Goal: Task Accomplishment & Management: Complete application form

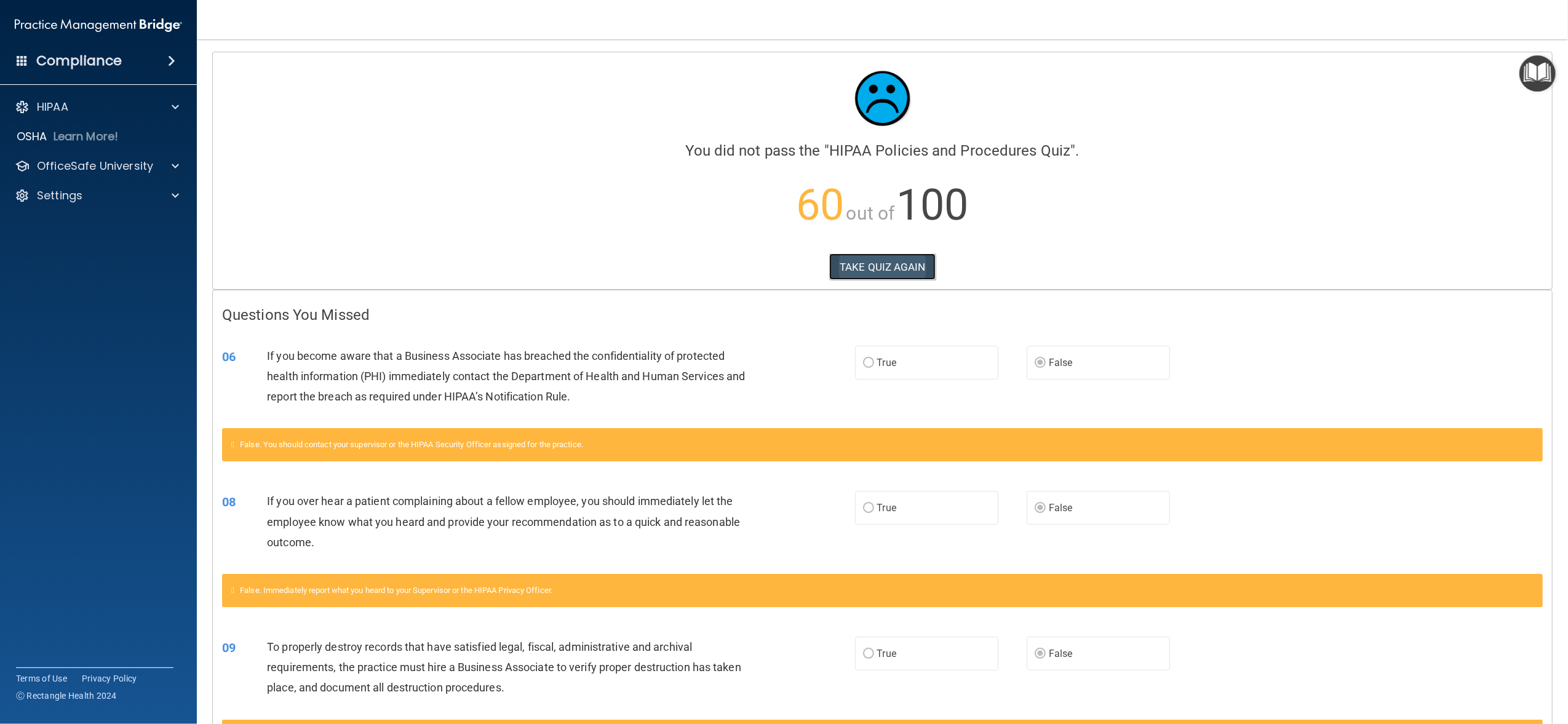
click at [913, 268] on button "TAKE QUIZ AGAIN" at bounding box center [883, 267] width 107 height 27
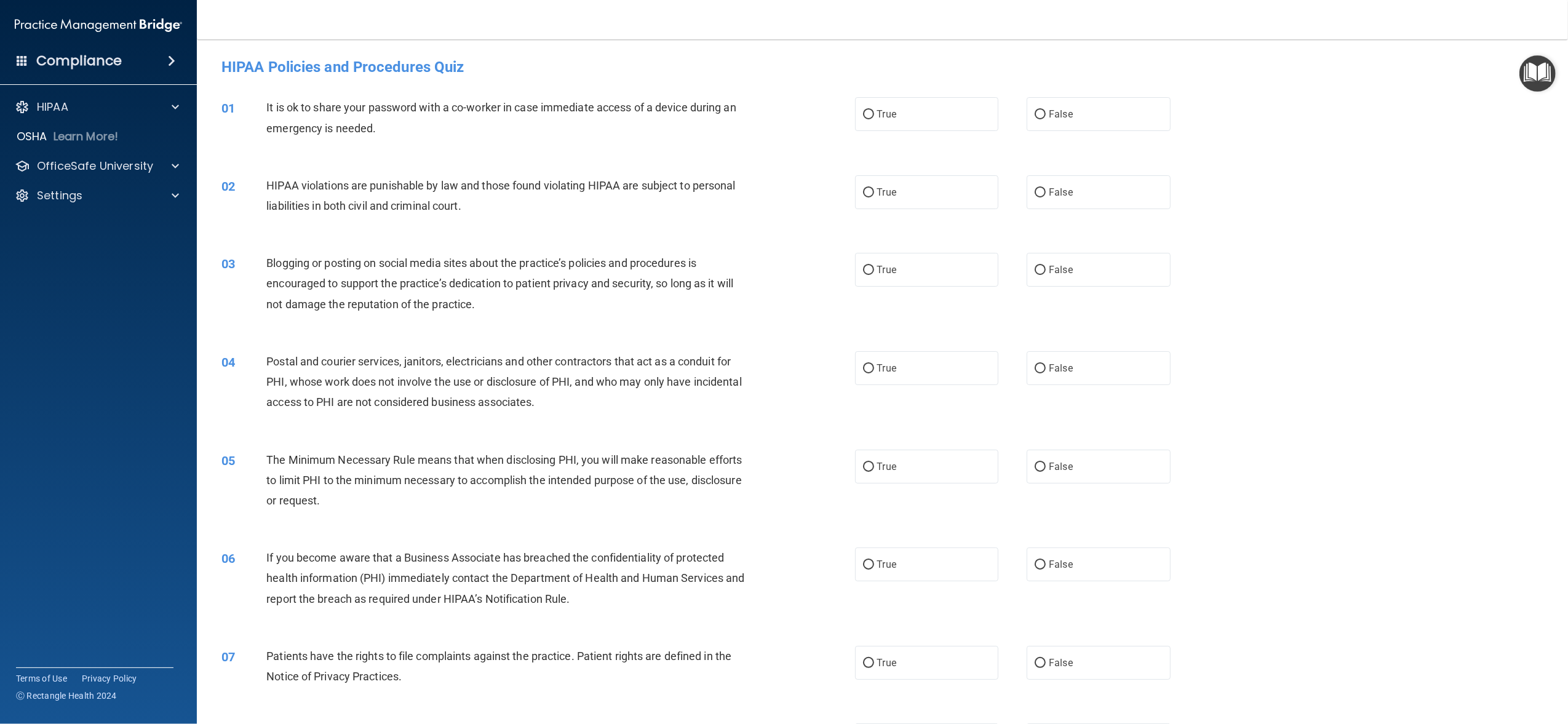
scroll to position [82, 0]
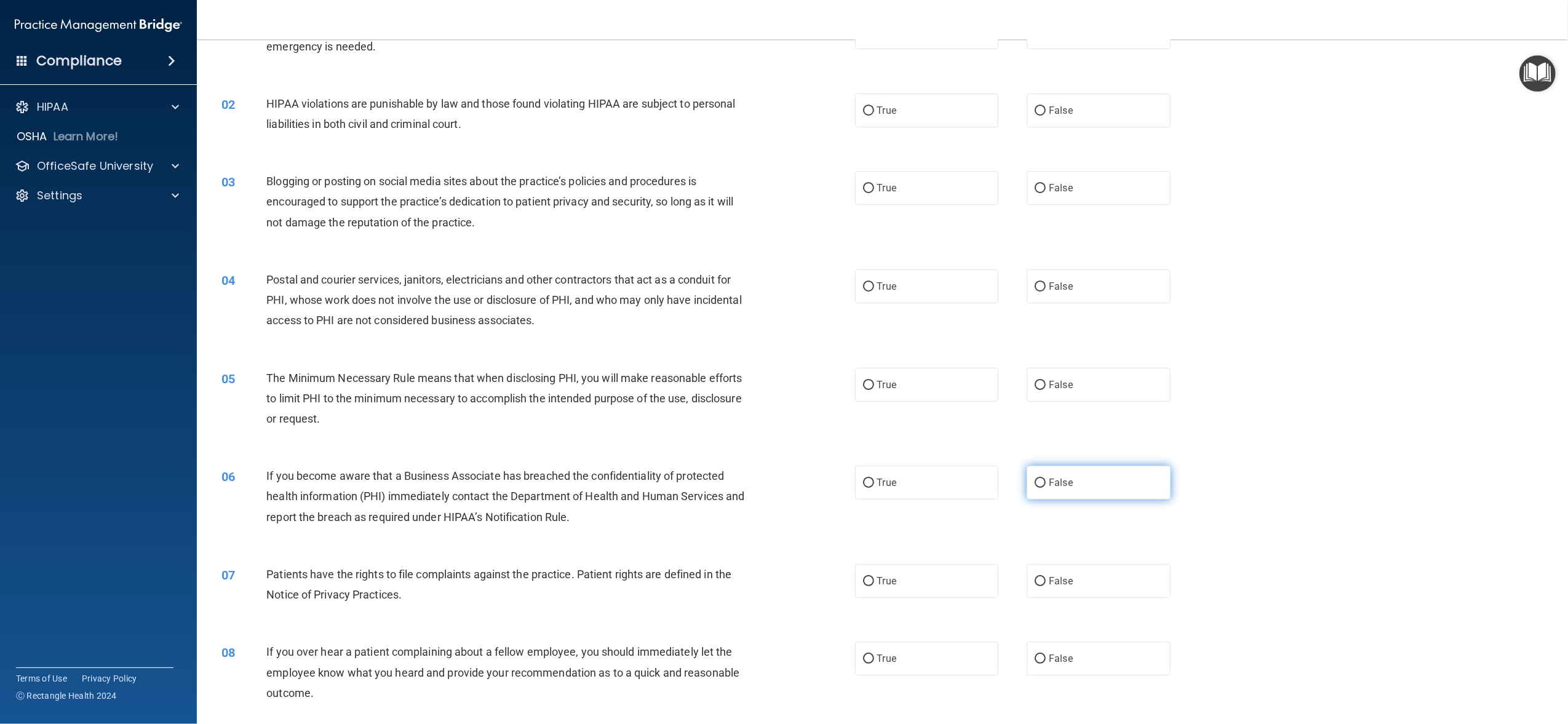
click at [1035, 481] on input "False" at bounding box center [1040, 483] width 11 height 10
radio input "true"
click at [1035, 578] on input "False" at bounding box center [1040, 581] width 11 height 10
radio input "true"
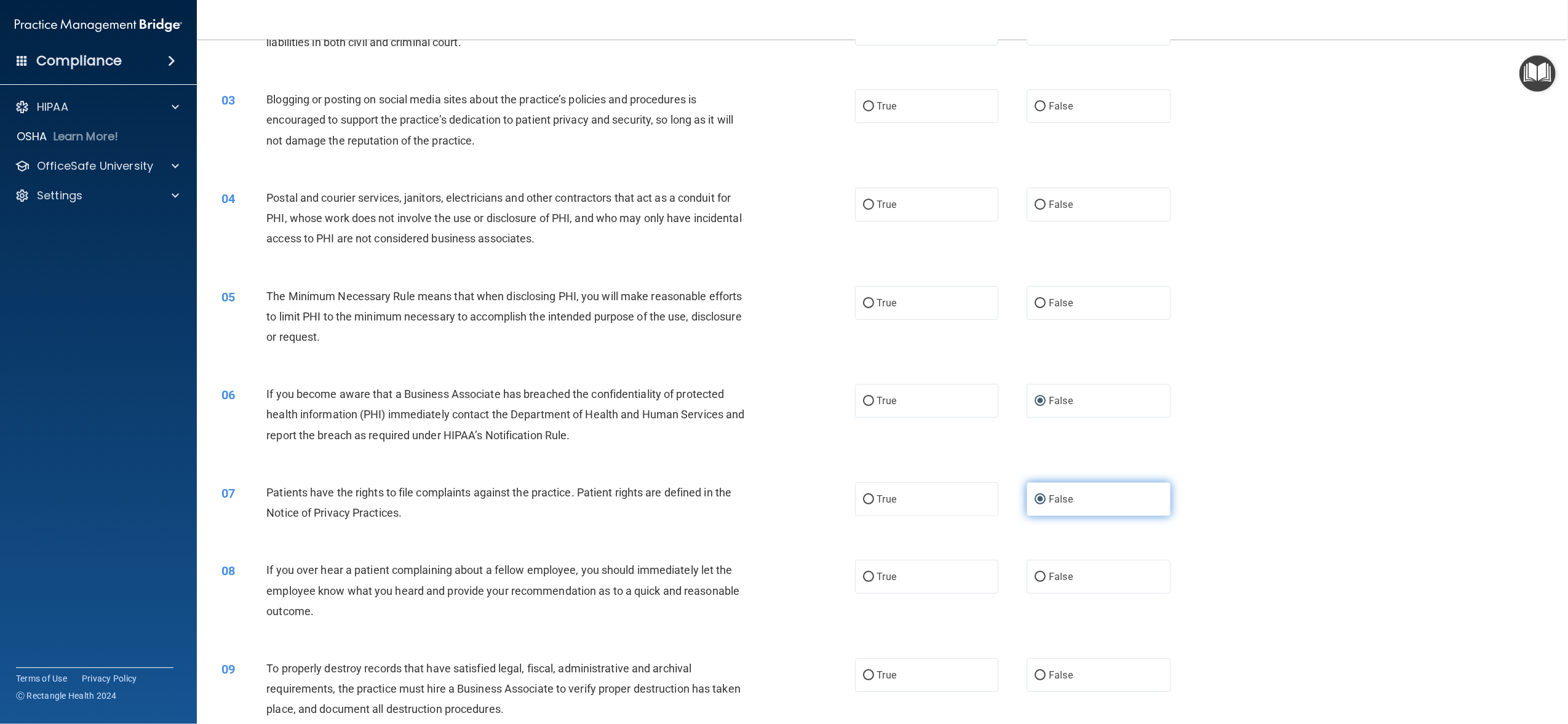
click at [1035, 500] on input "False" at bounding box center [1040, 499] width 11 height 10
click at [863, 503] on input "True" at bounding box center [868, 499] width 11 height 10
radio input "true"
radio input "false"
click at [1035, 573] on input "False" at bounding box center [1040, 577] width 11 height 10
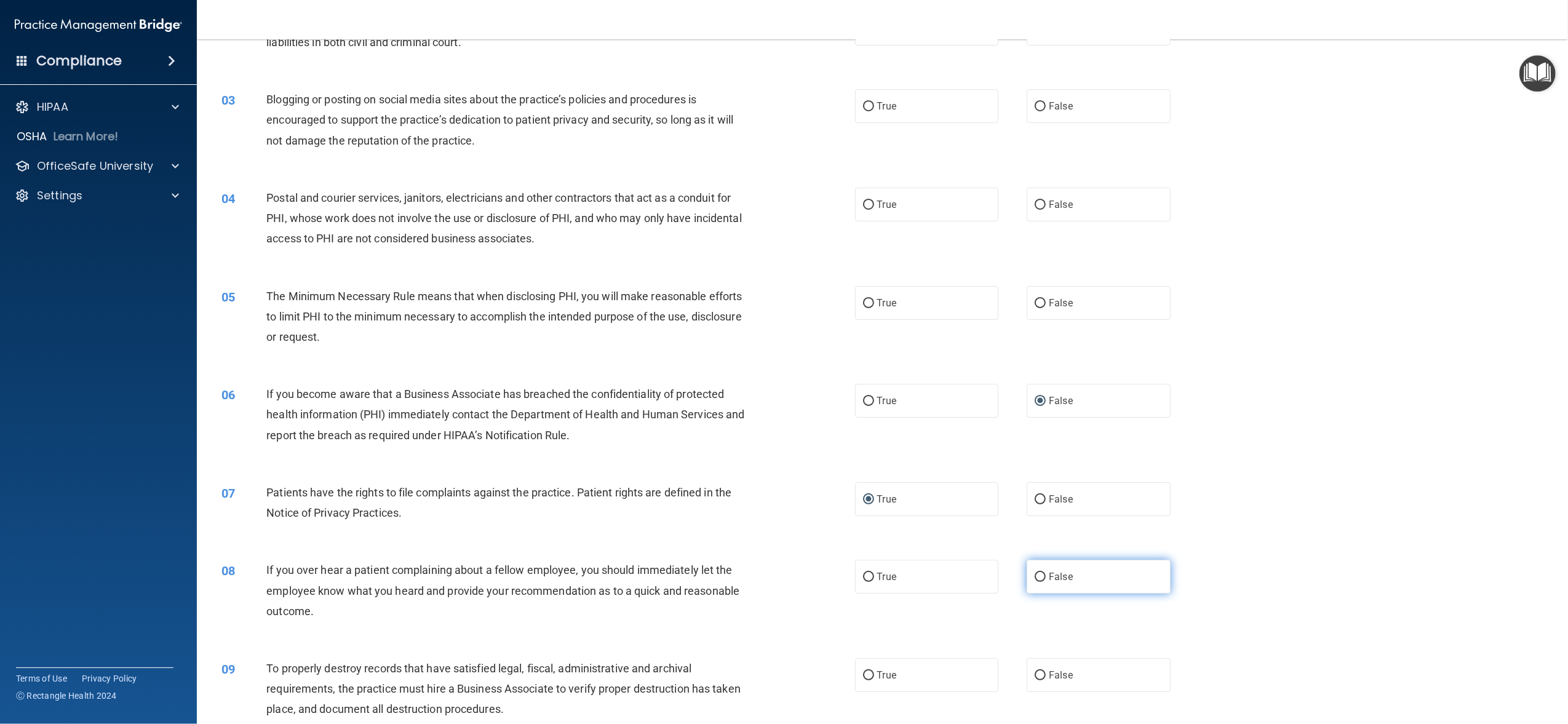
radio input "true"
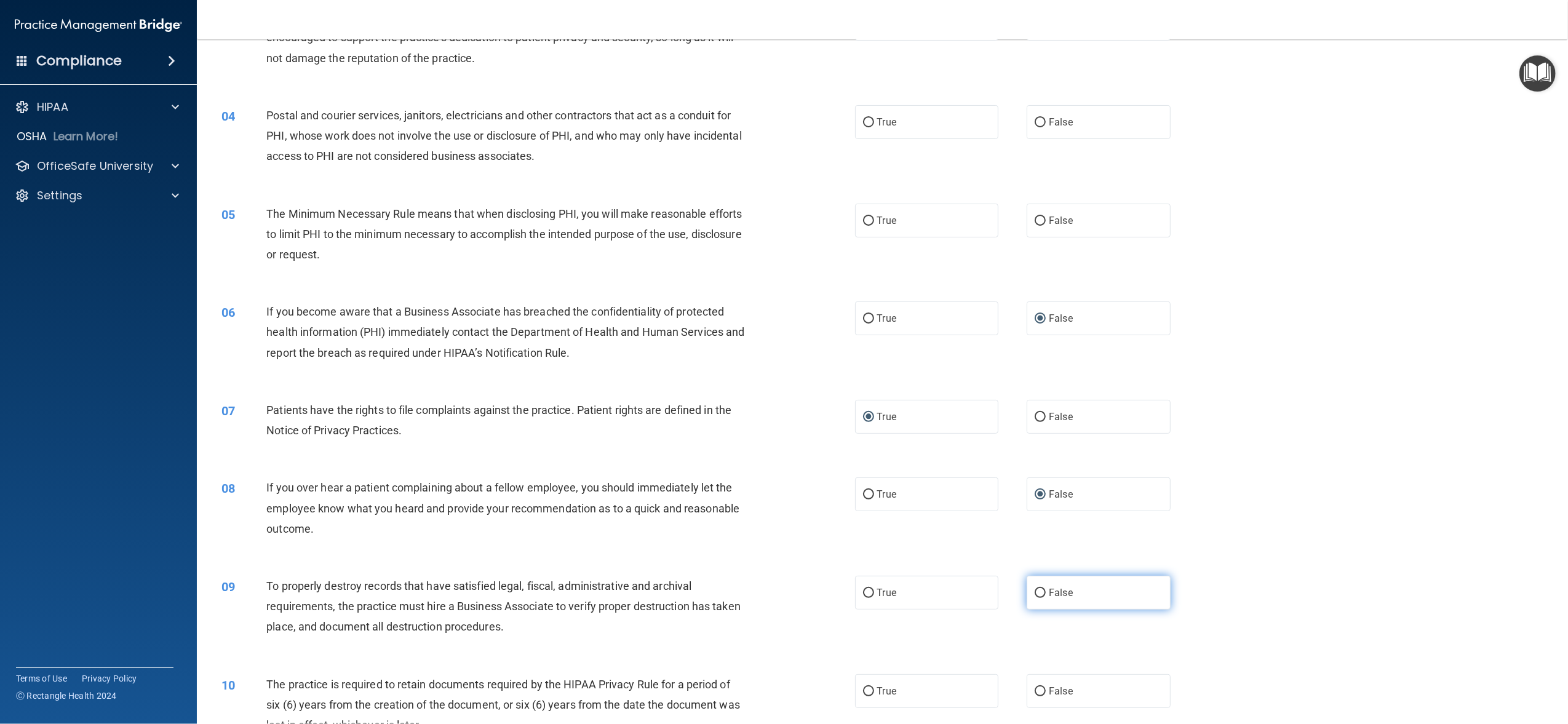
click at [1049, 591] on span "False" at bounding box center [1060, 592] width 24 height 11
click at [1044, 591] on input "False" at bounding box center [1040, 593] width 11 height 10
radio input "true"
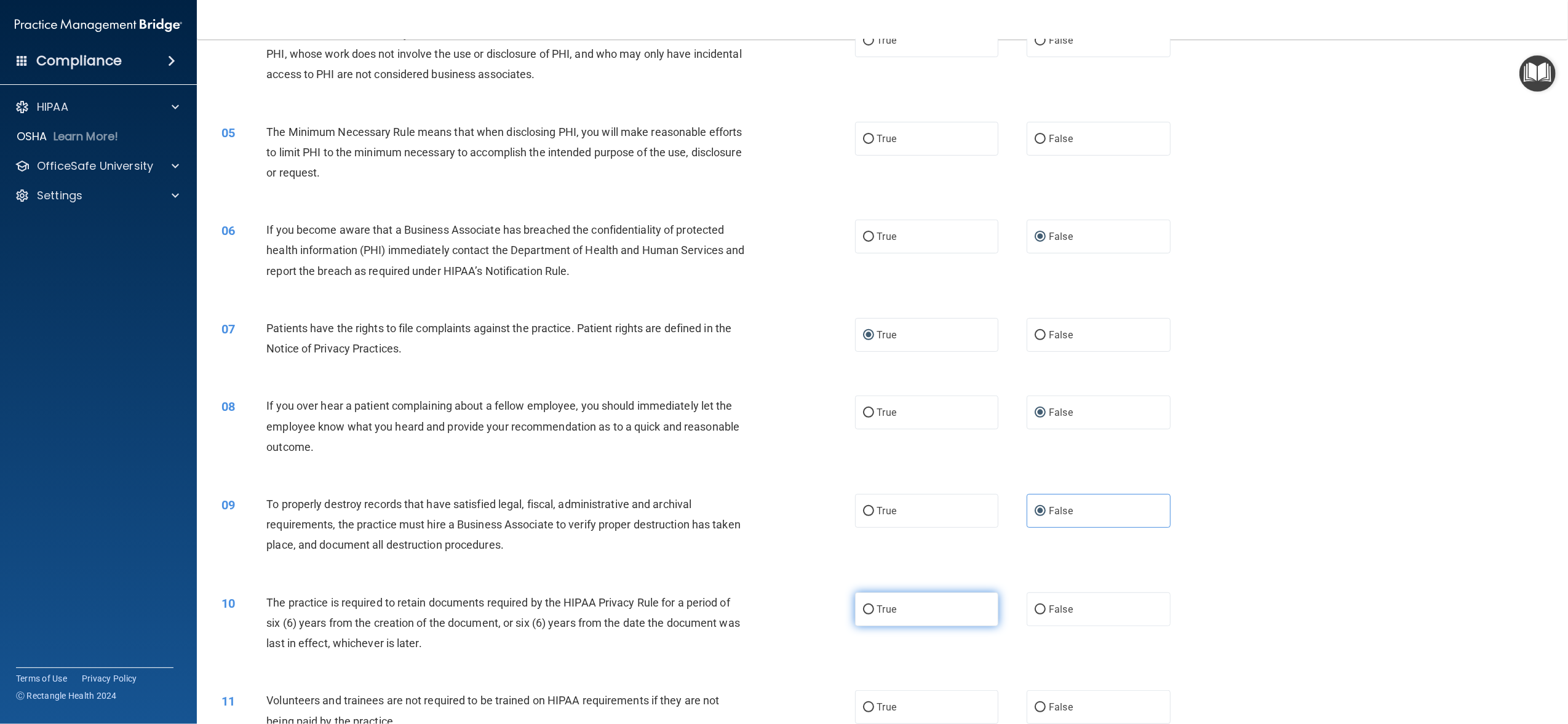
click at [878, 608] on span "True" at bounding box center [887, 609] width 19 height 11
click at [874, 608] on input "True" at bounding box center [868, 609] width 11 height 10
radio input "true"
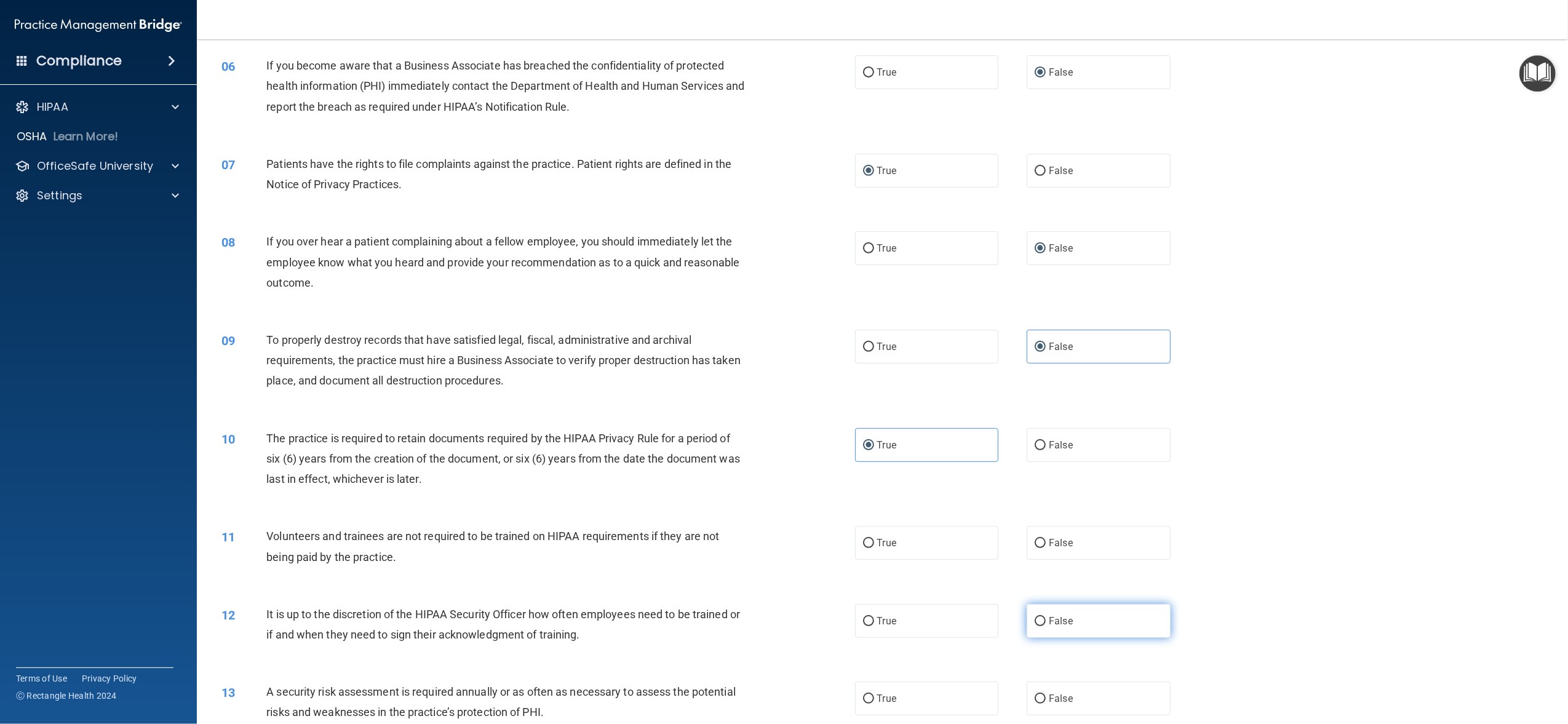
scroll to position [574, 0]
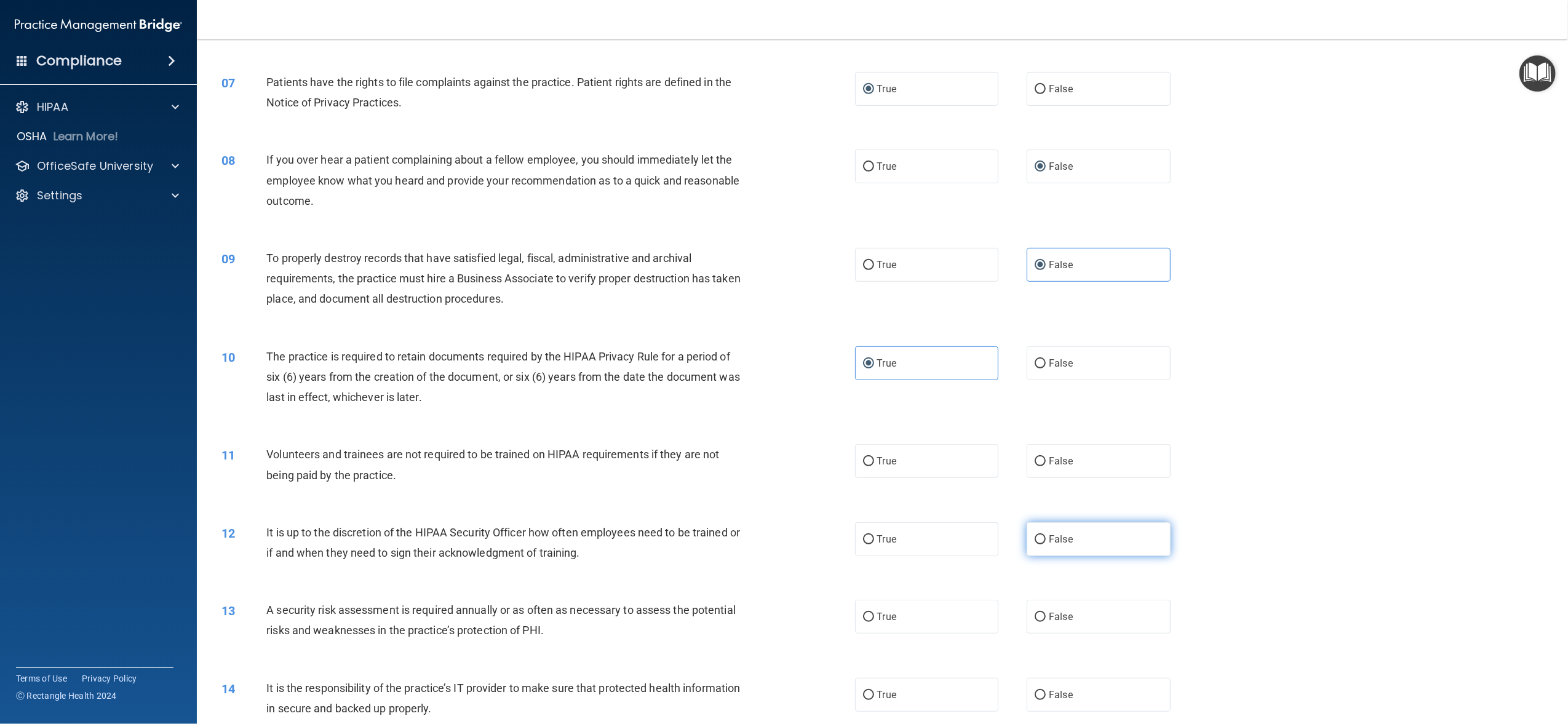
click at [1082, 548] on label "False" at bounding box center [1098, 539] width 144 height 34
click at [1046, 544] on input "False" at bounding box center [1040, 540] width 11 height 10
radio input "true"
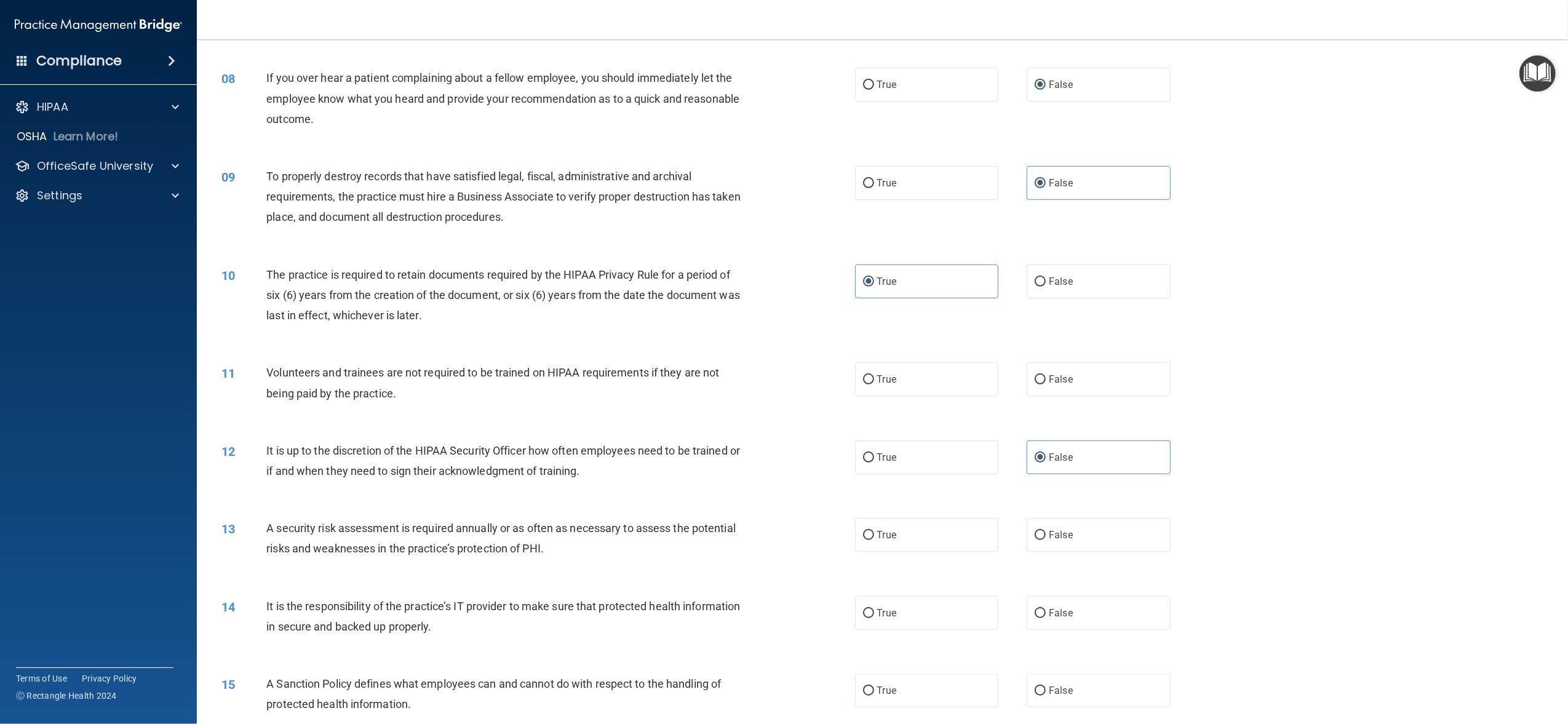
scroll to position [738, 0]
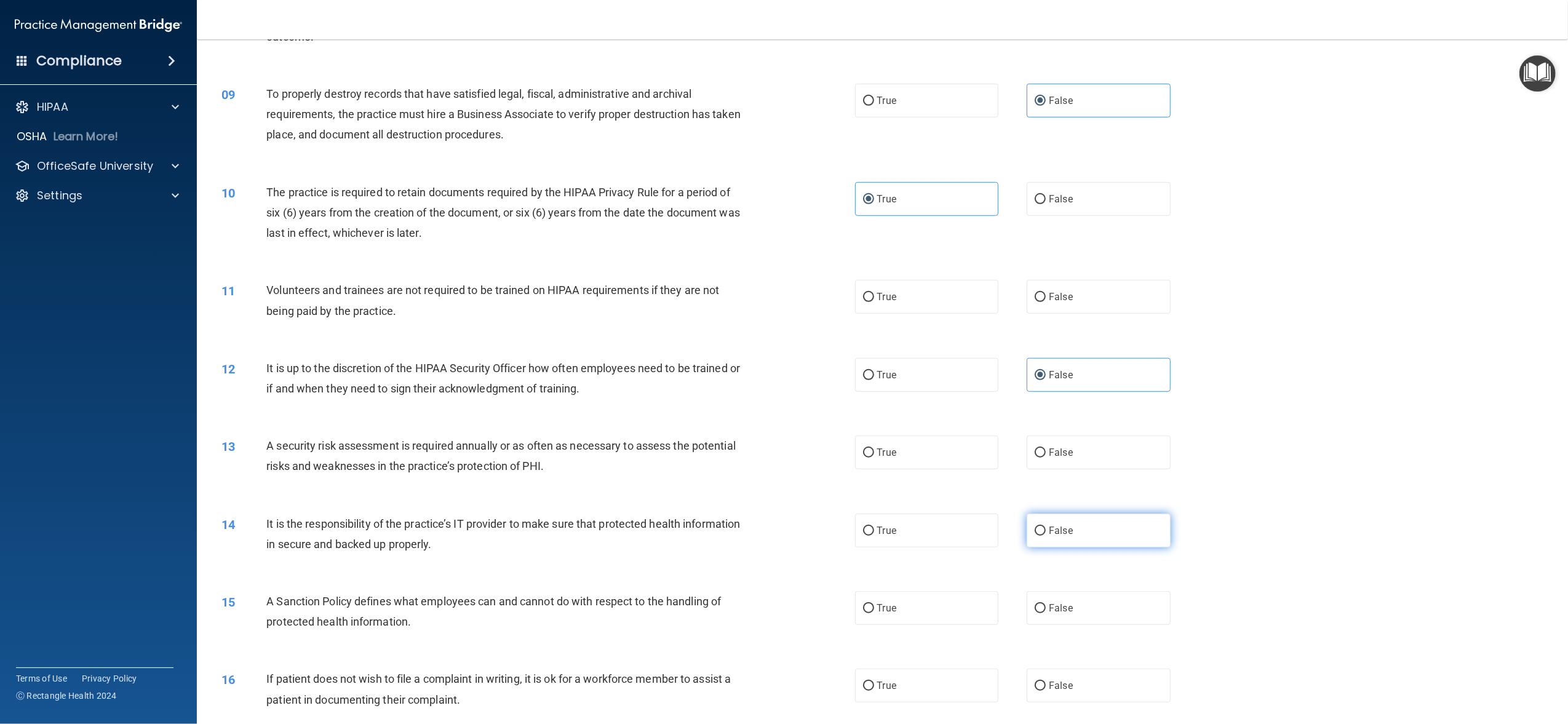
click at [1035, 532] on input "False" at bounding box center [1040, 531] width 11 height 10
radio input "true"
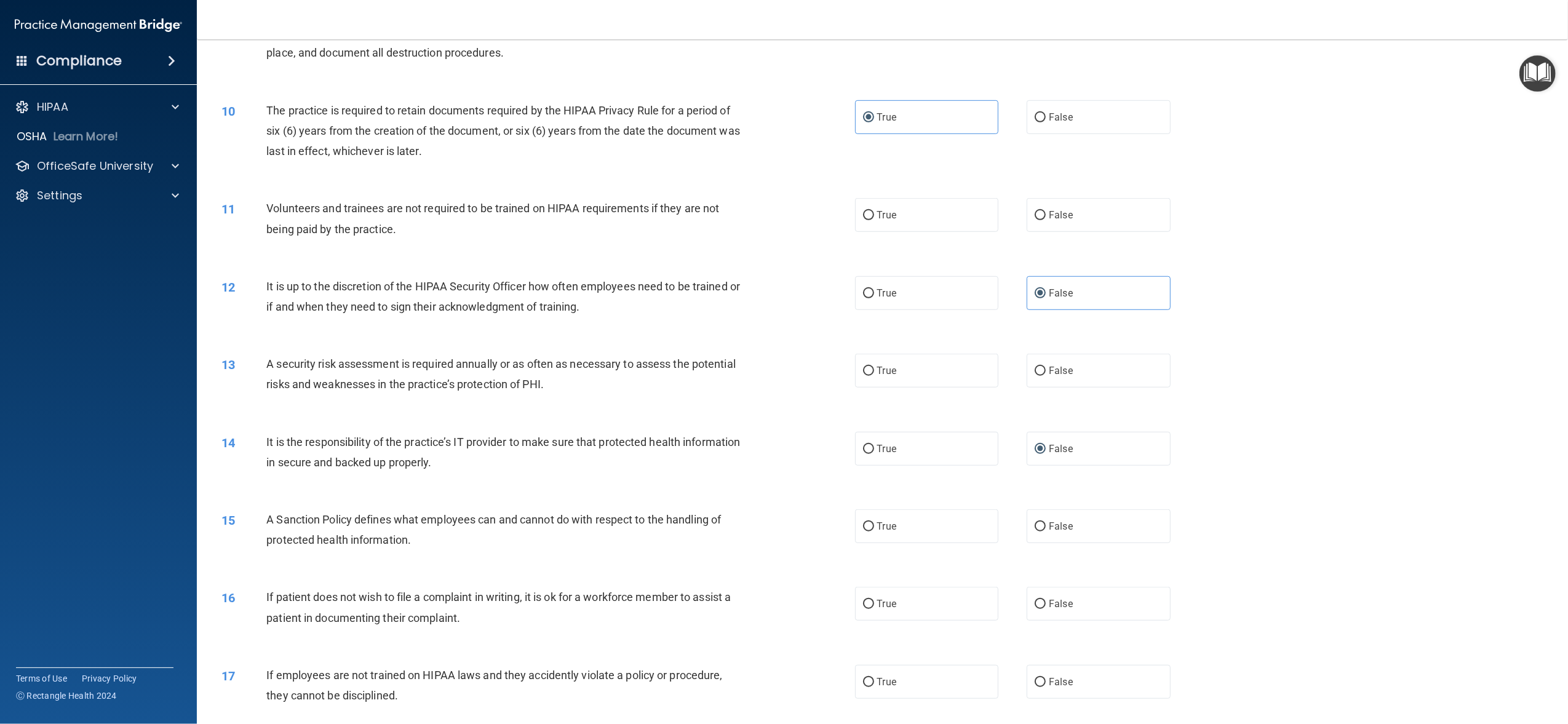
scroll to position [902, 0]
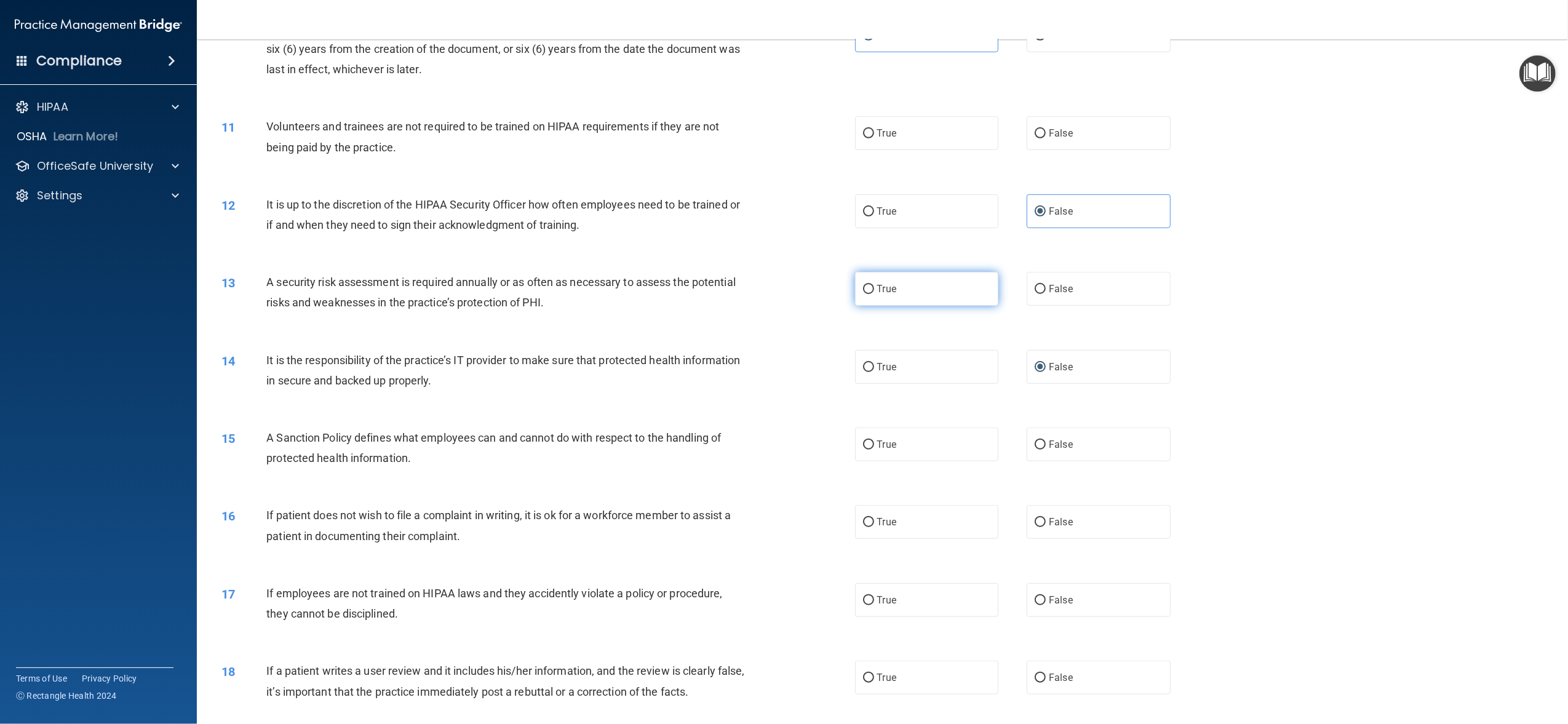
click at [869, 288] on label "True" at bounding box center [927, 289] width 144 height 34
click at [869, 288] on input "True" at bounding box center [868, 289] width 11 height 10
radio input "true"
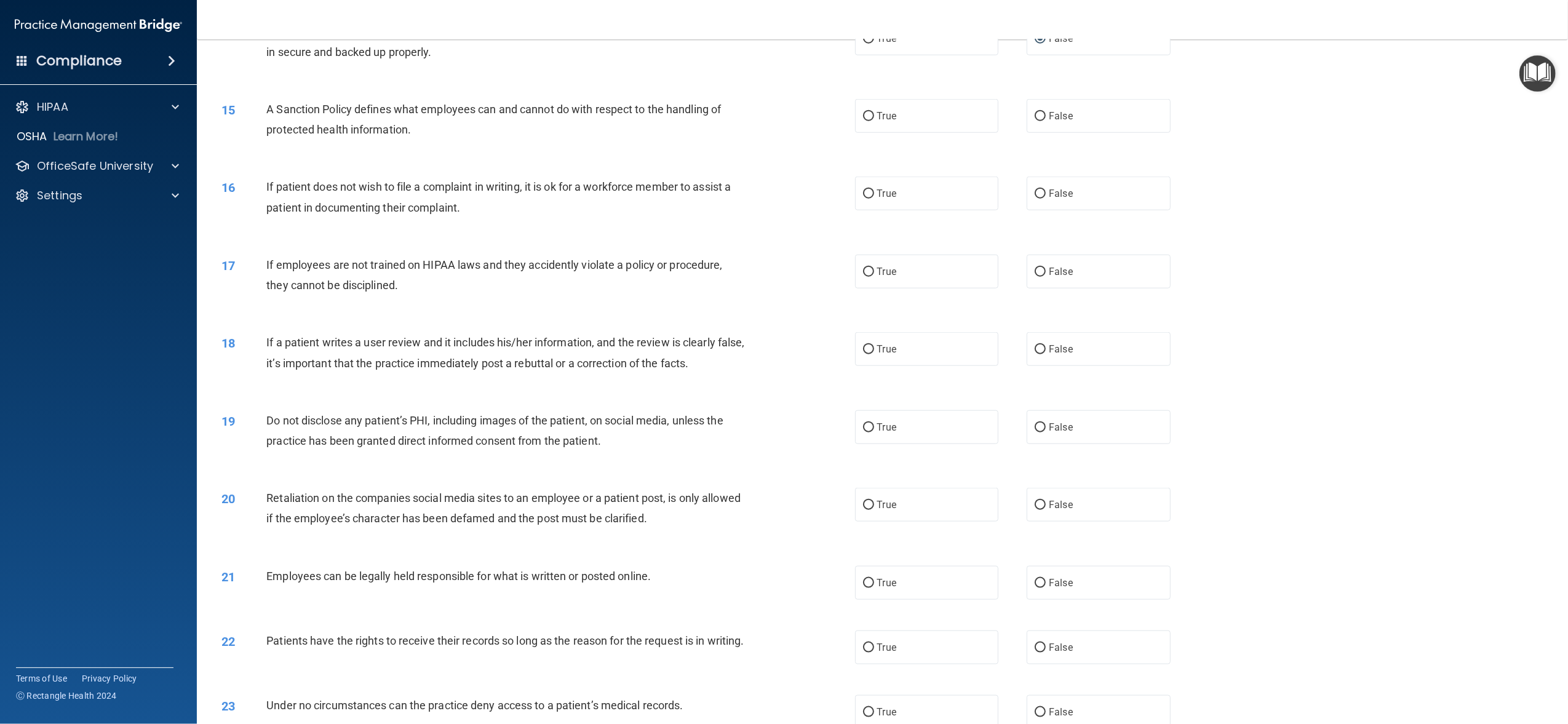
scroll to position [1312, 0]
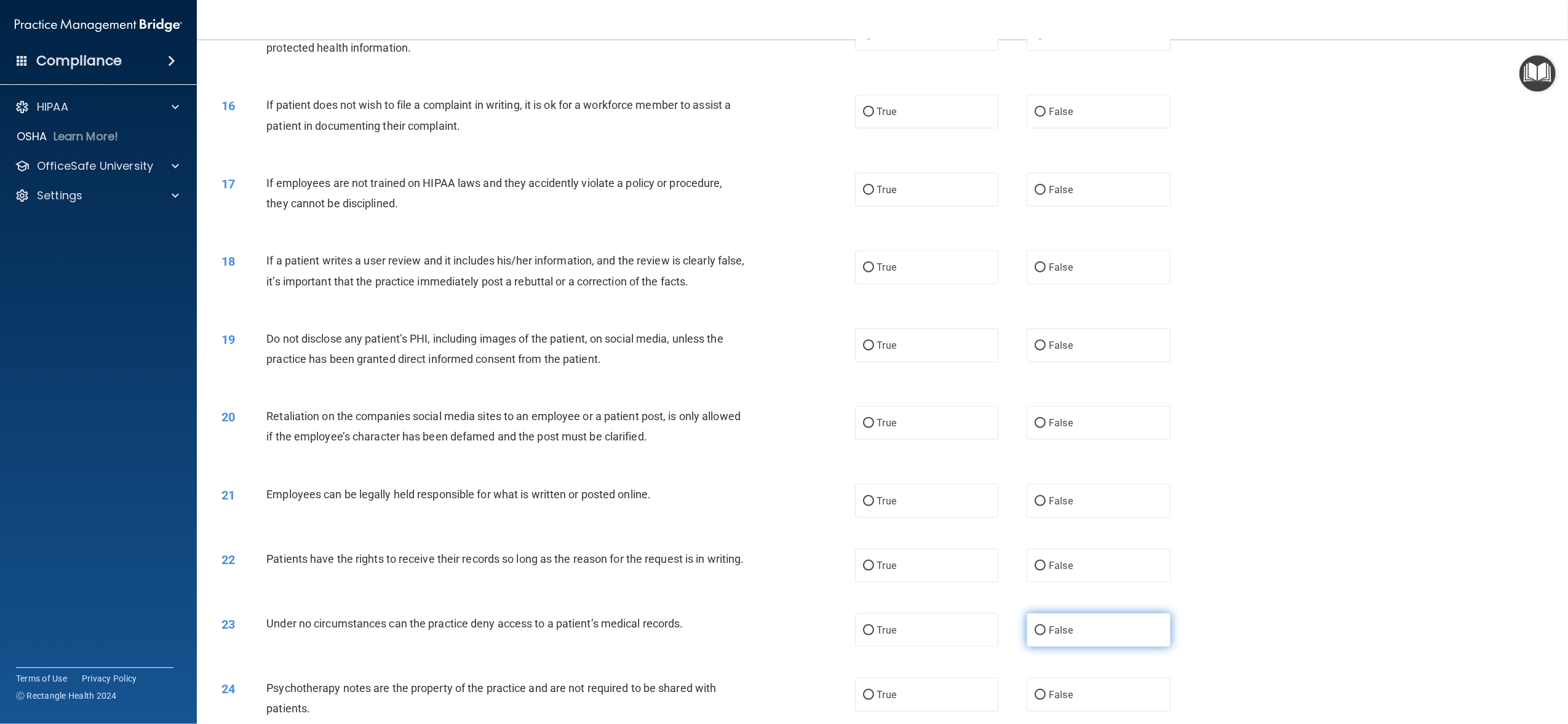
click at [1084, 647] on label "False" at bounding box center [1098, 630] width 144 height 34
click at [1046, 635] on input "False" at bounding box center [1040, 630] width 11 height 10
radio input "true"
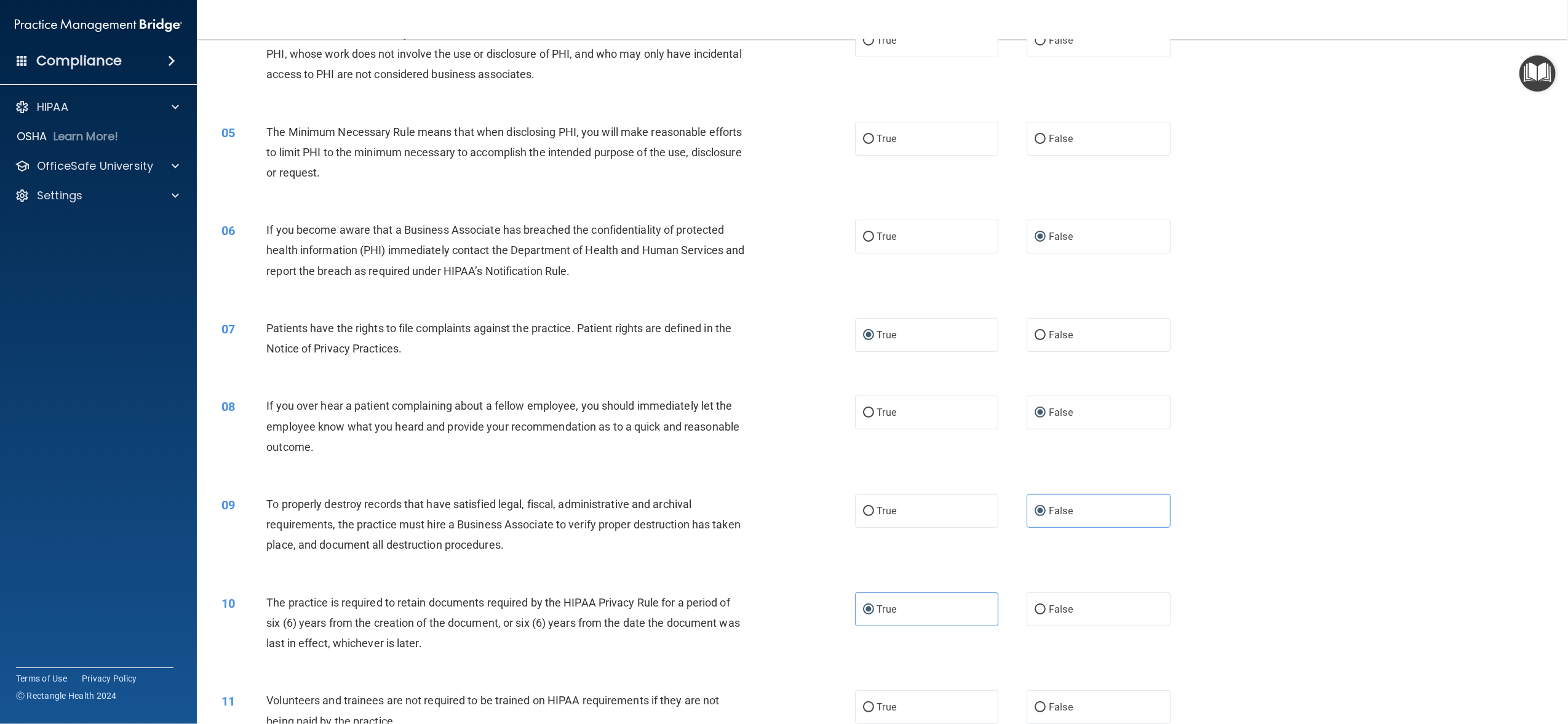
scroll to position [0, 0]
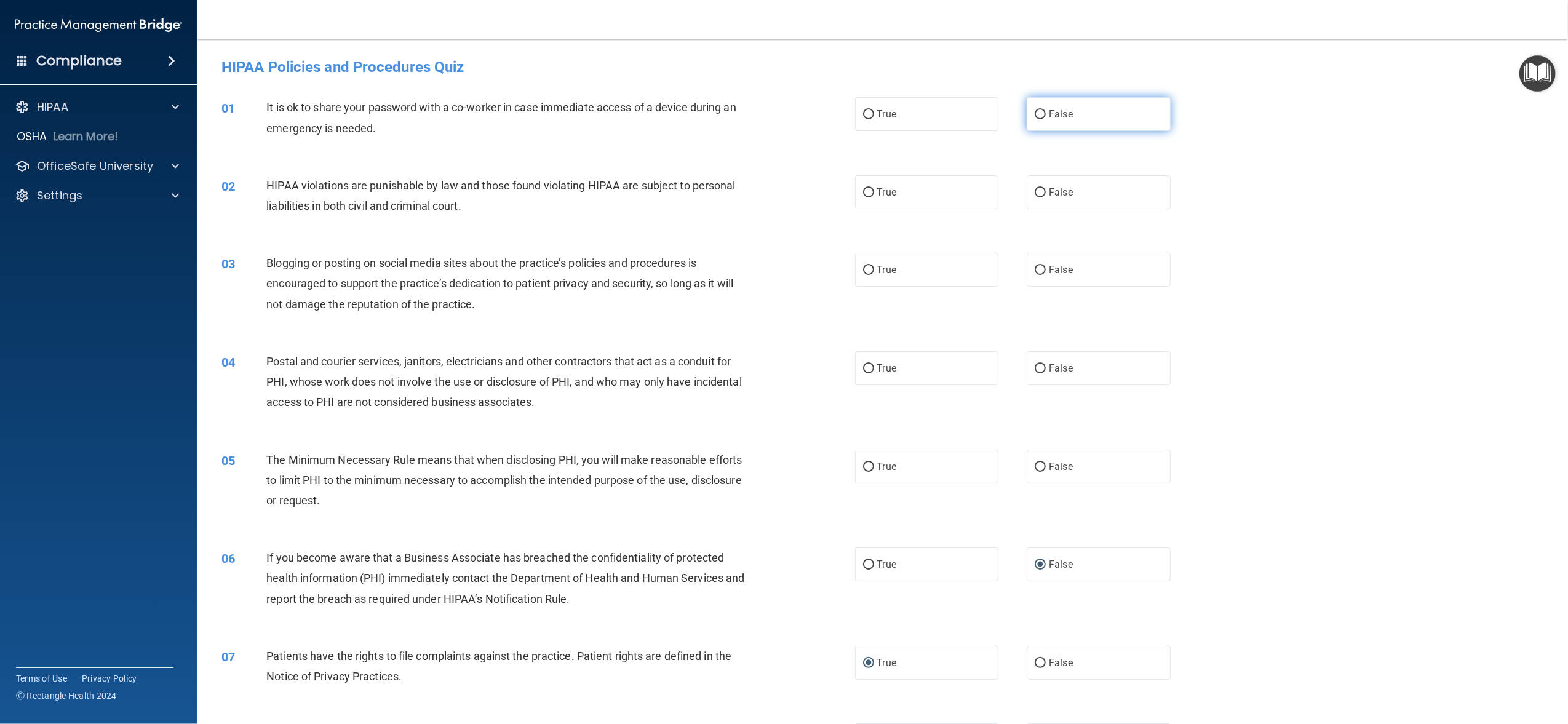
click at [1035, 116] on input "False" at bounding box center [1040, 115] width 11 height 10
radio input "true"
click at [1068, 188] on label "False" at bounding box center [1098, 191] width 144 height 34
click at [1046, 188] on input "False" at bounding box center [1040, 192] width 11 height 10
radio input "true"
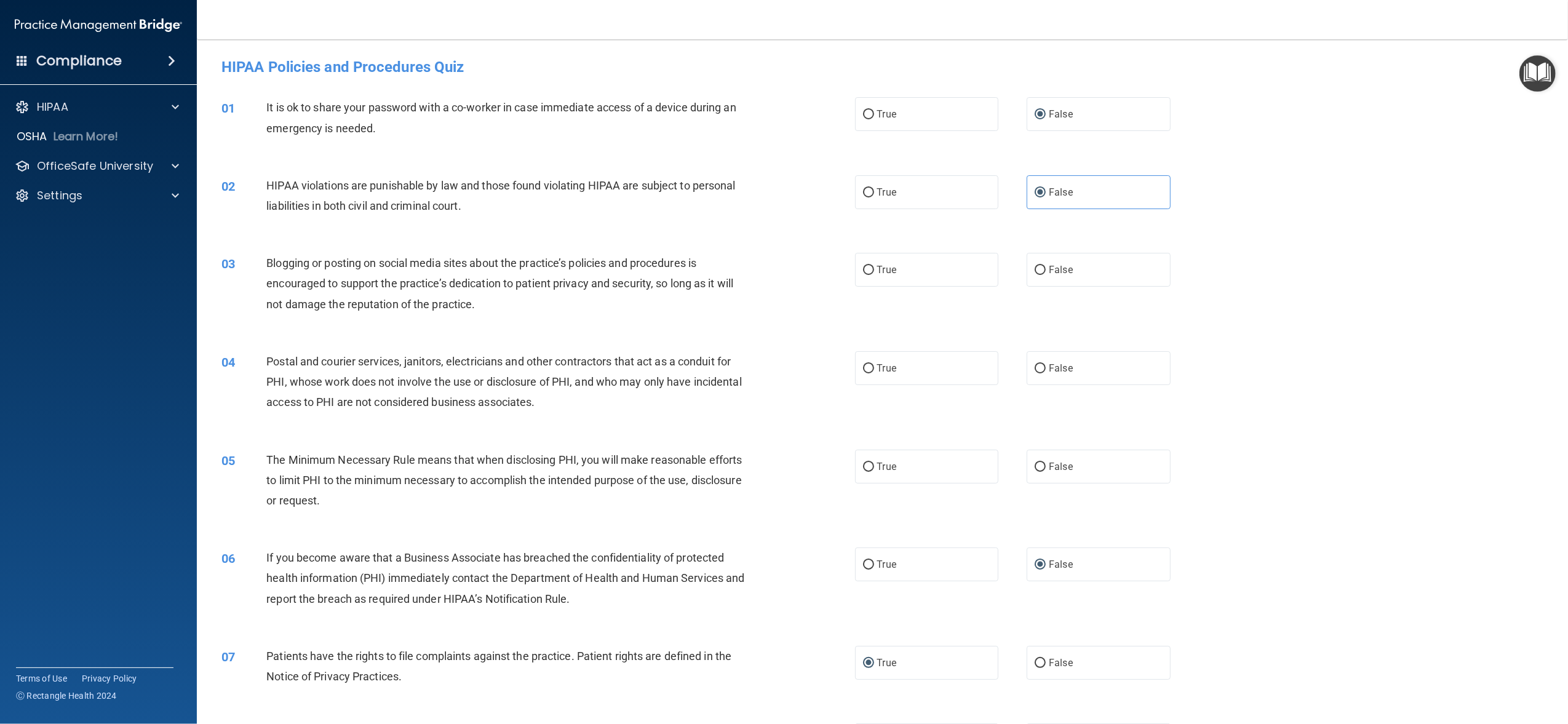
scroll to position [82, 0]
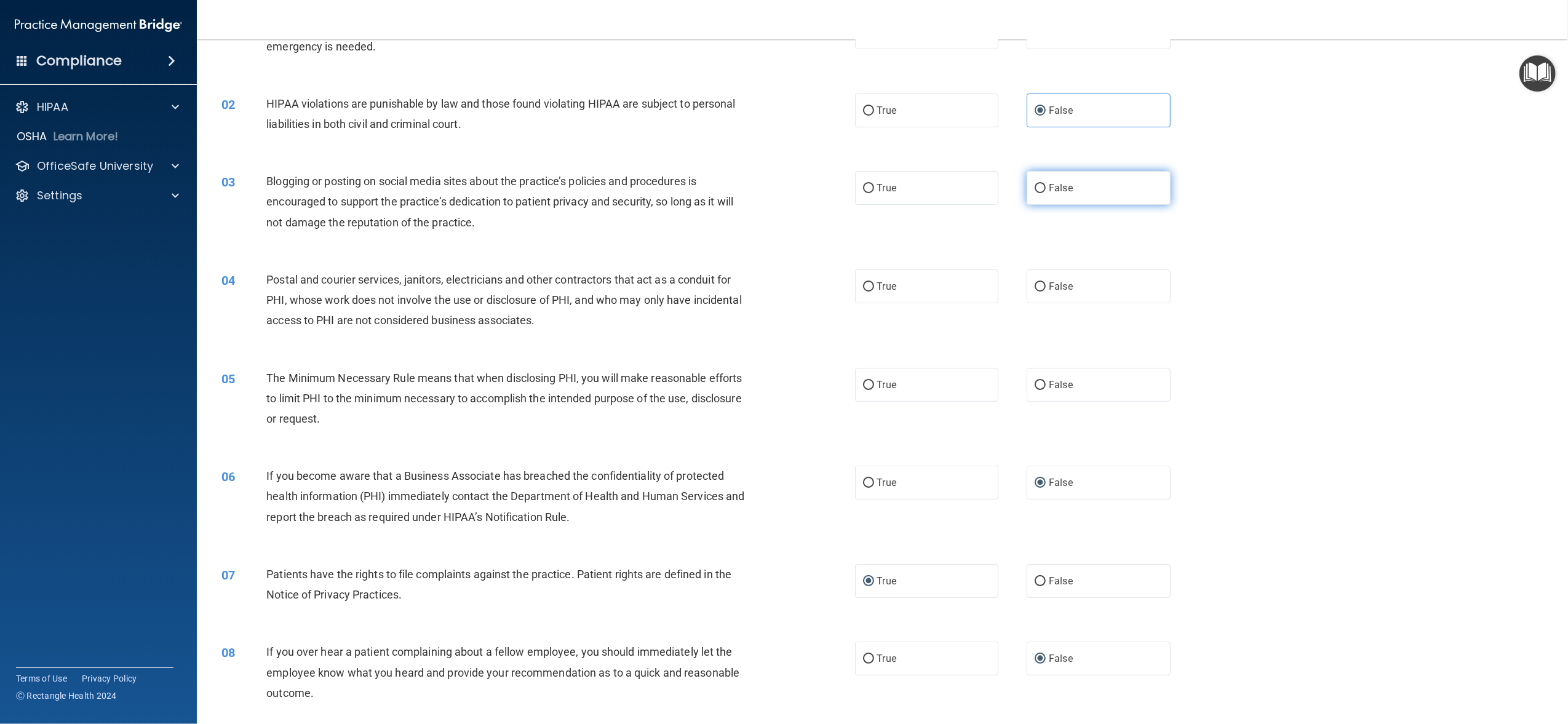
click at [1046, 202] on label "False" at bounding box center [1098, 187] width 144 height 34
click at [1046, 193] on input "False" at bounding box center [1040, 188] width 11 height 10
radio input "true"
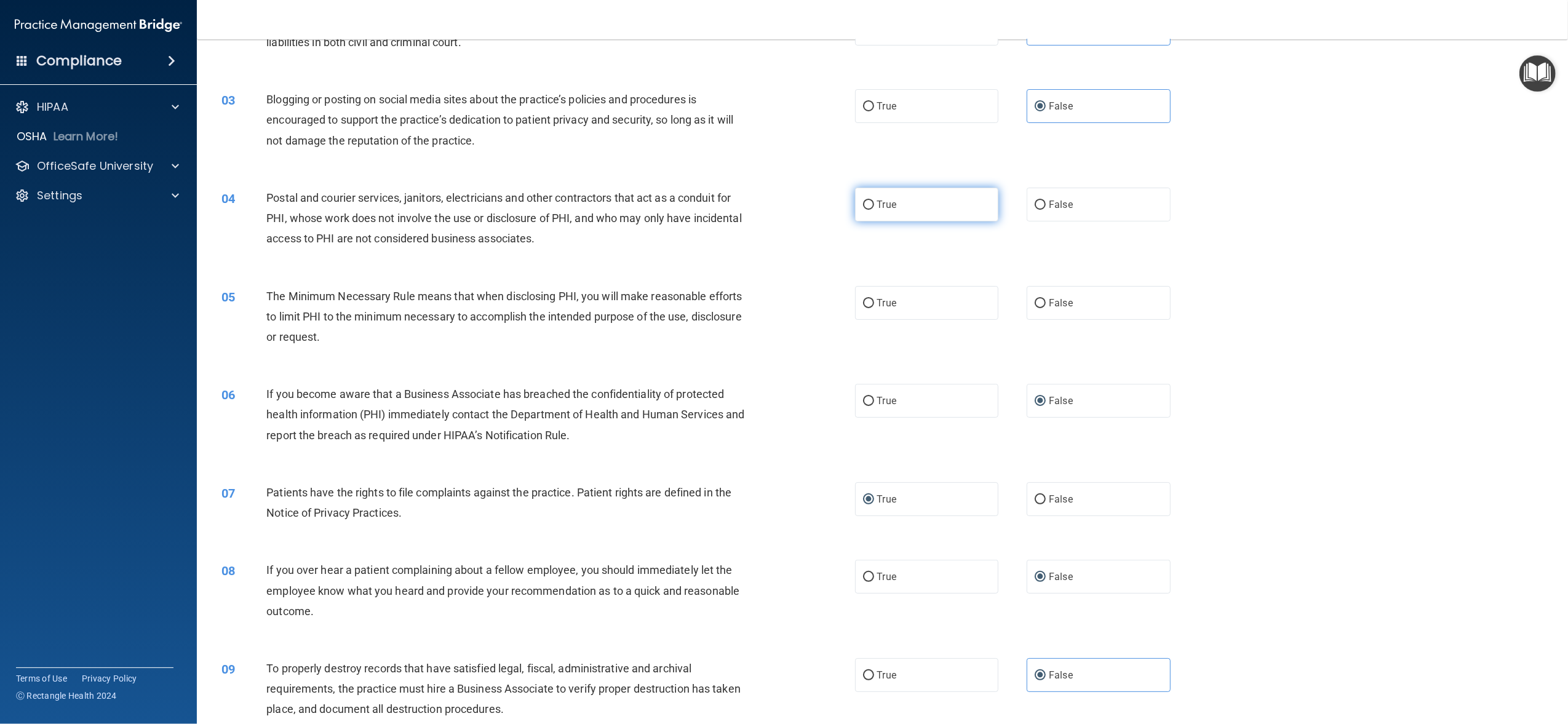
click at [966, 207] on label "True" at bounding box center [927, 204] width 144 height 34
click at [874, 207] on input "True" at bounding box center [868, 205] width 11 height 10
radio input "true"
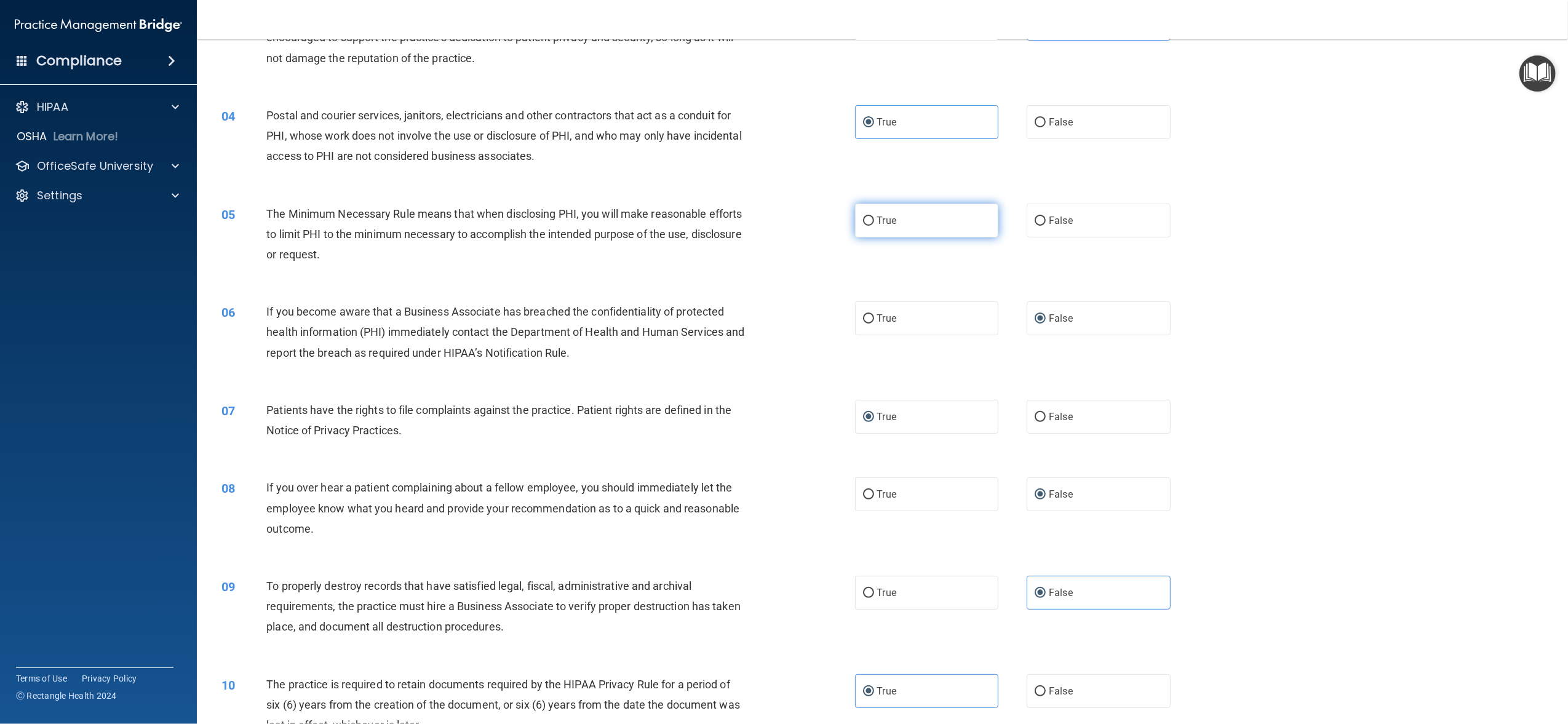
click at [948, 221] on label "True" at bounding box center [927, 220] width 144 height 34
click at [874, 221] on input "True" at bounding box center [868, 220] width 11 height 10
radio input "true"
click at [946, 321] on label "True" at bounding box center [927, 318] width 144 height 34
click at [874, 321] on input "True" at bounding box center [868, 318] width 11 height 10
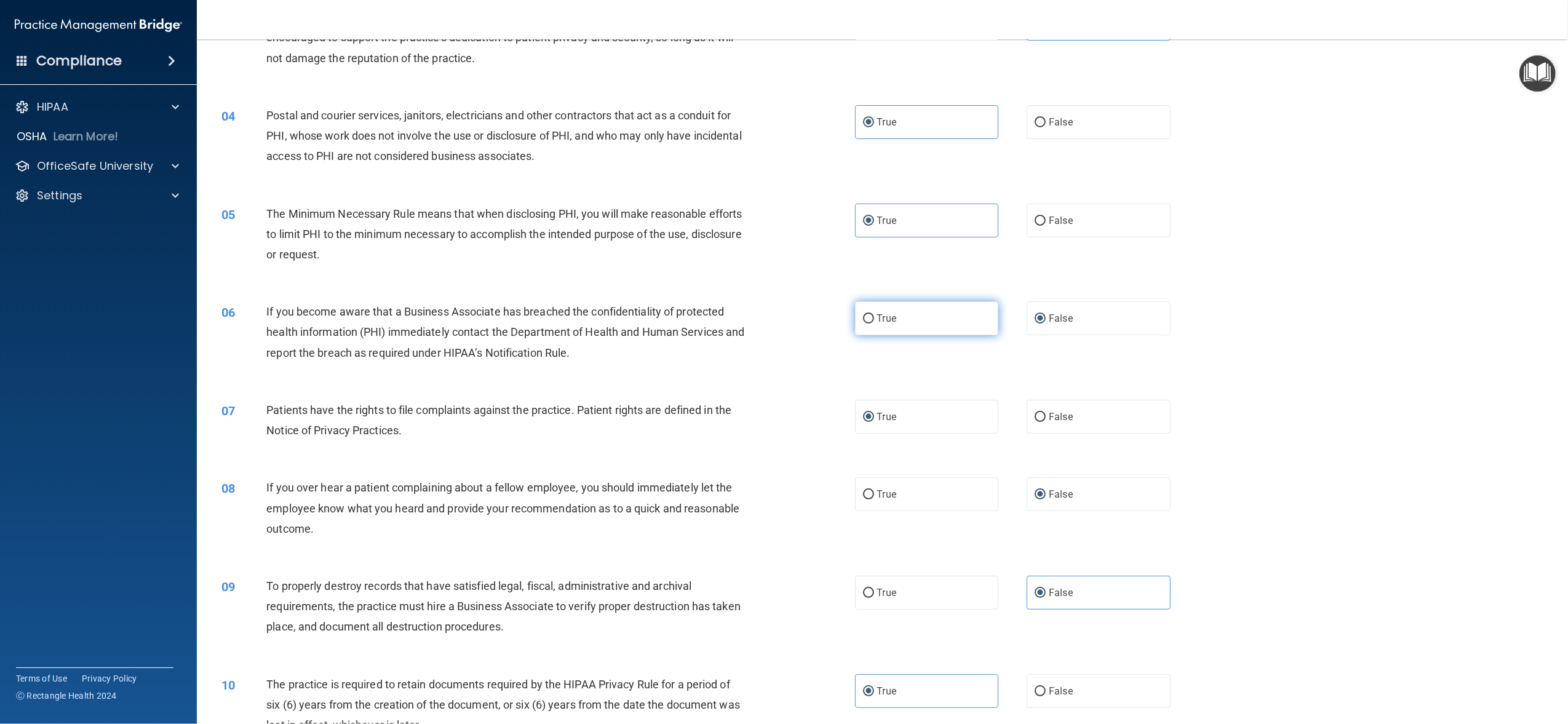
radio input "true"
radio input "false"
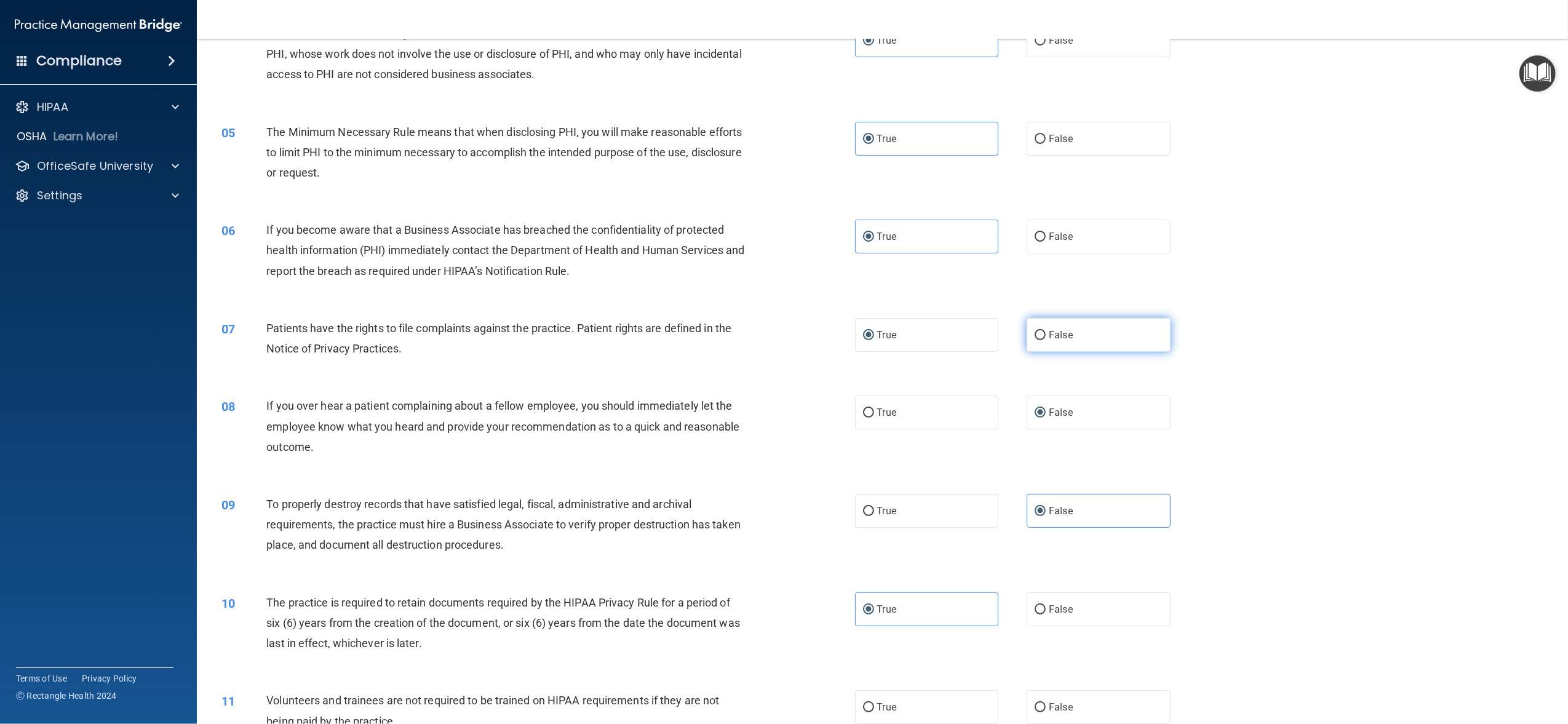
click at [1063, 332] on span "False" at bounding box center [1060, 334] width 24 height 11
click at [1046, 332] on input "False" at bounding box center [1040, 335] width 11 height 10
radio input "true"
radio input "false"
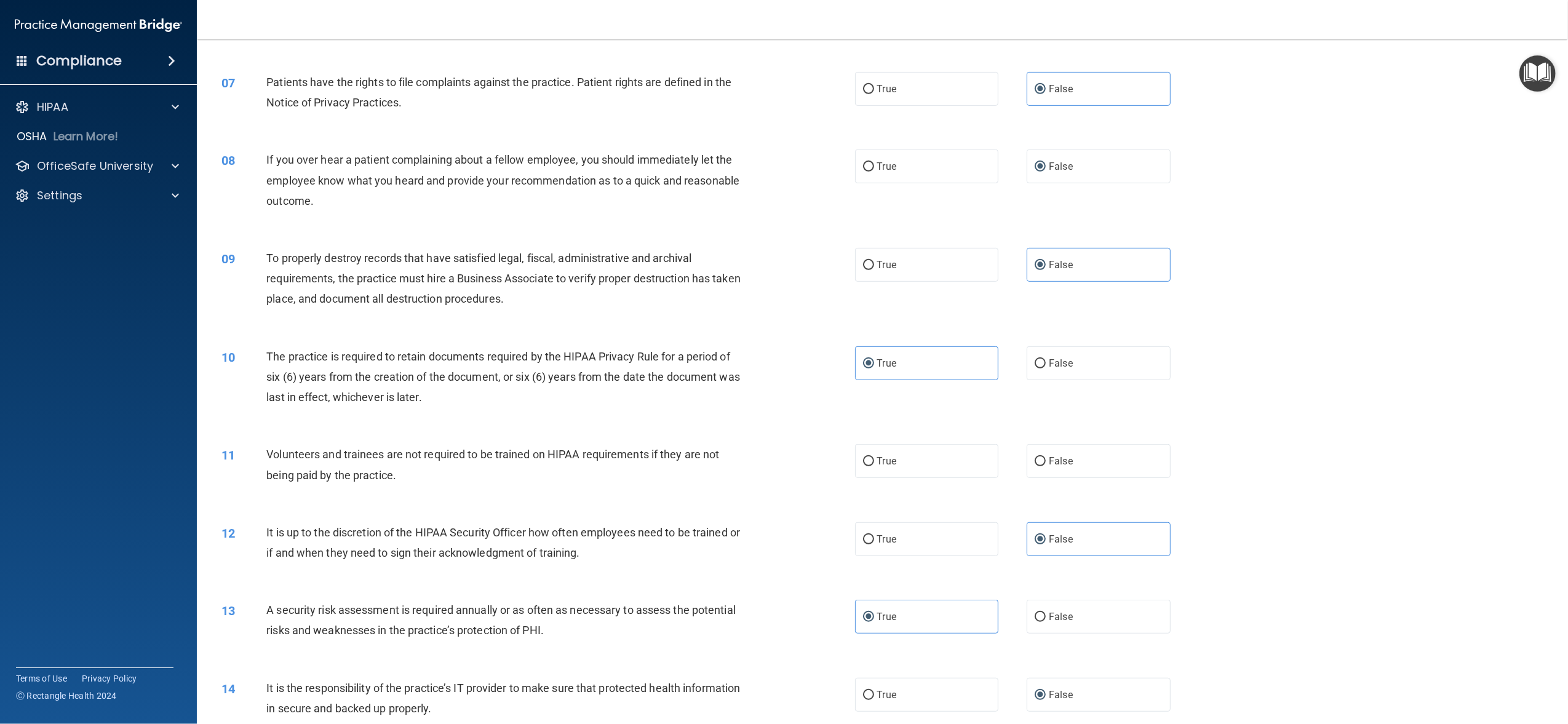
scroll to position [656, 0]
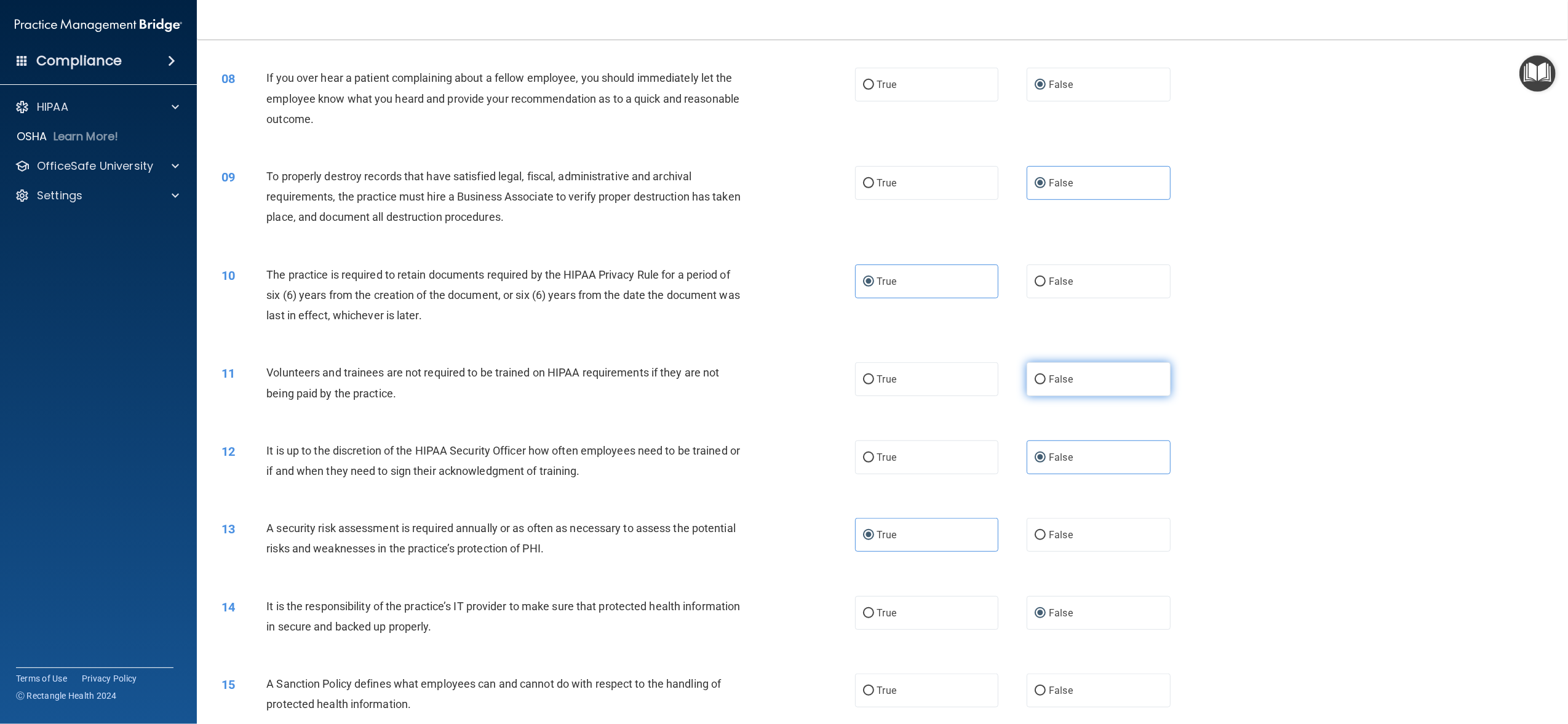
click at [1088, 386] on label "False" at bounding box center [1098, 379] width 144 height 34
click at [1046, 384] on input "False" at bounding box center [1040, 379] width 11 height 10
radio input "true"
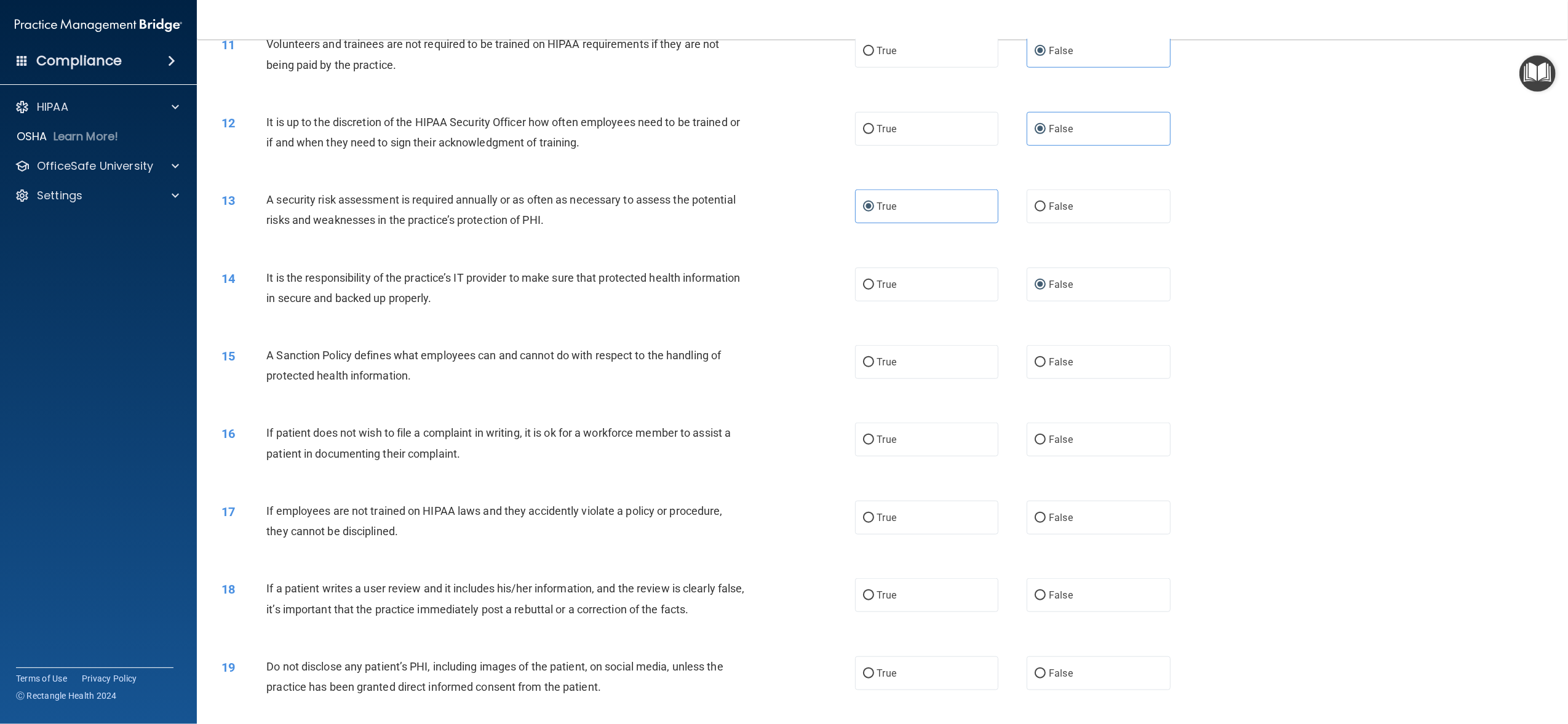
scroll to position [1147, 0]
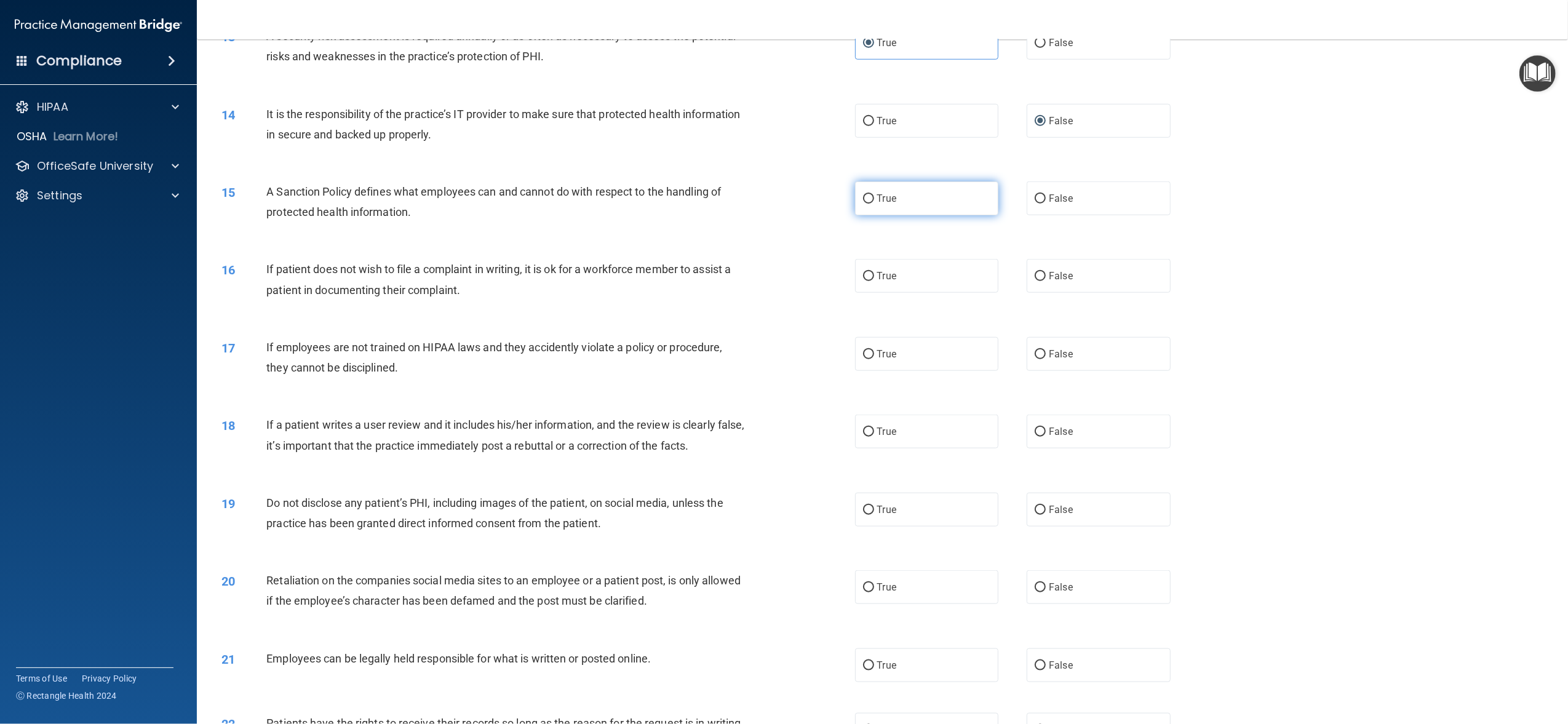
click at [935, 204] on label "True" at bounding box center [927, 198] width 144 height 34
click at [874, 204] on input "True" at bounding box center [868, 198] width 11 height 10
radio input "true"
click at [964, 279] on label "True" at bounding box center [927, 275] width 144 height 34
click at [874, 279] on input "True" at bounding box center [868, 276] width 11 height 10
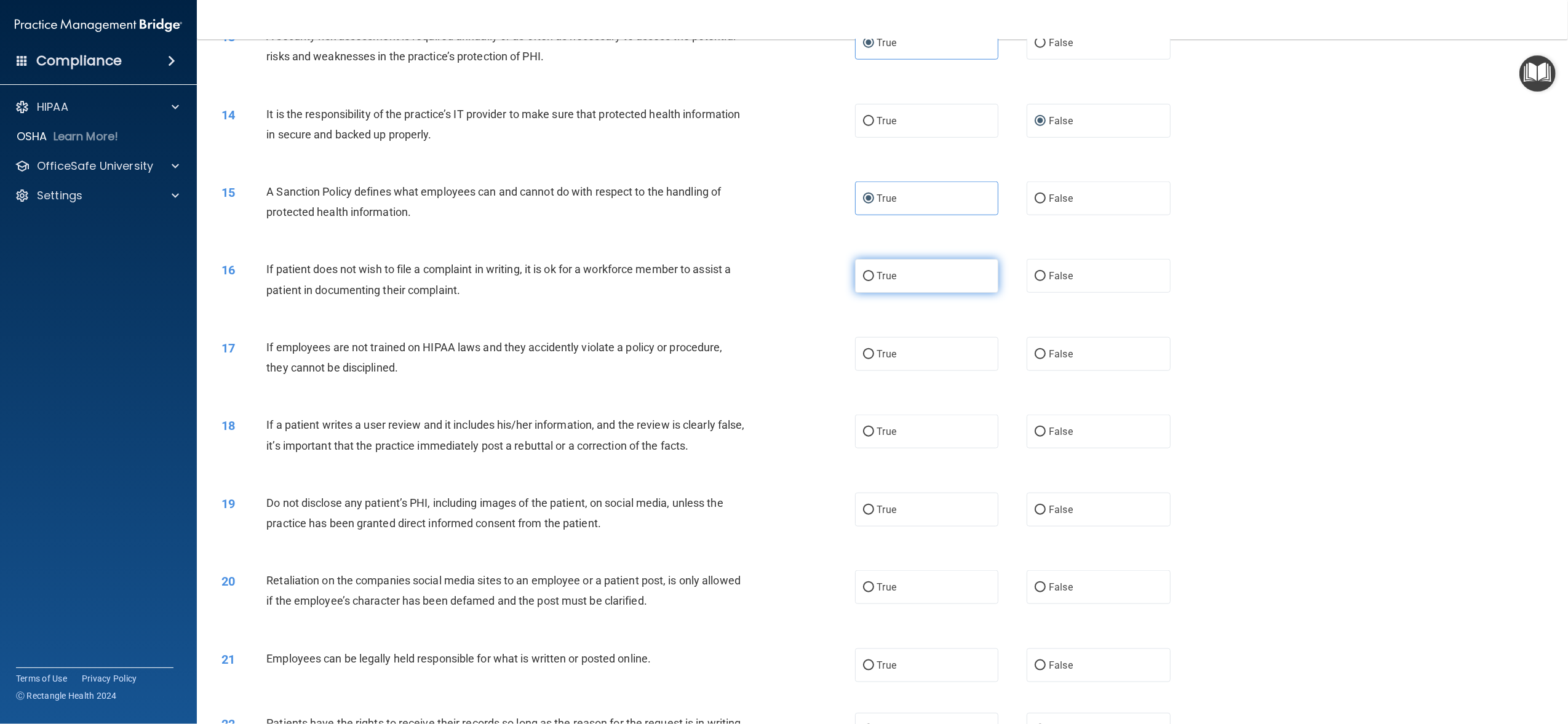
radio input "true"
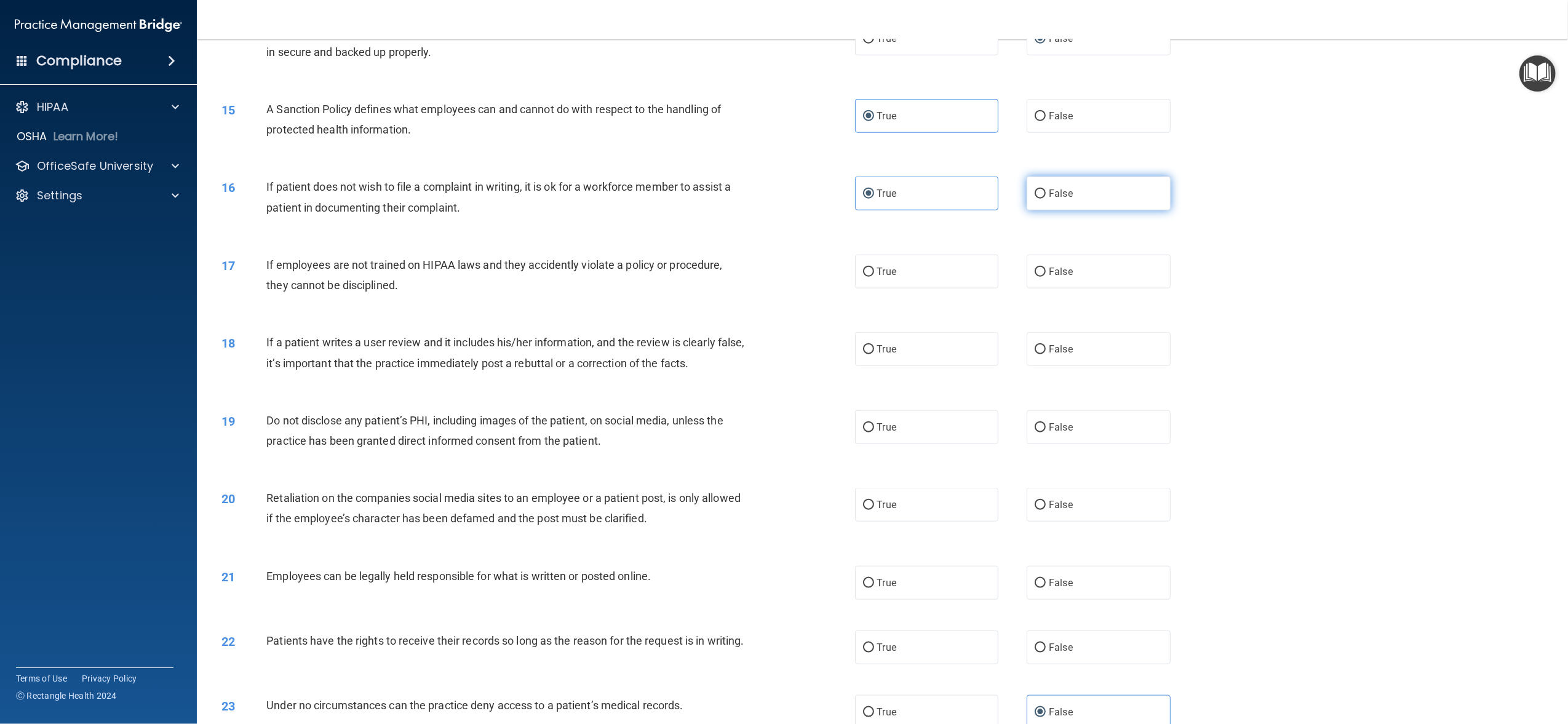
click at [1044, 200] on label "False" at bounding box center [1098, 193] width 144 height 34
click at [1044, 198] on input "False" at bounding box center [1040, 194] width 11 height 10
radio input "true"
radio input "false"
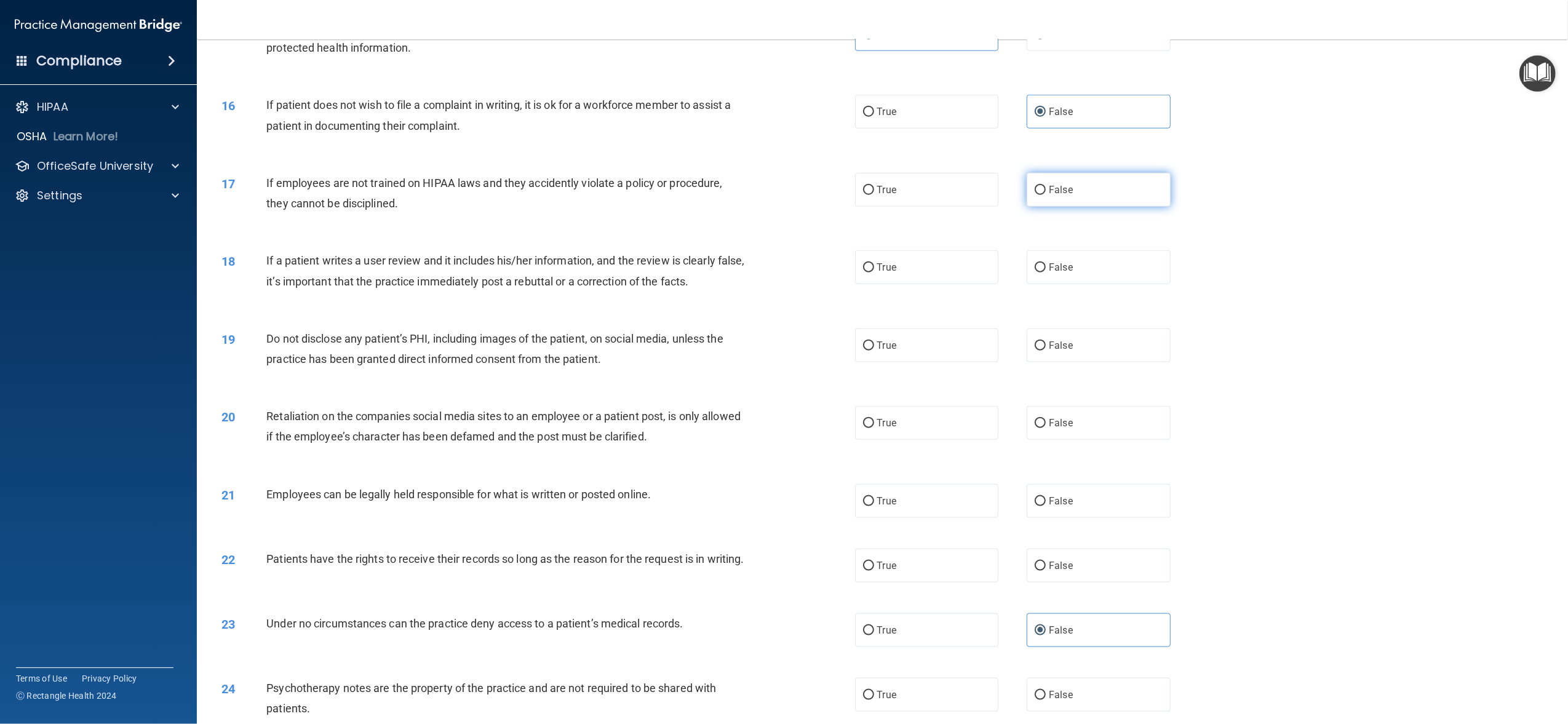
click at [1035, 188] on input "False" at bounding box center [1040, 190] width 11 height 10
radio input "true"
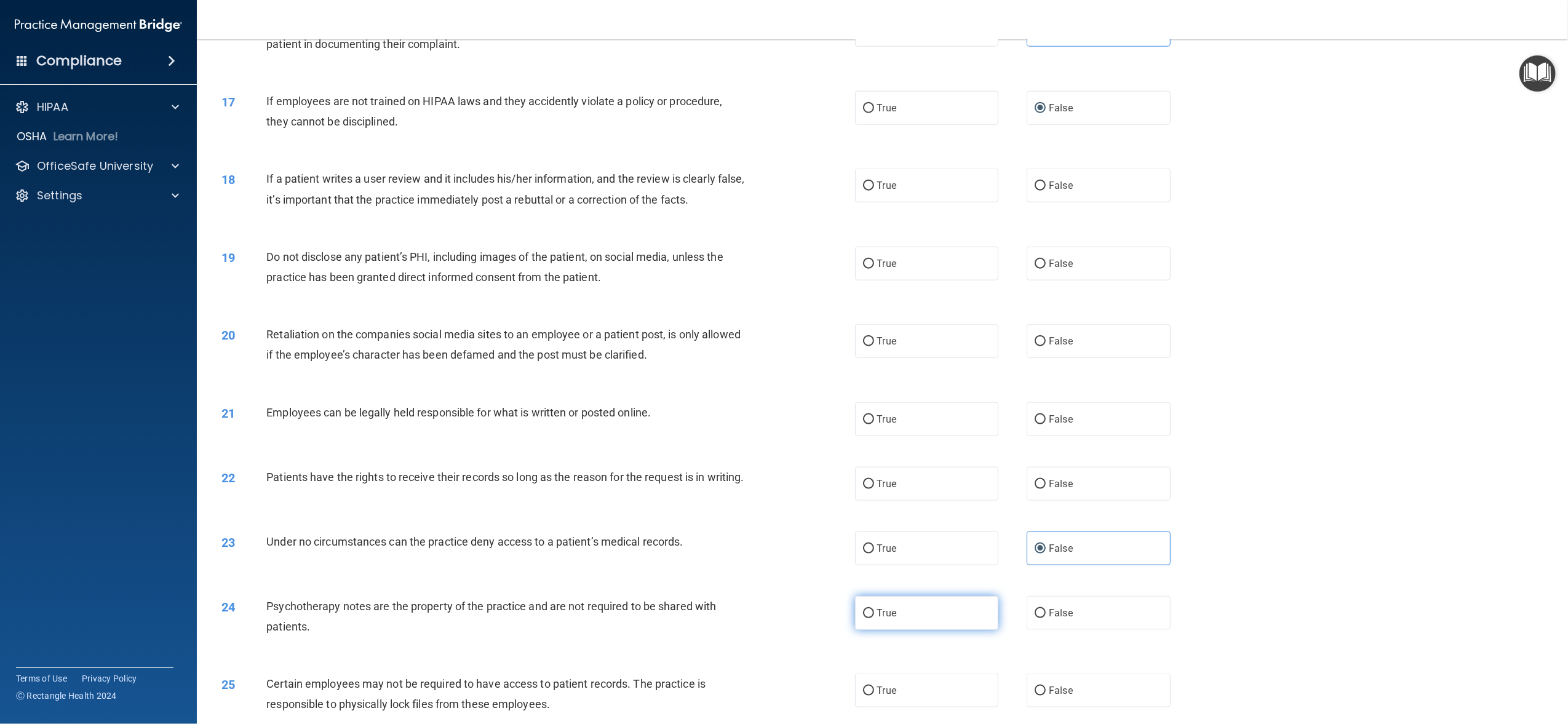
click at [866, 618] on input "True" at bounding box center [868, 613] width 11 height 10
radio input "true"
drag, startPoint x: 1052, startPoint y: 699, endPoint x: 1093, endPoint y: 687, distance: 42.7
click at [1054, 696] on span "False" at bounding box center [1060, 690] width 24 height 11
click at [1046, 695] on input "False" at bounding box center [1040, 691] width 11 height 10
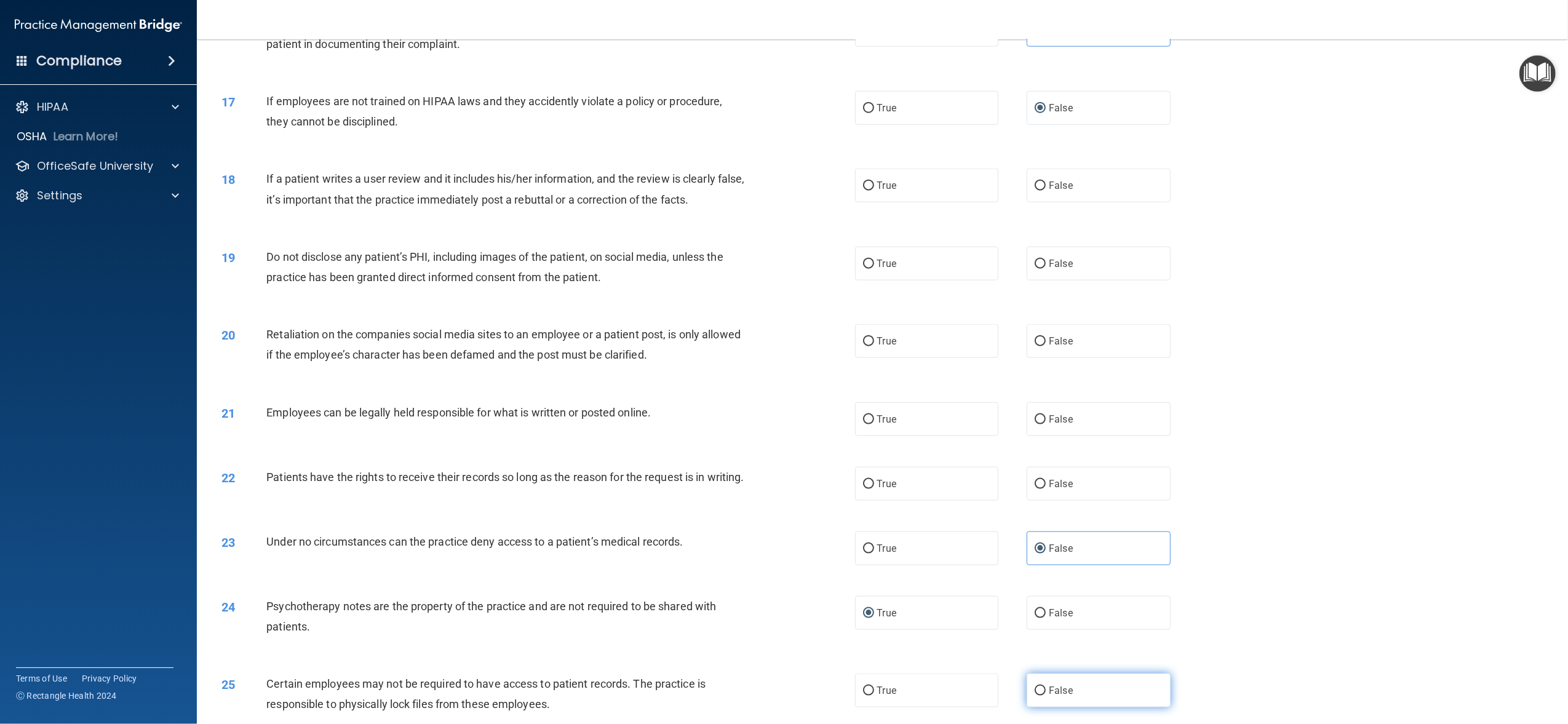
radio input "true"
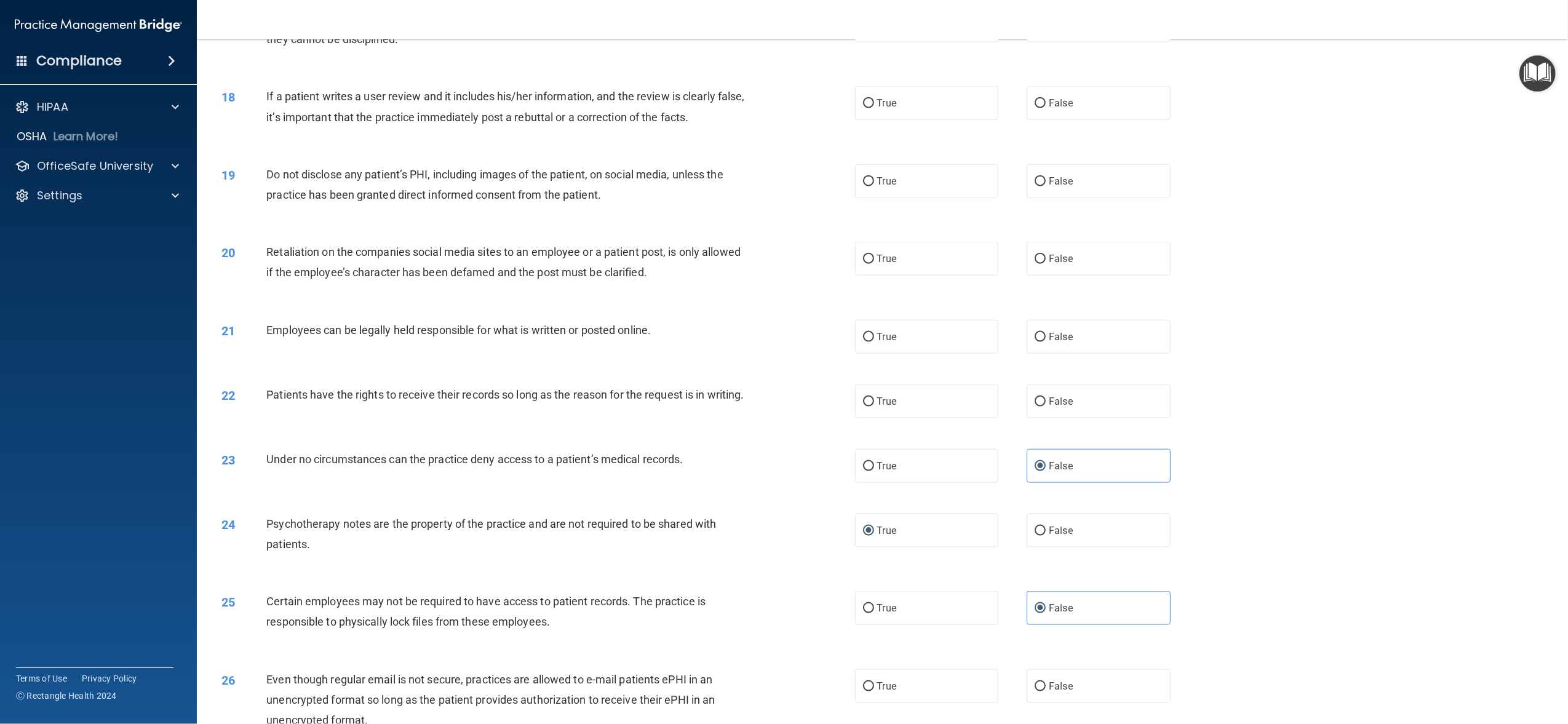
scroll to position [1557, 0]
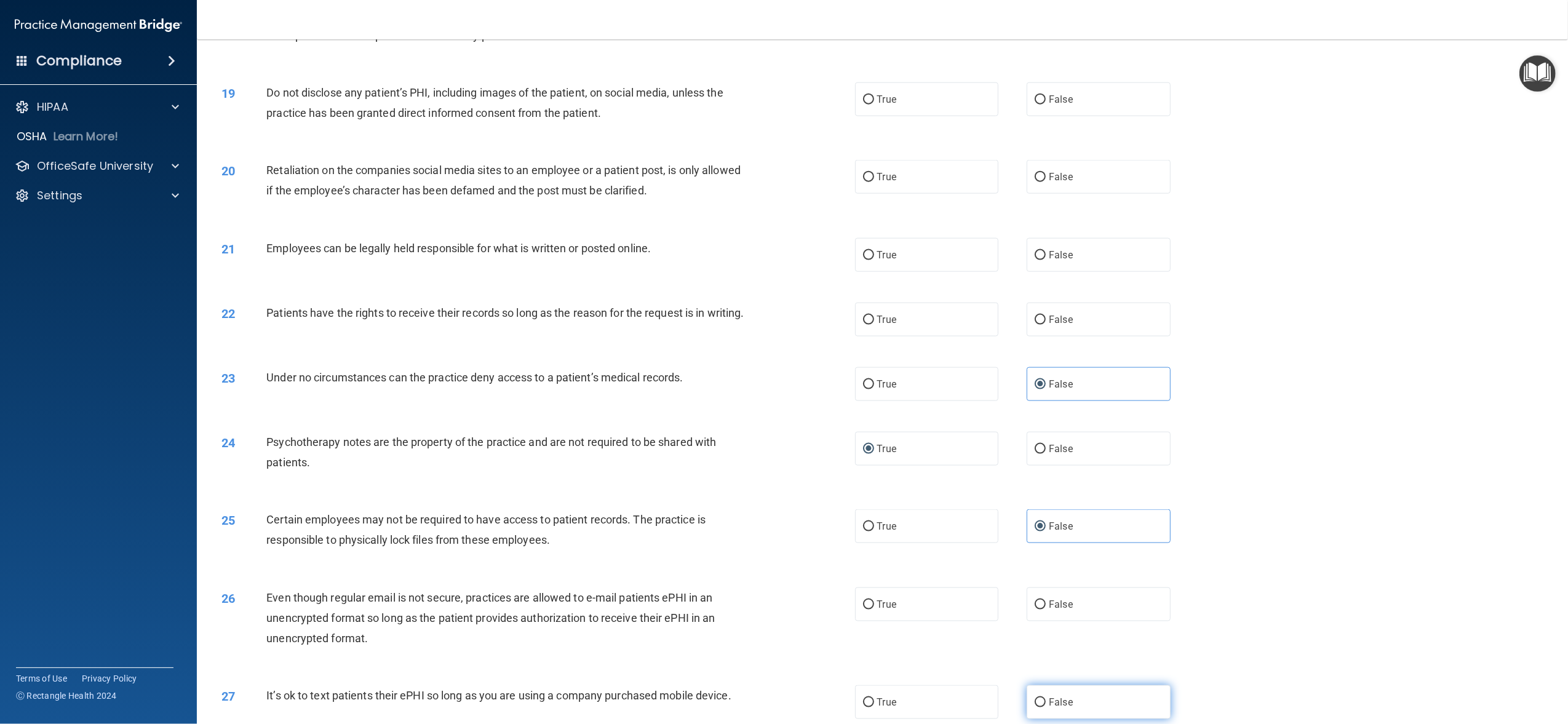
click at [1085, 719] on label "False" at bounding box center [1098, 701] width 144 height 34
click at [1046, 707] on input "False" at bounding box center [1040, 702] width 11 height 10
radio input "true"
click at [940, 543] on label "True" at bounding box center [927, 526] width 144 height 34
click at [874, 531] on input "True" at bounding box center [868, 526] width 11 height 10
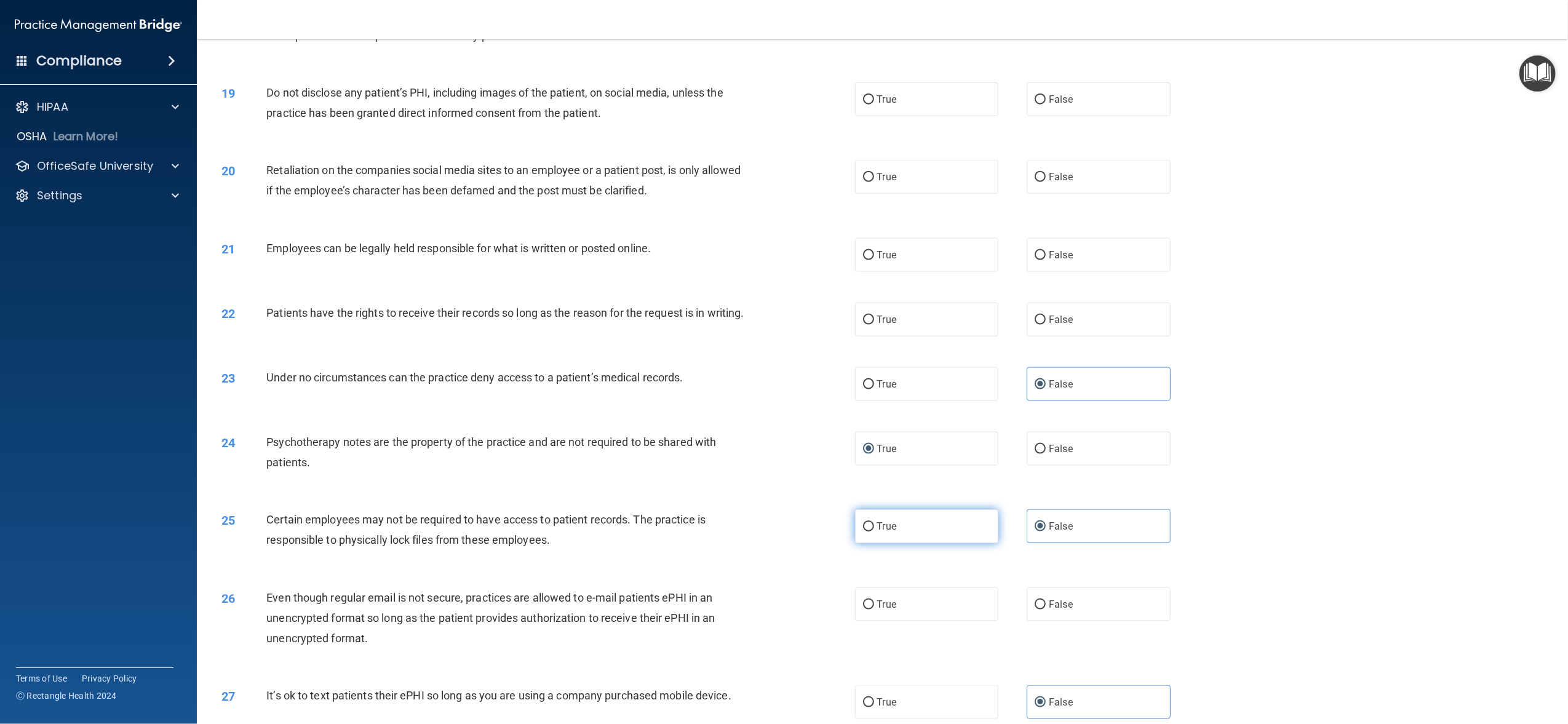
radio input "true"
radio input "false"
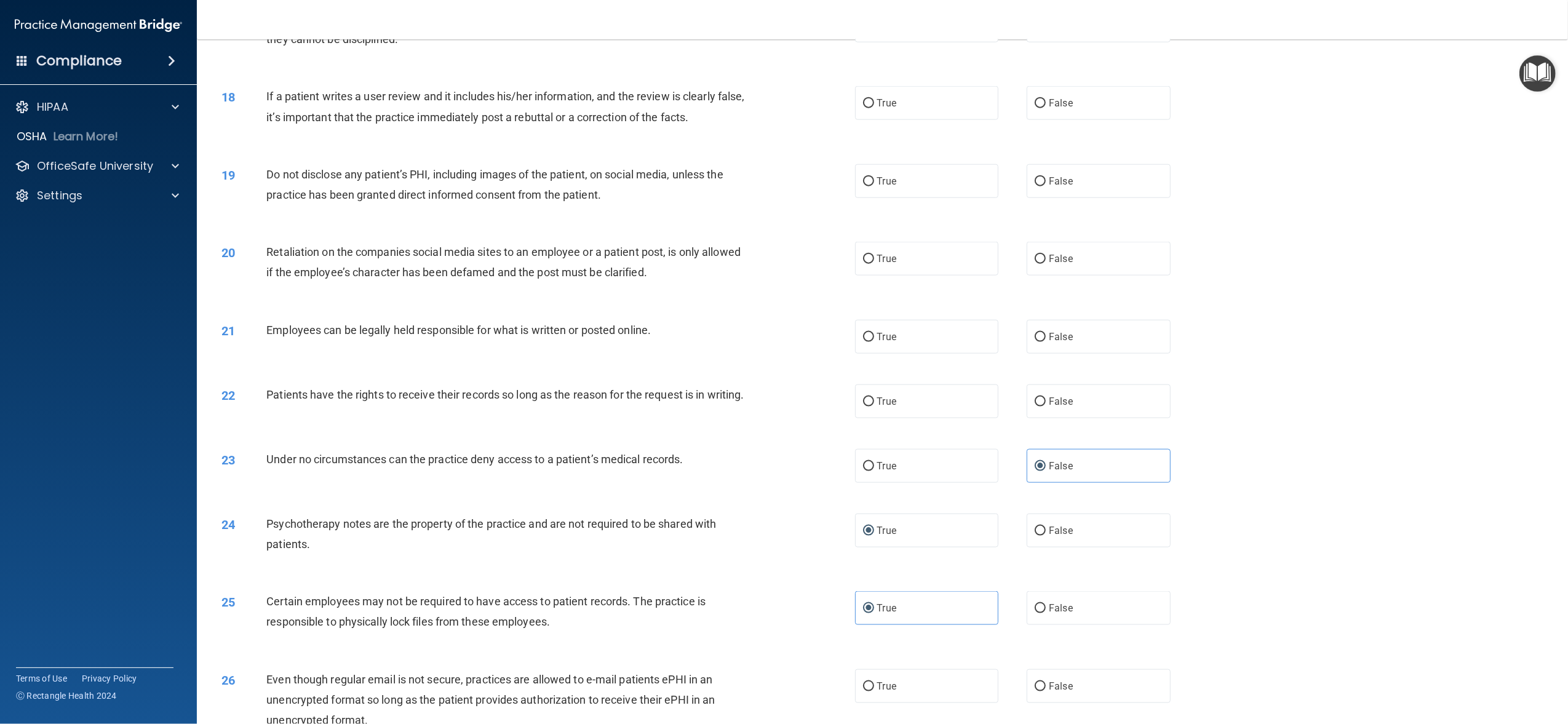
scroll to position [1393, 0]
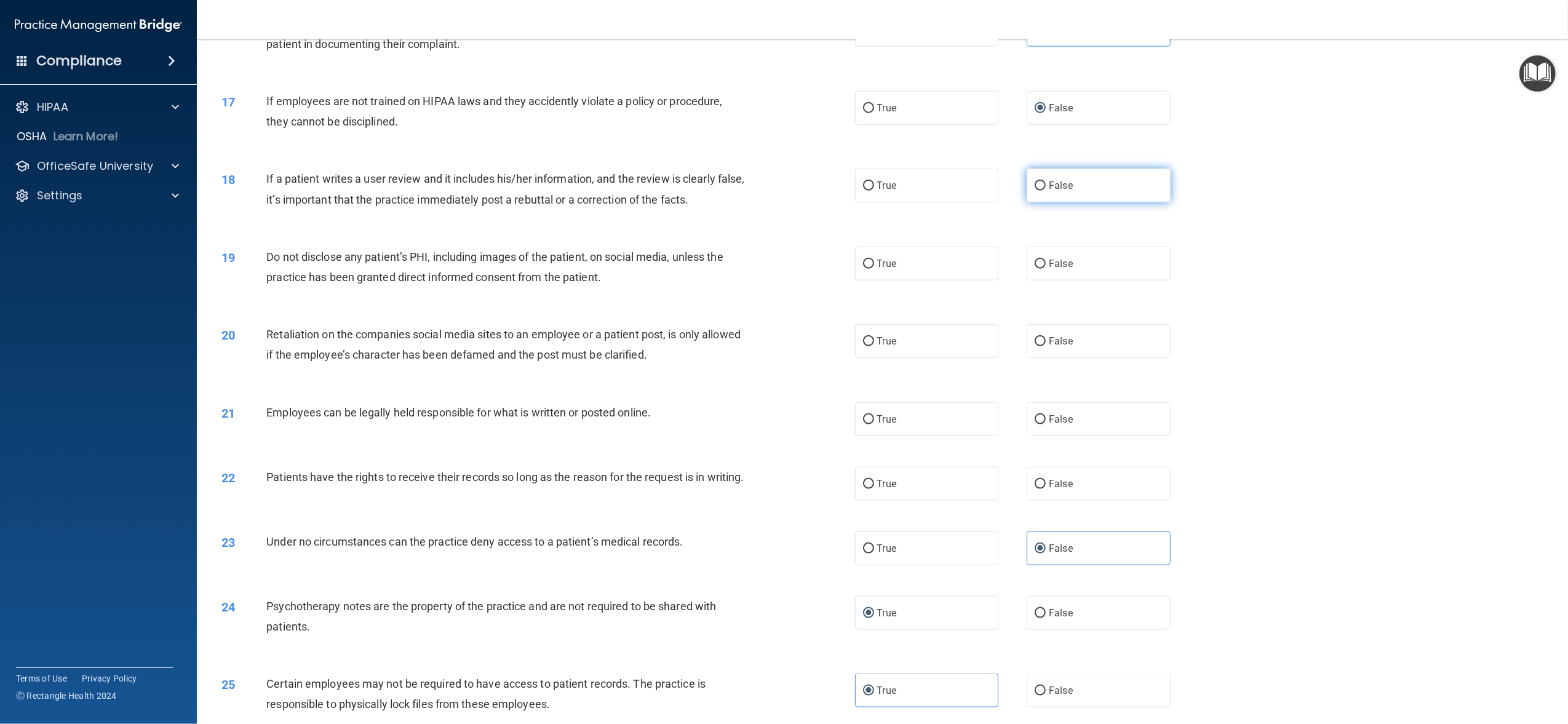
click at [1049, 184] on span "False" at bounding box center [1060, 184] width 24 height 11
click at [1046, 184] on input "False" at bounding box center [1040, 185] width 11 height 10
radio input "true"
click at [886, 260] on span "True" at bounding box center [887, 263] width 19 height 11
click at [874, 260] on input "True" at bounding box center [868, 264] width 11 height 10
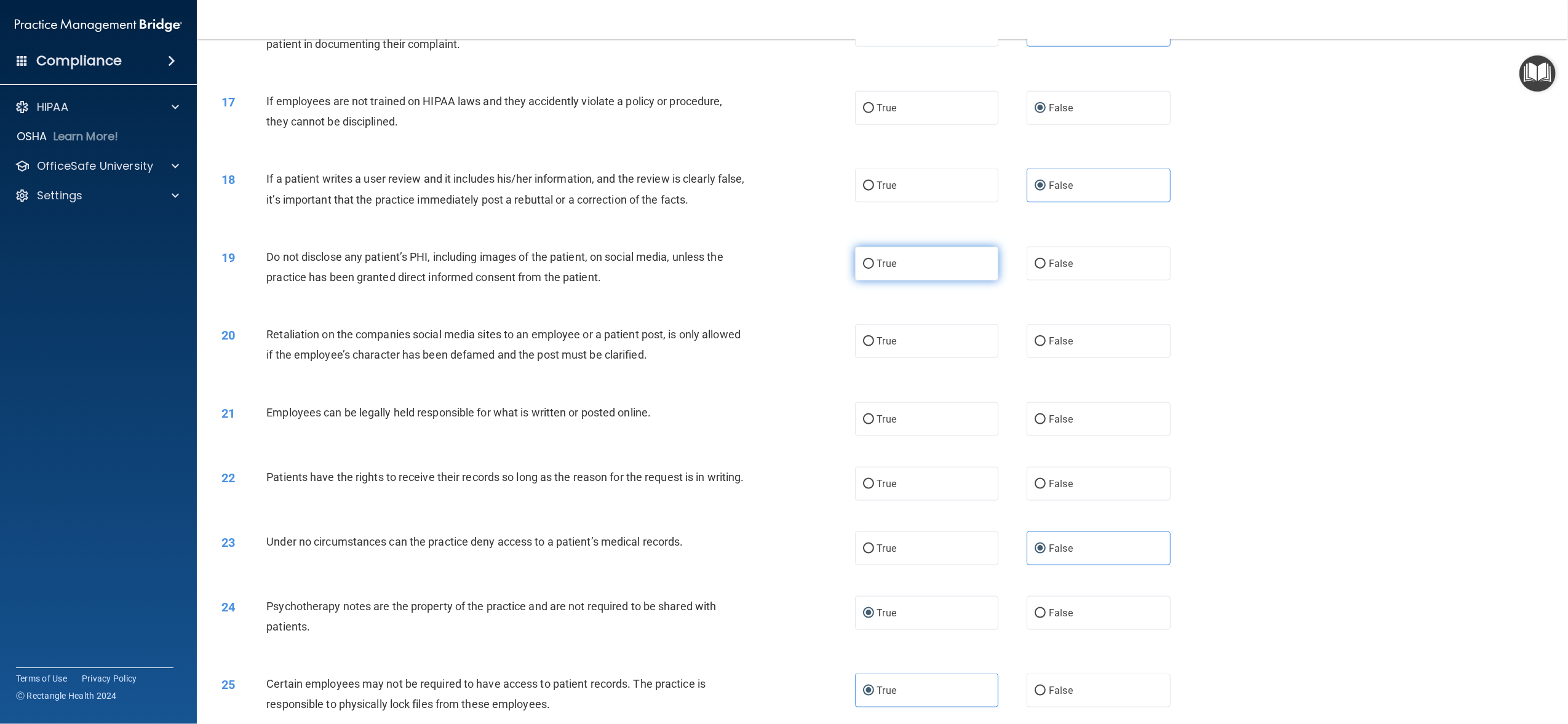
radio input "true"
click at [1049, 336] on span "False" at bounding box center [1060, 340] width 24 height 11
click at [1042, 337] on input "False" at bounding box center [1040, 341] width 11 height 10
radio input "true"
click at [975, 420] on label "True" at bounding box center [927, 419] width 144 height 34
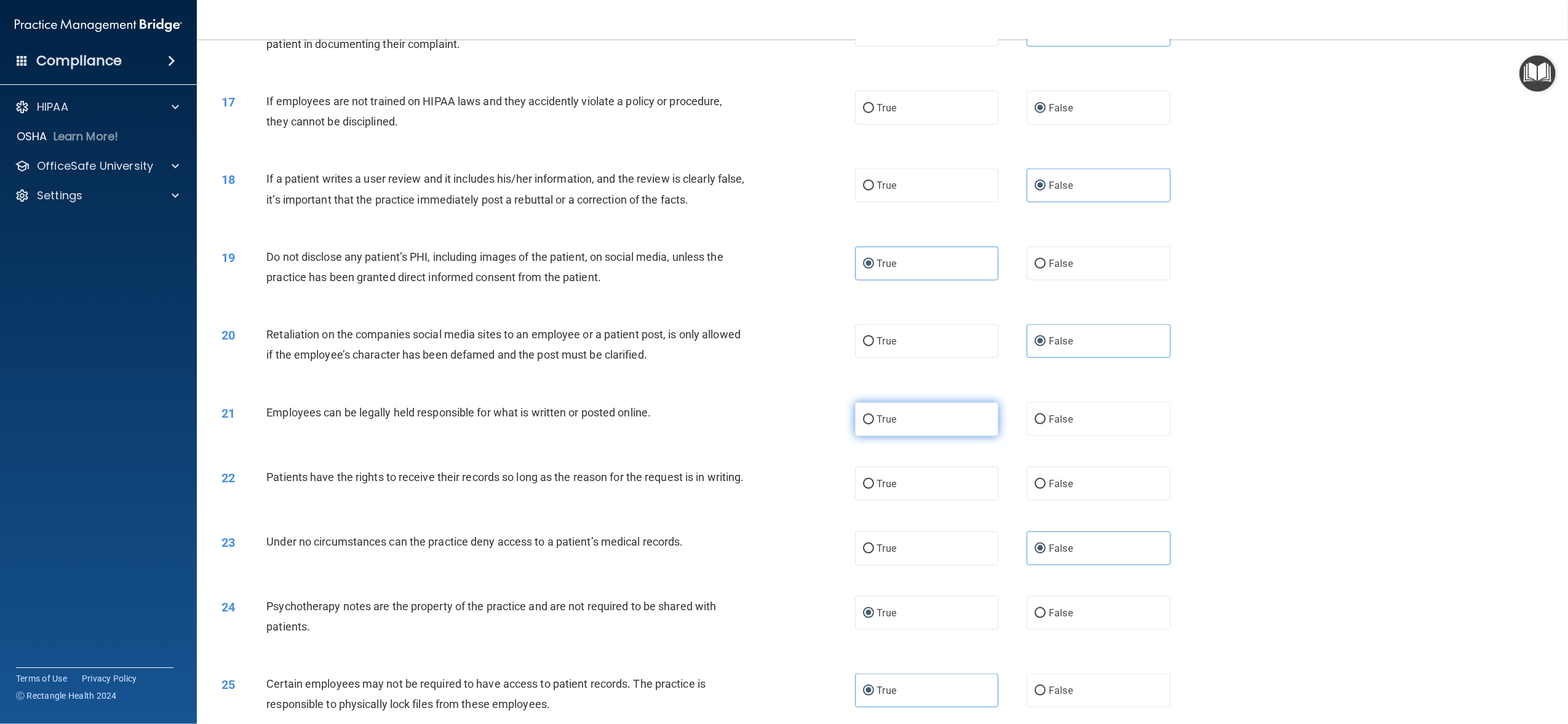
click at [874, 420] on input "True" at bounding box center [868, 420] width 11 height 10
radio input "true"
click at [1037, 415] on input "False" at bounding box center [1040, 420] width 11 height 10
radio input "true"
radio input "false"
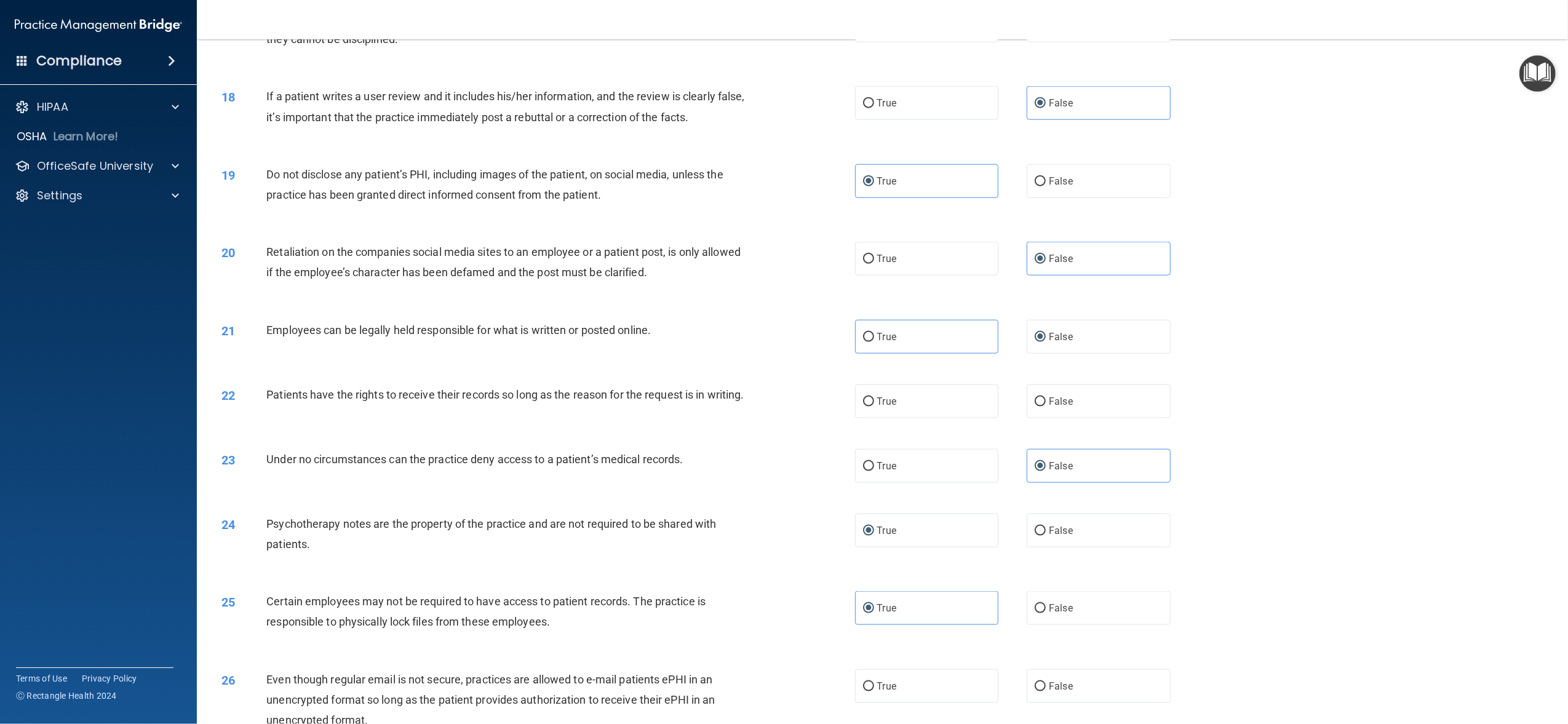
scroll to position [1557, 0]
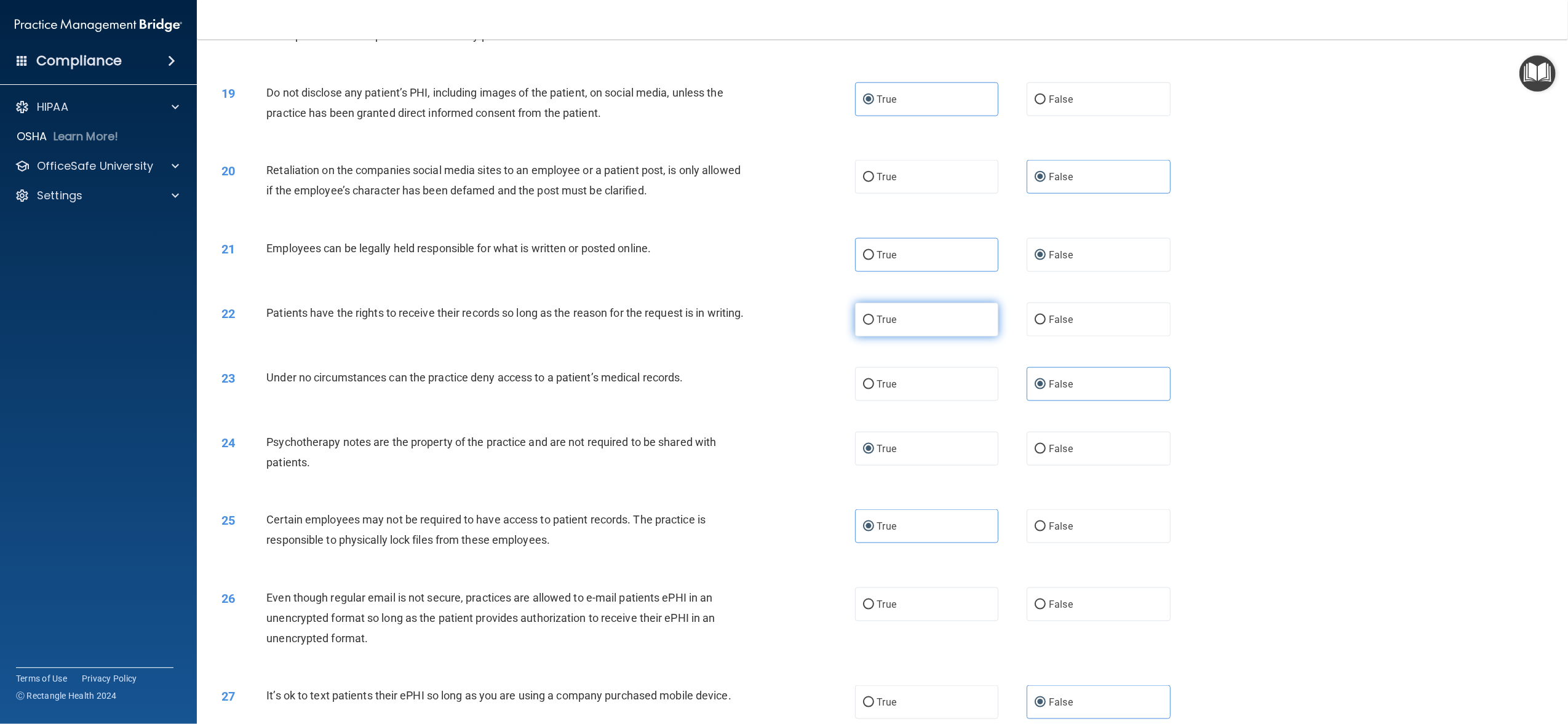
click at [973, 325] on label "True" at bounding box center [927, 319] width 144 height 34
click at [874, 324] on input "True" at bounding box center [868, 320] width 11 height 10
radio input "true"
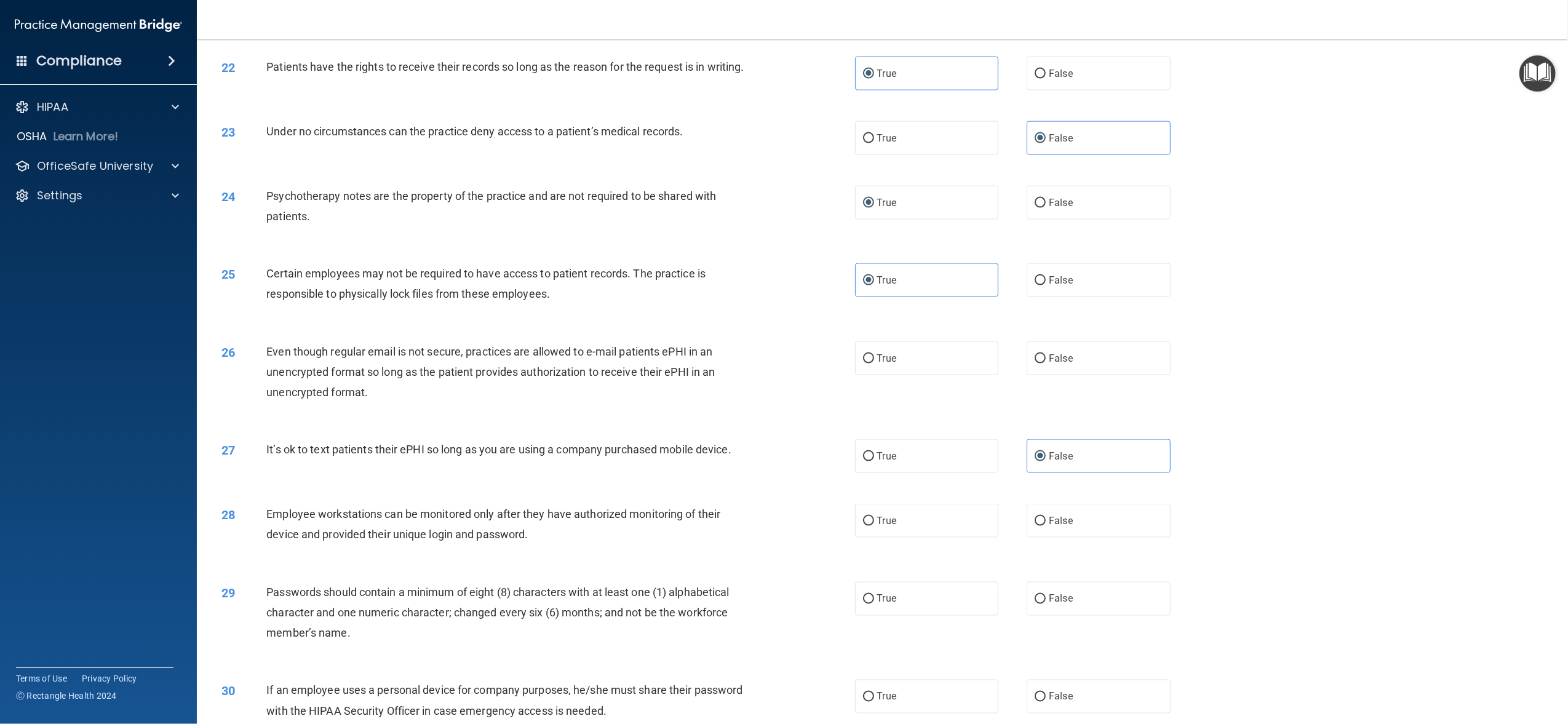
scroll to position [1885, 0]
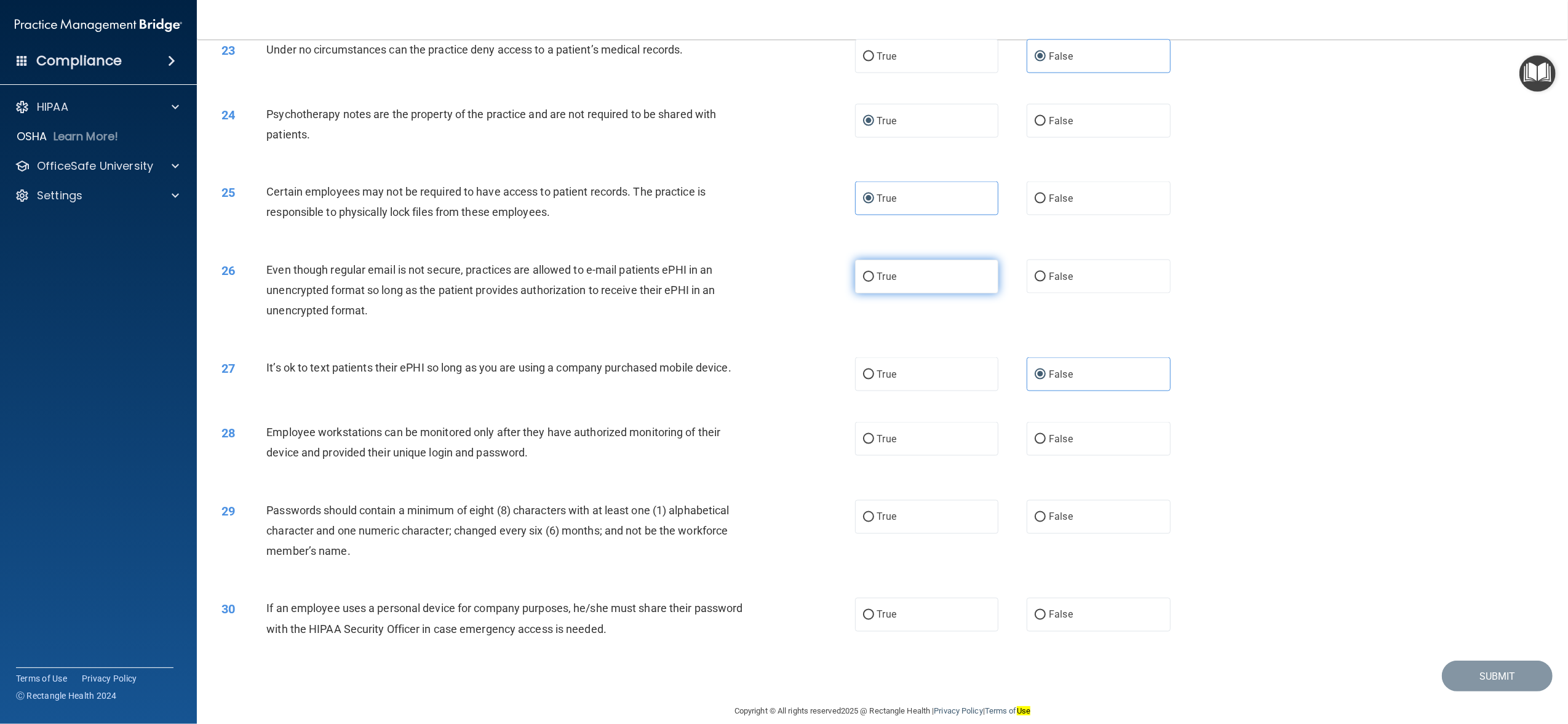
click at [968, 293] on label "True" at bounding box center [927, 276] width 144 height 34
click at [874, 282] on input "True" at bounding box center [868, 276] width 11 height 10
radio input "true"
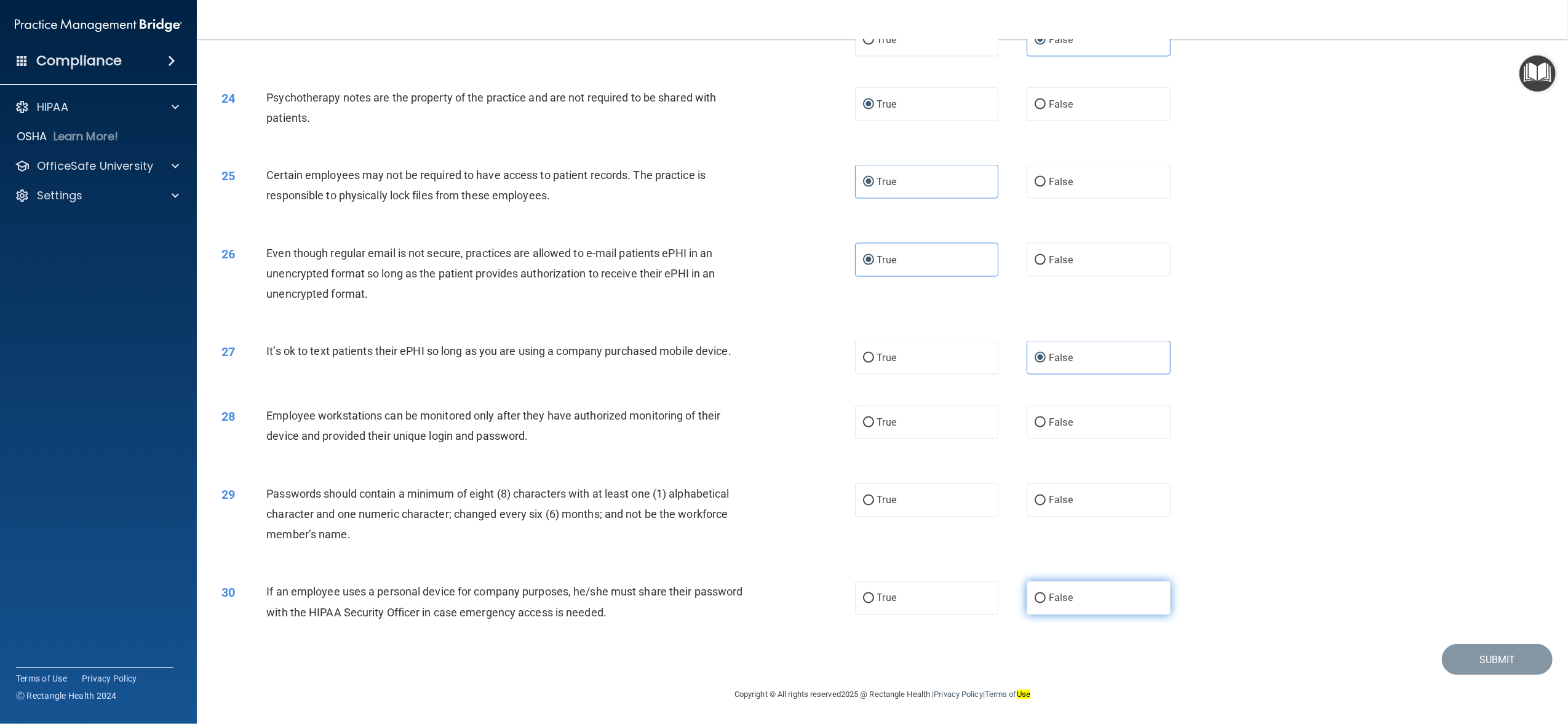
click at [1049, 596] on span "False" at bounding box center [1060, 597] width 24 height 11
click at [1042, 596] on input "False" at bounding box center [1040, 598] width 11 height 10
radio input "true"
click at [878, 426] on span "True" at bounding box center [887, 421] width 19 height 11
click at [874, 426] on input "True" at bounding box center [868, 422] width 11 height 10
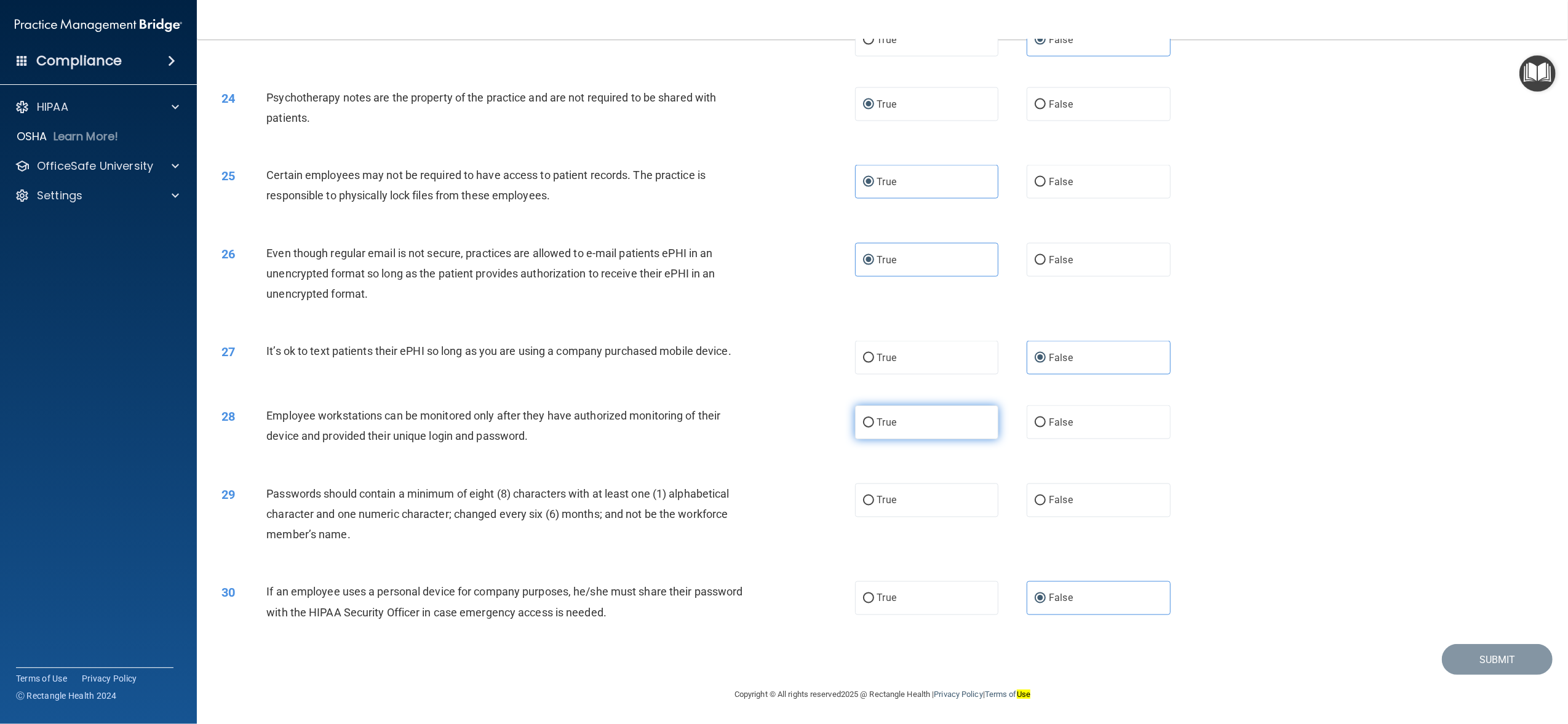
radio input "true"
click at [966, 498] on label "True" at bounding box center [927, 500] width 144 height 34
click at [874, 498] on input "True" at bounding box center [868, 500] width 11 height 10
radio input "true"
click at [1460, 660] on button "Submit" at bounding box center [1497, 659] width 111 height 31
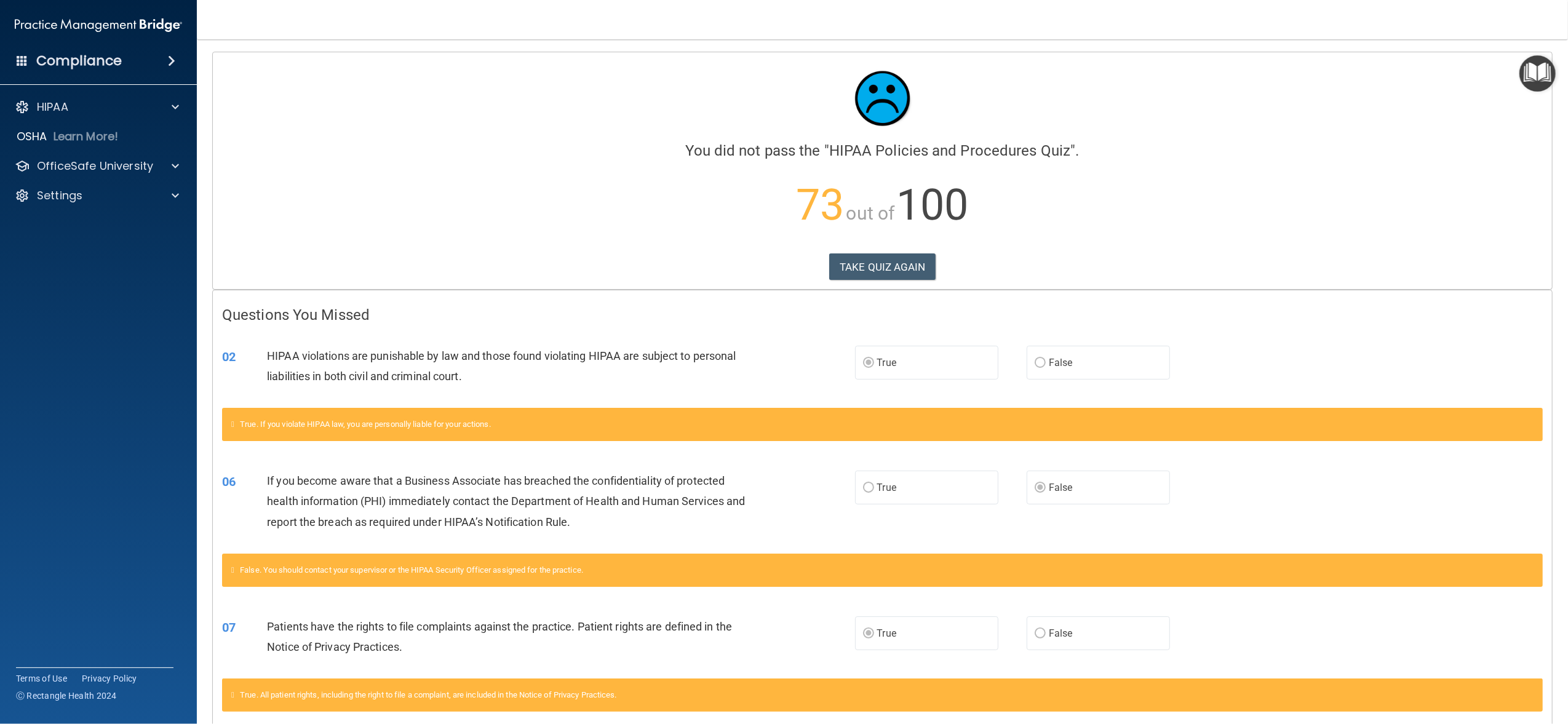
scroll to position [328, 0]
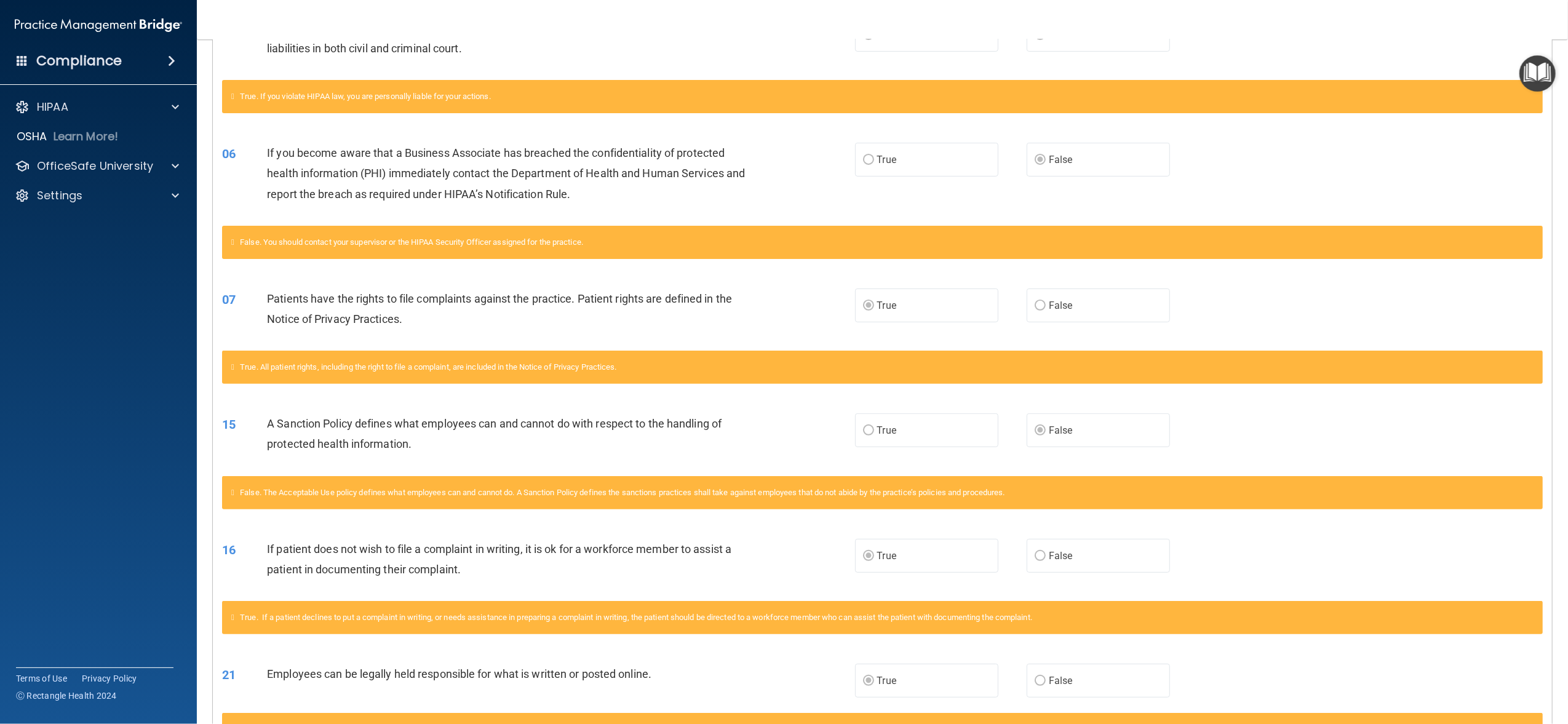
click at [1105, 546] on label "False" at bounding box center [1098, 555] width 144 height 34
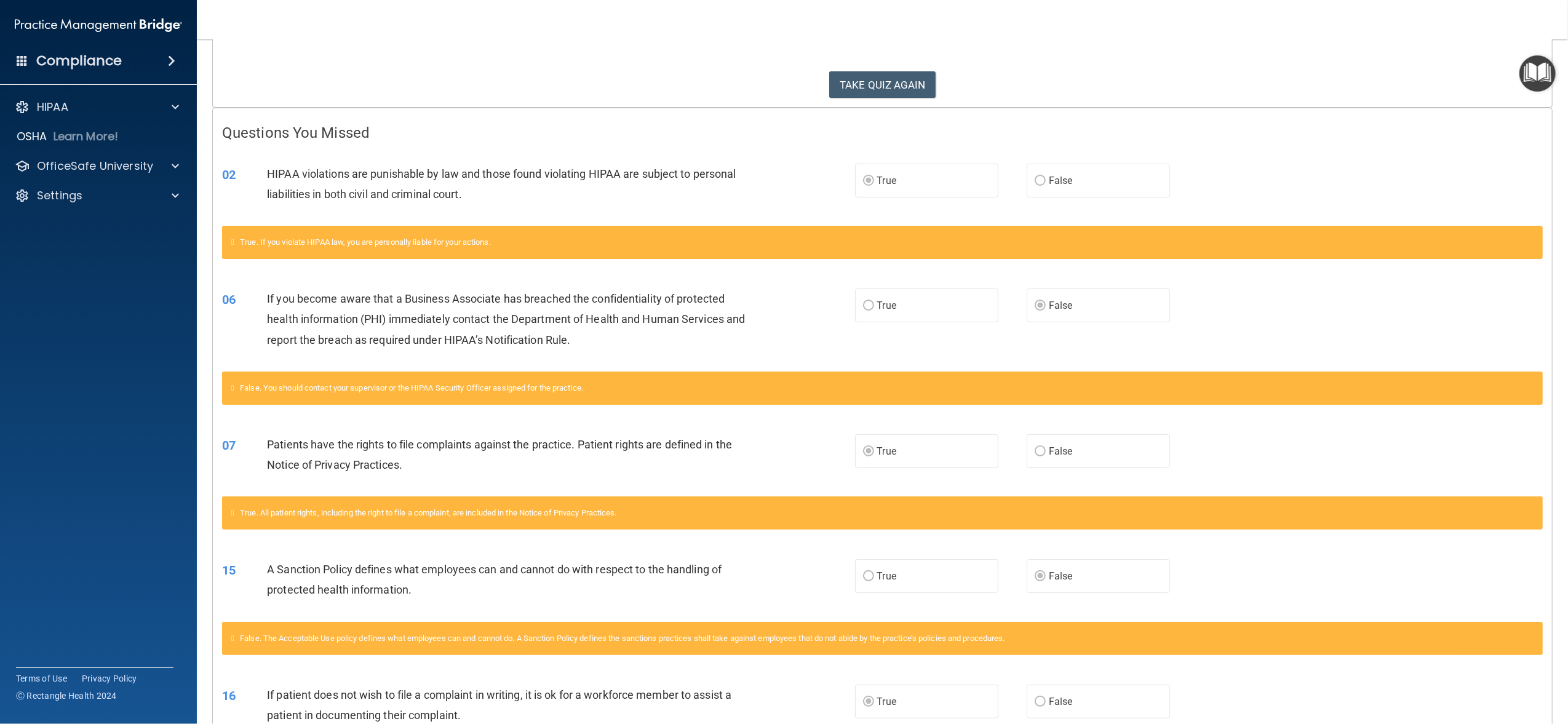
scroll to position [0, 0]
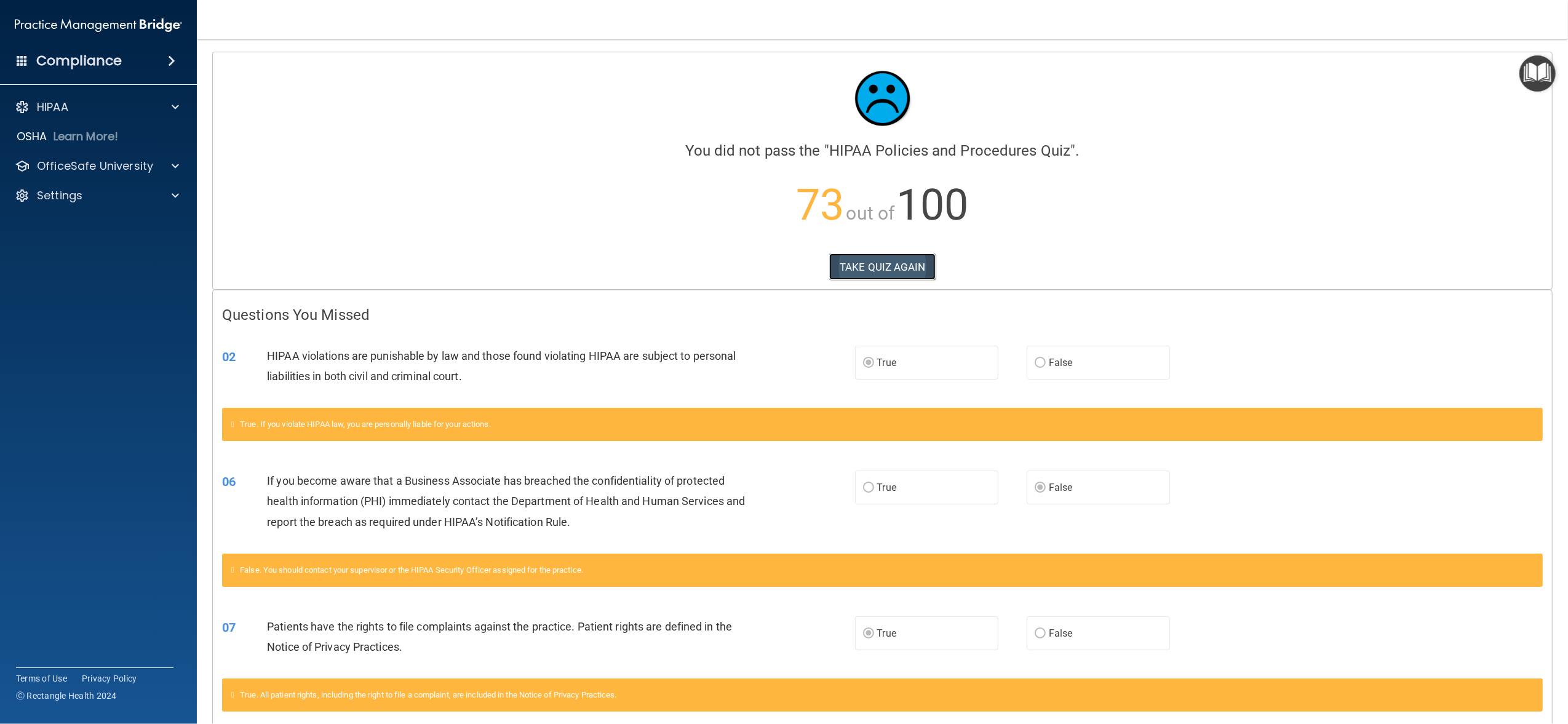
click at [905, 266] on button "TAKE QUIZ AGAIN" at bounding box center [883, 267] width 107 height 27
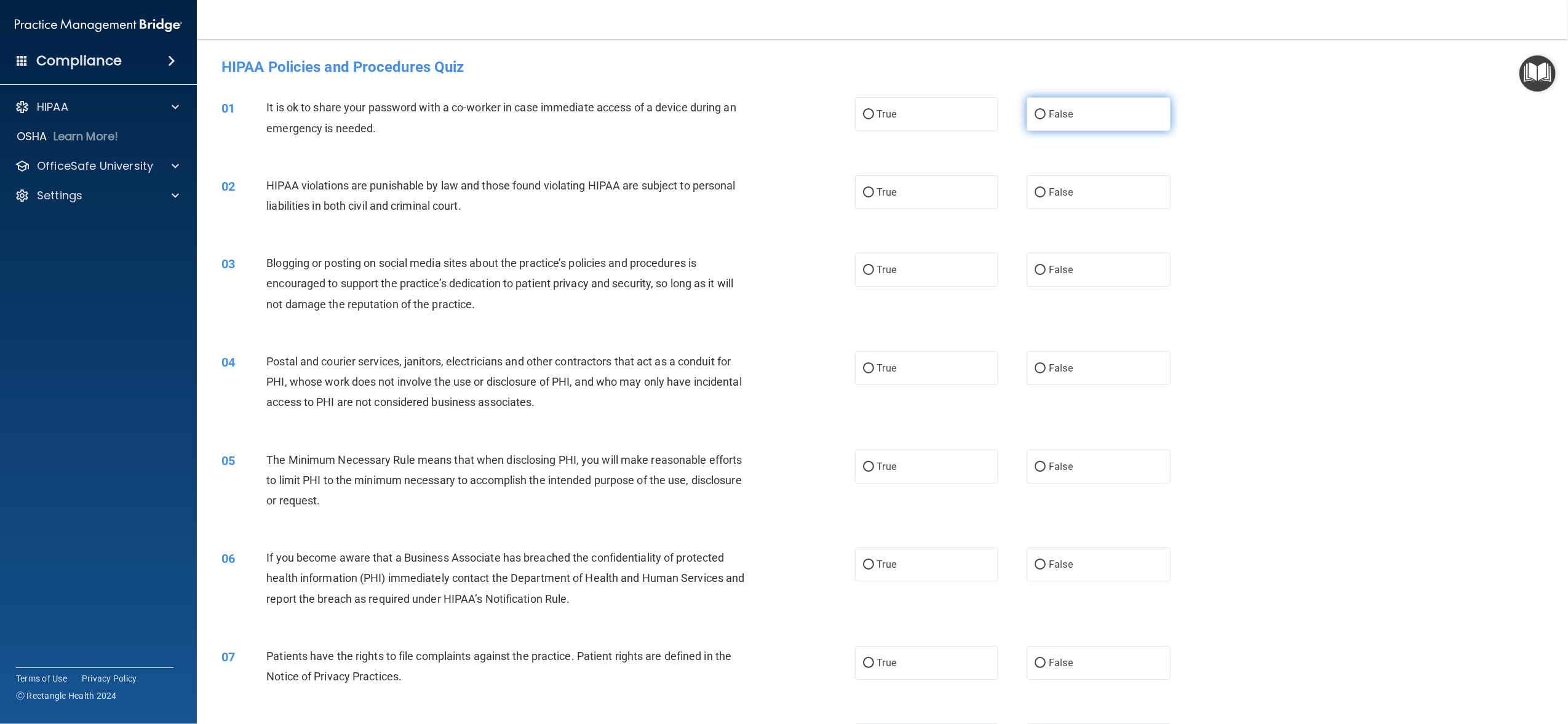
click at [1093, 107] on label "False" at bounding box center [1098, 114] width 144 height 34
click at [1046, 110] on input "False" at bounding box center [1040, 115] width 11 height 10
radio input "true"
click at [955, 193] on label "True" at bounding box center [927, 191] width 144 height 34
click at [874, 193] on input "True" at bounding box center [868, 192] width 11 height 10
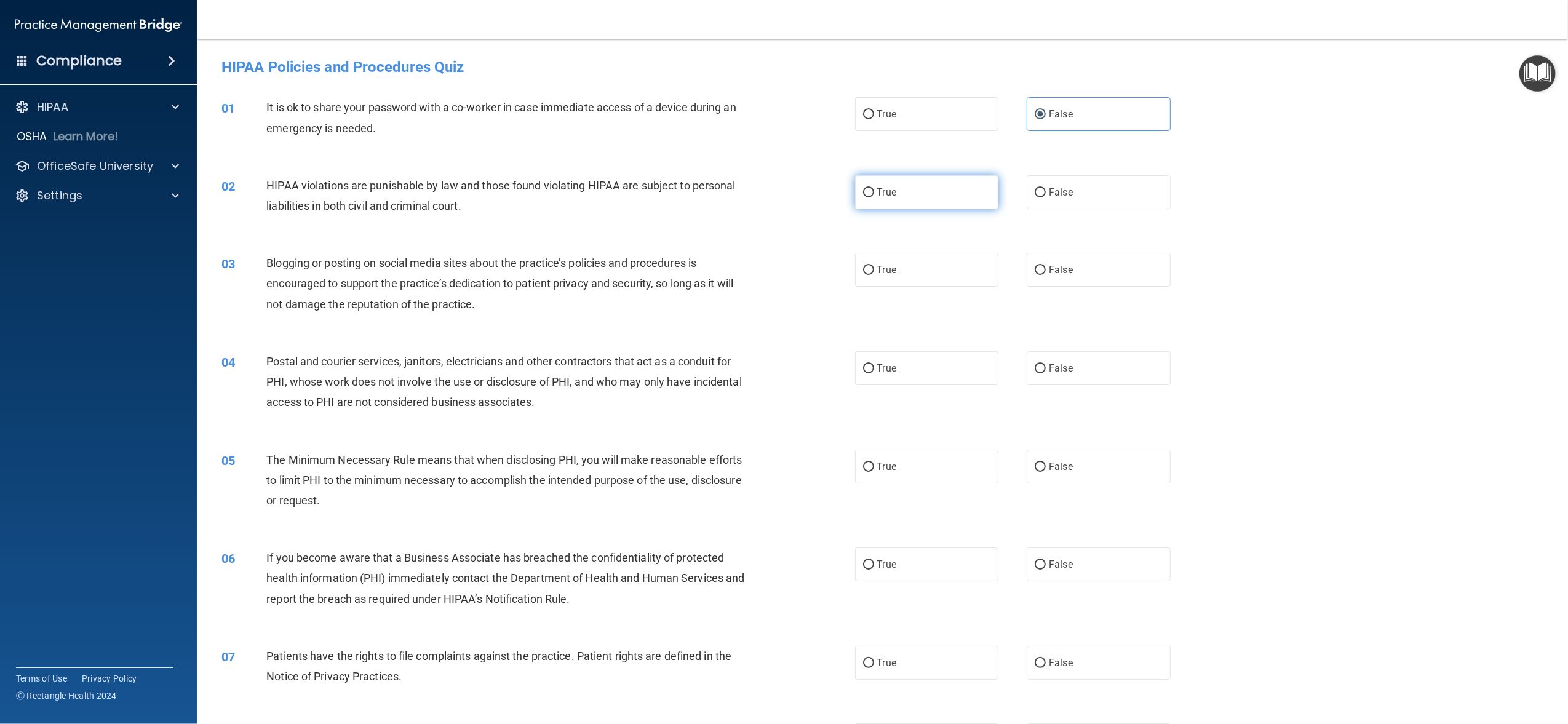
radio input "true"
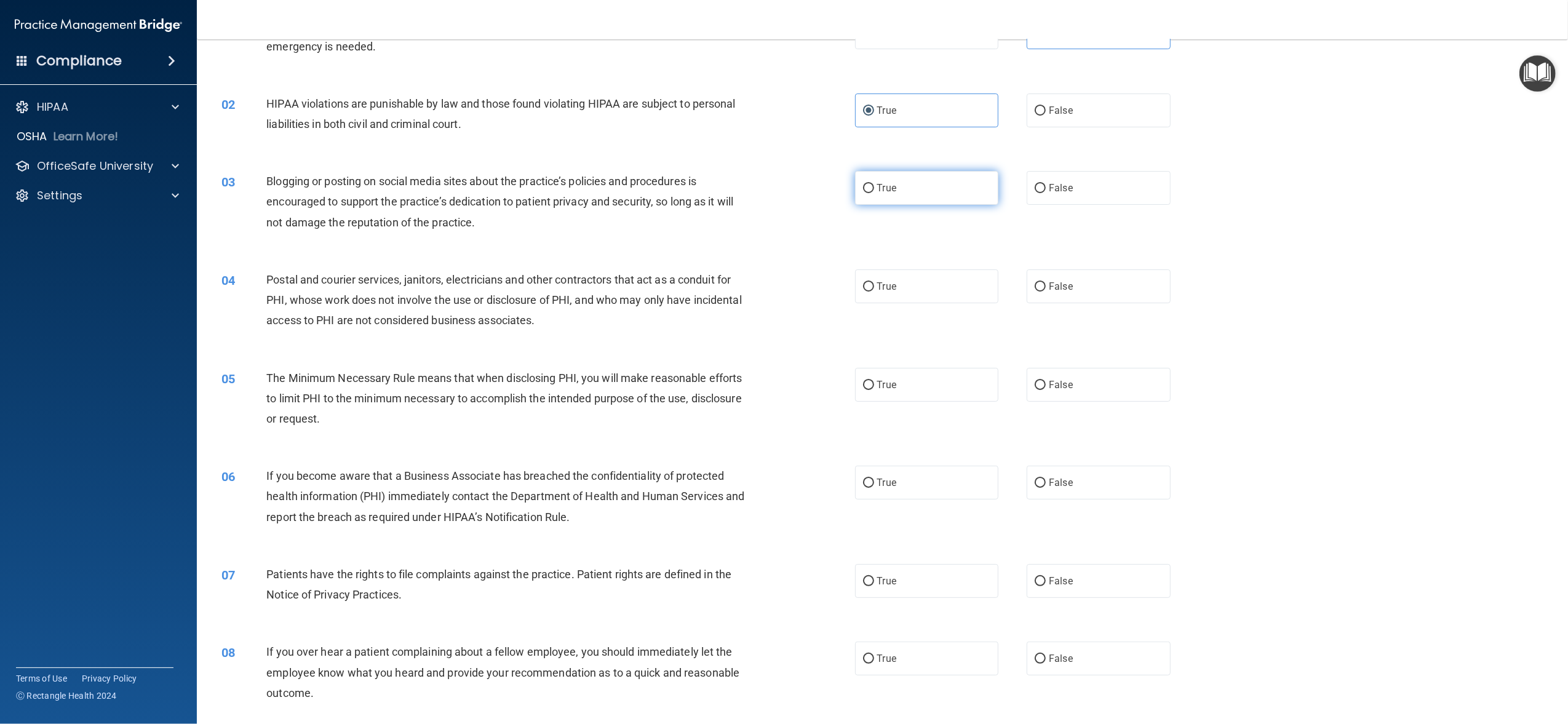
click at [955, 202] on label "True" at bounding box center [927, 187] width 144 height 34
click at [874, 193] on input "True" at bounding box center [868, 188] width 11 height 10
radio input "true"
click at [1057, 282] on span "False" at bounding box center [1060, 286] width 24 height 11
click at [1046, 282] on input "False" at bounding box center [1040, 287] width 11 height 10
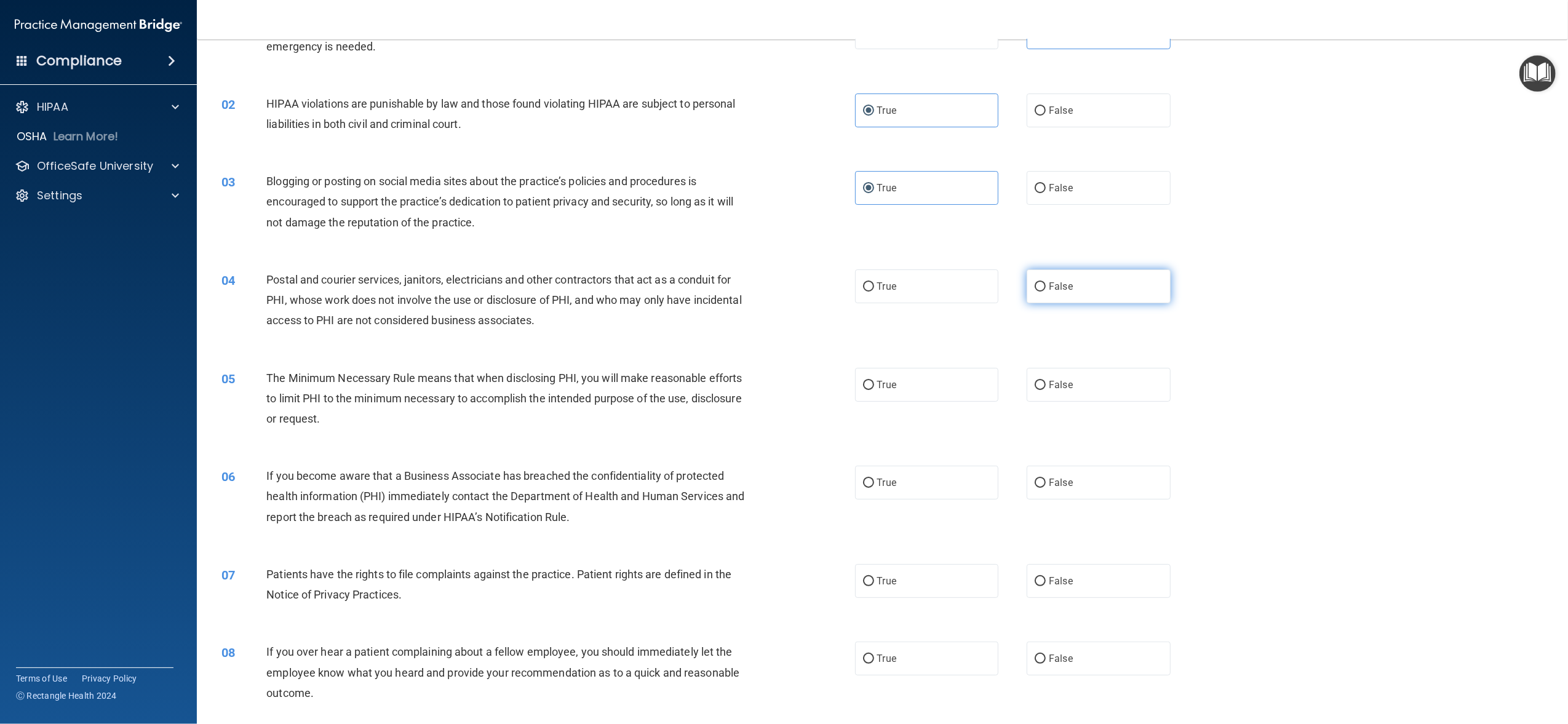
radio input "true"
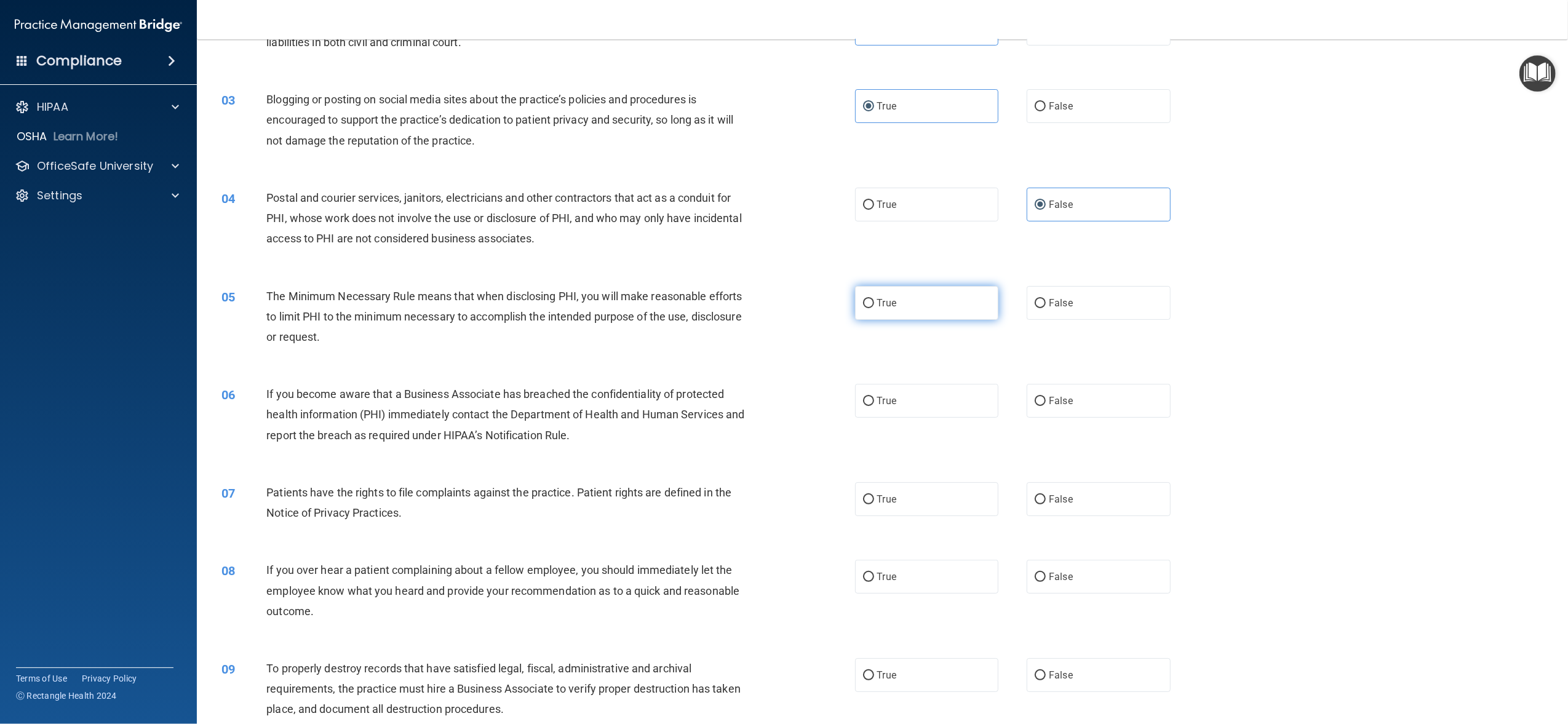
click at [904, 313] on label "True" at bounding box center [927, 303] width 144 height 34
click at [874, 308] on input "True" at bounding box center [868, 303] width 11 height 10
radio input "true"
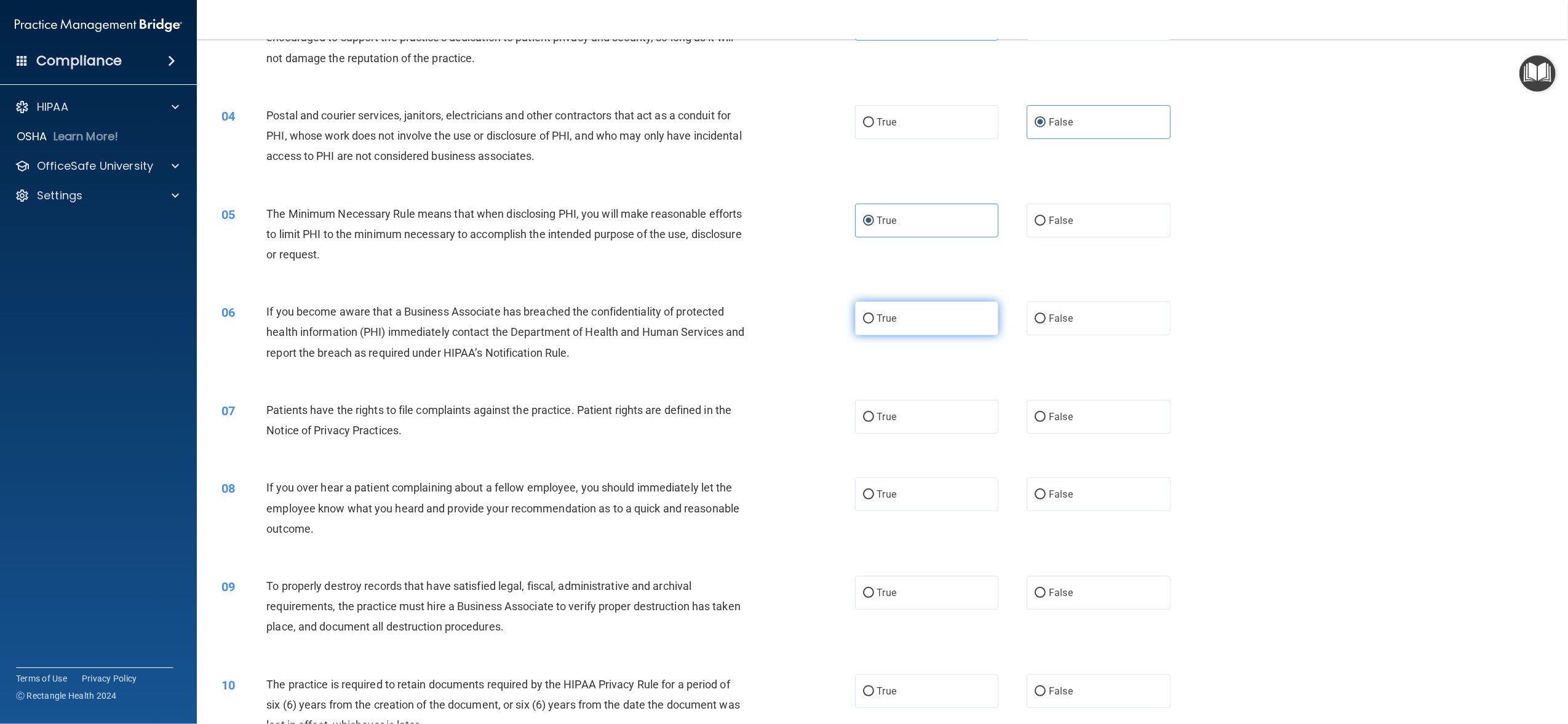
click at [958, 323] on label "True" at bounding box center [927, 318] width 144 height 34
click at [874, 323] on input "True" at bounding box center [868, 318] width 11 height 10
radio input "true"
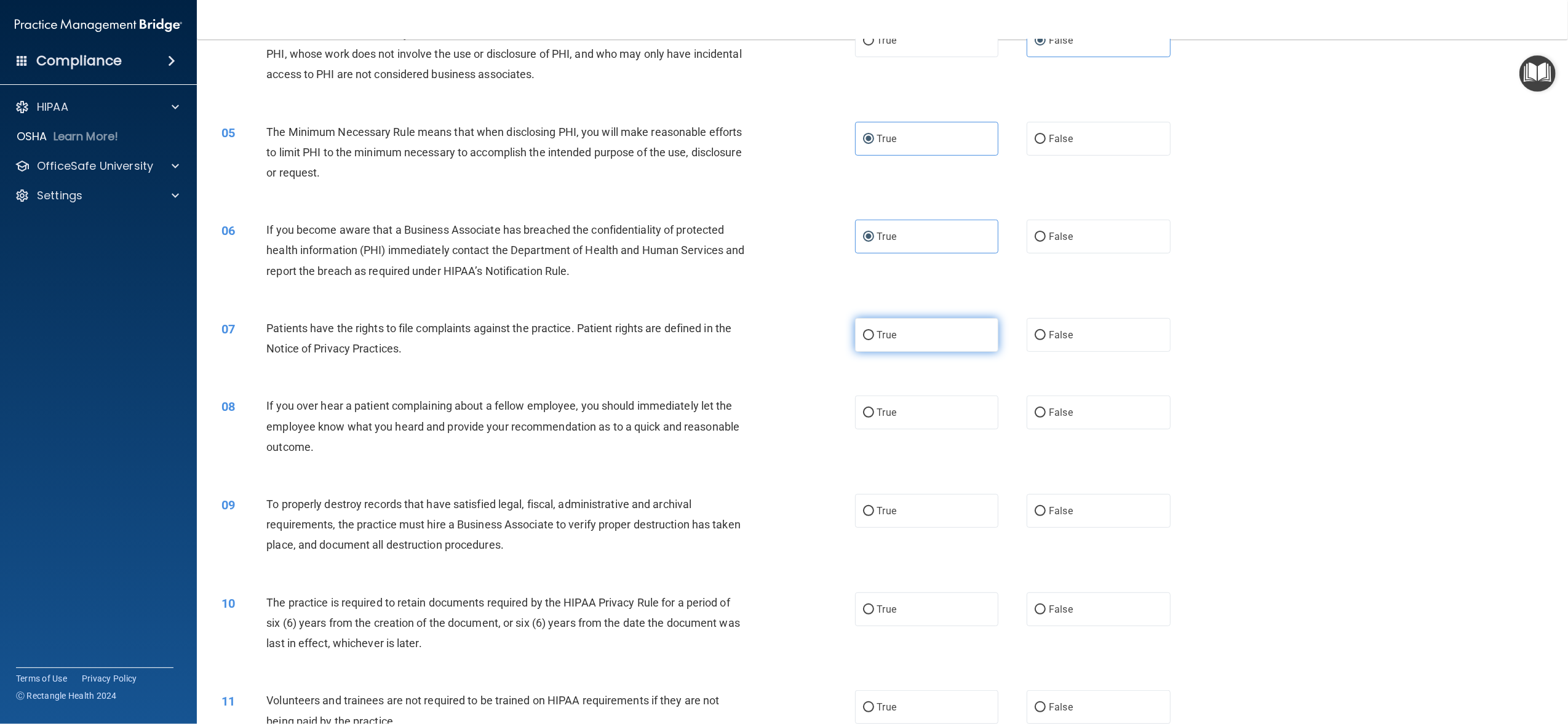
click at [958, 333] on label "True" at bounding box center [927, 335] width 144 height 34
click at [874, 333] on input "True" at bounding box center [868, 335] width 11 height 10
radio input "true"
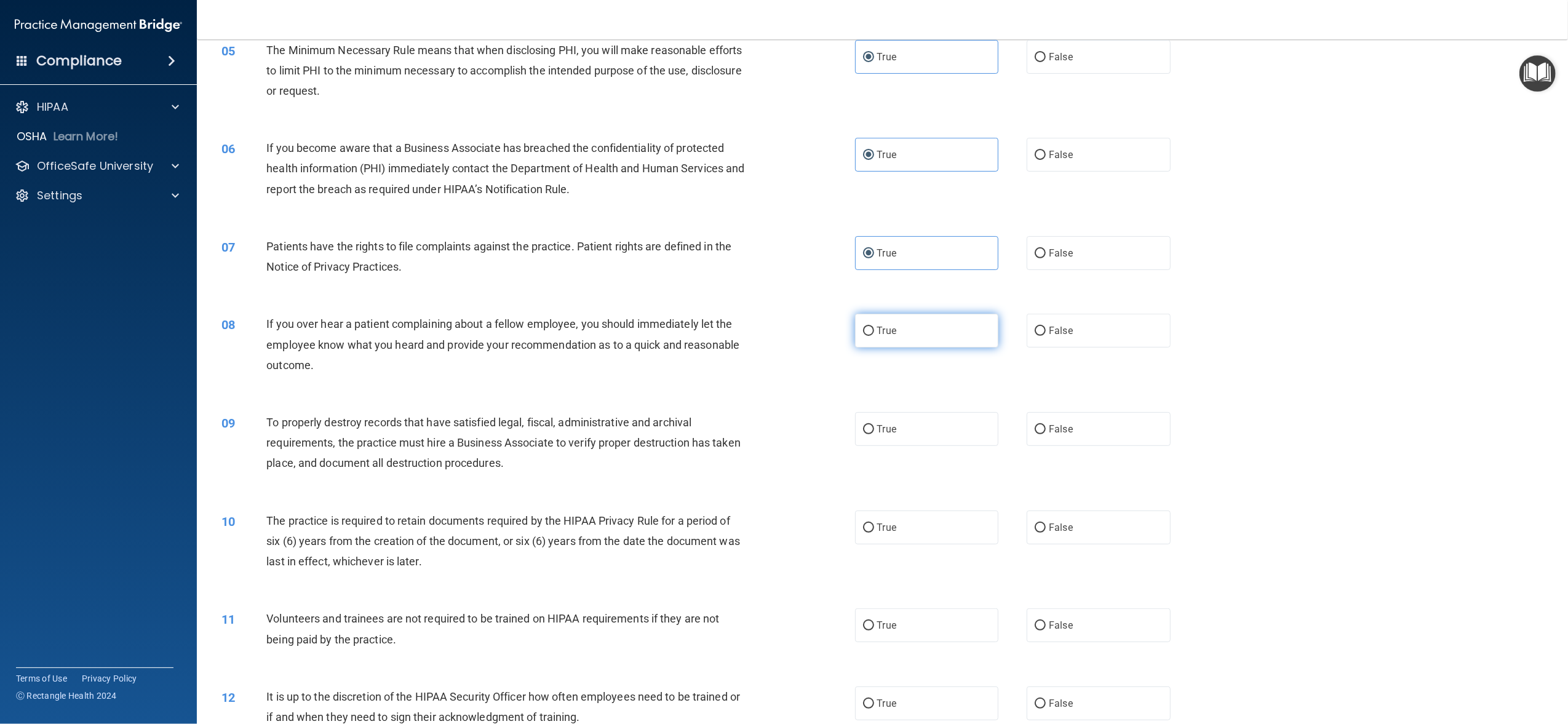
click at [942, 345] on label "True" at bounding box center [927, 331] width 144 height 34
click at [874, 336] on input "True" at bounding box center [868, 331] width 11 height 10
radio input "true"
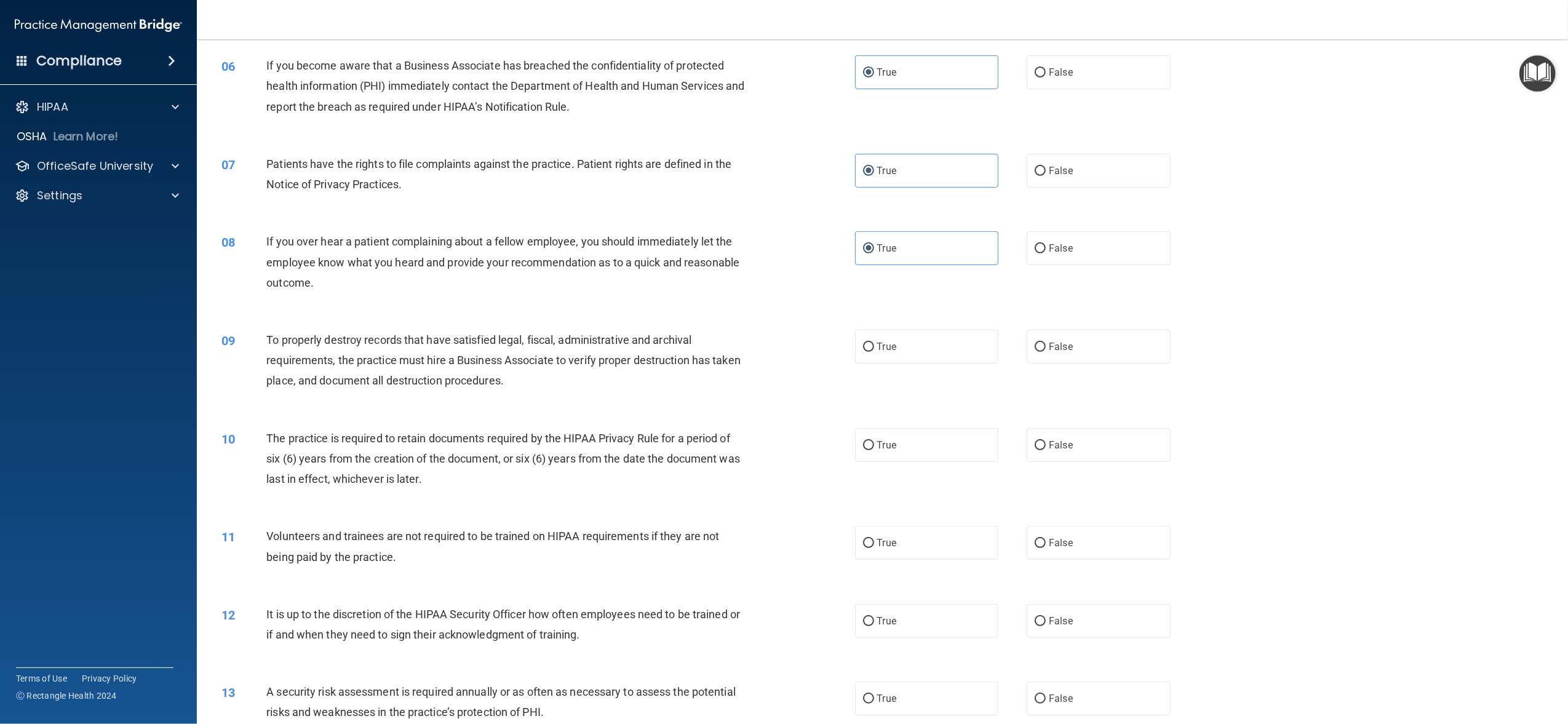
scroll to position [574, 0]
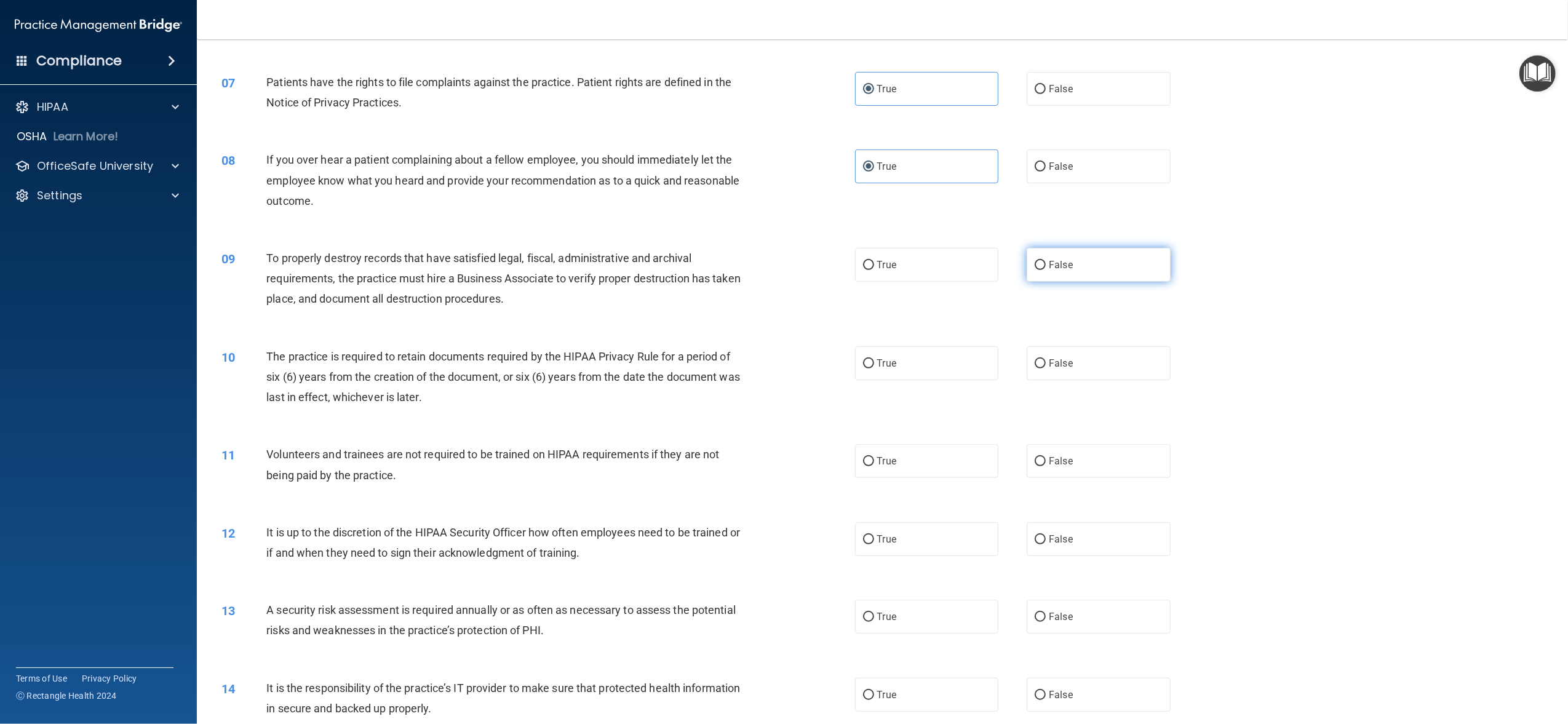
click at [1035, 271] on label "False" at bounding box center [1098, 264] width 144 height 34
click at [1035, 270] on input "False" at bounding box center [1040, 265] width 11 height 10
radio input "true"
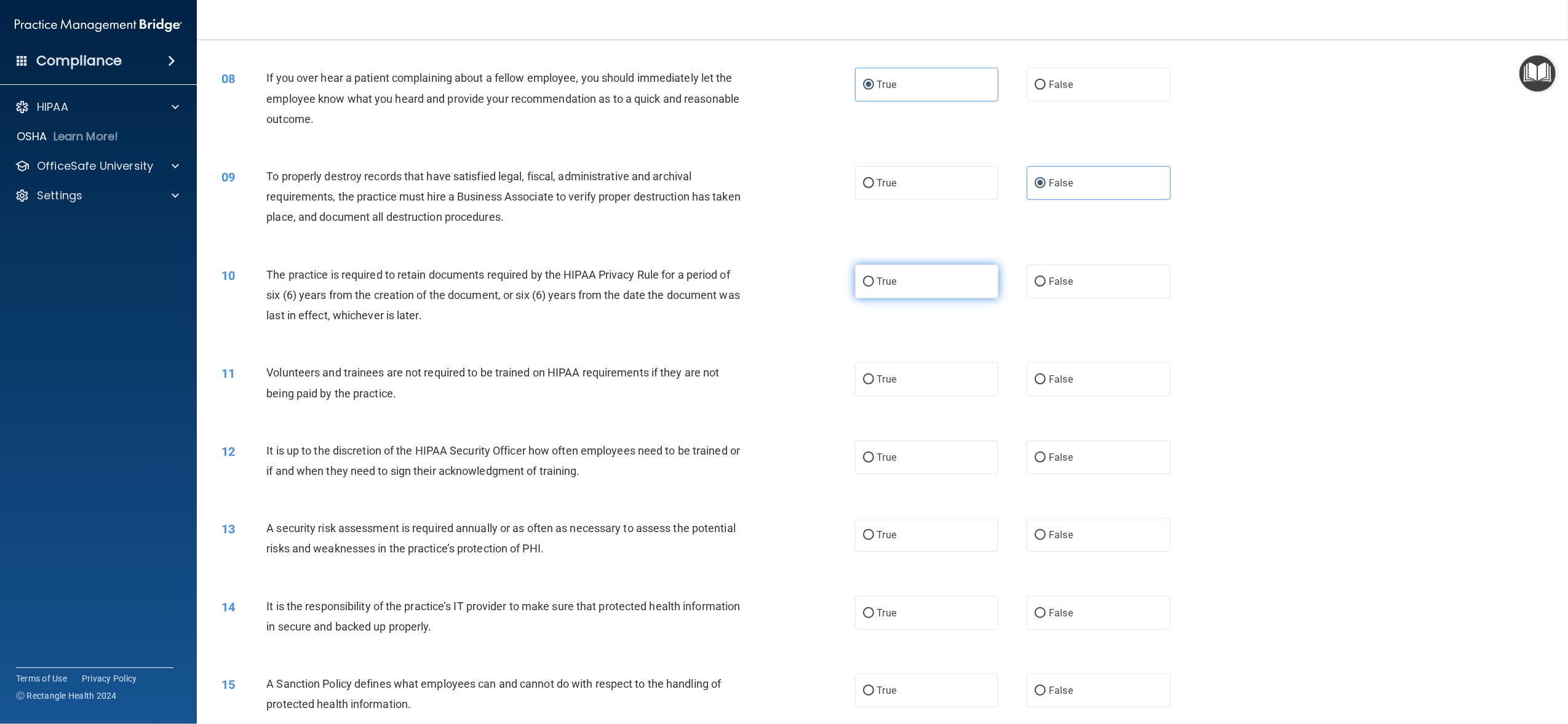
click at [919, 284] on label "True" at bounding box center [927, 281] width 144 height 34
click at [874, 284] on input "True" at bounding box center [868, 282] width 11 height 10
radio input "true"
click at [1056, 388] on label "False" at bounding box center [1098, 379] width 144 height 34
click at [1046, 384] on input "False" at bounding box center [1040, 379] width 11 height 10
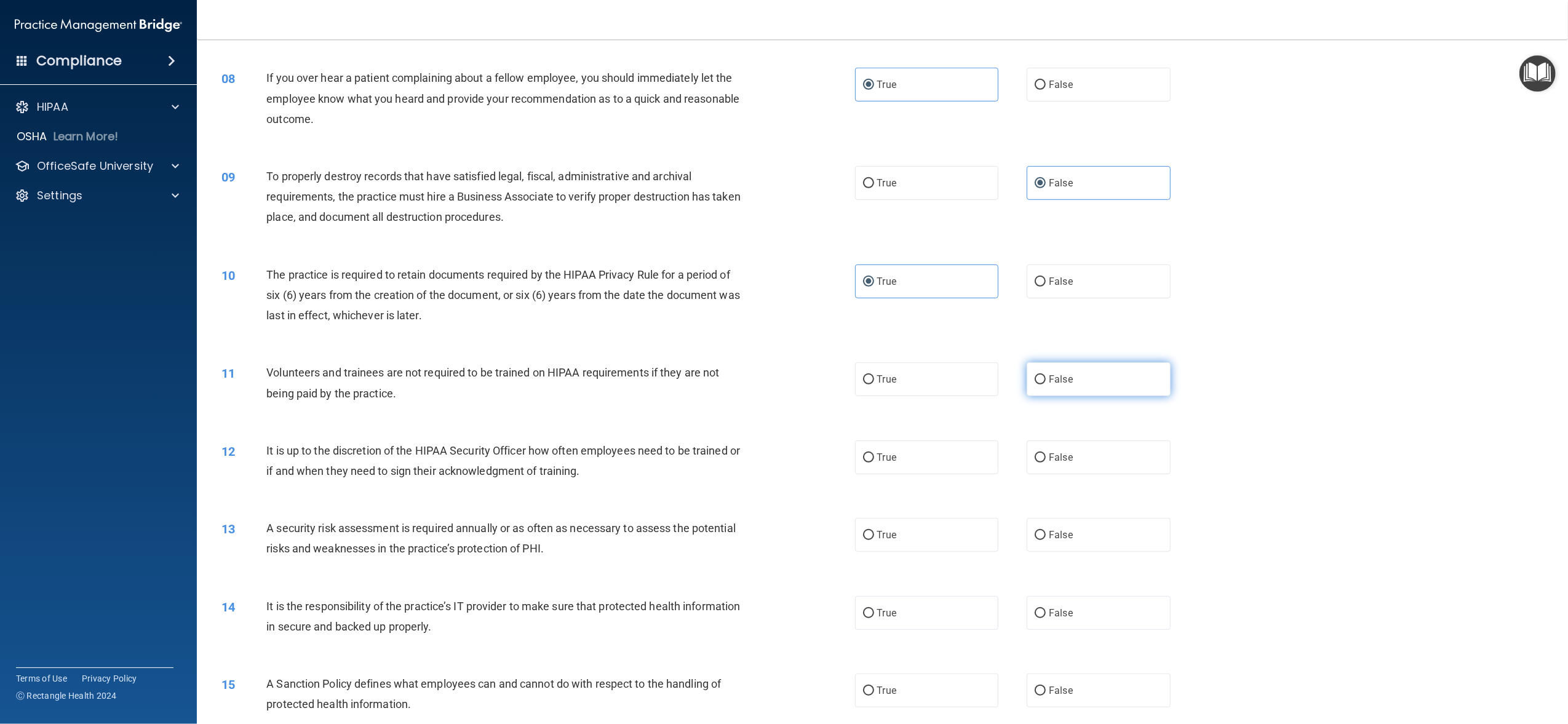
radio input "true"
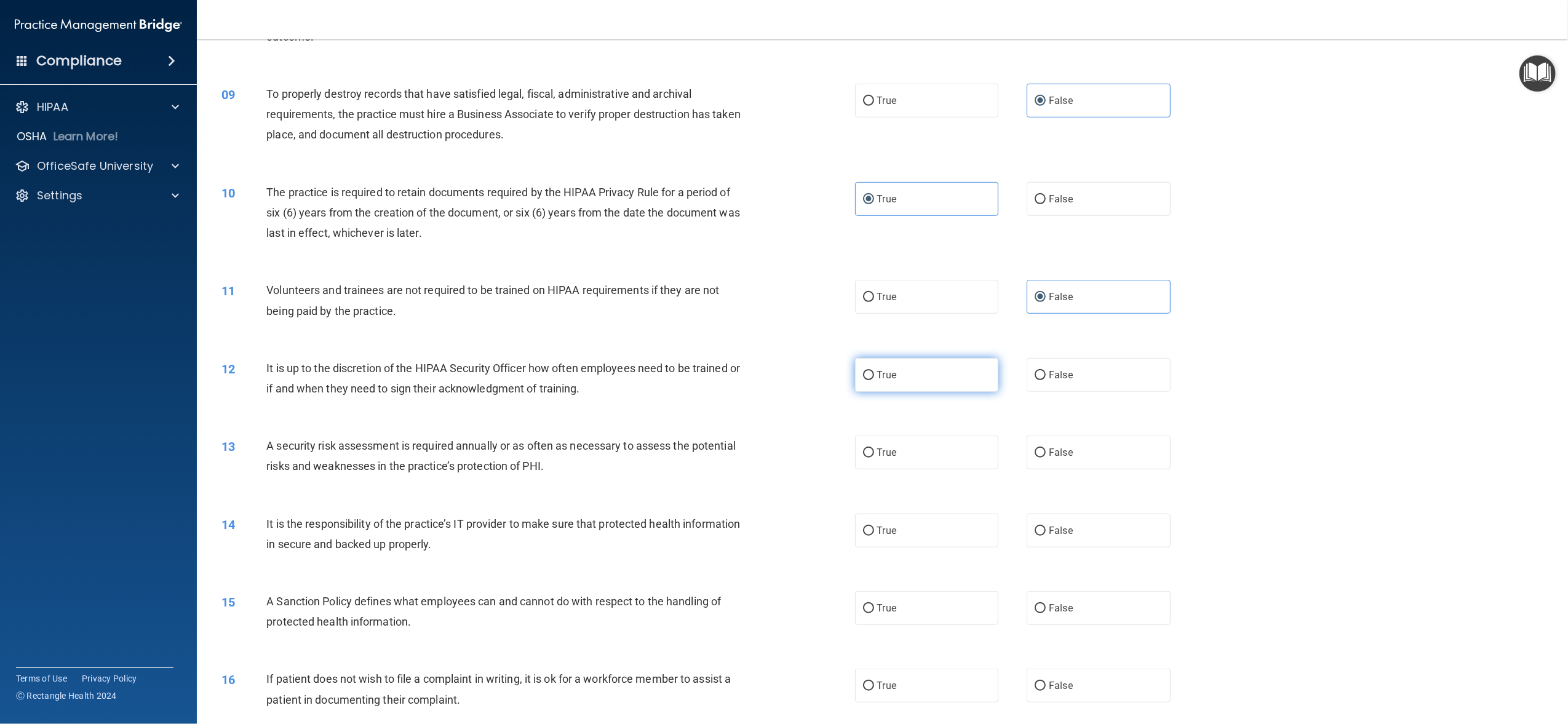
click at [979, 384] on label "True" at bounding box center [927, 374] width 144 height 34
click at [874, 380] on input "True" at bounding box center [868, 375] width 11 height 10
radio input "true"
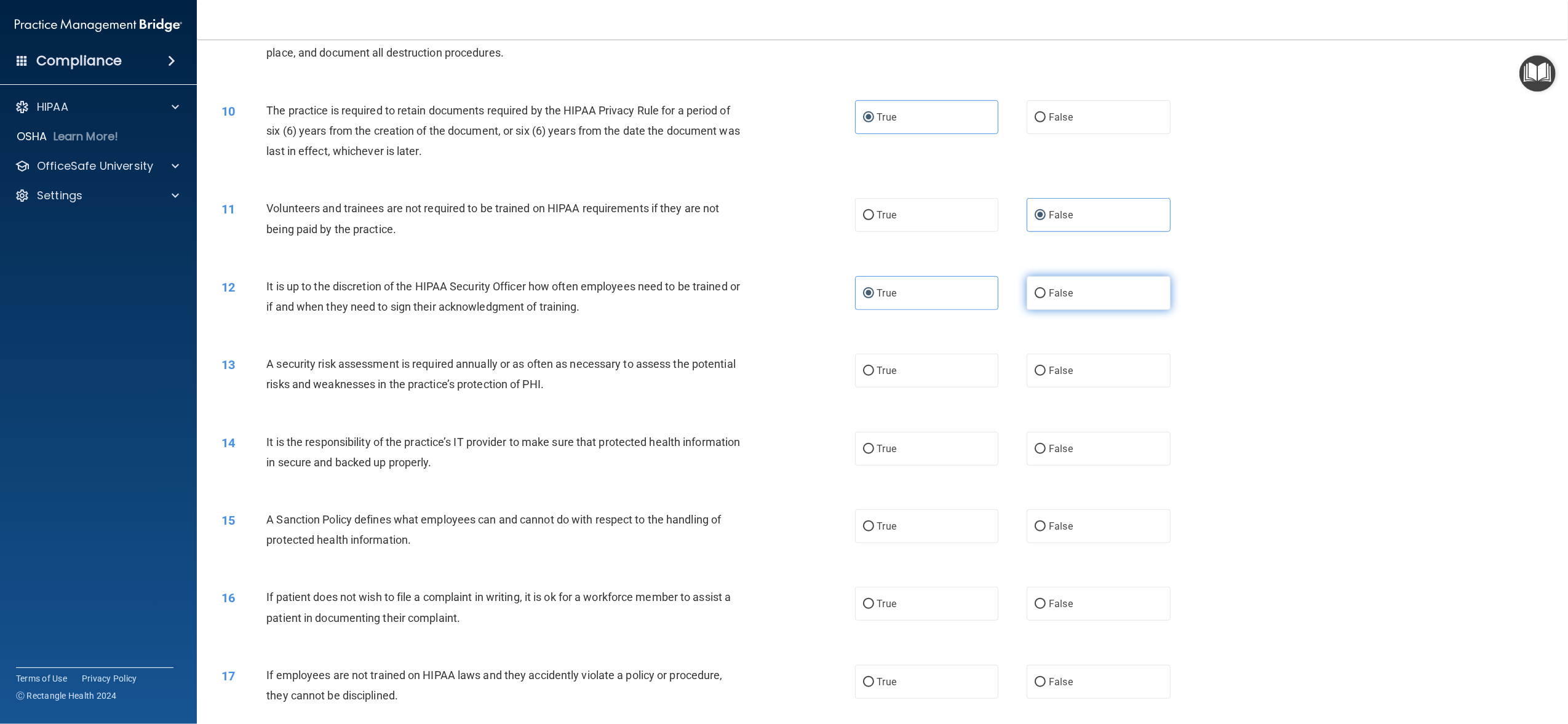
click at [1068, 281] on label "False" at bounding box center [1098, 293] width 144 height 34
click at [1046, 289] on input "False" at bounding box center [1040, 293] width 11 height 10
radio input "true"
radio input "false"
click at [941, 384] on label "True" at bounding box center [927, 370] width 144 height 34
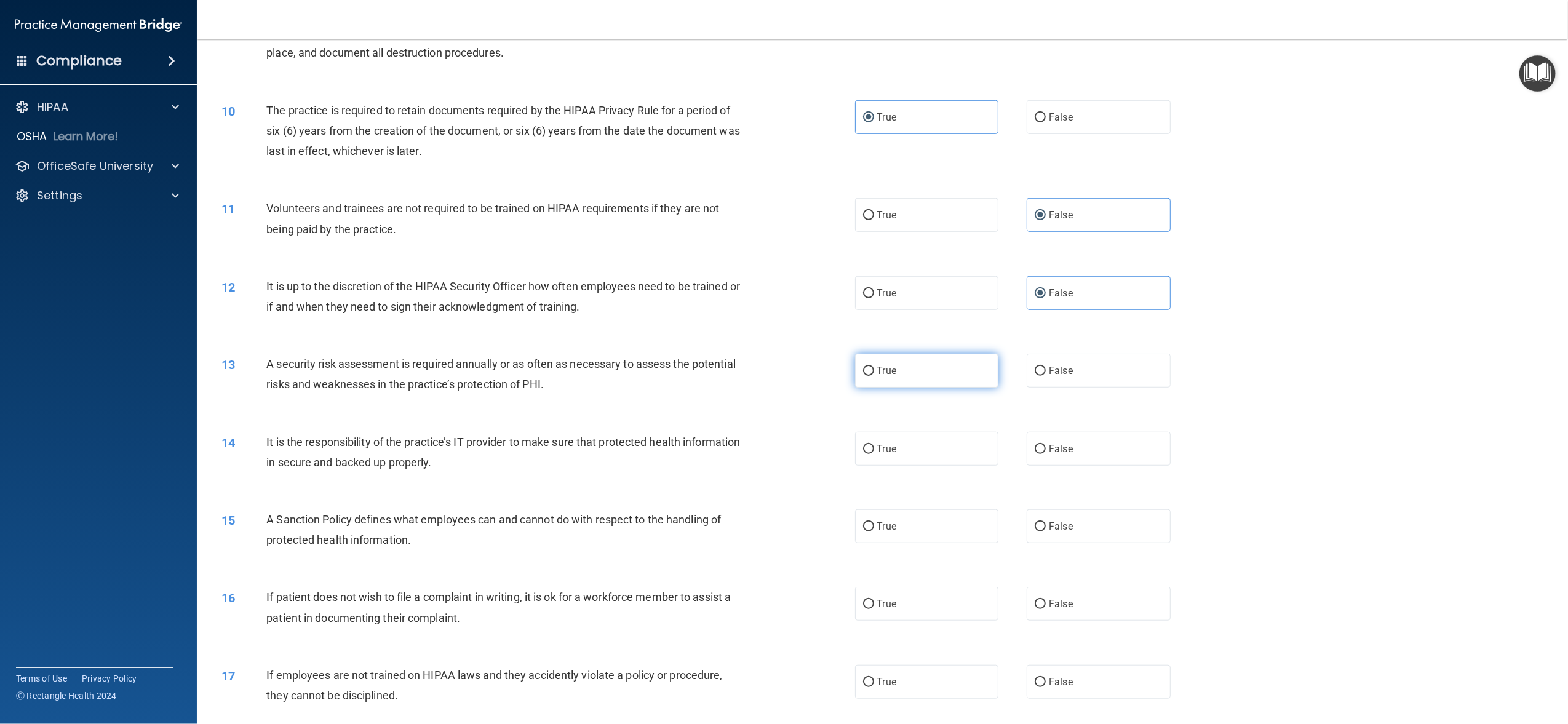
click at [874, 376] on input "True" at bounding box center [868, 371] width 11 height 10
radio input "true"
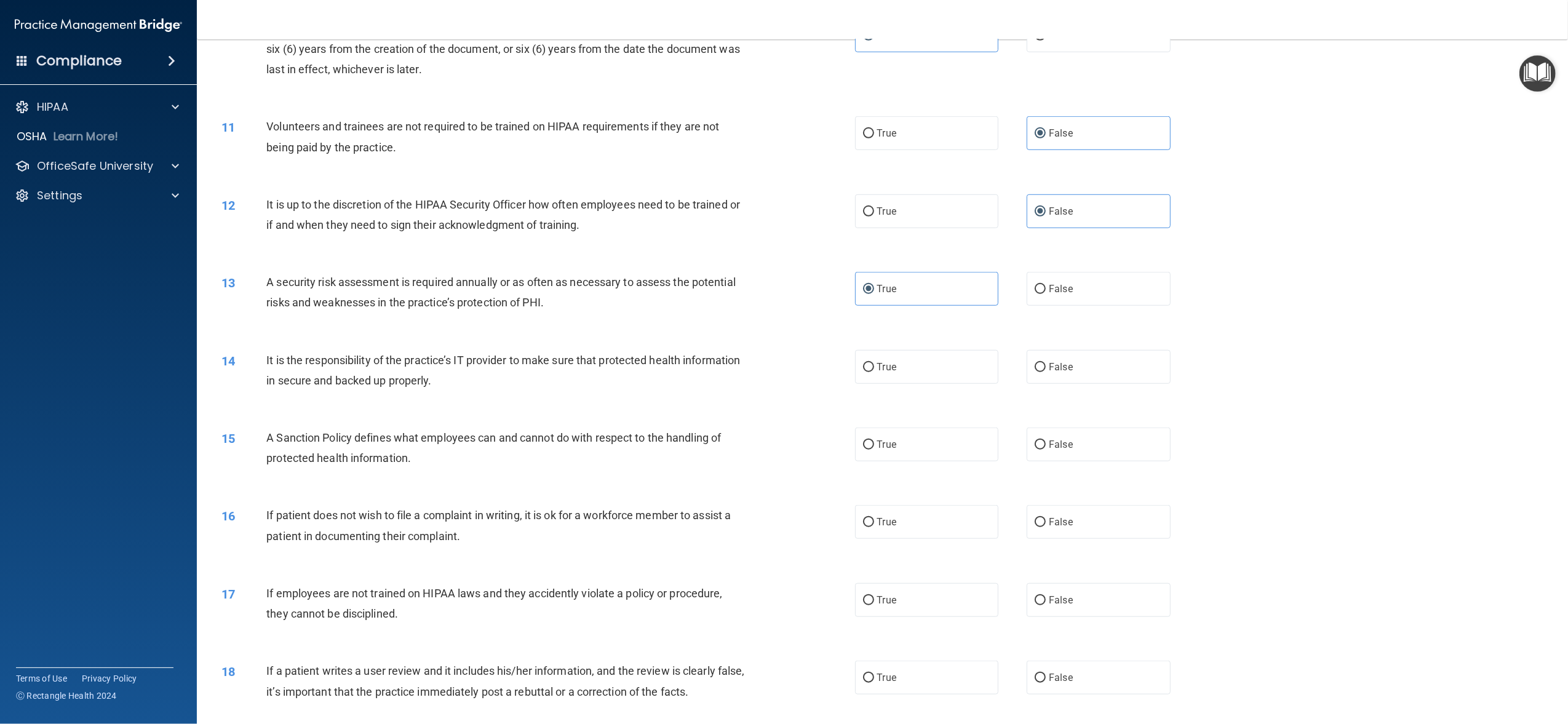
click at [960, 384] on div "14 It is the responsibility of the practice’s IT provider to make sure that pro…" at bounding box center [883, 372] width 1340 height 78
click at [963, 372] on label "True" at bounding box center [927, 366] width 144 height 34
click at [874, 372] on input "True" at bounding box center [868, 367] width 11 height 10
radio input "true"
click at [975, 449] on label "True" at bounding box center [927, 444] width 144 height 34
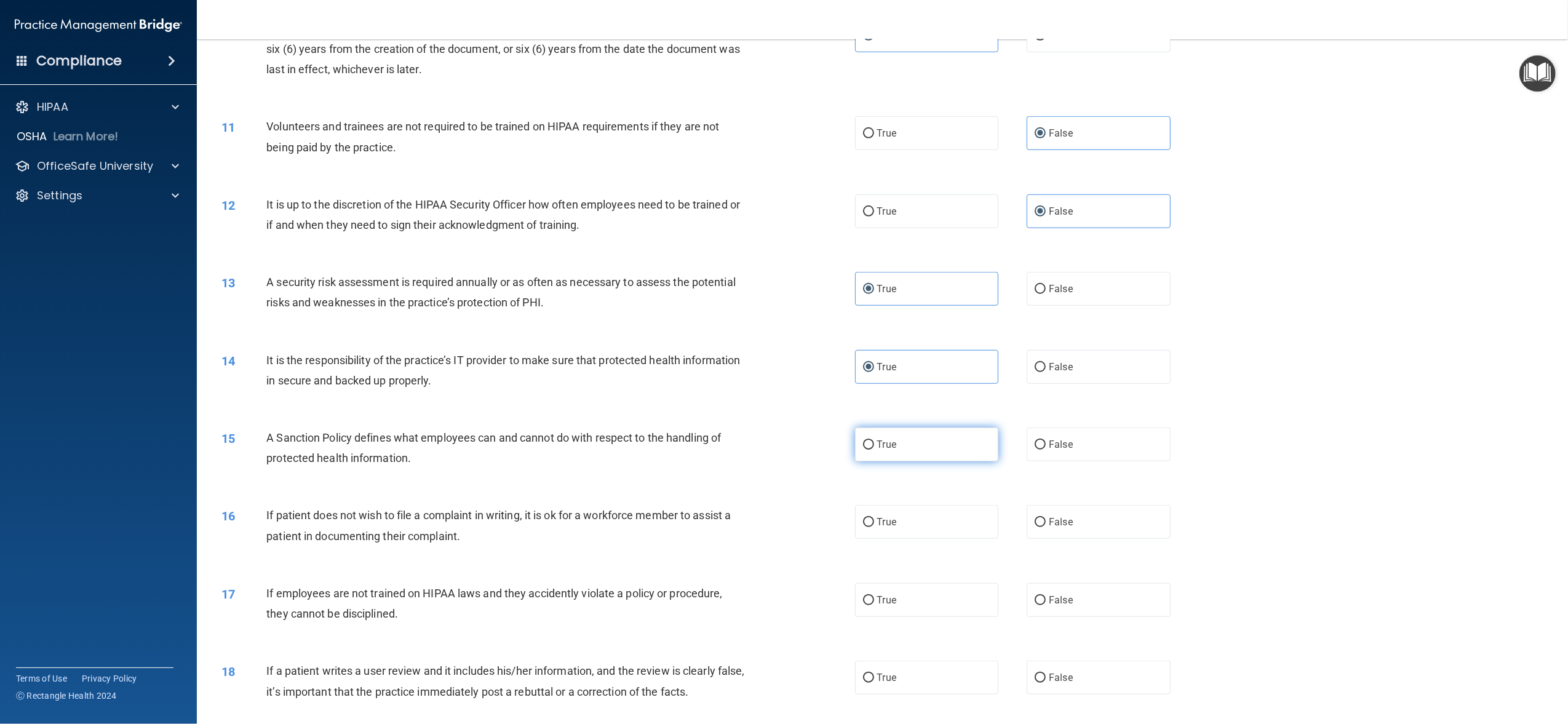
click at [874, 449] on input "True" at bounding box center [868, 444] width 11 height 10
radio input "true"
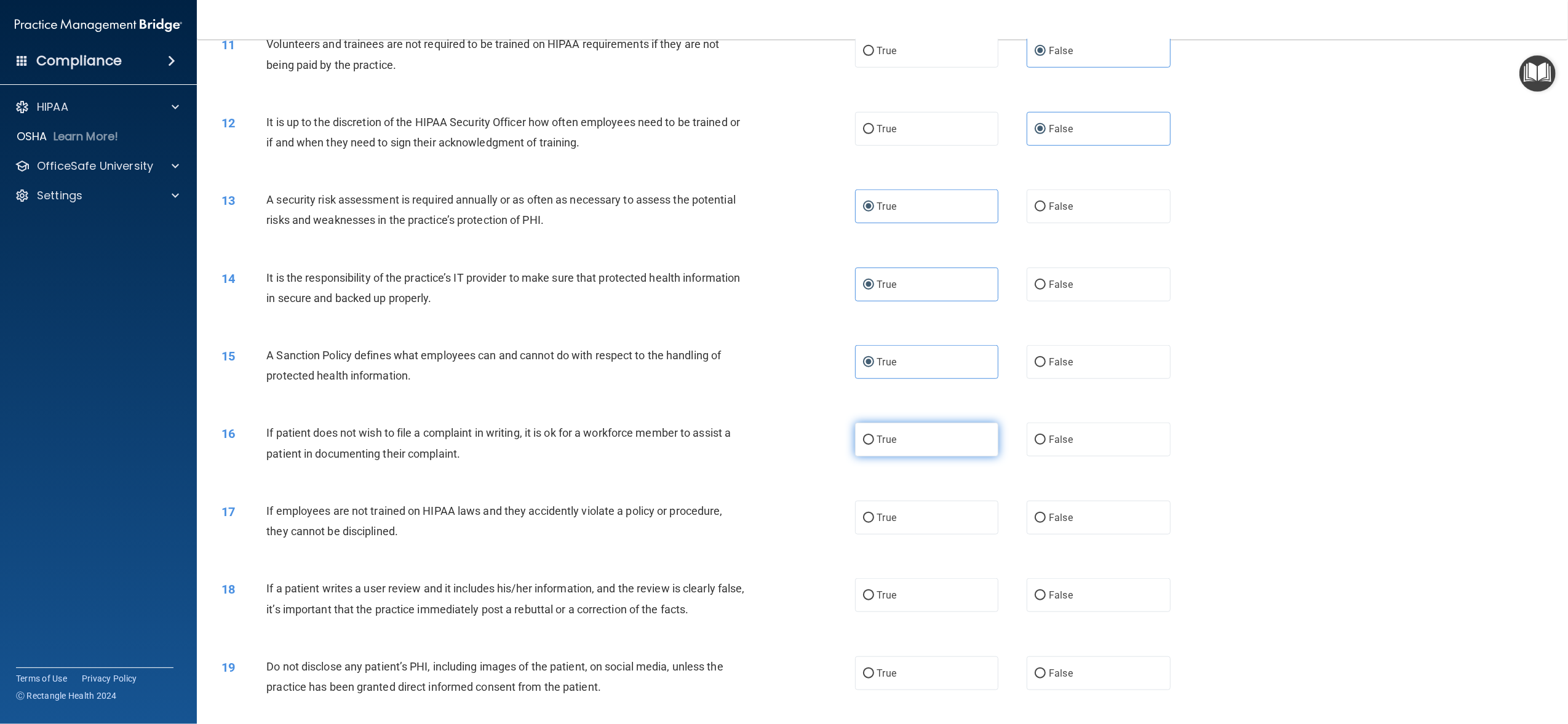
click at [967, 449] on label "True" at bounding box center [927, 439] width 144 height 34
click at [874, 444] on input "True" at bounding box center [868, 440] width 11 height 10
radio input "true"
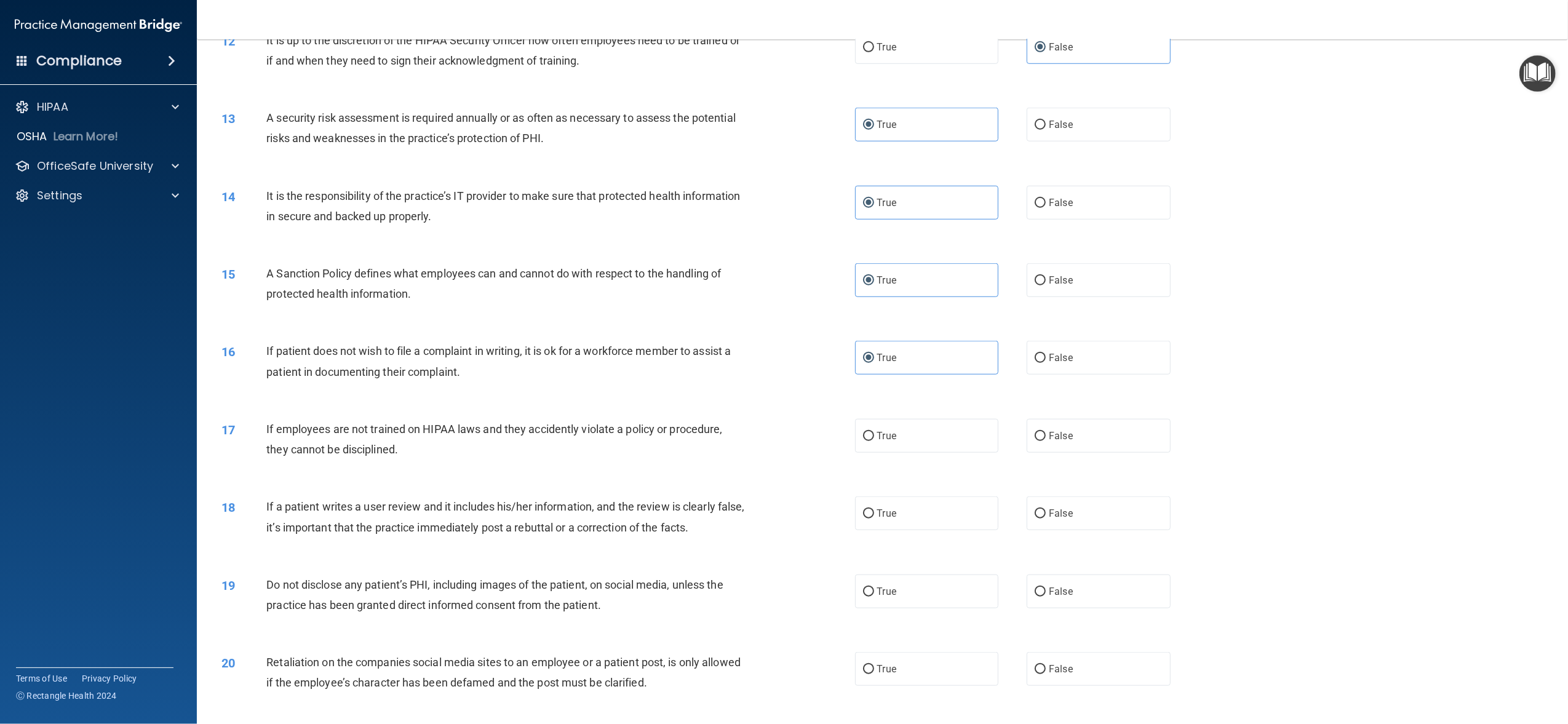
scroll to position [1147, 0]
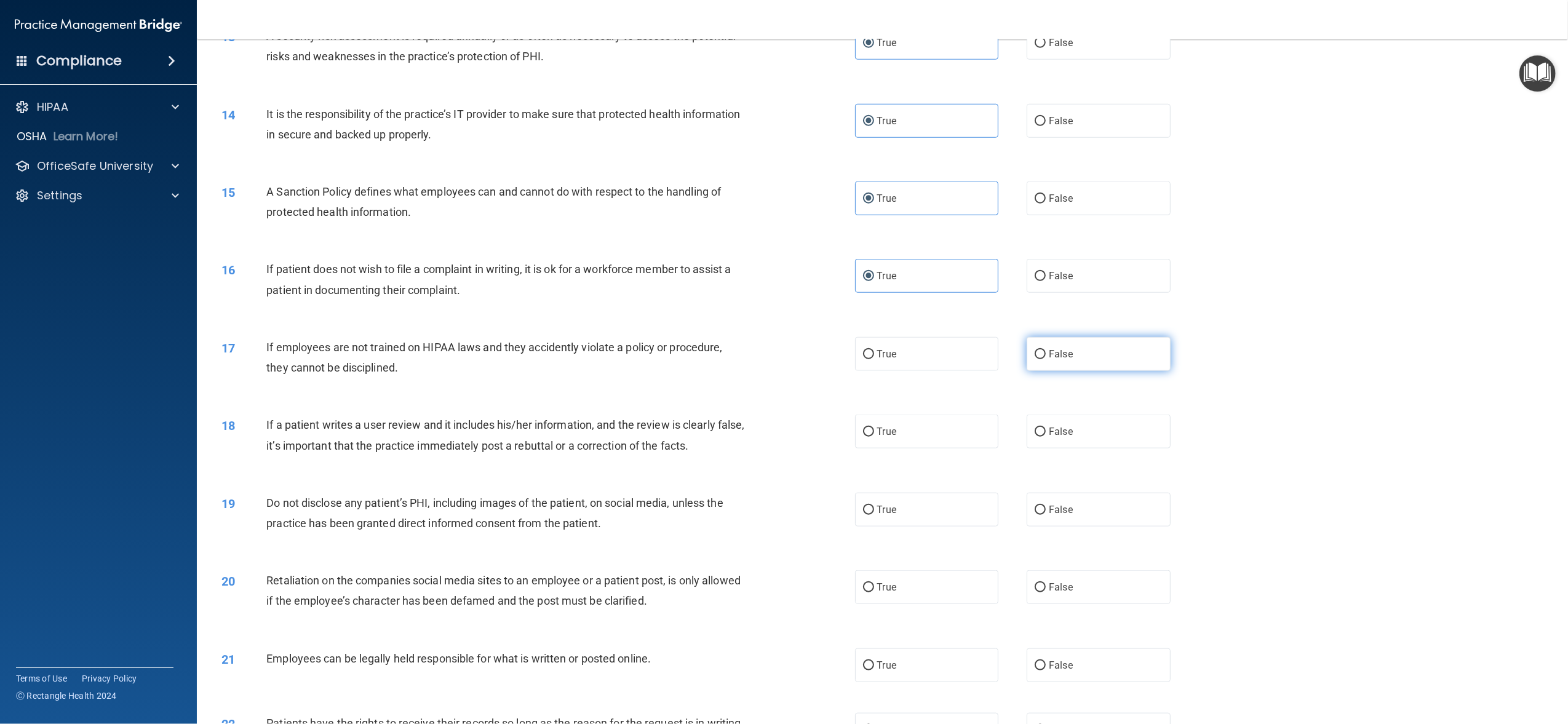
click at [1026, 354] on label "False" at bounding box center [1098, 353] width 144 height 34
click at [1035, 354] on input "False" at bounding box center [1040, 354] width 11 height 10
radio input "true"
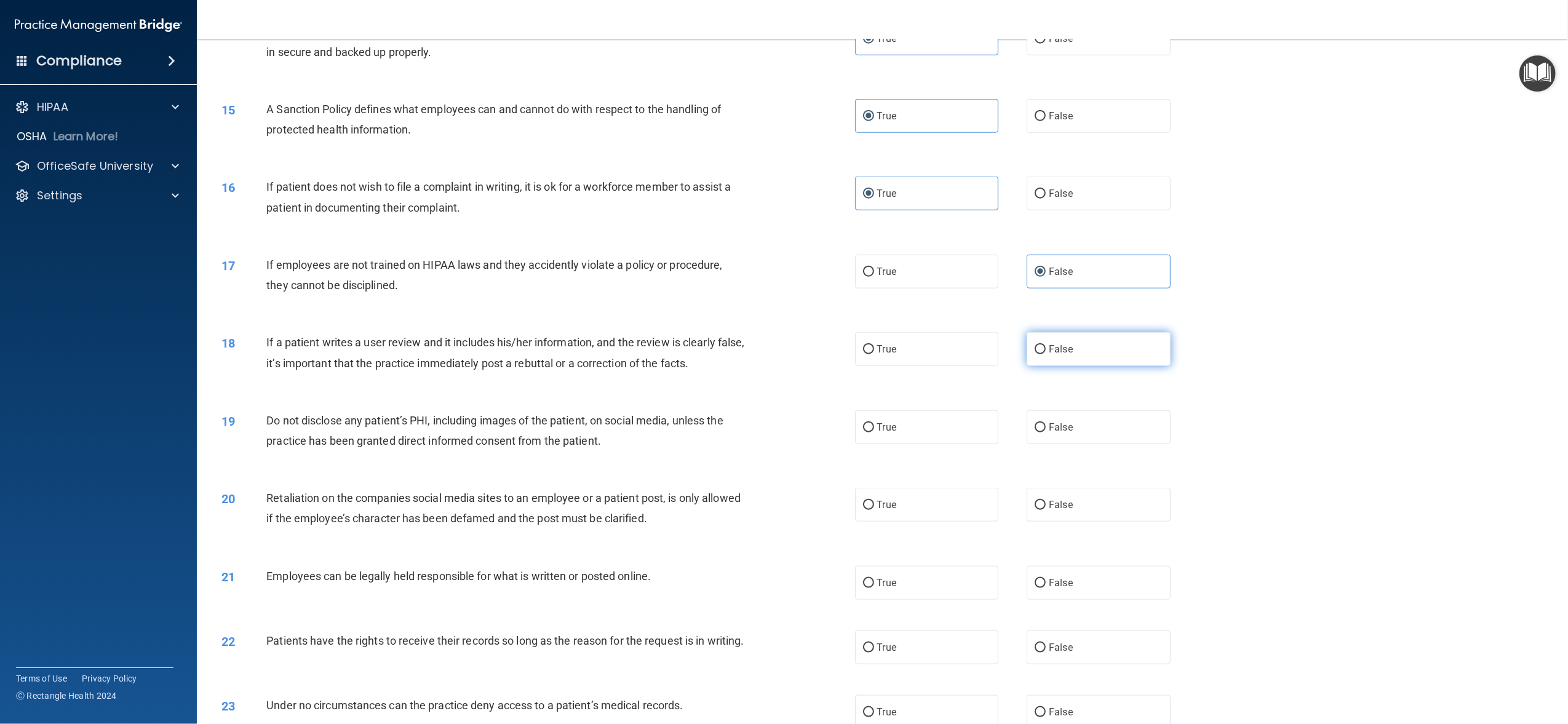
click at [1040, 357] on label "False" at bounding box center [1098, 349] width 144 height 34
click at [1040, 354] on input "False" at bounding box center [1040, 349] width 11 height 10
radio input "true"
click at [975, 421] on label "True" at bounding box center [927, 427] width 144 height 34
click at [874, 423] on input "True" at bounding box center [868, 428] width 11 height 10
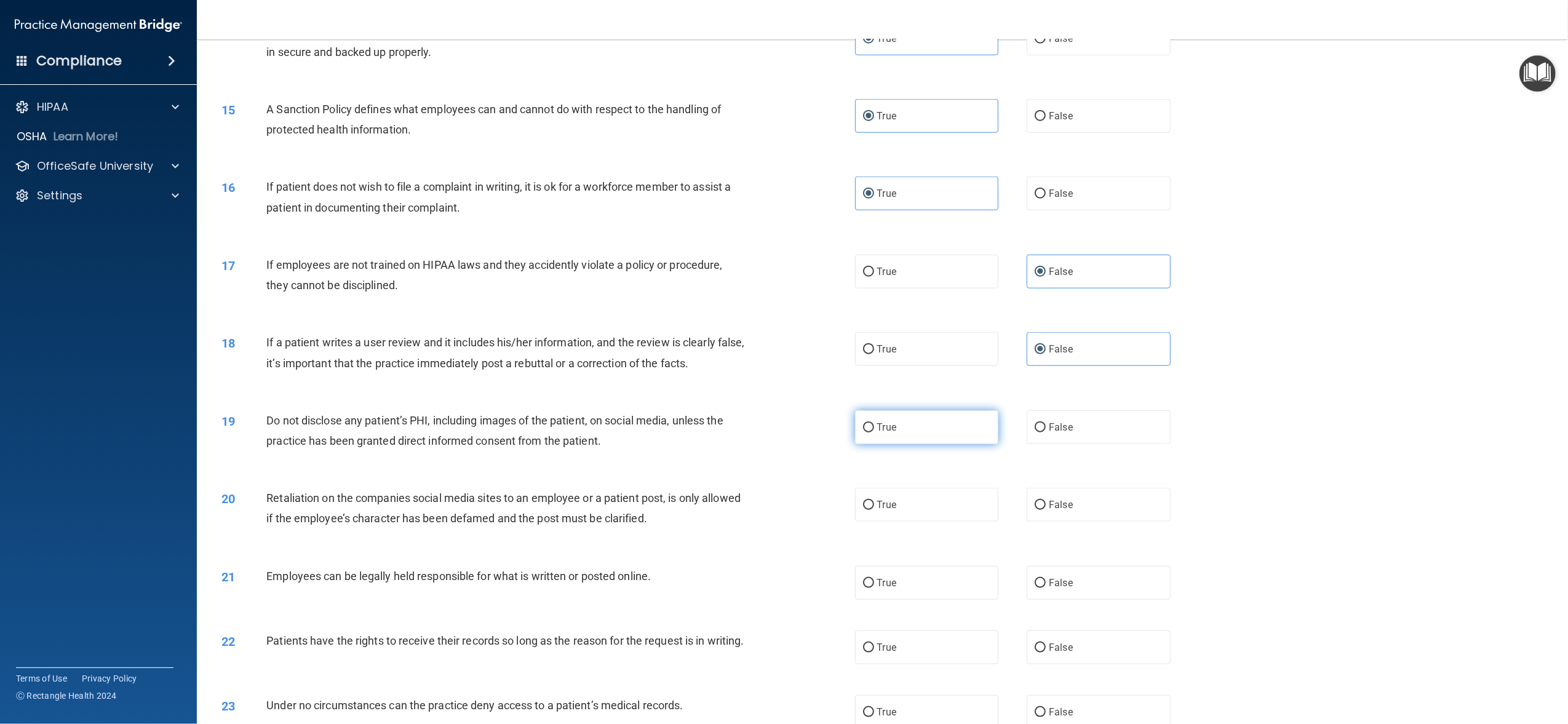
radio input "true"
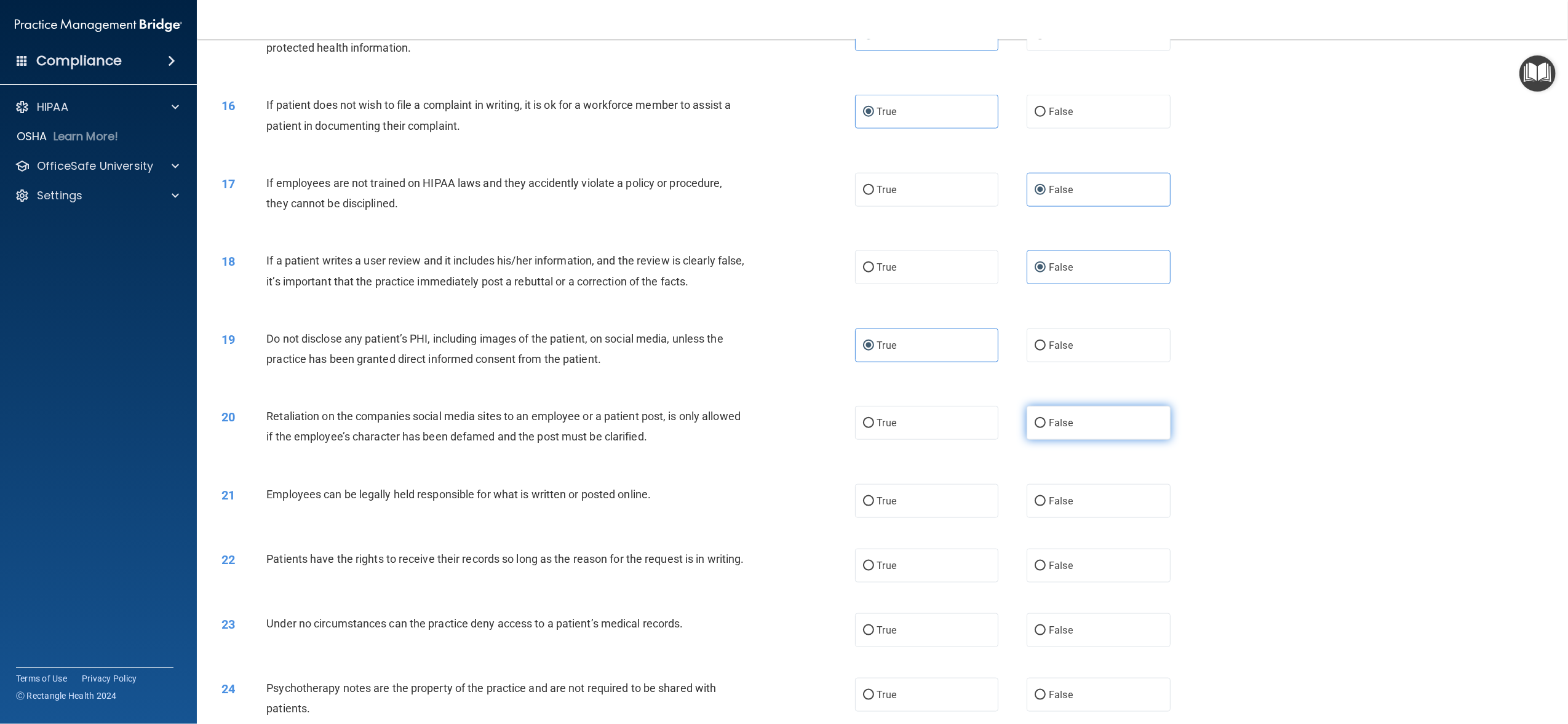
click at [1035, 419] on input "False" at bounding box center [1040, 423] width 11 height 10
radio input "true"
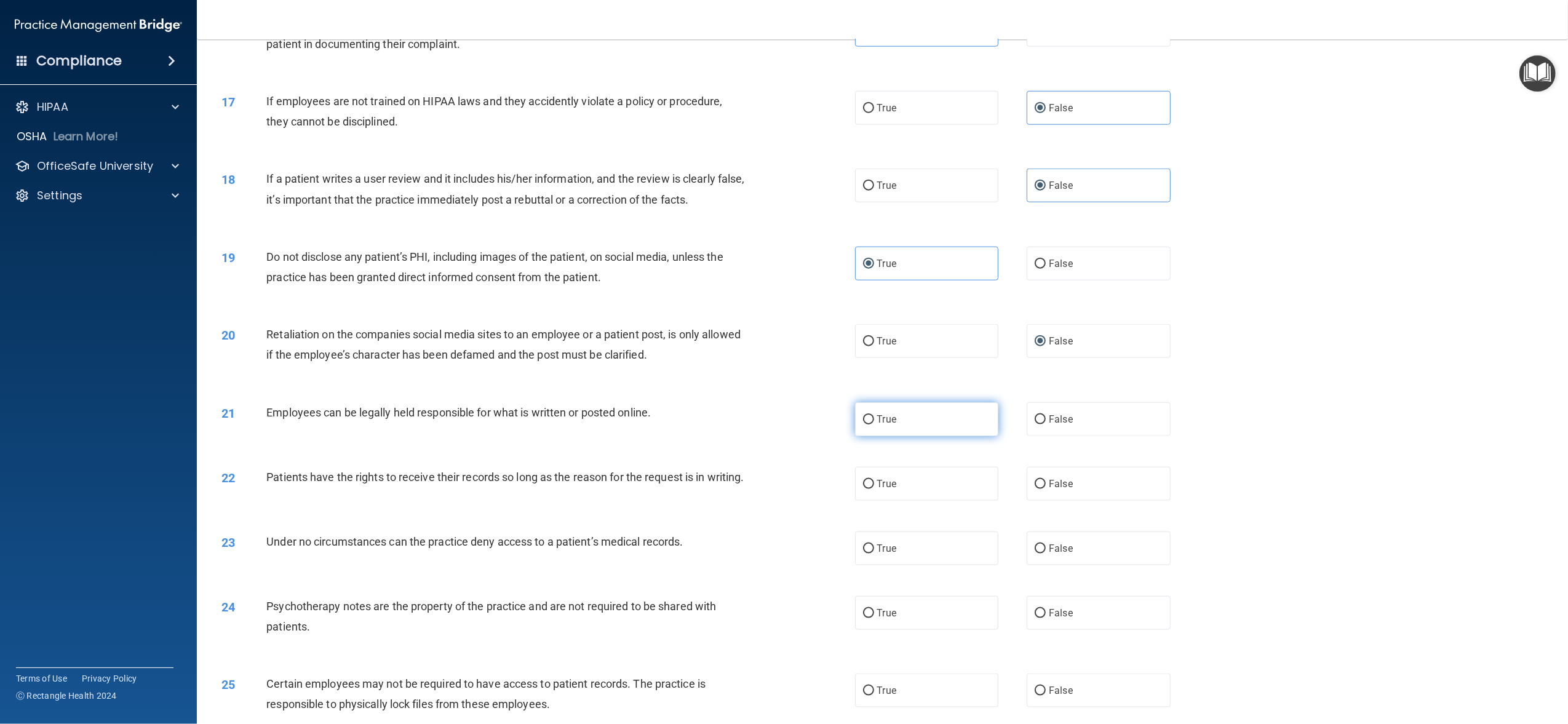
click at [970, 404] on label "True" at bounding box center [927, 419] width 144 height 34
click at [874, 415] on input "True" at bounding box center [868, 420] width 11 height 10
radio input "true"
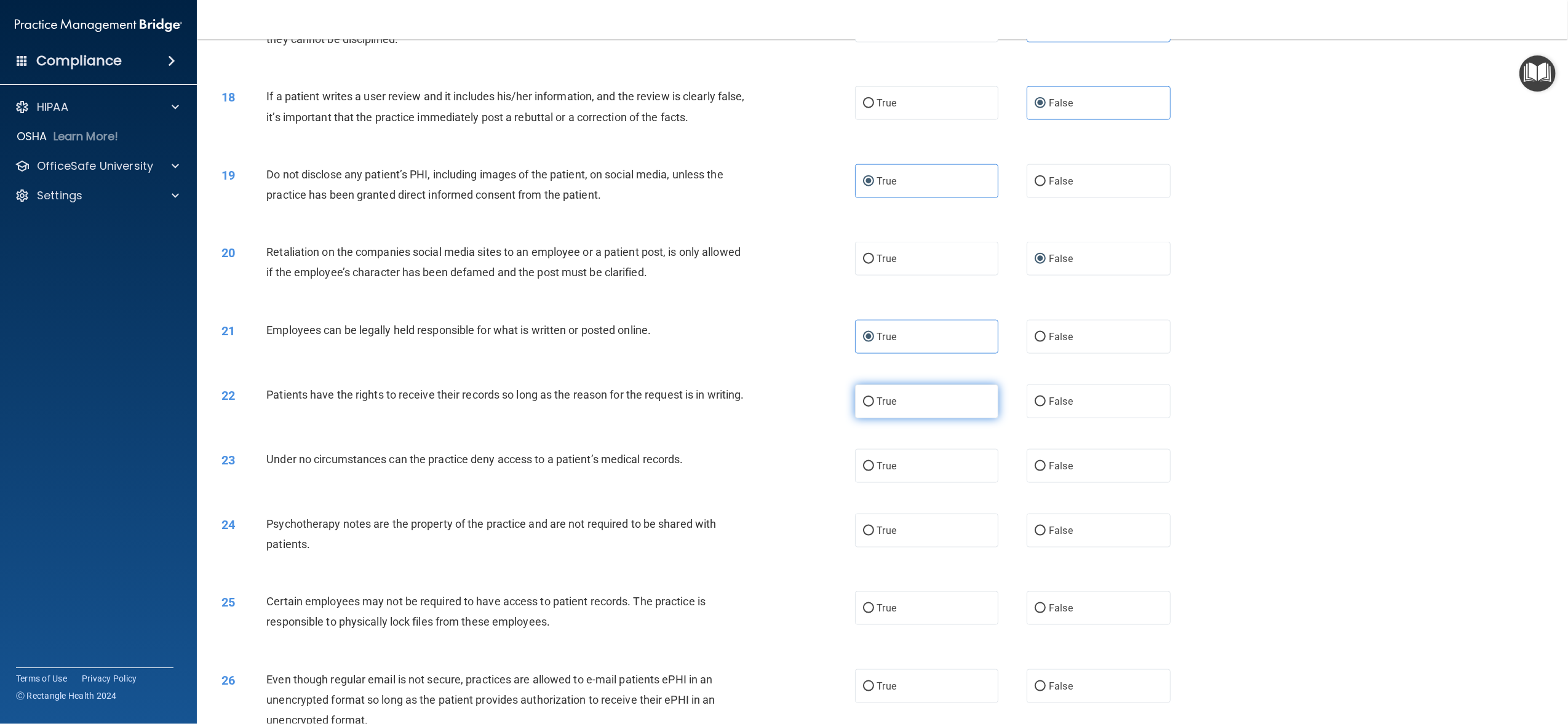
click at [965, 406] on label "True" at bounding box center [927, 400] width 144 height 34
click at [874, 406] on input "True" at bounding box center [868, 401] width 11 height 10
radio input "true"
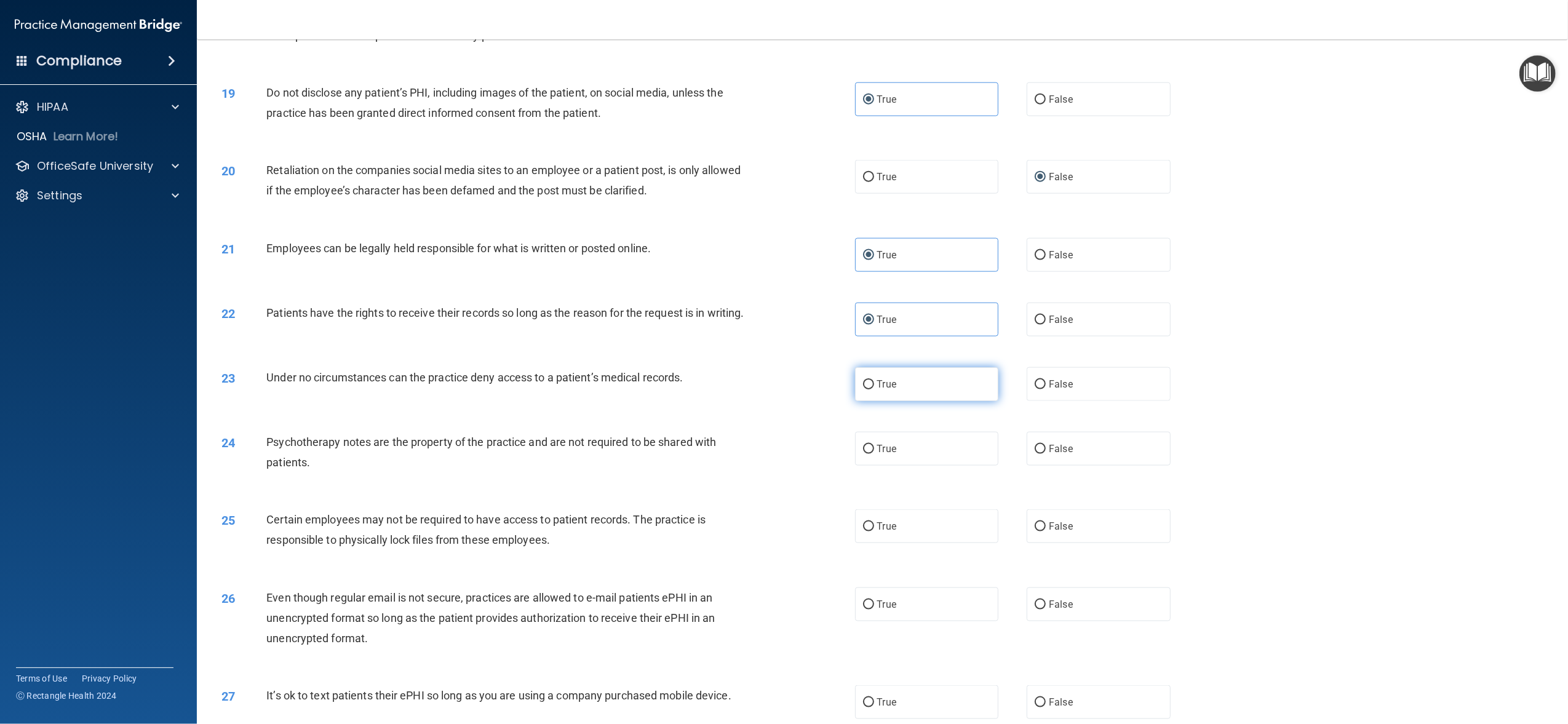
click at [960, 400] on label "True" at bounding box center [927, 384] width 144 height 34
click at [874, 389] on input "True" at bounding box center [868, 385] width 11 height 10
radio input "true"
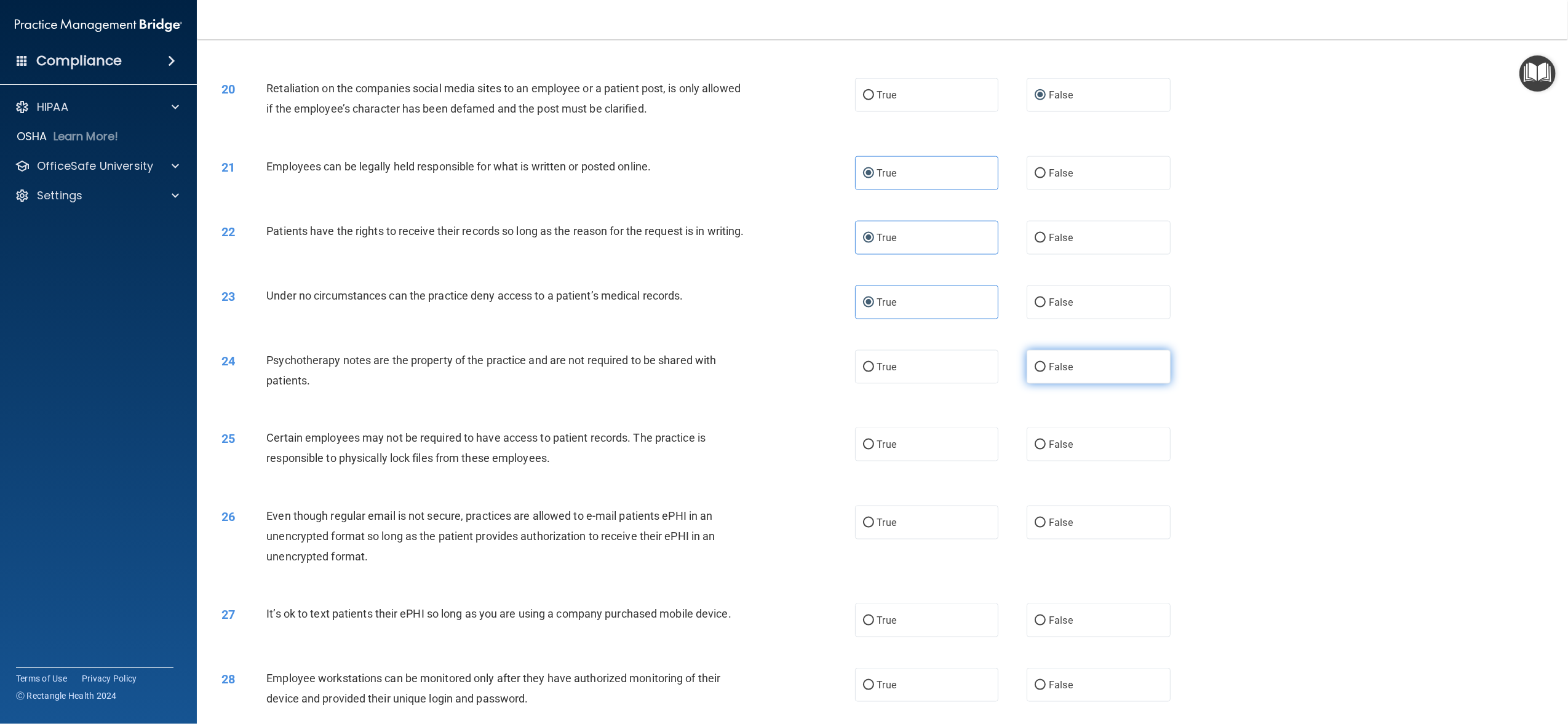
click at [1041, 384] on label "False" at bounding box center [1098, 366] width 144 height 34
click at [1041, 372] on input "False" at bounding box center [1040, 367] width 11 height 10
radio input "true"
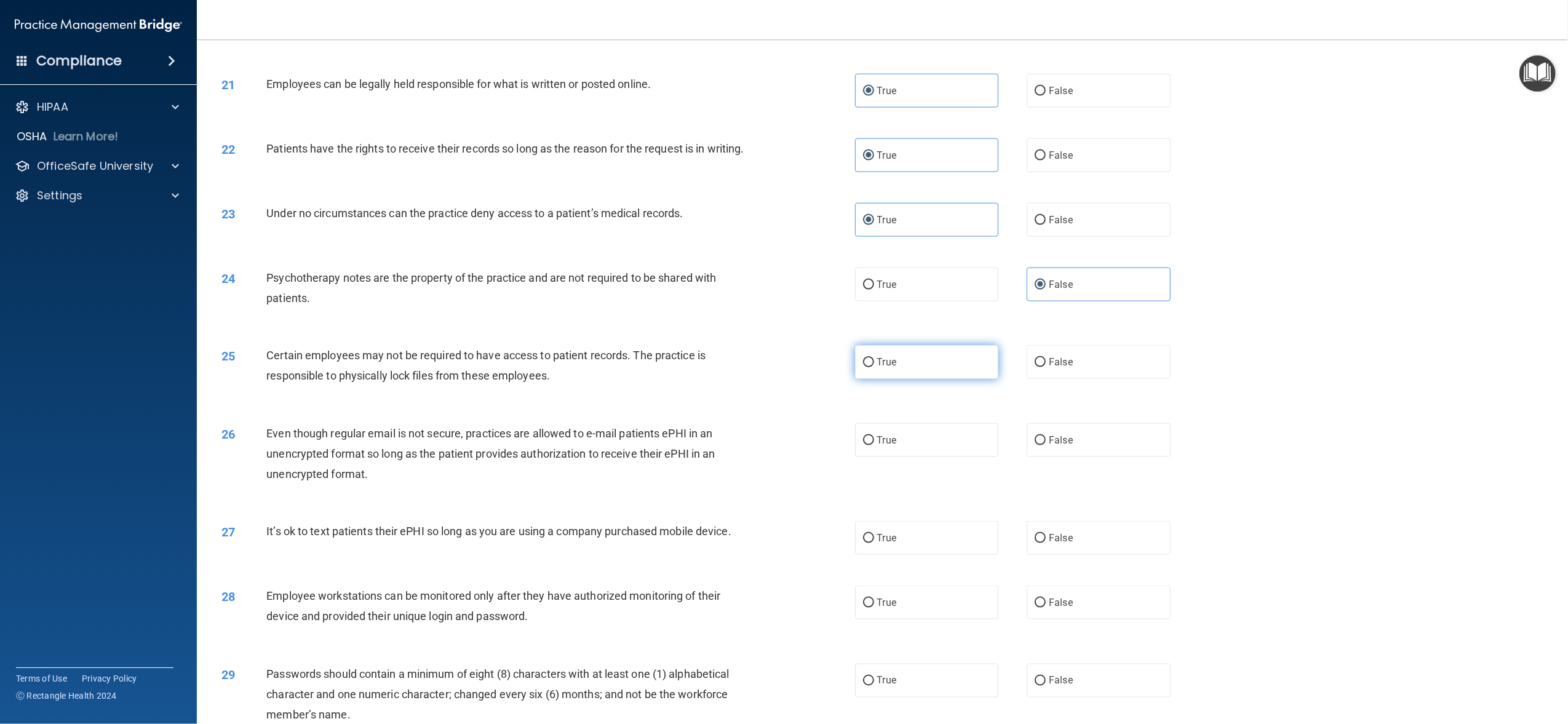
click at [914, 362] on label "True" at bounding box center [927, 361] width 144 height 34
click at [874, 362] on input "True" at bounding box center [868, 362] width 11 height 10
radio input "true"
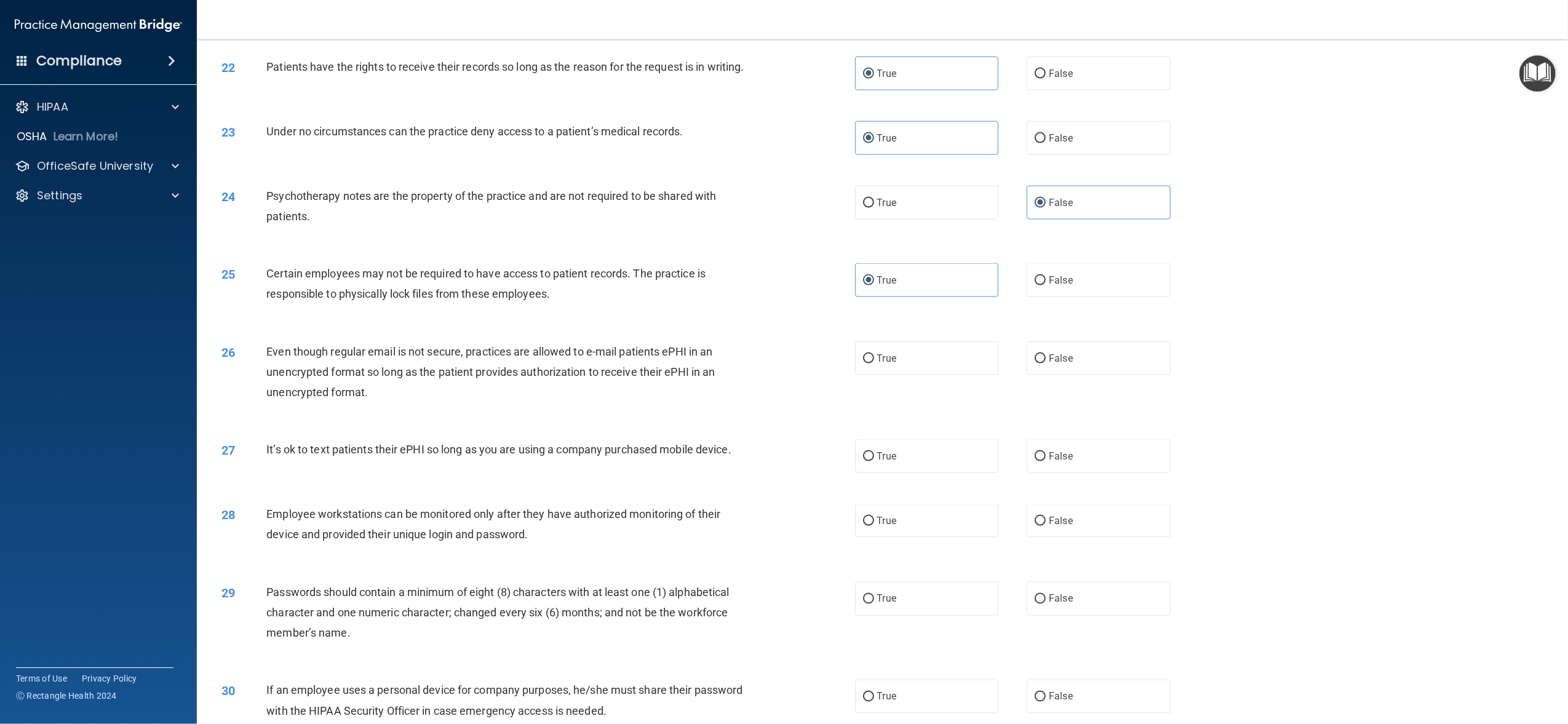
scroll to position [1885, 0]
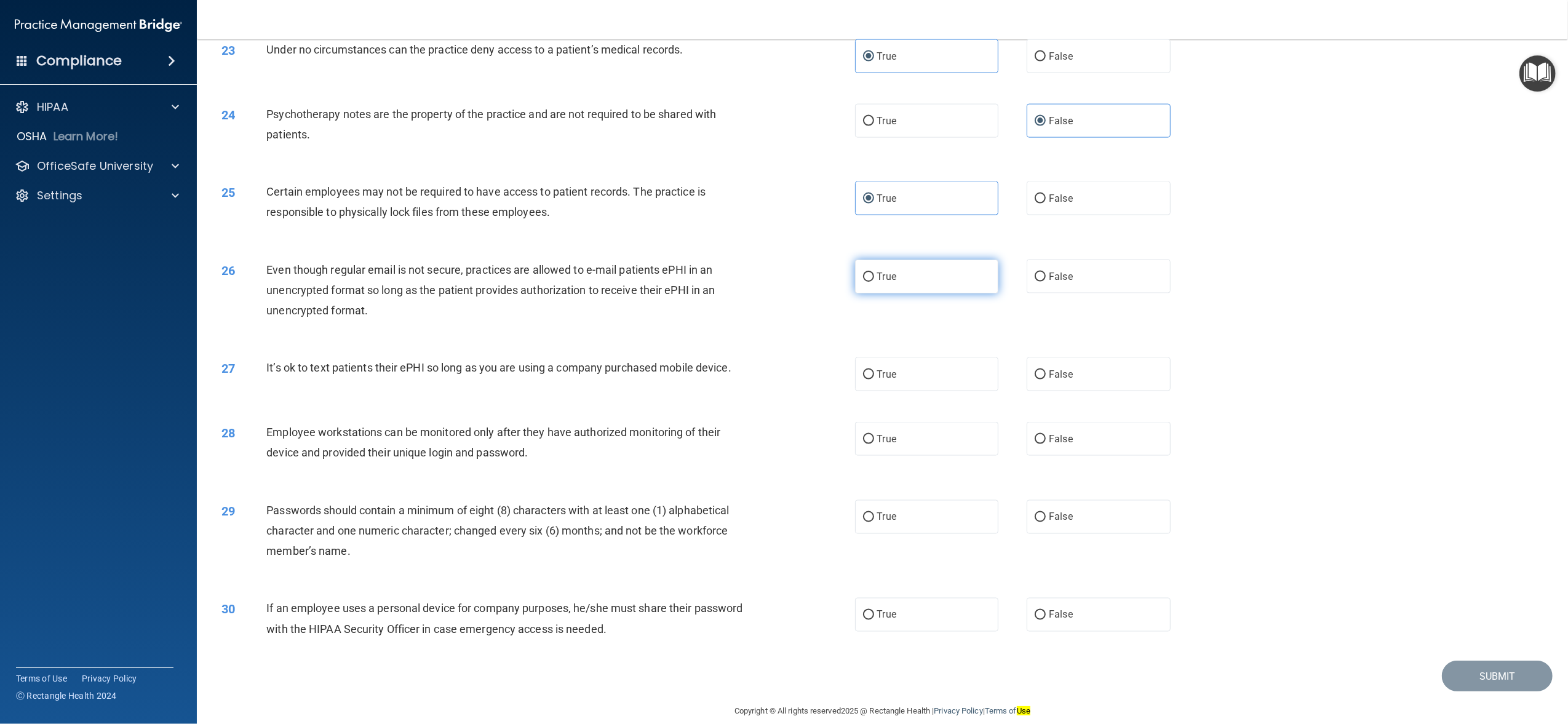
click at [975, 293] on label "True" at bounding box center [927, 276] width 144 height 34
click at [874, 282] on input "True" at bounding box center [868, 276] width 11 height 10
radio input "true"
click at [962, 391] on label "True" at bounding box center [927, 374] width 144 height 34
click at [874, 379] on input "True" at bounding box center [868, 374] width 11 height 10
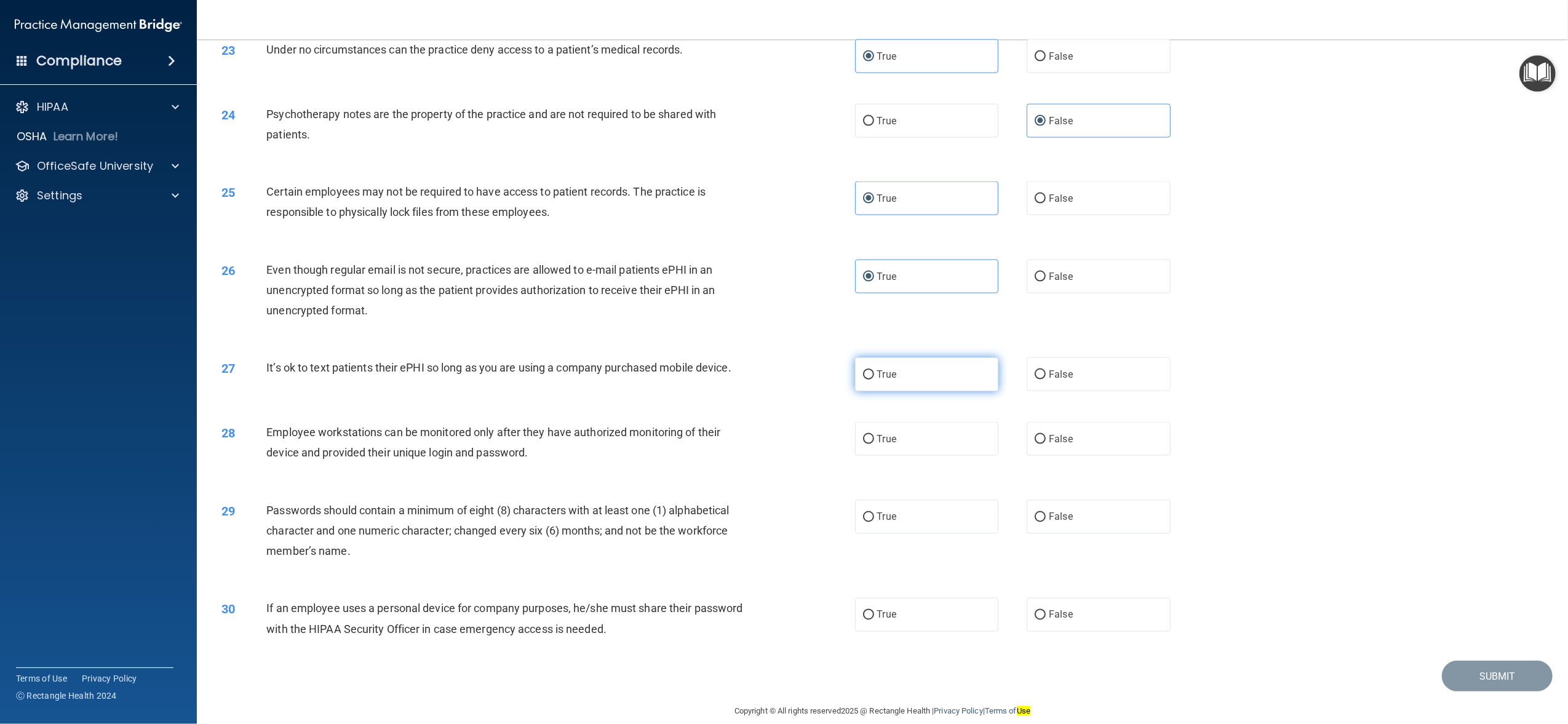
radio input "true"
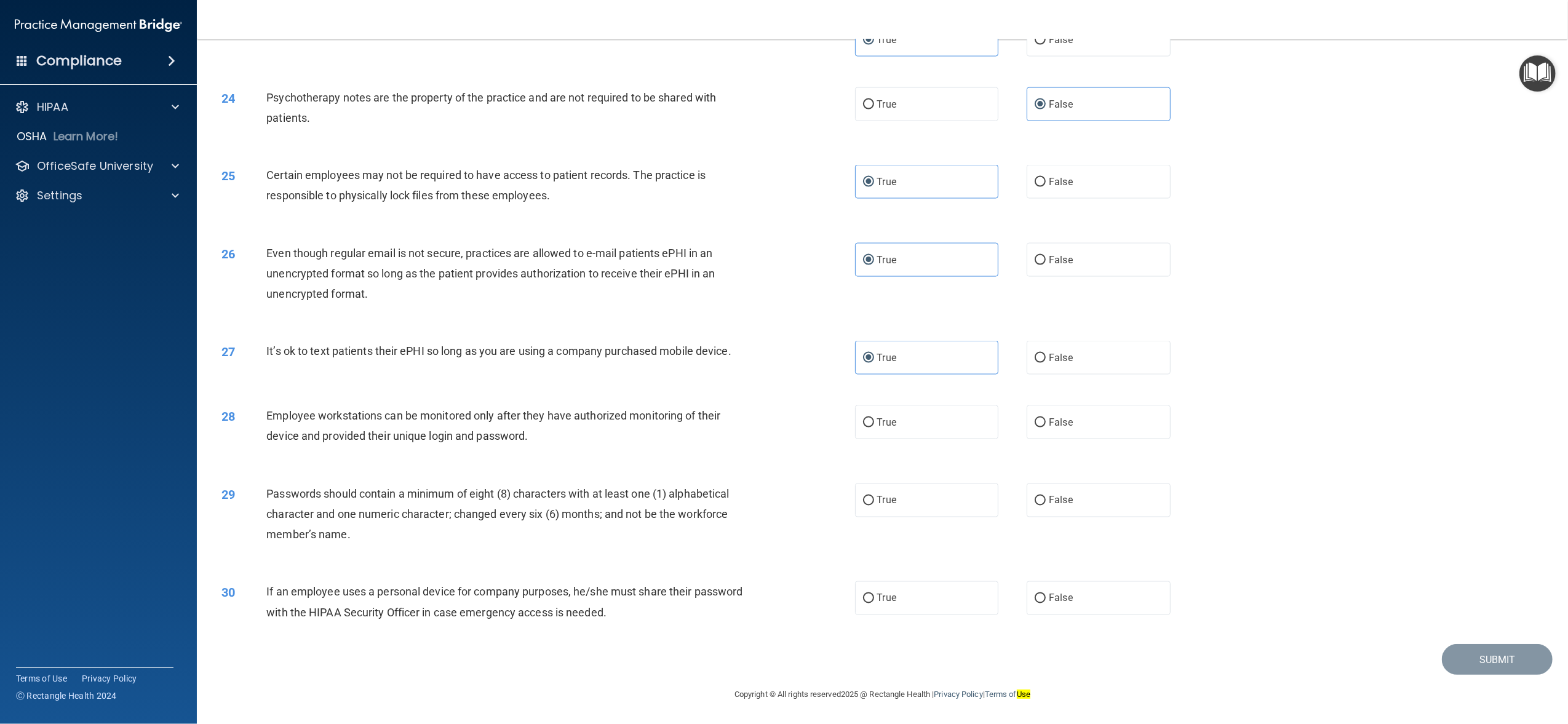
click at [1004, 326] on div "27 It’s ok to text patients their ePHI so long as you are using a company purch…" at bounding box center [883, 358] width 1340 height 65
click at [946, 421] on label "True" at bounding box center [927, 421] width 144 height 34
click at [874, 421] on input "True" at bounding box center [868, 422] width 11 height 10
radio input "true"
click at [1049, 424] on span "False" at bounding box center [1060, 421] width 24 height 11
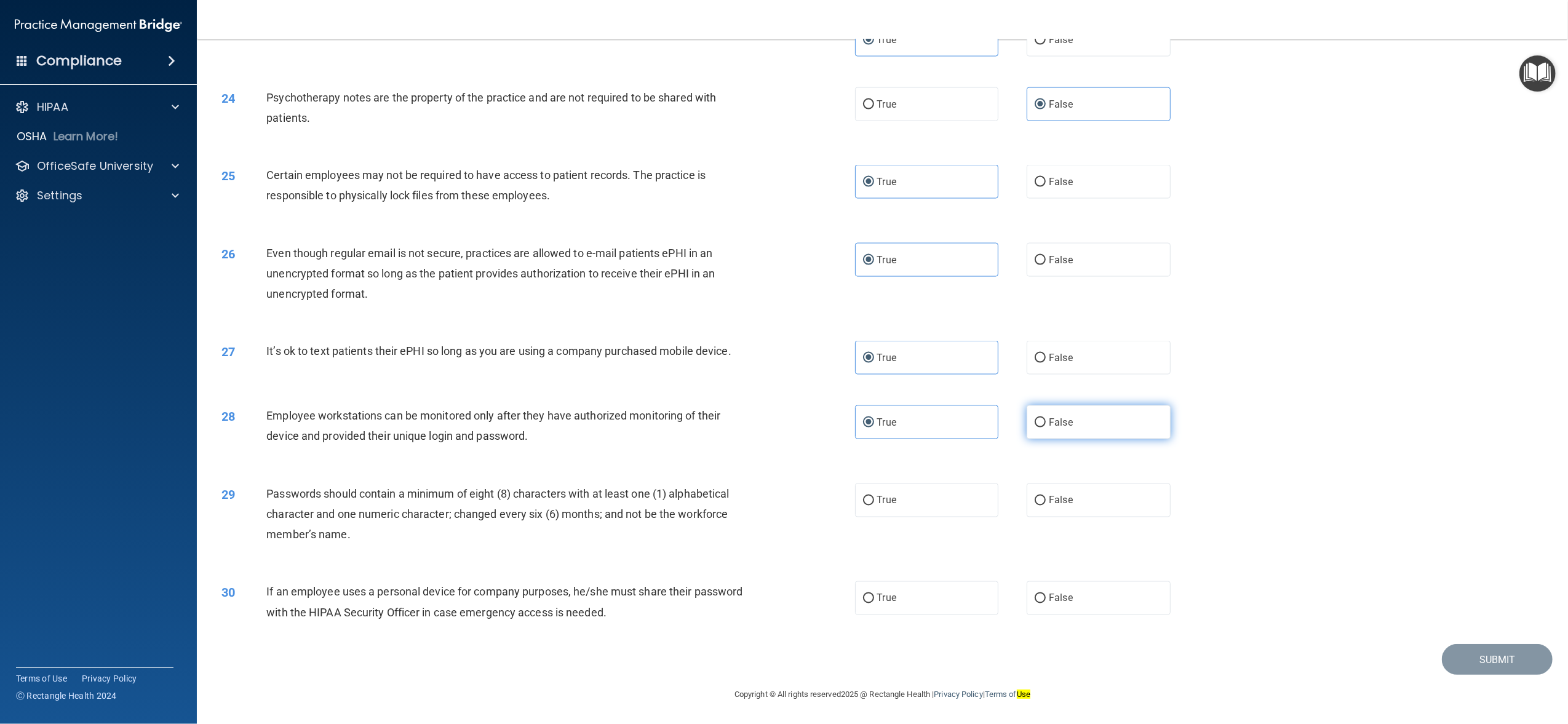
click at [1044, 424] on input "False" at bounding box center [1040, 422] width 11 height 10
radio input "true"
click at [973, 423] on label "True" at bounding box center [927, 421] width 144 height 34
click at [874, 423] on input "True" at bounding box center [868, 422] width 11 height 10
radio input "true"
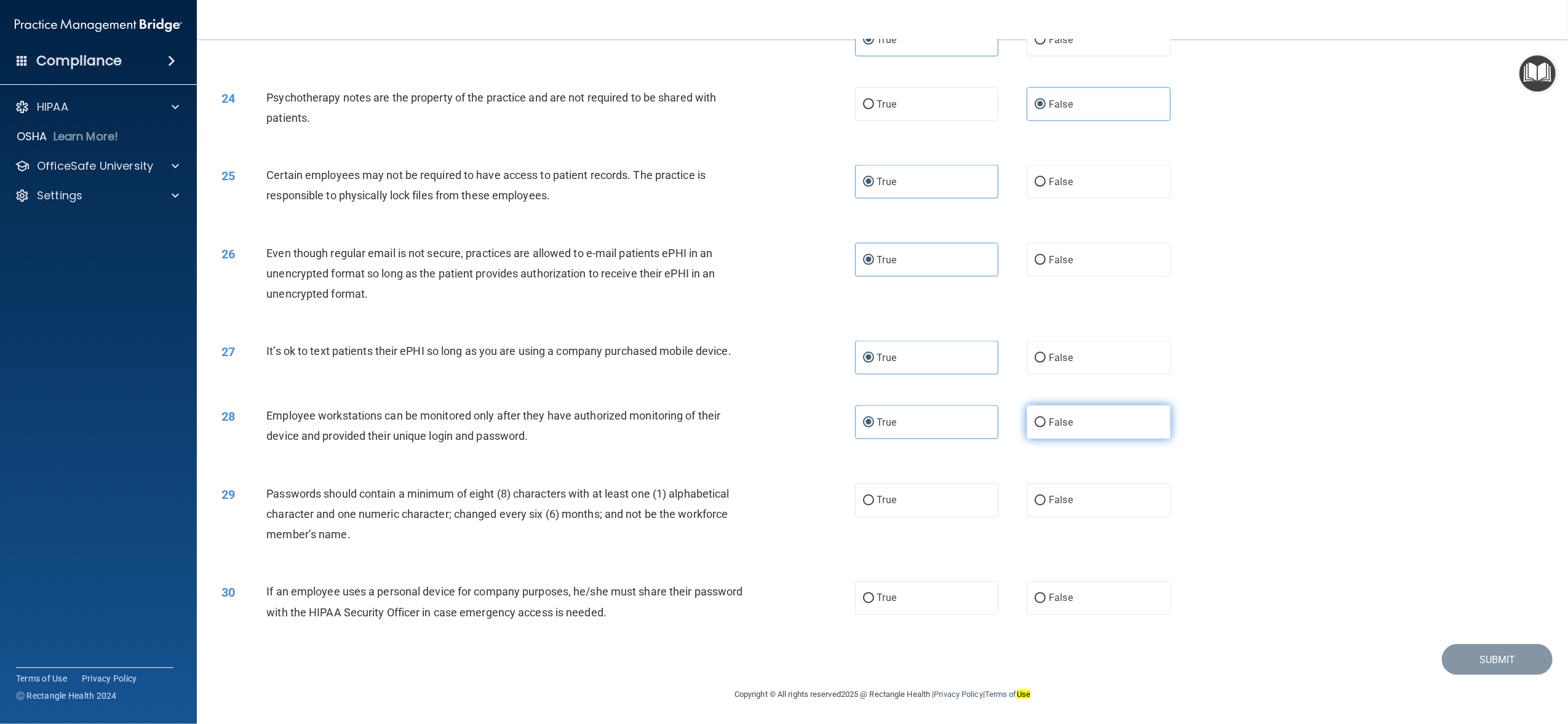
click at [1064, 421] on span "False" at bounding box center [1060, 421] width 24 height 11
click at [1046, 421] on input "False" at bounding box center [1040, 422] width 11 height 10
radio input "true"
radio input "false"
click at [915, 505] on label "True" at bounding box center [927, 500] width 144 height 34
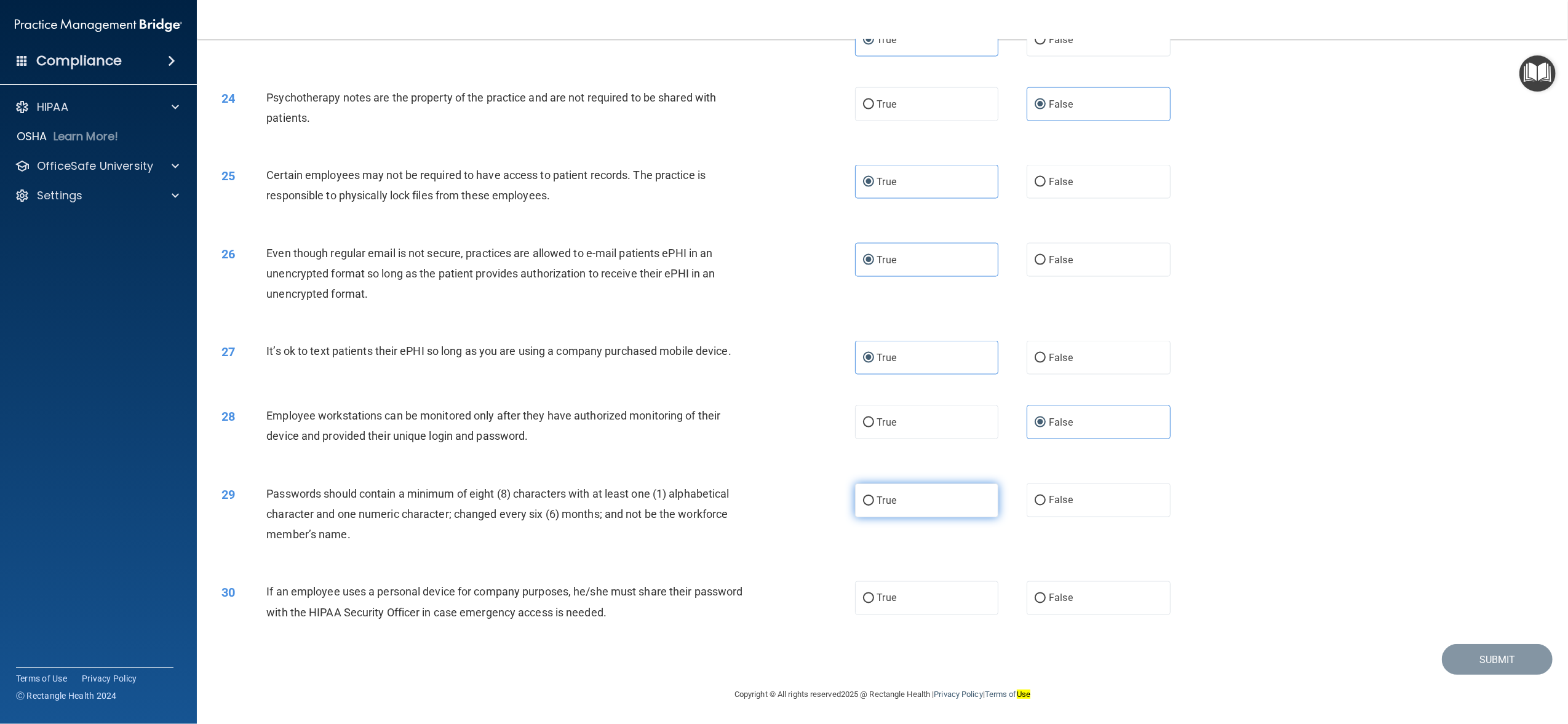
click at [874, 505] on input "True" at bounding box center [868, 500] width 11 height 10
radio input "true"
click at [1044, 603] on label "False" at bounding box center [1098, 597] width 144 height 34
click at [1044, 603] on input "False" at bounding box center [1040, 598] width 11 height 10
radio input "true"
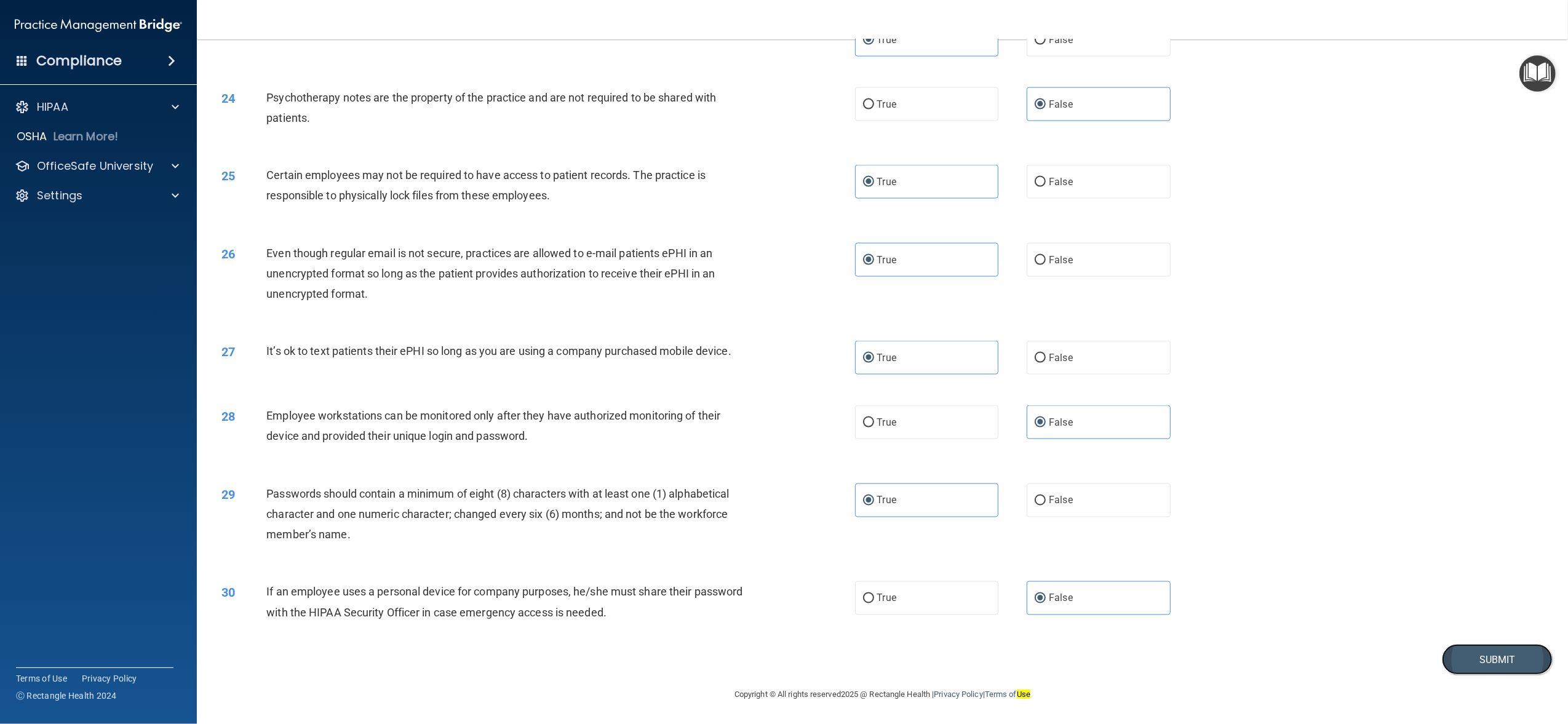
click at [1484, 645] on button "Submit" at bounding box center [1497, 659] width 111 height 31
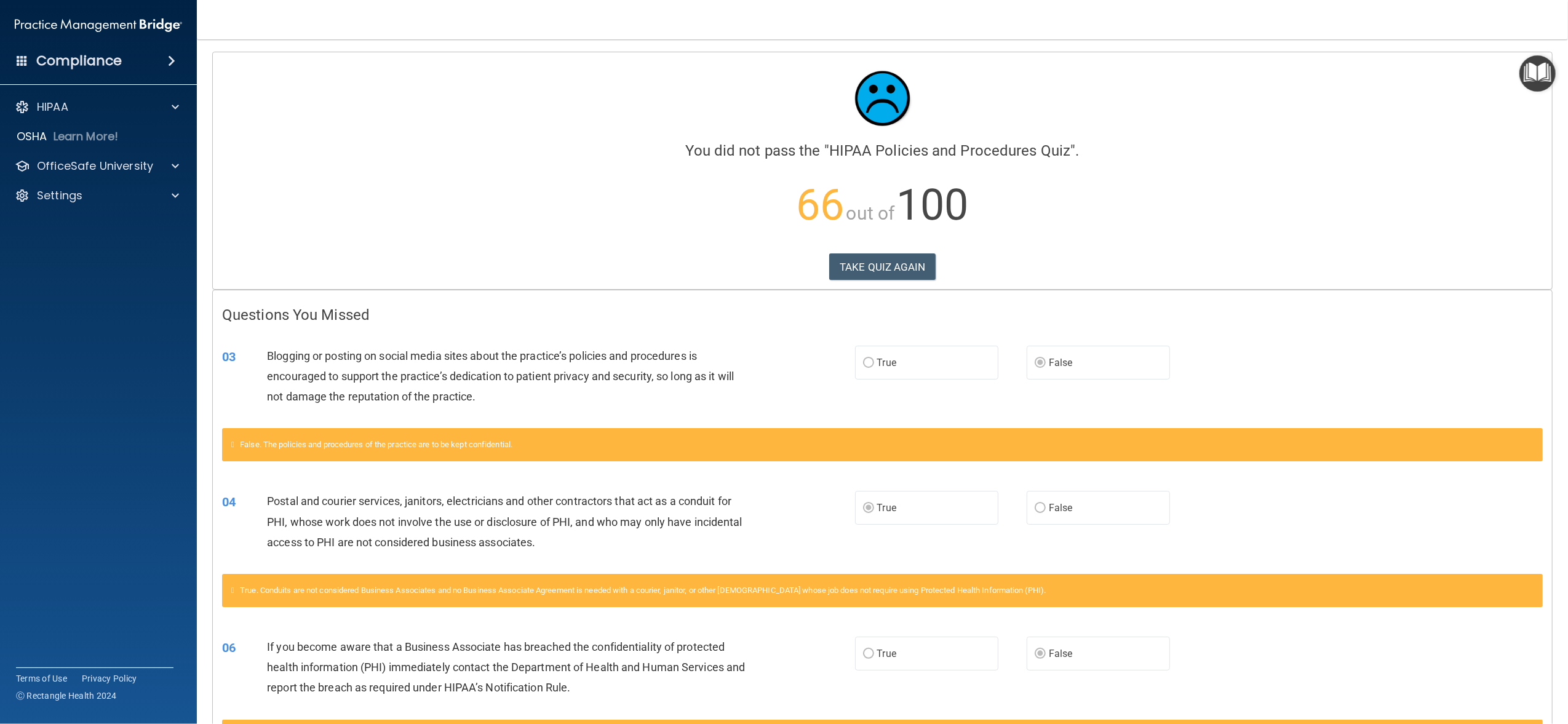
click at [1538, 69] on img "Open Resource Center" at bounding box center [1537, 73] width 36 height 36
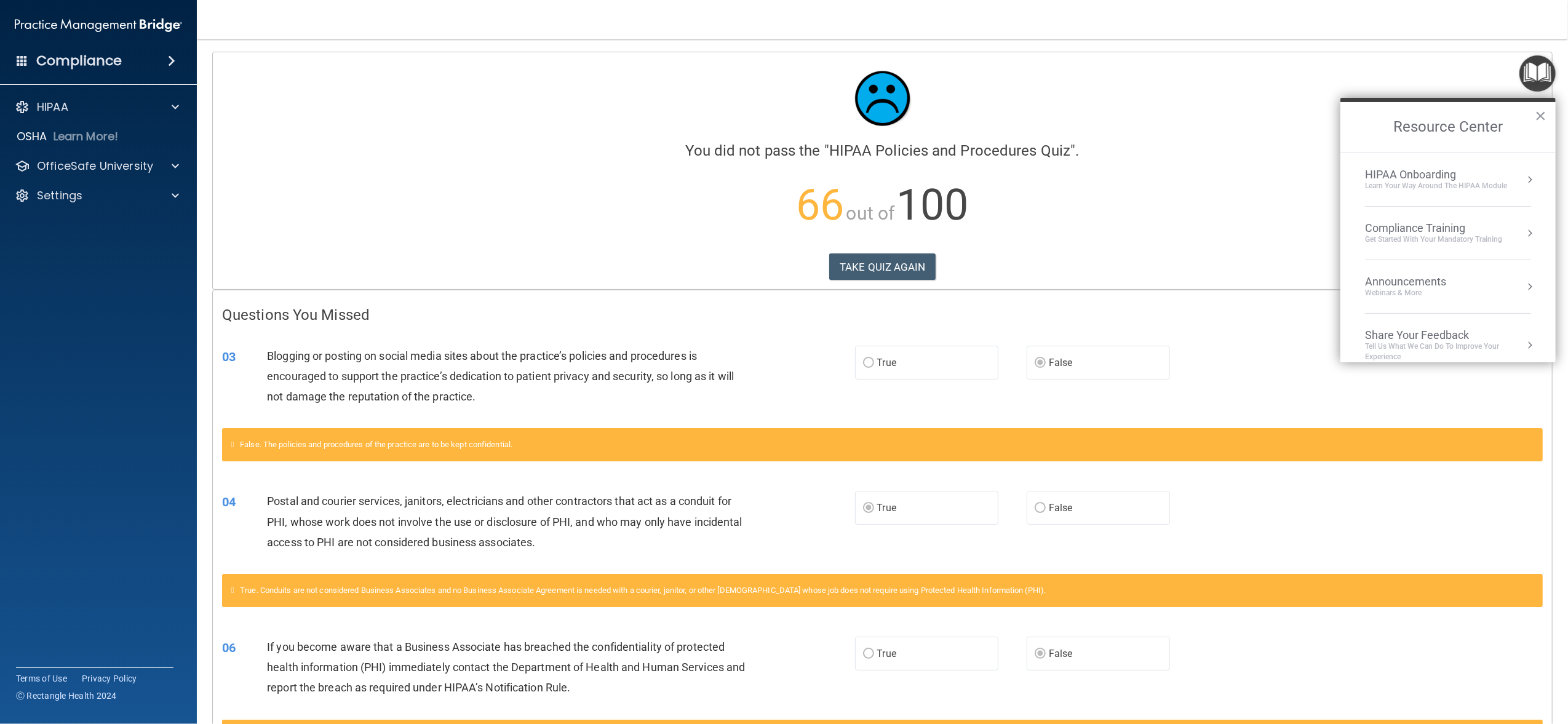
click at [1431, 225] on div "Compliance Training" at bounding box center [1433, 227] width 137 height 13
click at [1402, 168] on div "HIPAA Training for Members" at bounding box center [1418, 173] width 137 height 11
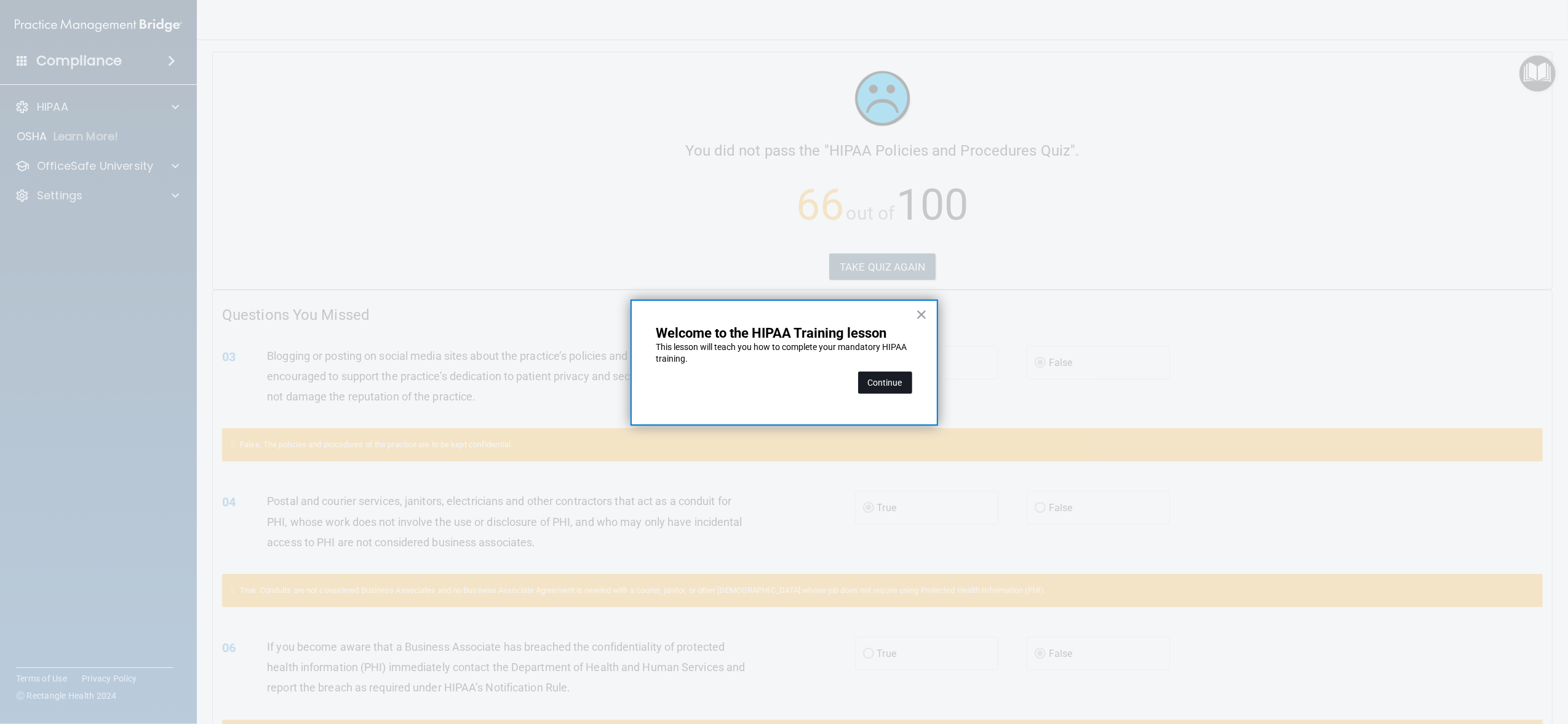
click at [886, 384] on button "Continue" at bounding box center [886, 382] width 54 height 22
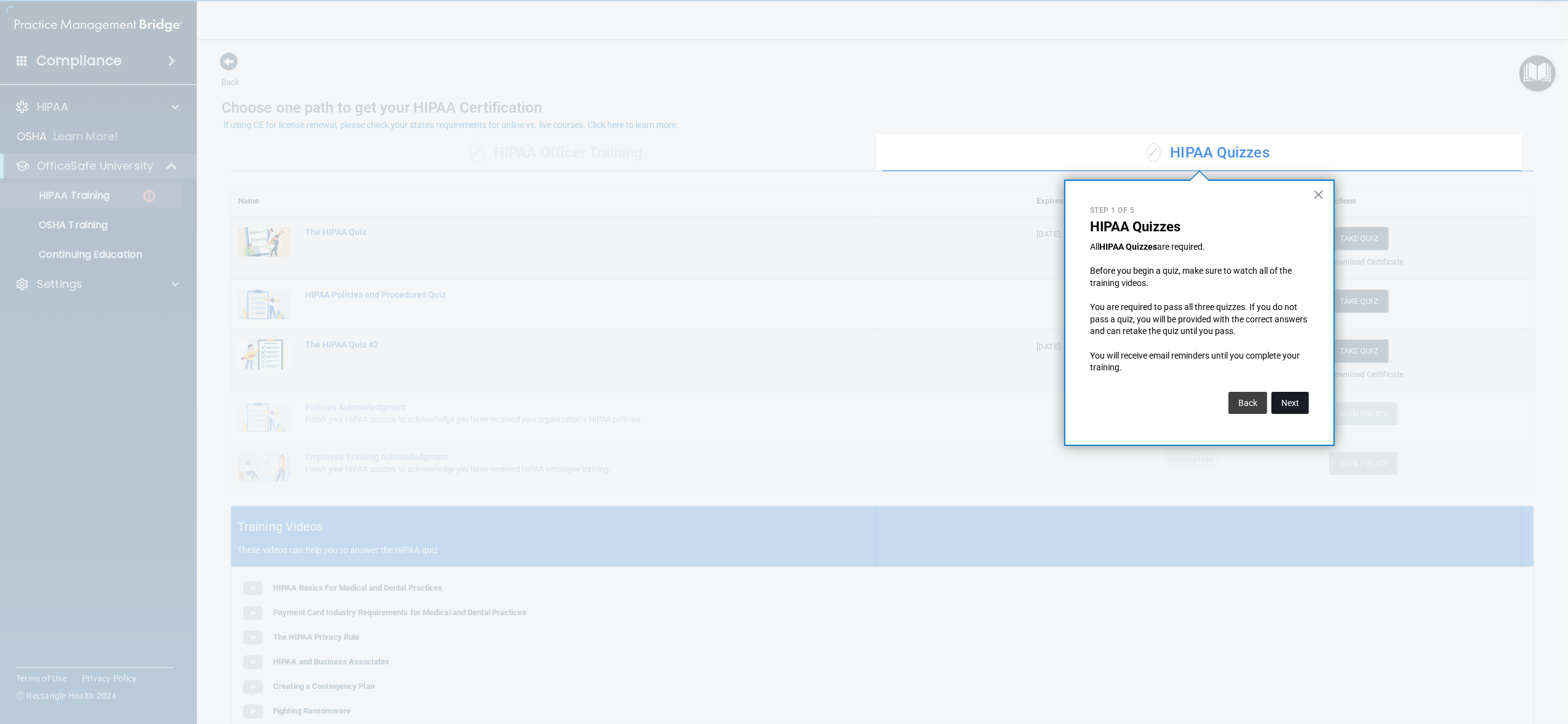
click at [1292, 405] on button "Next" at bounding box center [1290, 402] width 38 height 22
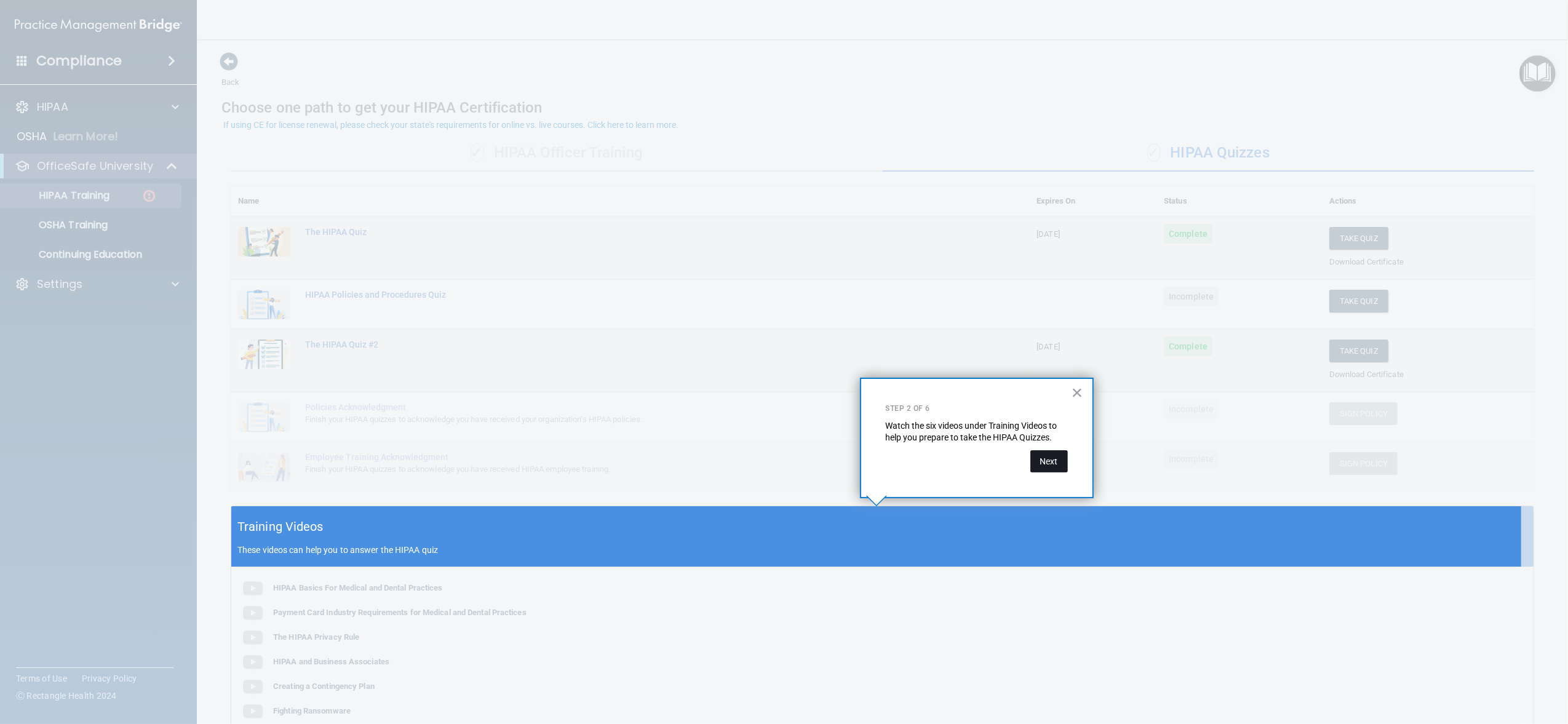
click at [1050, 459] on button "Next" at bounding box center [1049, 461] width 38 height 22
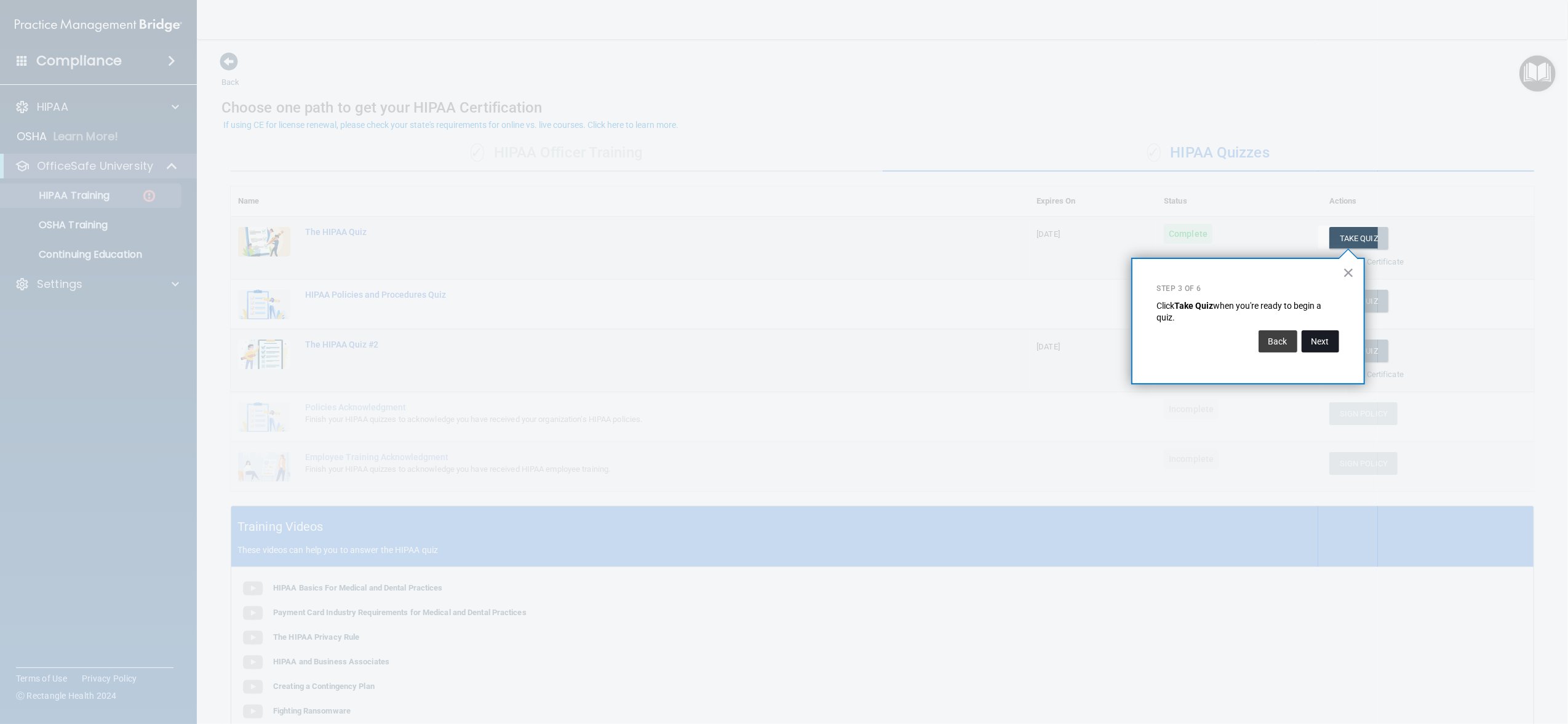
click at [1327, 343] on button "Next" at bounding box center [1320, 341] width 38 height 22
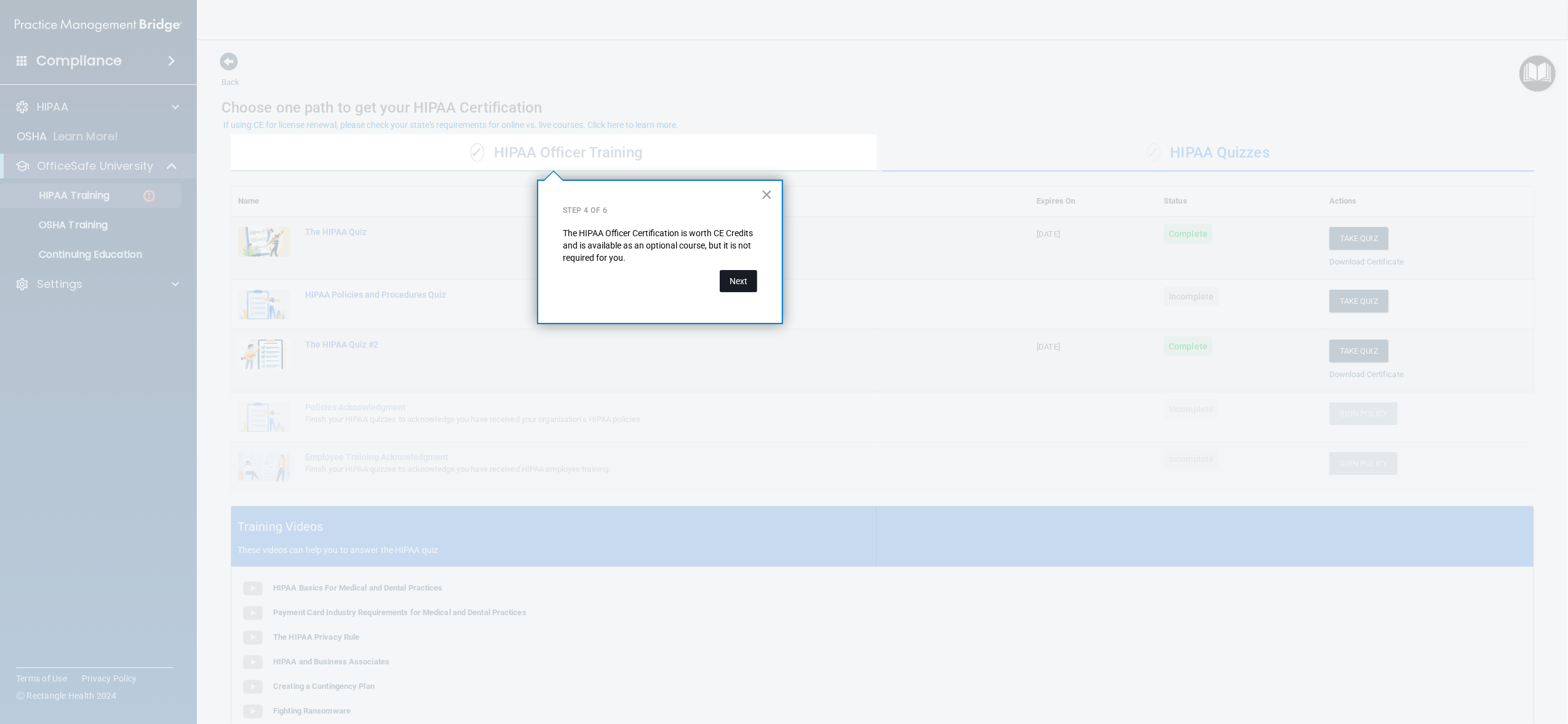
click at [748, 276] on button "Next" at bounding box center [738, 281] width 38 height 22
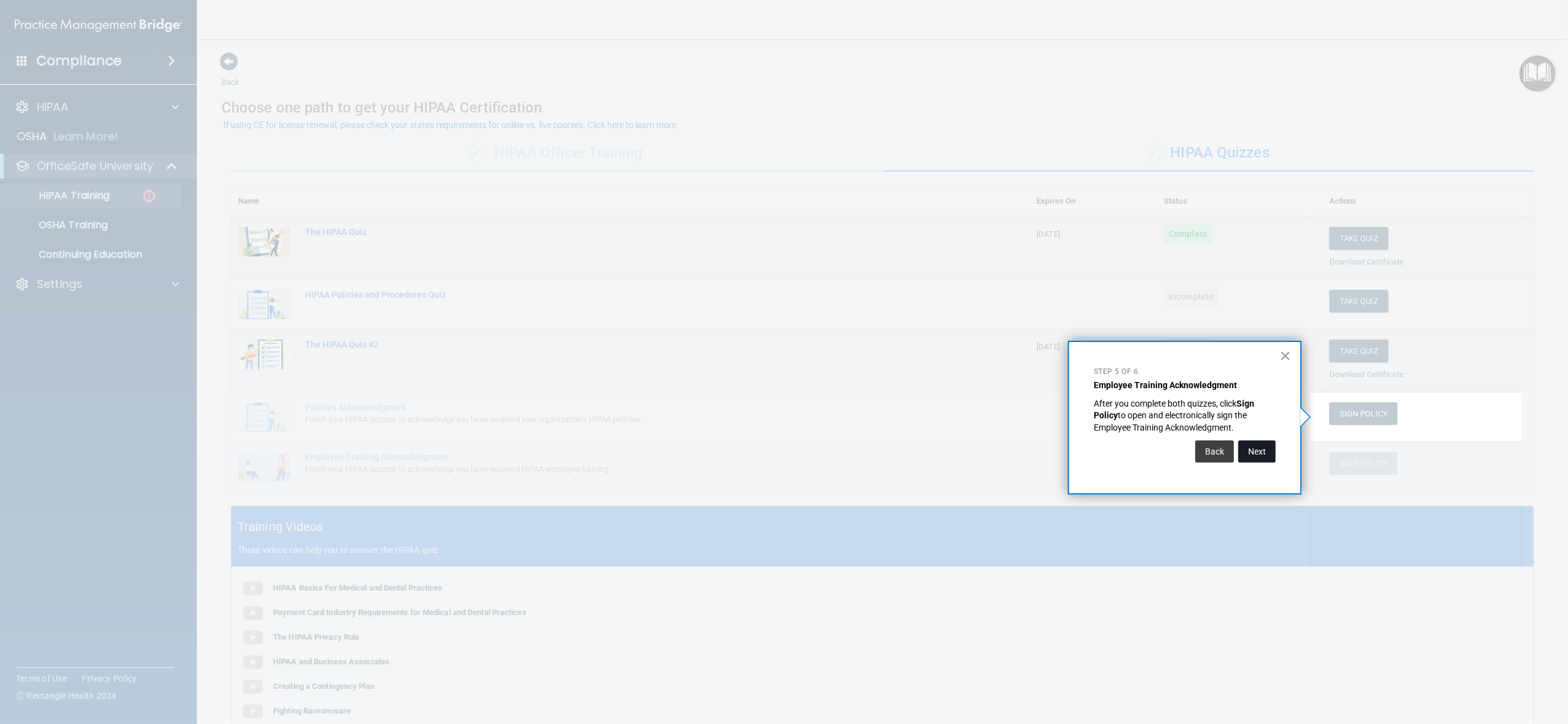
click at [1259, 451] on button "Next" at bounding box center [1256, 450] width 38 height 22
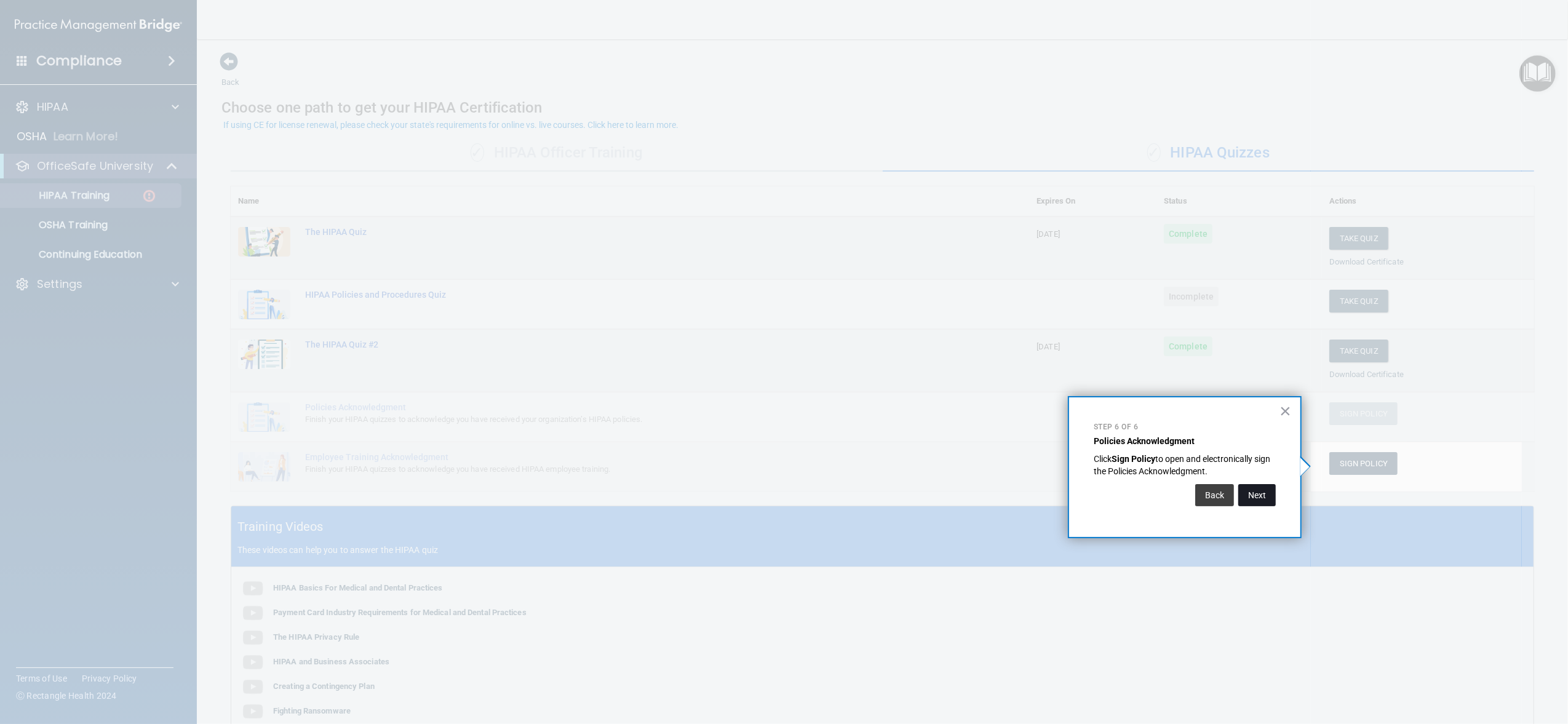
click at [1254, 493] on button "Next" at bounding box center [1256, 494] width 38 height 22
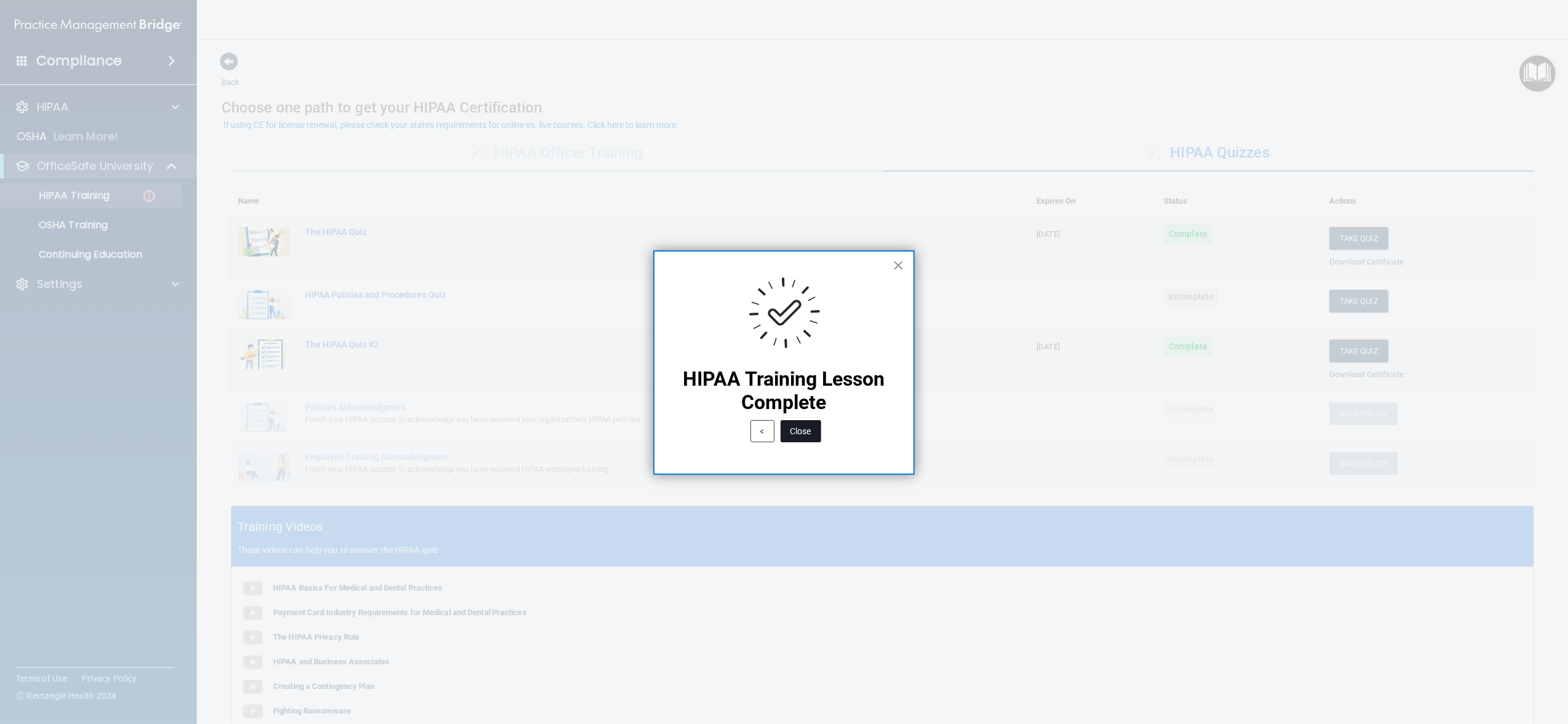
click at [810, 428] on button "Close" at bounding box center [801, 430] width 40 height 22
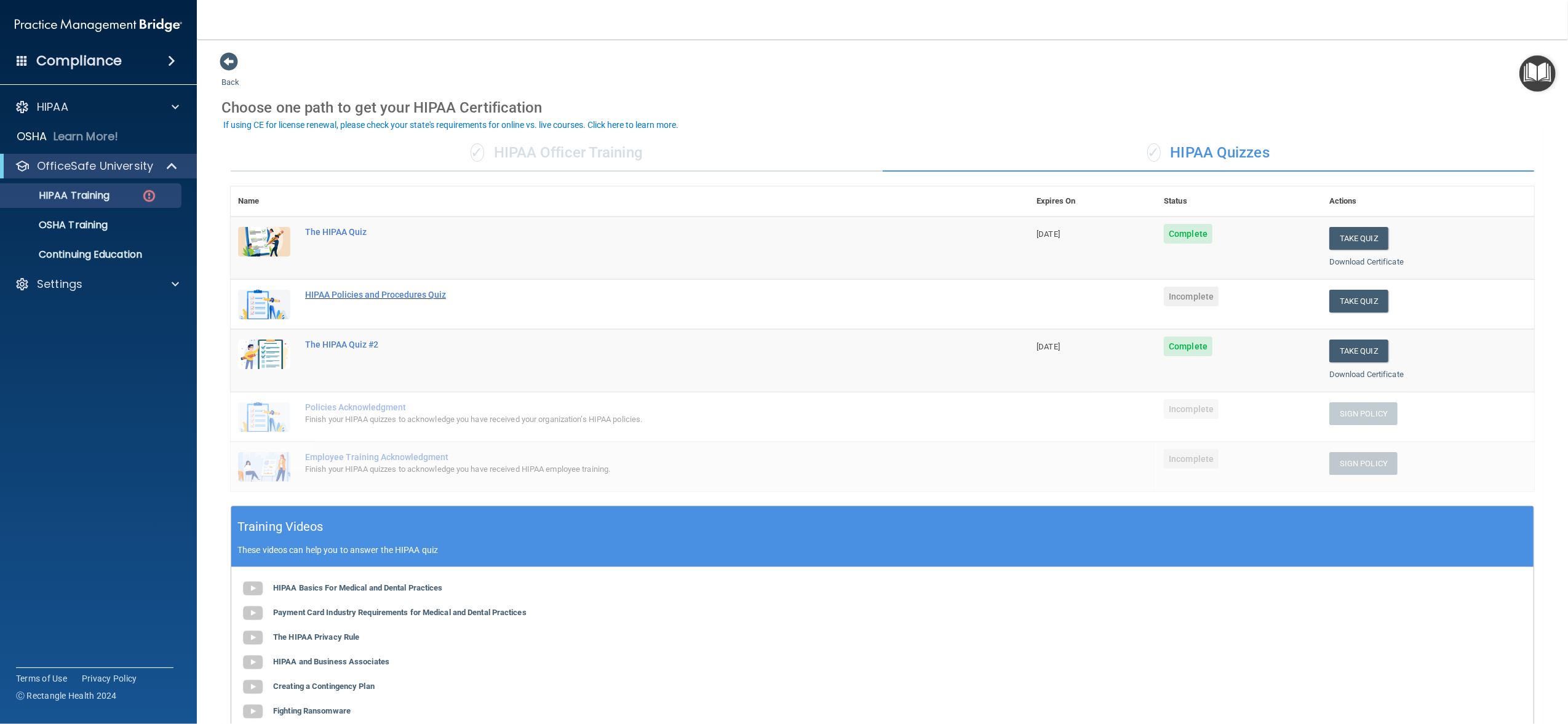
click at [370, 293] on div "HIPAA Policies and Procedures Quiz" at bounding box center [636, 294] width 662 height 10
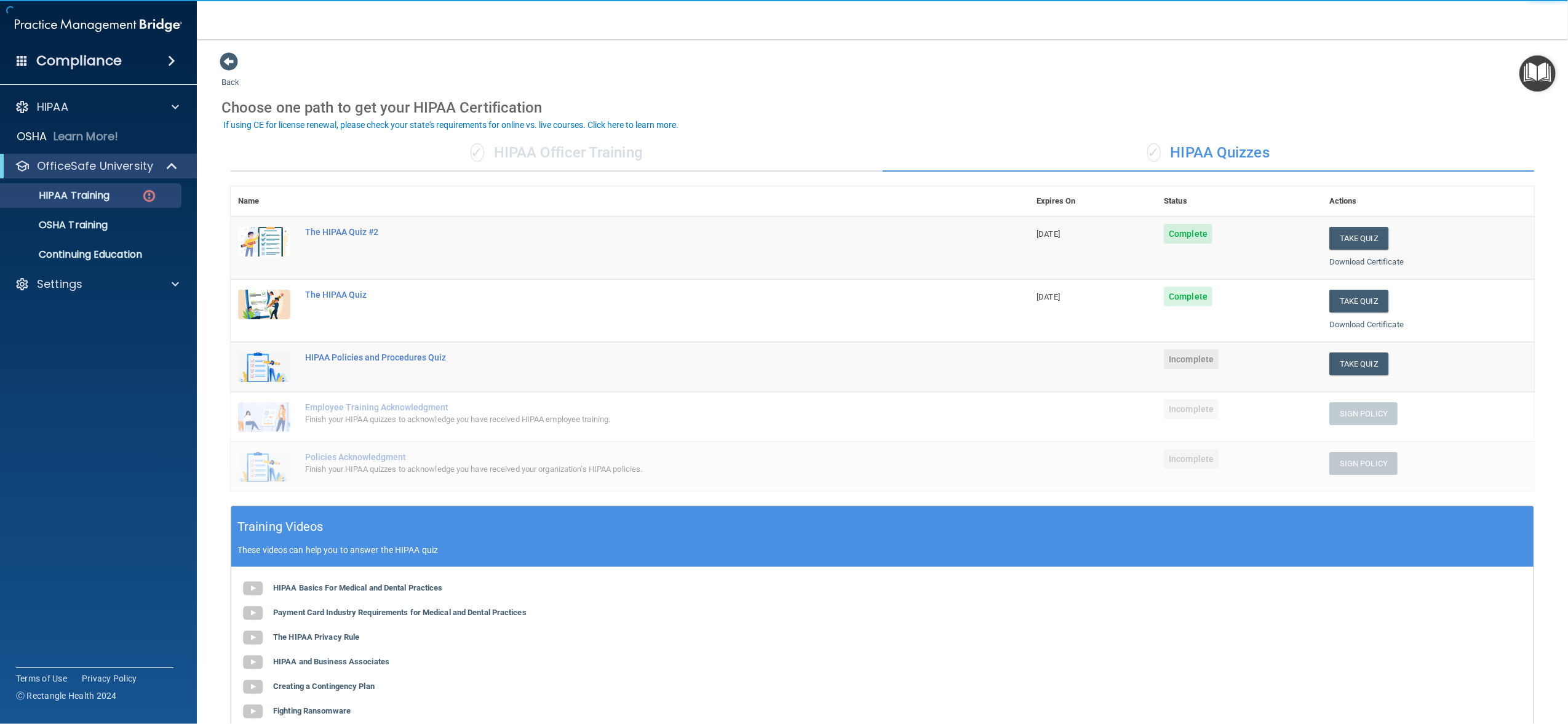
scroll to position [164, 0]
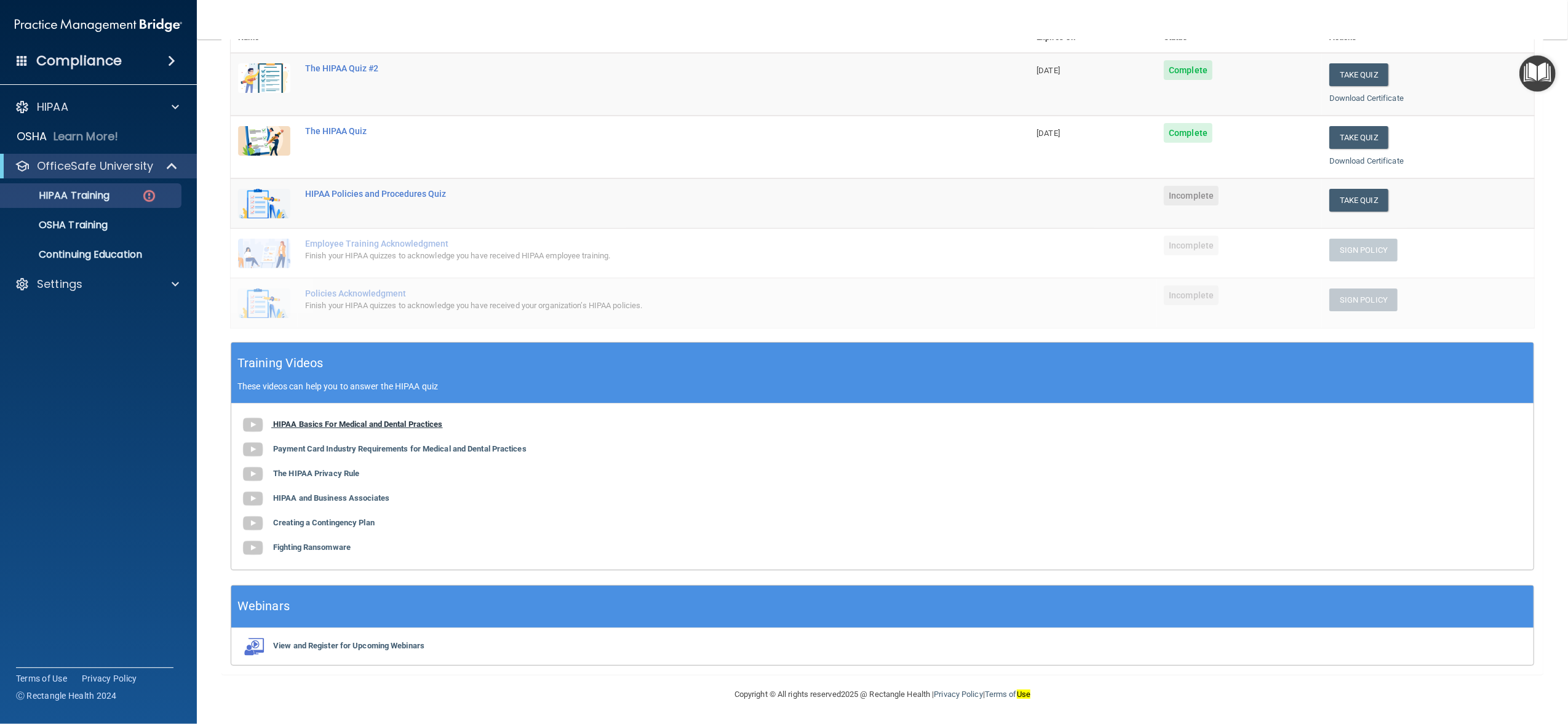
click at [328, 423] on b "HIPAA Basics For Medical and Dental Practices" at bounding box center [358, 424] width 170 height 10
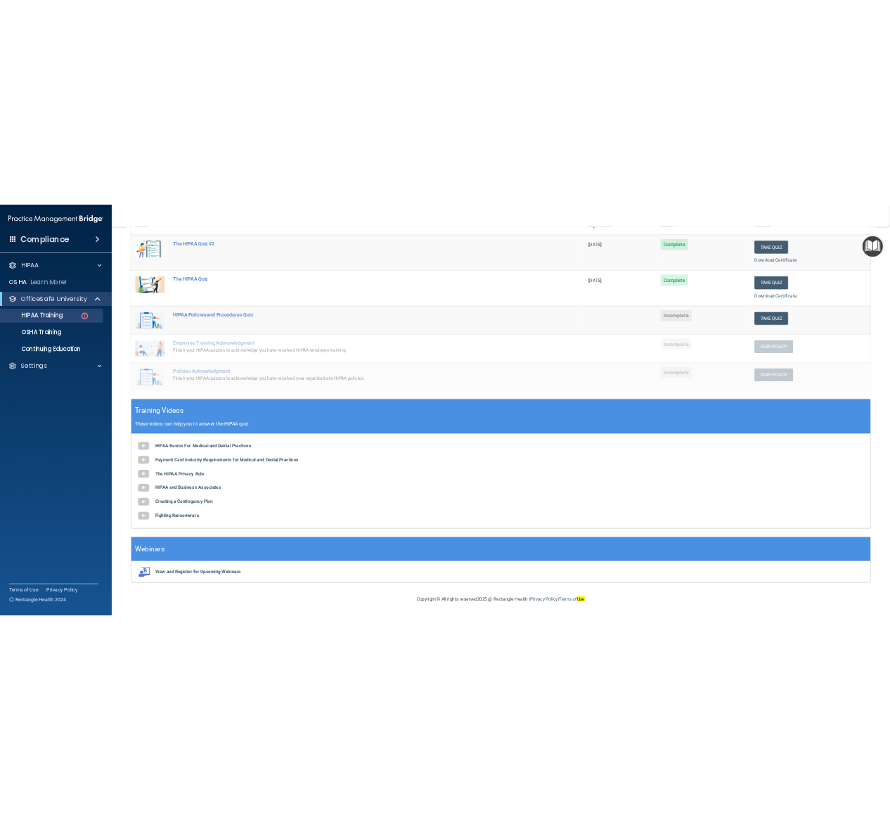
scroll to position [1, 0]
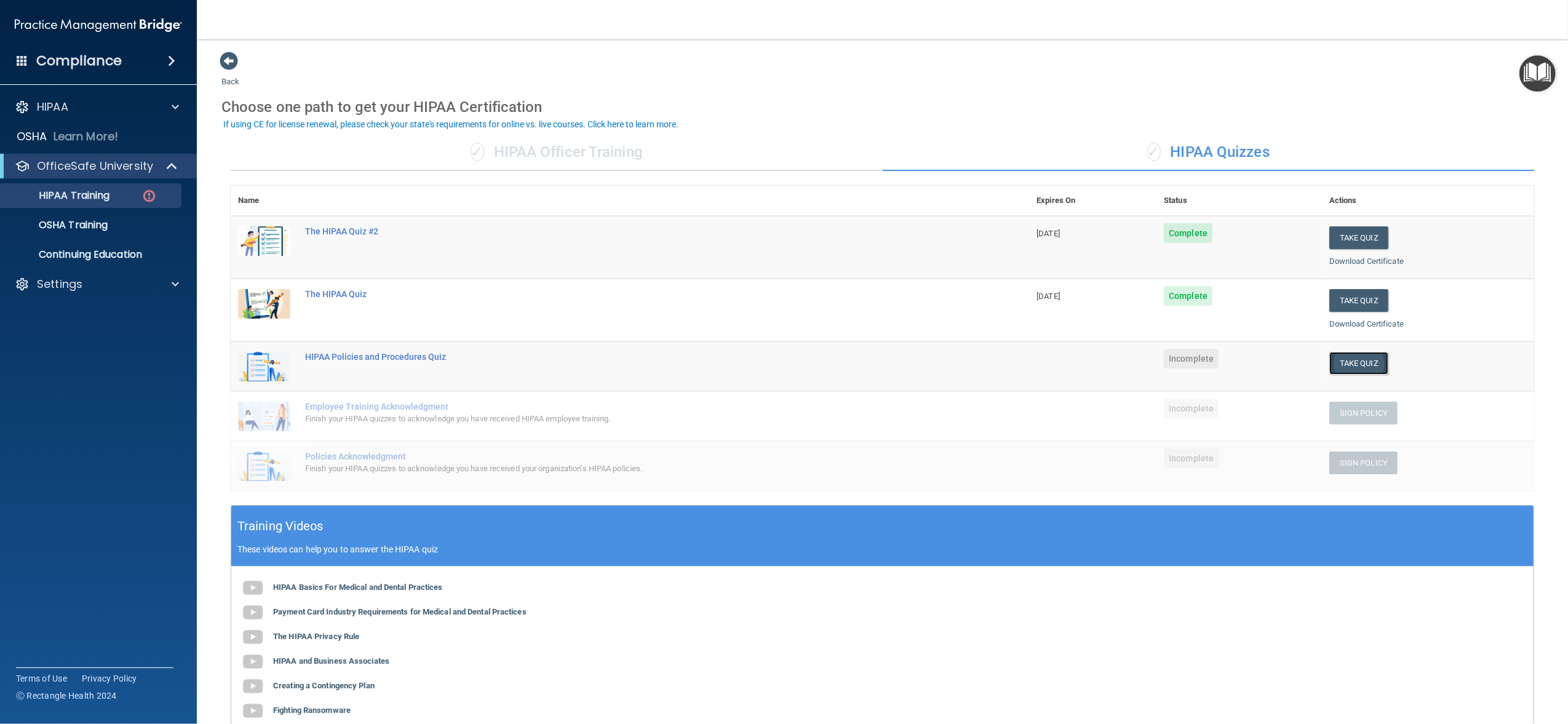
click at [1346, 365] on button "Take Quiz" at bounding box center [1358, 363] width 59 height 23
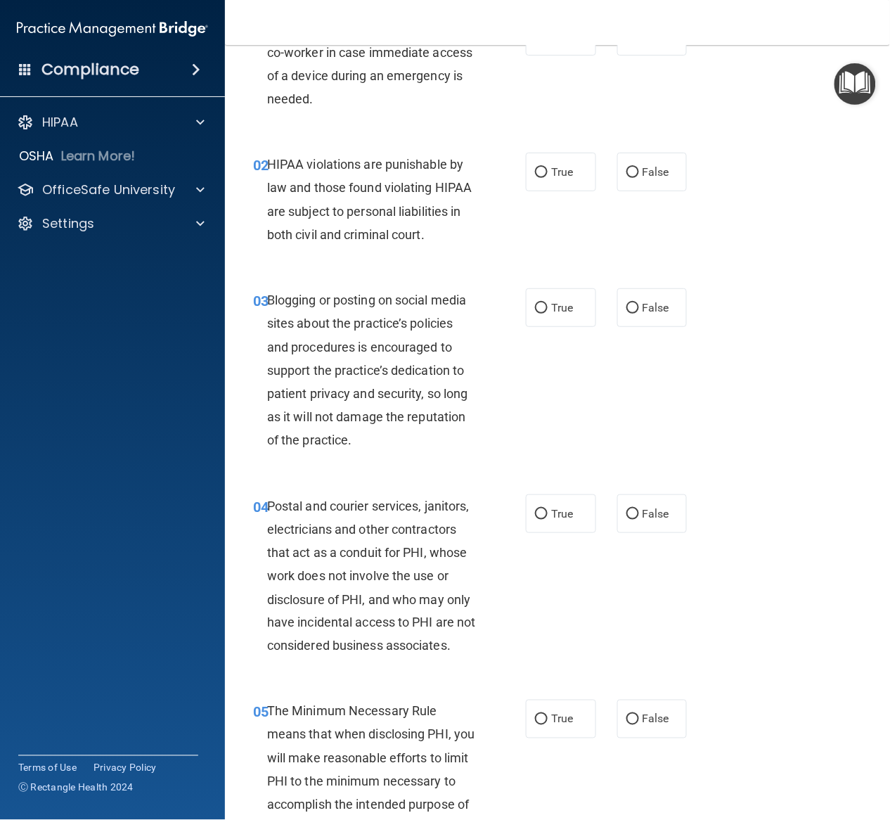
scroll to position [1, 0]
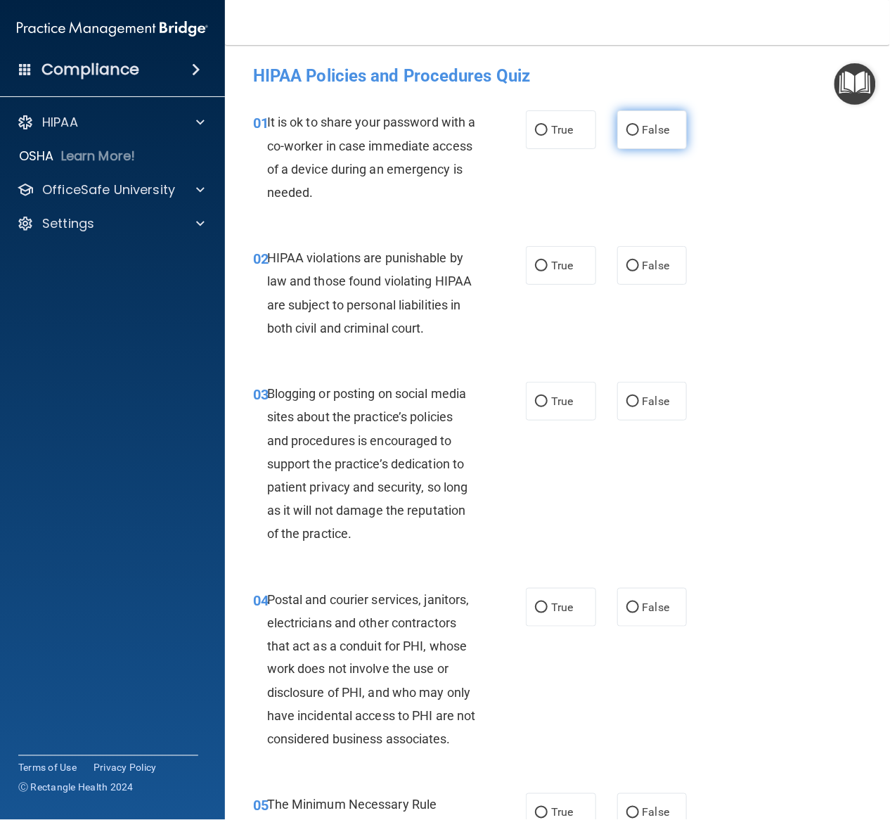
click at [648, 131] on span "False" at bounding box center [656, 129] width 27 height 13
click at [639, 131] on input "False" at bounding box center [632, 130] width 13 height 11
radio input "true"
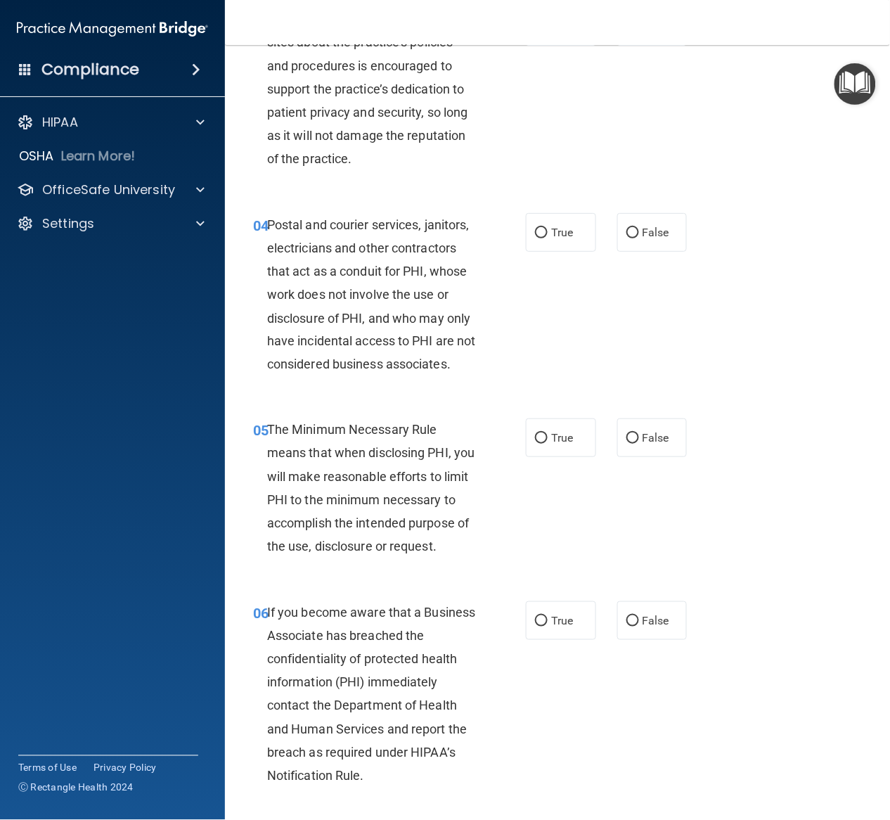
scroll to position [470, 0]
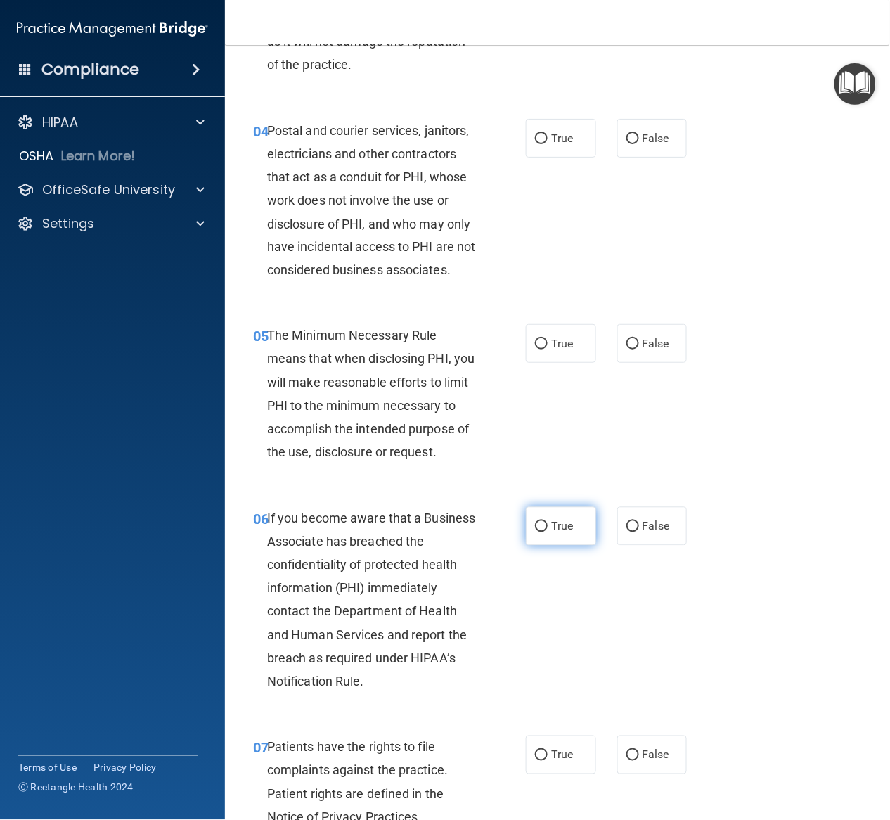
click at [546, 546] on label "True" at bounding box center [561, 526] width 70 height 39
click at [546, 532] on input "True" at bounding box center [541, 527] width 13 height 11
radio input "true"
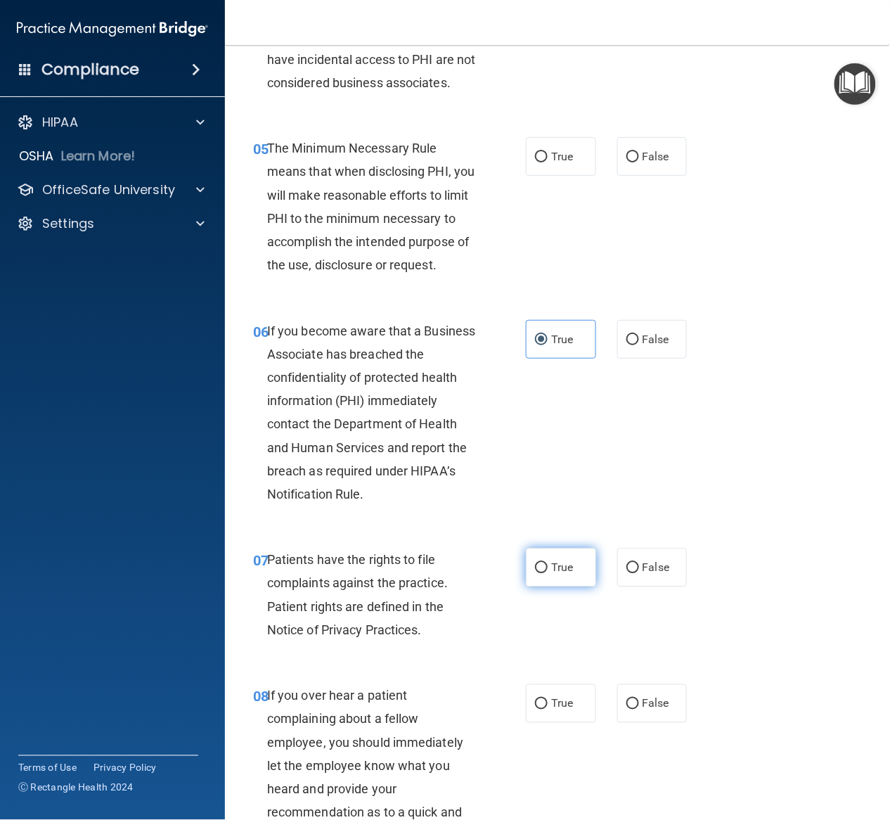
click at [568, 587] on label "True" at bounding box center [561, 567] width 70 height 39
click at [548, 574] on input "True" at bounding box center [541, 568] width 13 height 11
radio input "true"
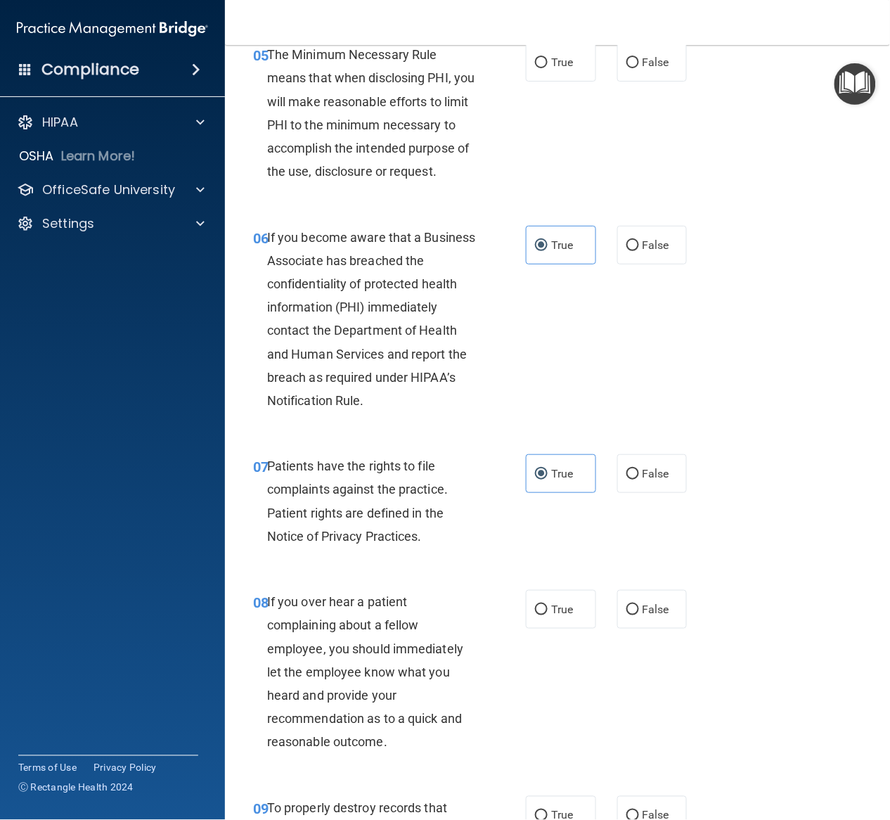
scroll to position [844, 0]
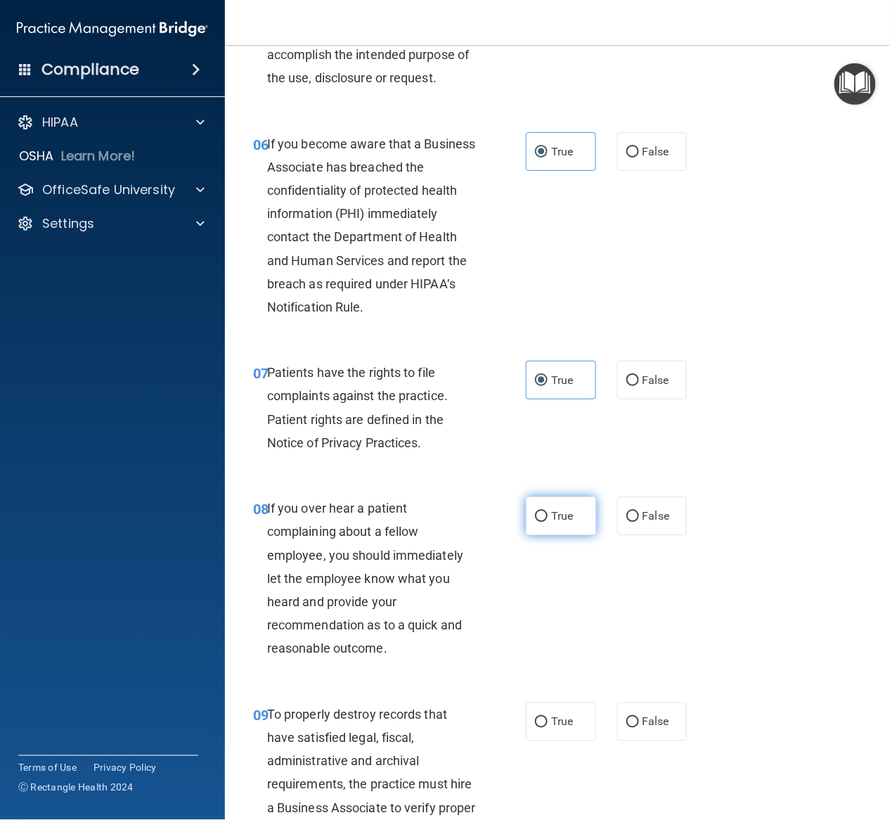
click at [541, 535] on label "True" at bounding box center [561, 515] width 70 height 39
click at [541, 522] on input "True" at bounding box center [541, 516] width 13 height 11
radio input "true"
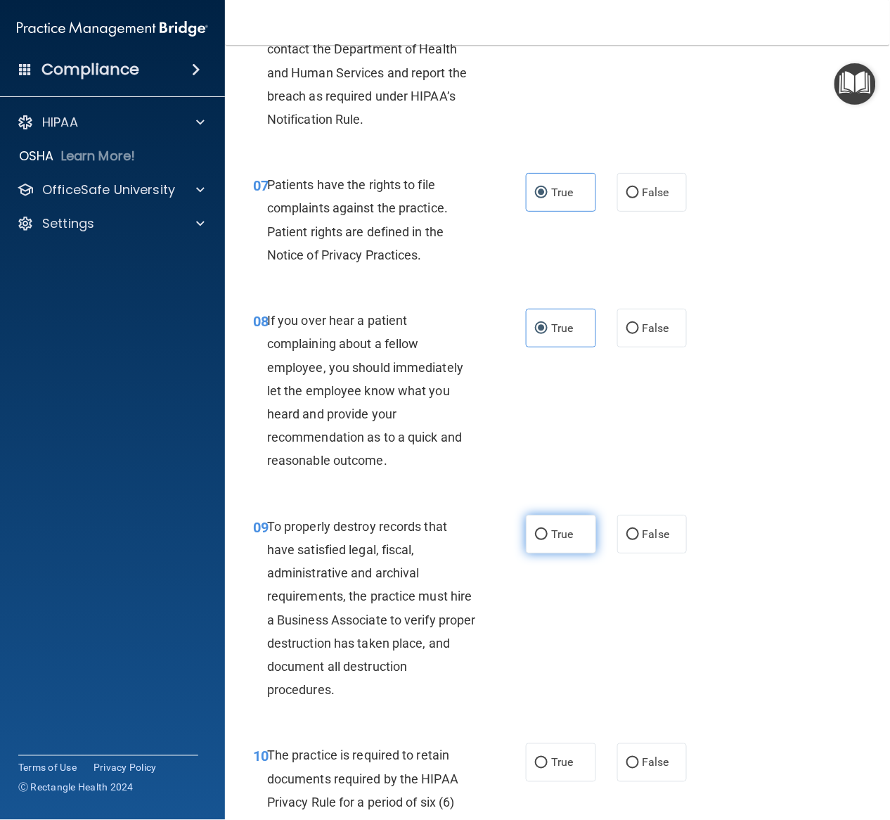
click at [560, 541] on span "True" at bounding box center [562, 533] width 22 height 13
click at [548, 540] on input "True" at bounding box center [541, 534] width 13 height 11
radio input "true"
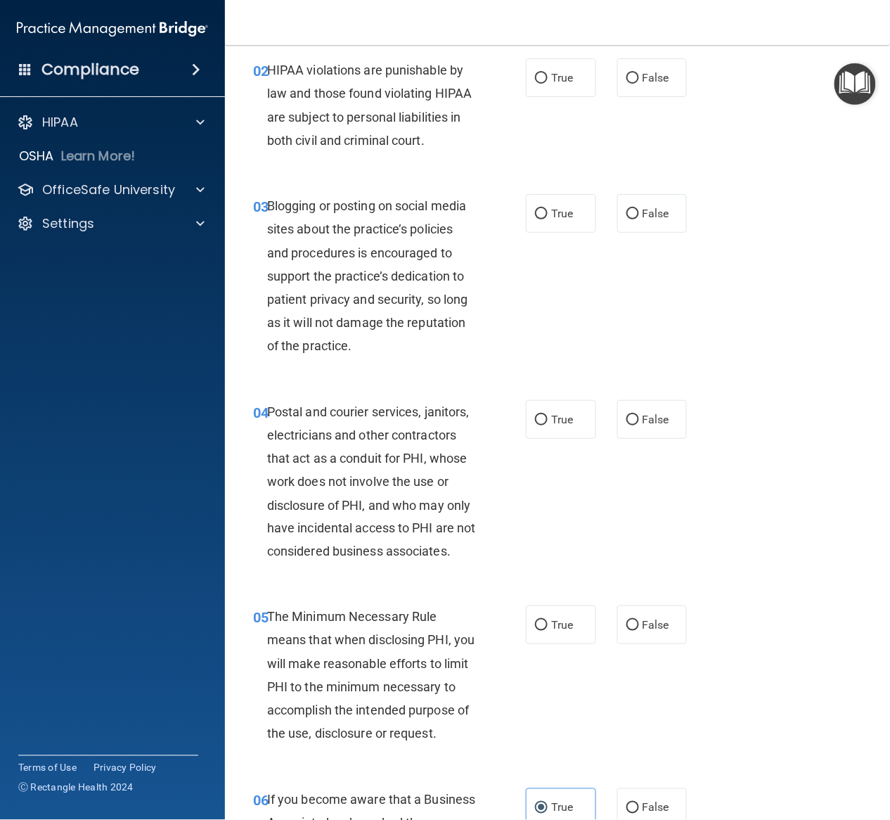
scroll to position [0, 0]
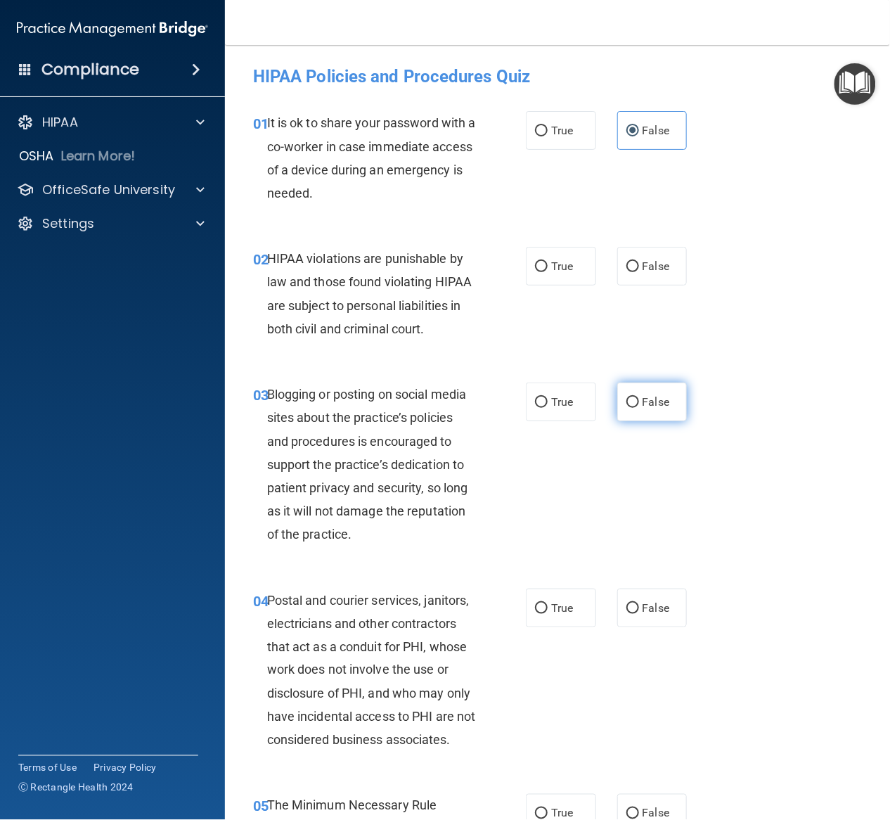
click at [636, 421] on label "False" at bounding box center [652, 401] width 70 height 39
click at [636, 408] on input "False" at bounding box center [632, 402] width 13 height 11
radio input "true"
click at [546, 273] on label "True" at bounding box center [561, 266] width 70 height 39
click at [546, 272] on input "True" at bounding box center [541, 267] width 13 height 11
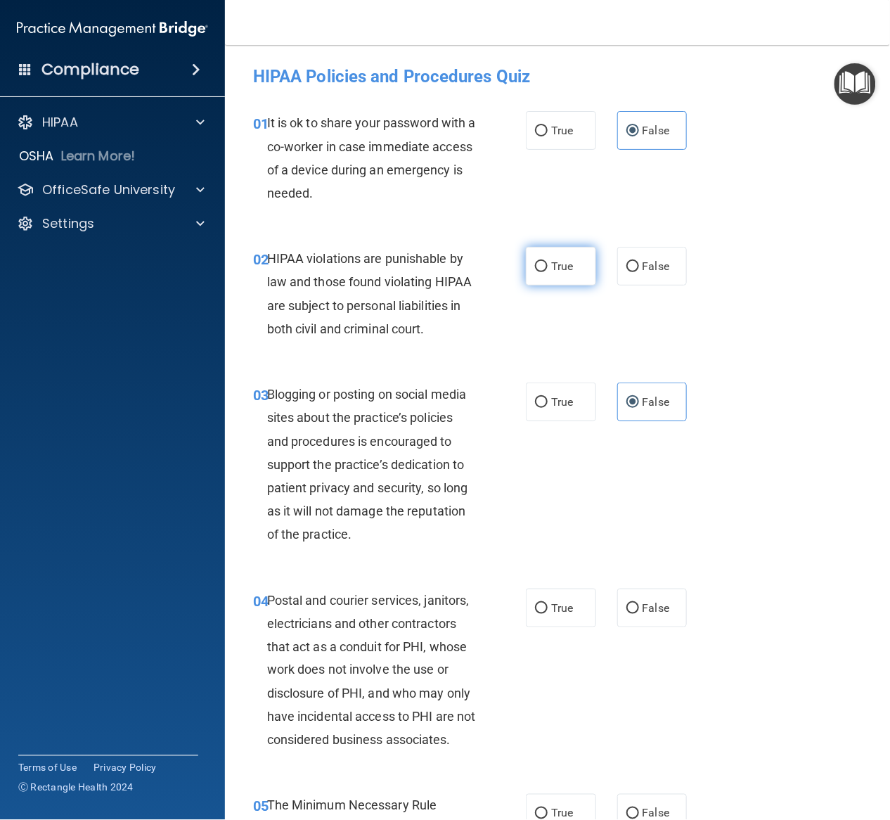
radio input "true"
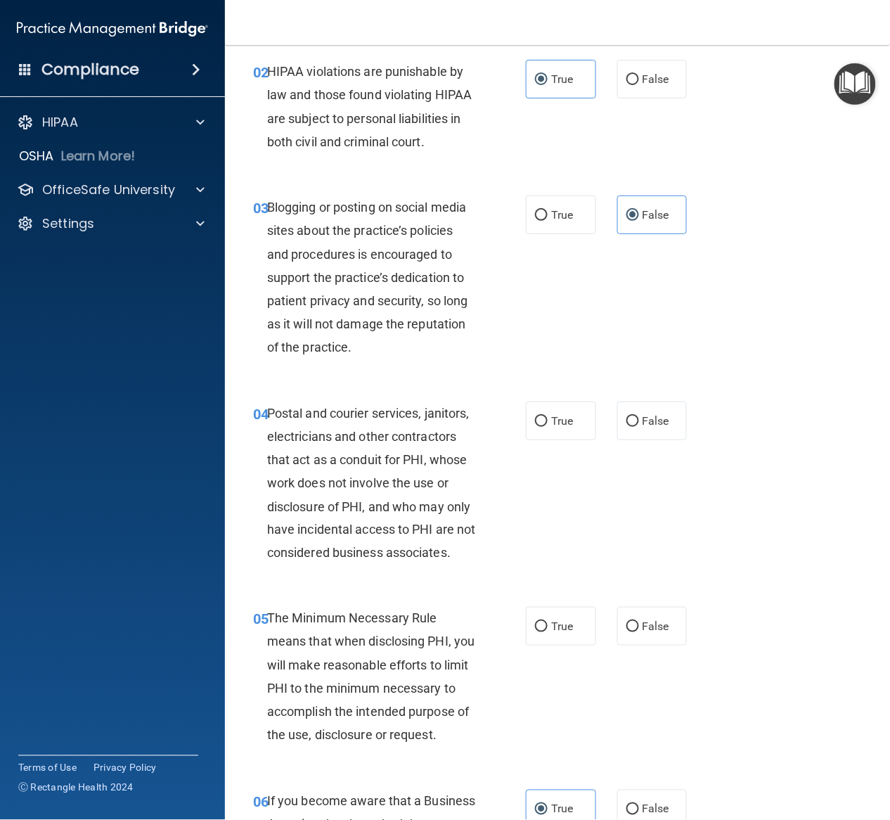
scroll to position [281, 0]
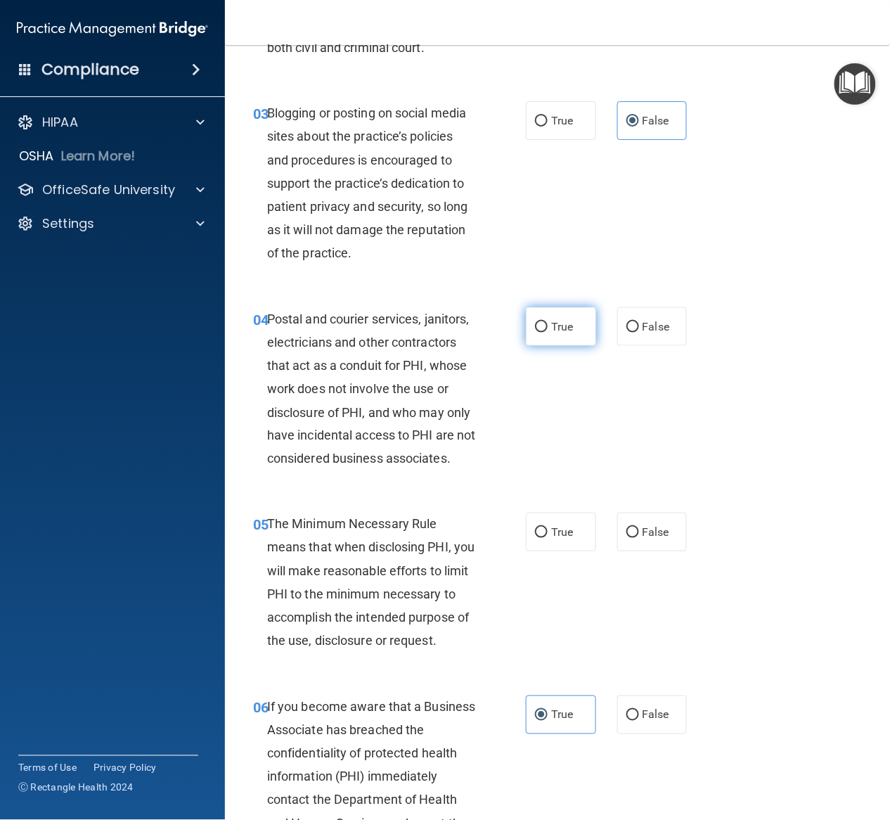
click at [560, 346] on label "True" at bounding box center [561, 326] width 70 height 39
click at [548, 333] on input "True" at bounding box center [541, 327] width 13 height 11
radio input "true"
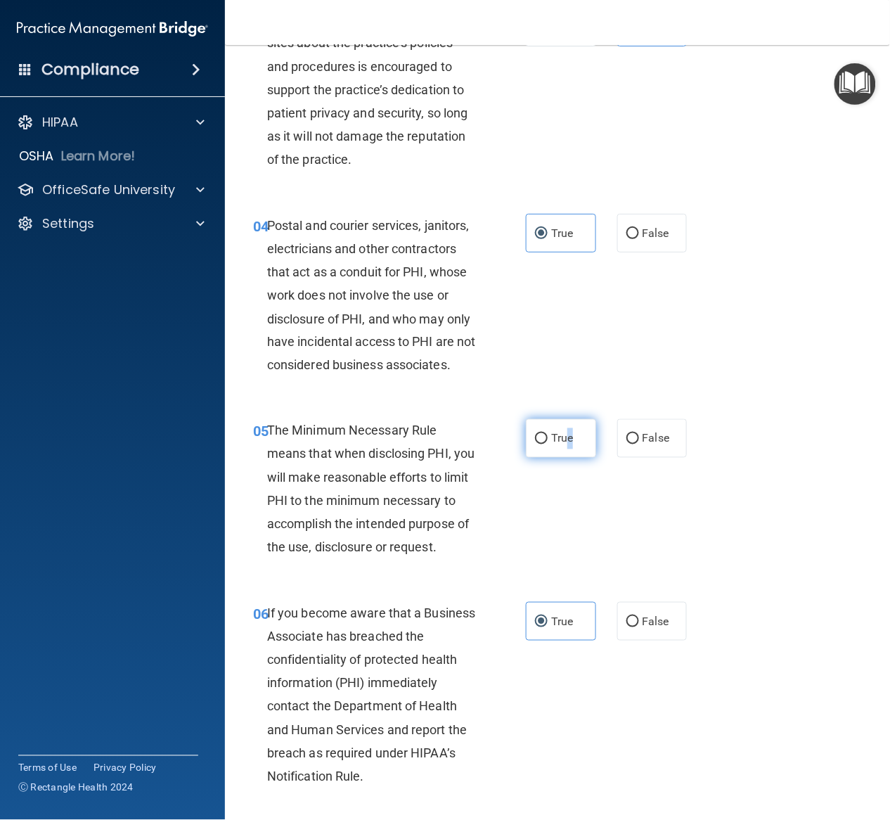
click at [563, 458] on label "True" at bounding box center [561, 438] width 70 height 39
drag, startPoint x: 563, startPoint y: 474, endPoint x: 544, endPoint y: 487, distance: 23.2
click at [551, 445] on span "True" at bounding box center [562, 438] width 22 height 13
click at [544, 444] on input "True" at bounding box center [541, 439] width 13 height 11
radio input "true"
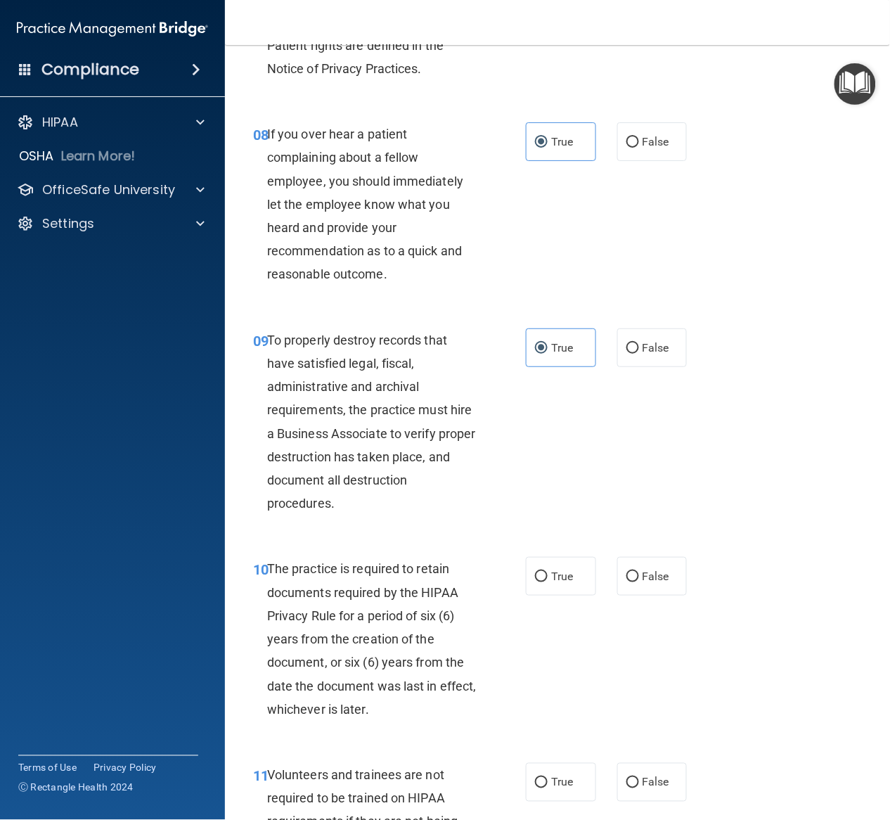
scroll to position [1406, 0]
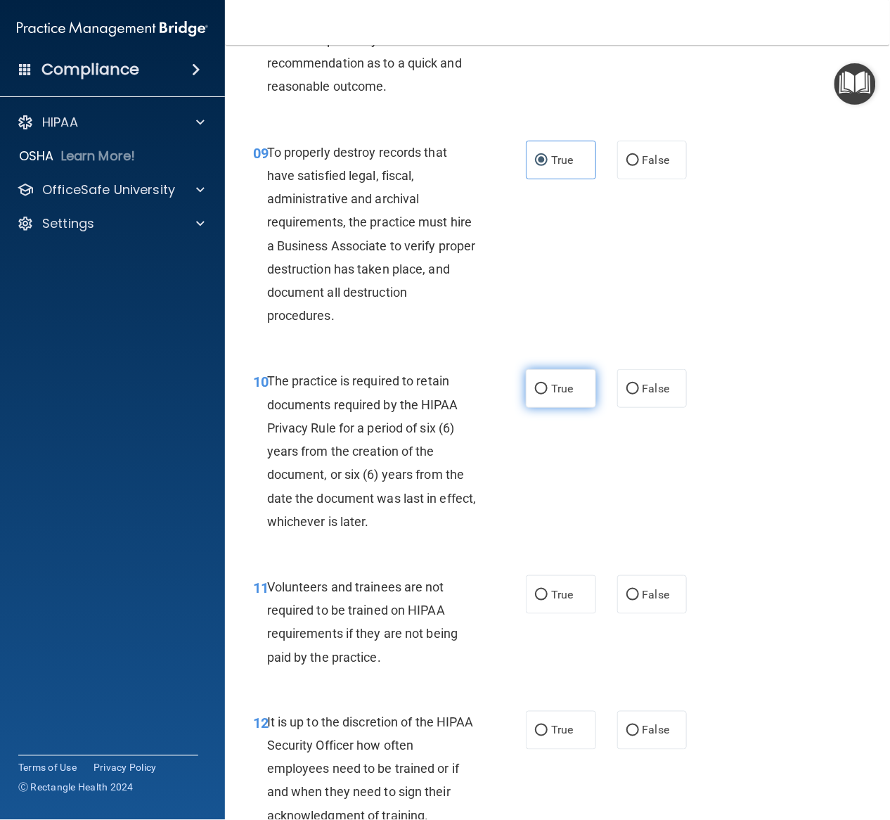
click at [558, 395] on span "True" at bounding box center [562, 388] width 22 height 13
click at [548, 394] on input "True" at bounding box center [541, 389] width 13 height 11
radio input "true"
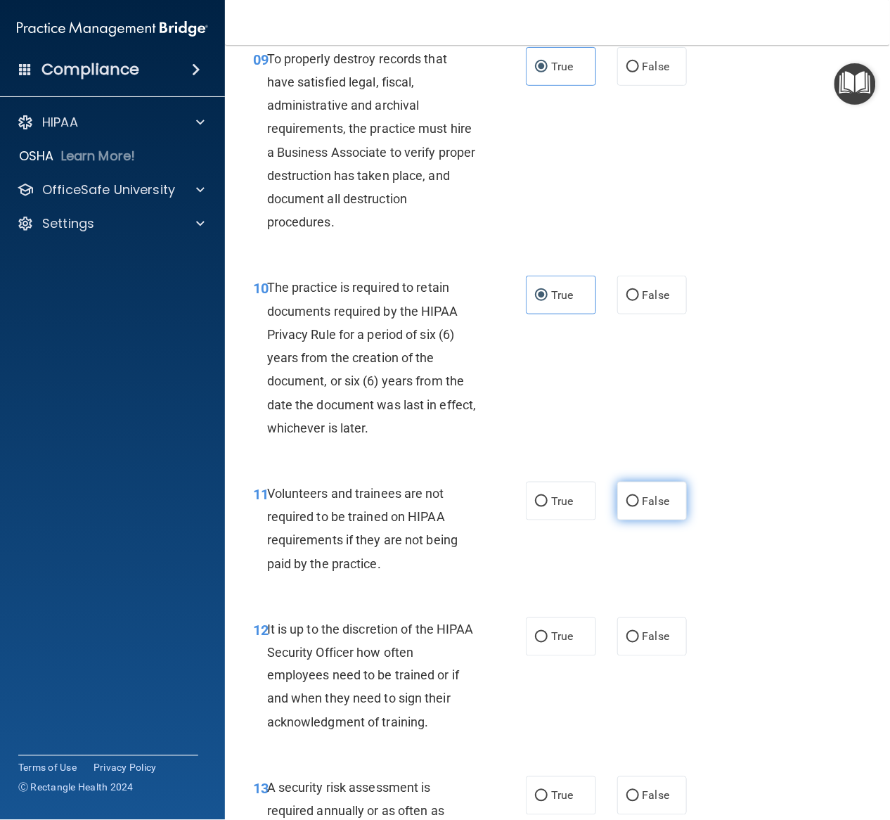
click at [650, 520] on label "False" at bounding box center [652, 501] width 70 height 39
click at [639, 507] on input "False" at bounding box center [632, 501] width 13 height 11
radio input "true"
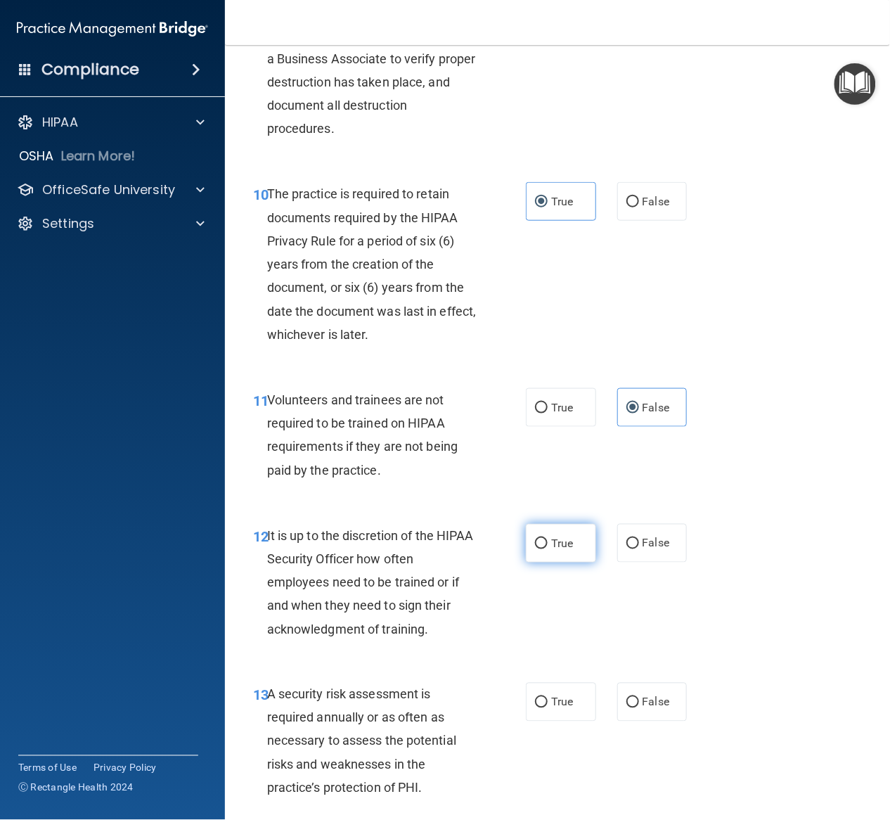
click at [570, 562] on label "True" at bounding box center [561, 543] width 70 height 39
click at [548, 549] on input "True" at bounding box center [541, 544] width 13 height 11
radio input "true"
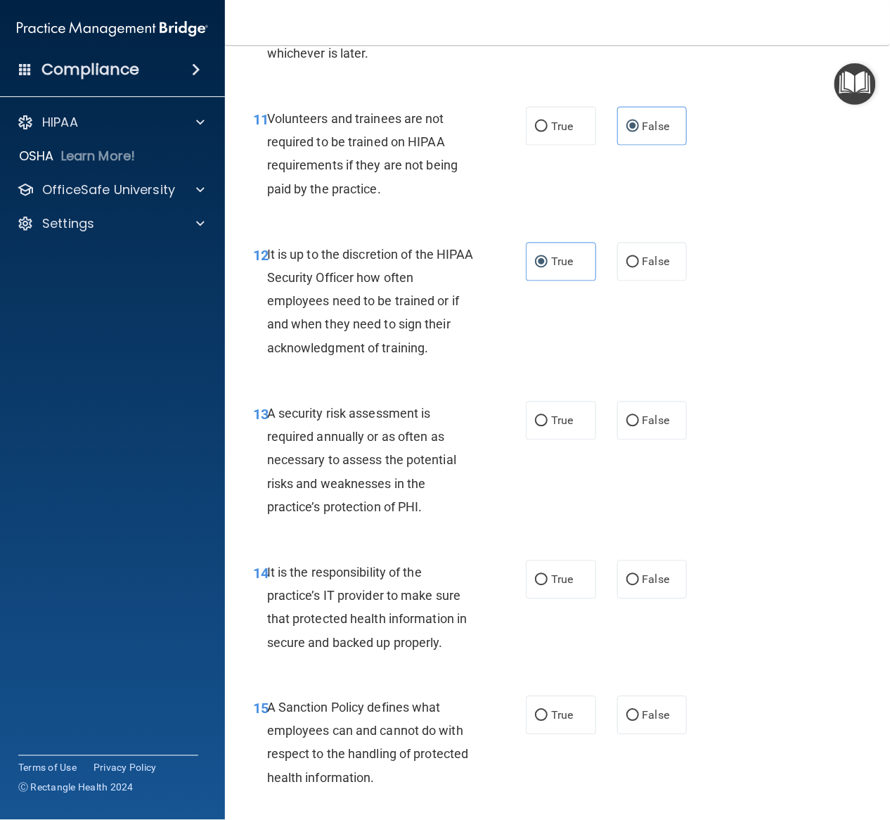
scroll to position [1969, 0]
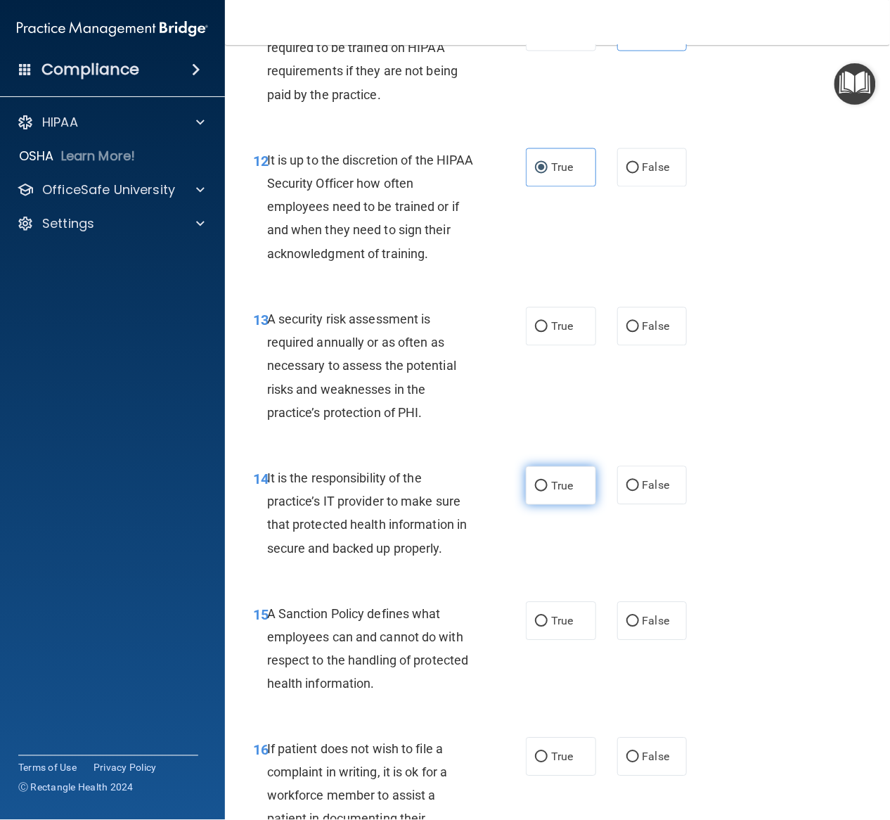
click at [560, 505] on label "True" at bounding box center [561, 485] width 70 height 39
click at [548, 491] on input "True" at bounding box center [541, 486] width 13 height 11
radio input "true"
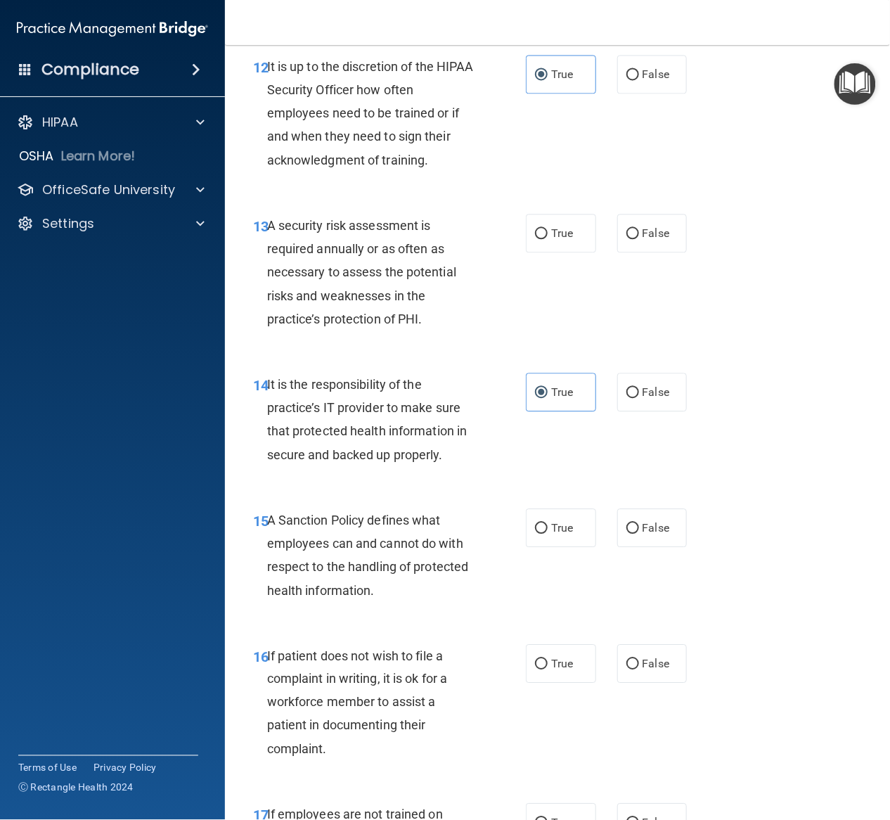
click at [721, 196] on div "12 It is up to the discretion of the HIPAA Security Officer how often employees…" at bounding box center [558, 116] width 630 height 159
click at [560, 547] on label "True" at bounding box center [561, 527] width 70 height 39
click at [548, 534] on input "True" at bounding box center [541, 528] width 13 height 11
radio input "true"
click at [558, 252] on label "True" at bounding box center [561, 233] width 70 height 39
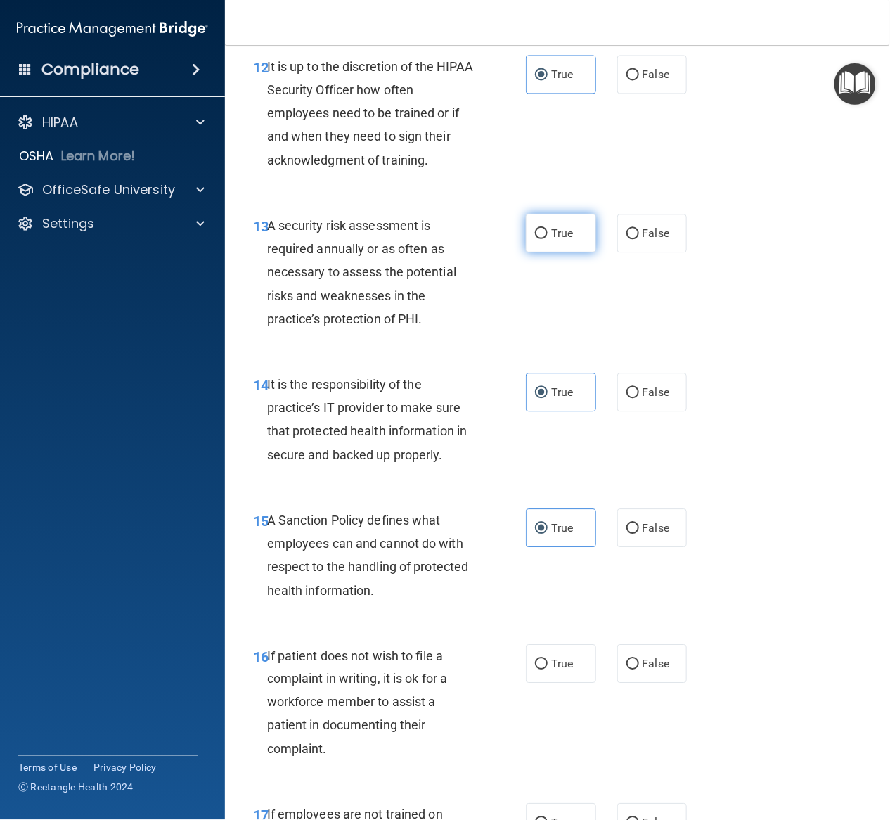
click at [548, 239] on input "True" at bounding box center [541, 234] width 13 height 11
radio input "true"
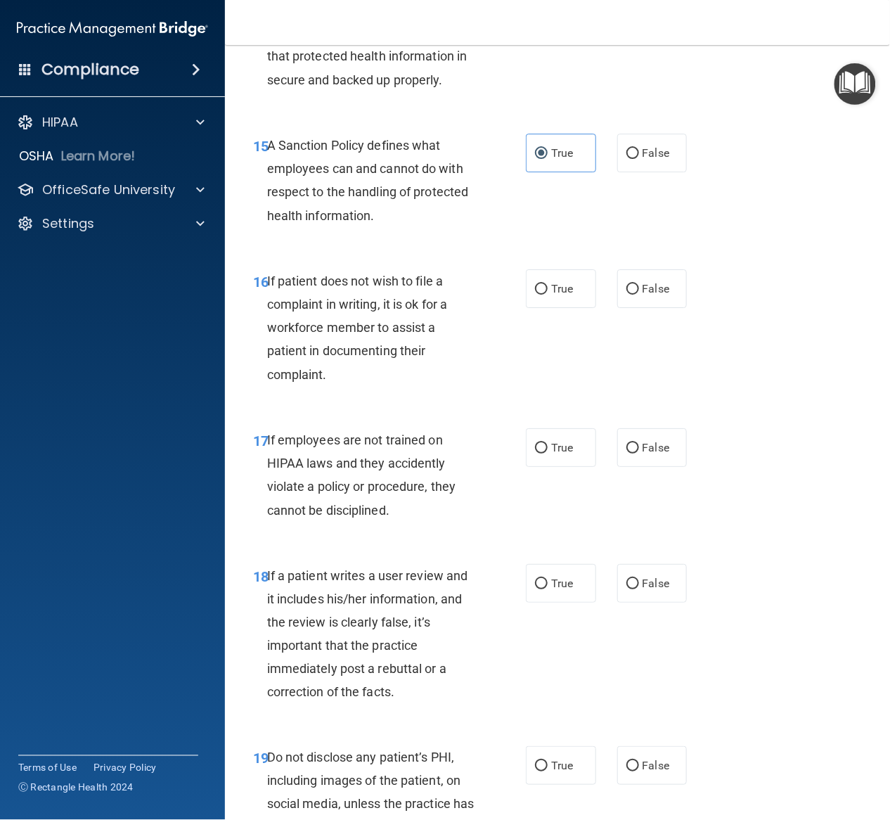
scroll to position [2531, 0]
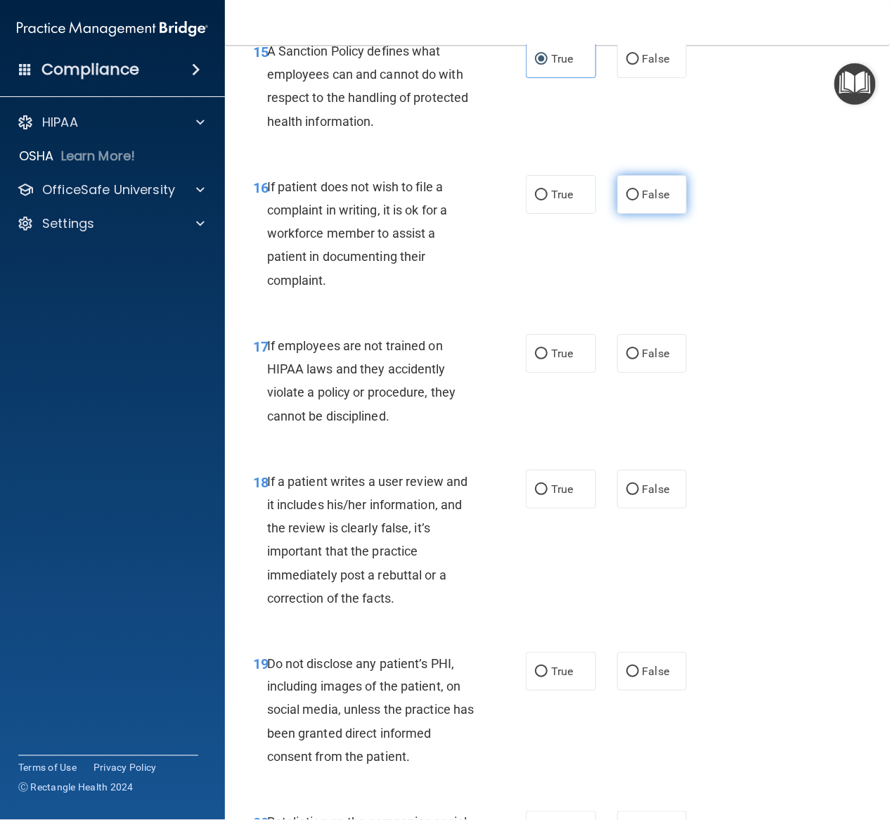
click at [626, 200] on input "False" at bounding box center [632, 195] width 13 height 11
radio input "true"
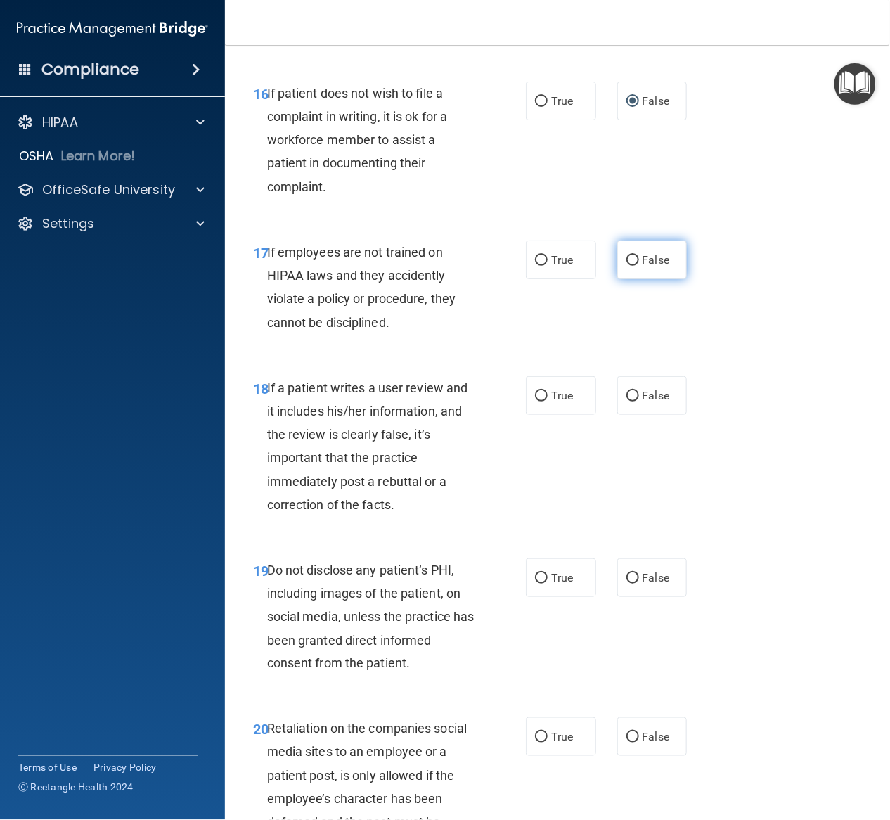
click at [623, 279] on label "False" at bounding box center [652, 259] width 70 height 39
click at [626, 266] on input "False" at bounding box center [632, 260] width 13 height 11
radio input "true"
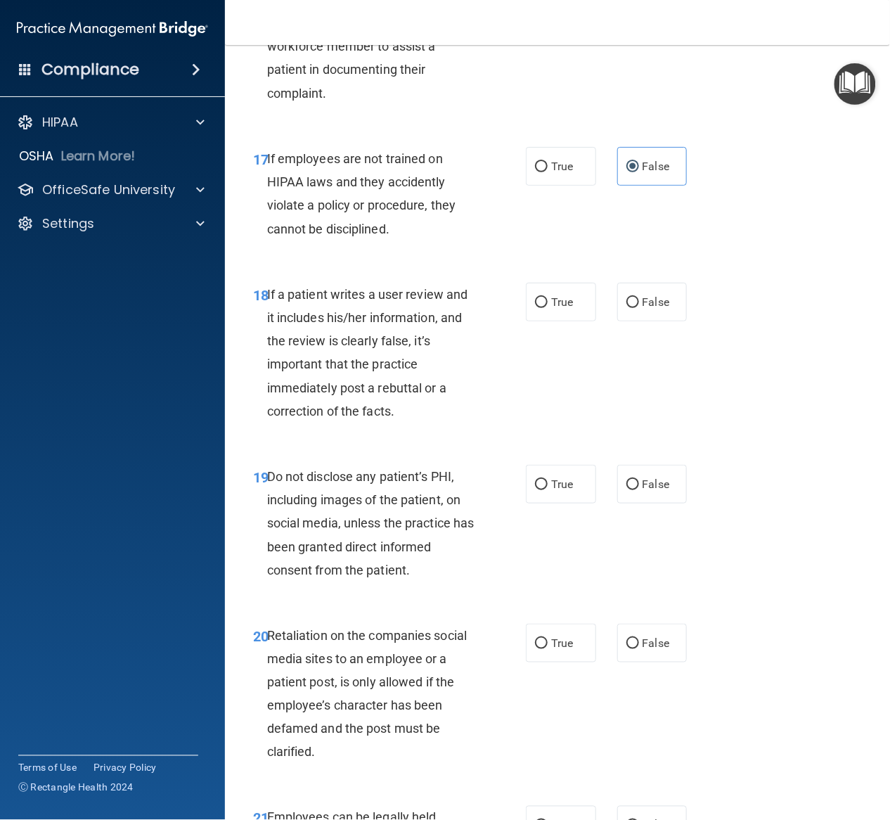
scroll to position [2812, 0]
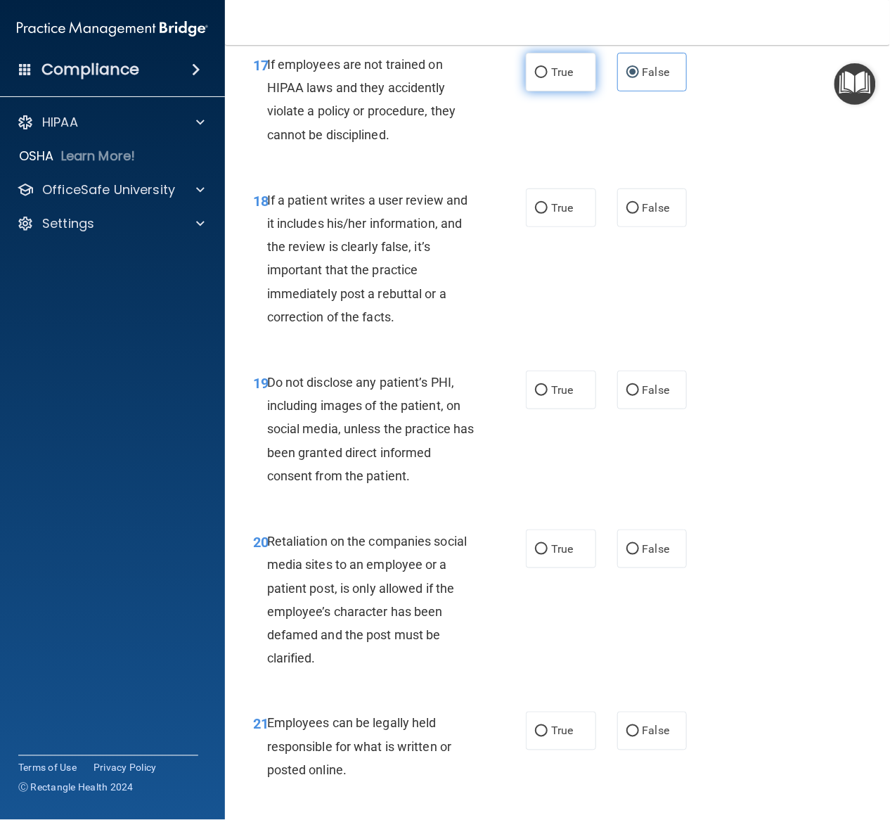
click at [563, 91] on label "True" at bounding box center [561, 72] width 70 height 39
click at [548, 78] on input "True" at bounding box center [541, 72] width 13 height 11
radio input "true"
click at [617, 91] on label "False" at bounding box center [652, 72] width 70 height 39
click at [626, 78] on input "False" at bounding box center [632, 72] width 13 height 11
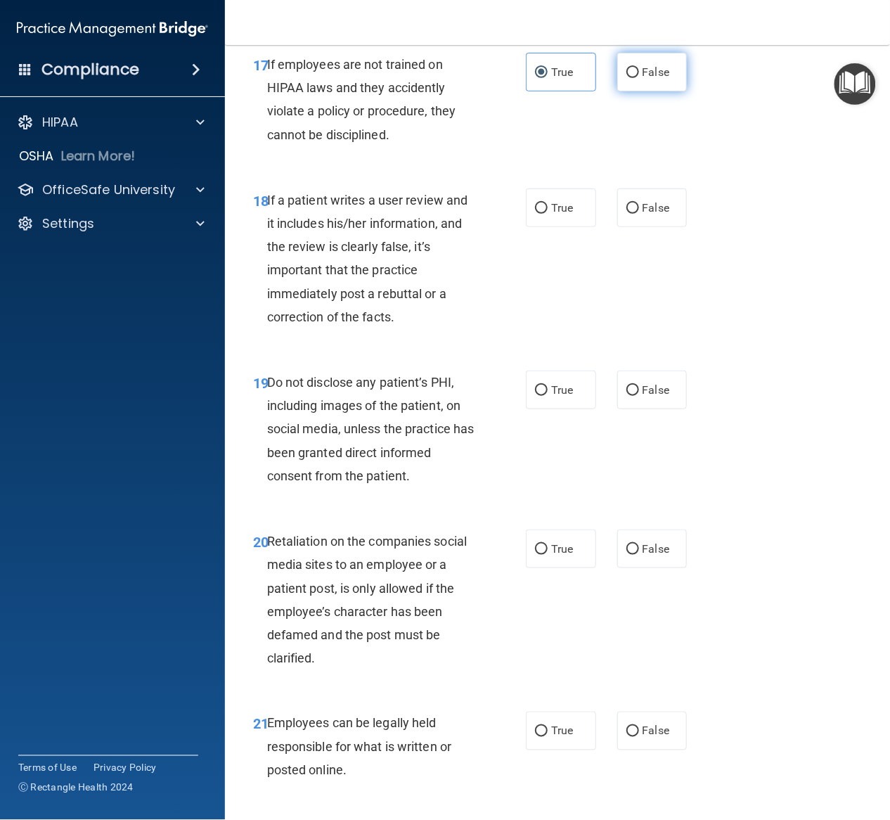
radio input "true"
radio input "false"
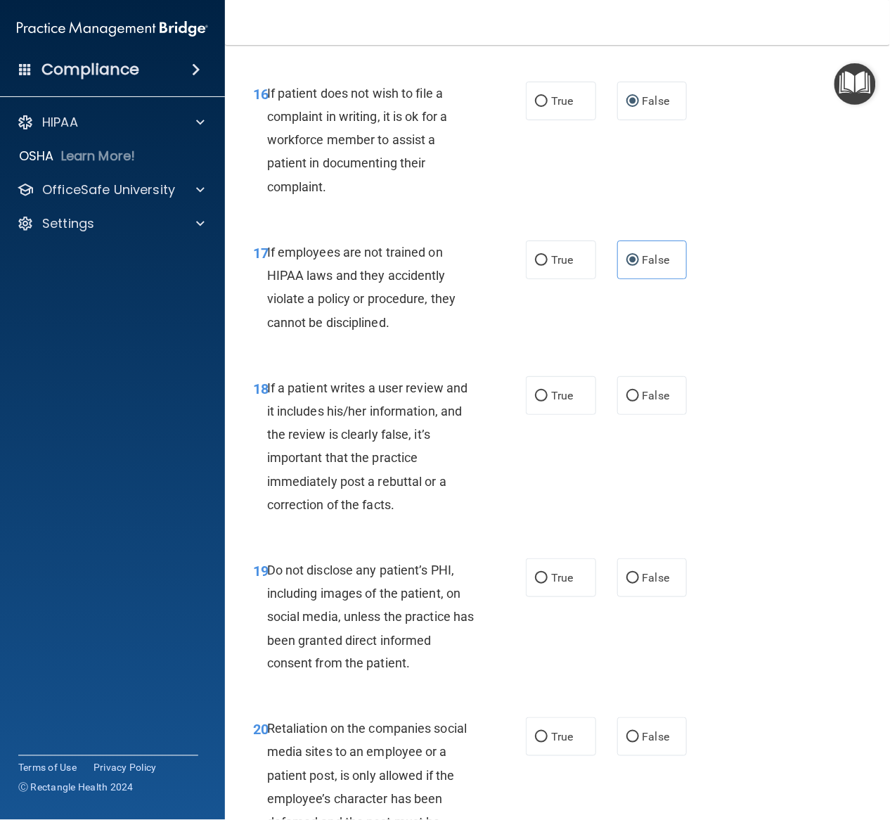
scroll to position [2531, 0]
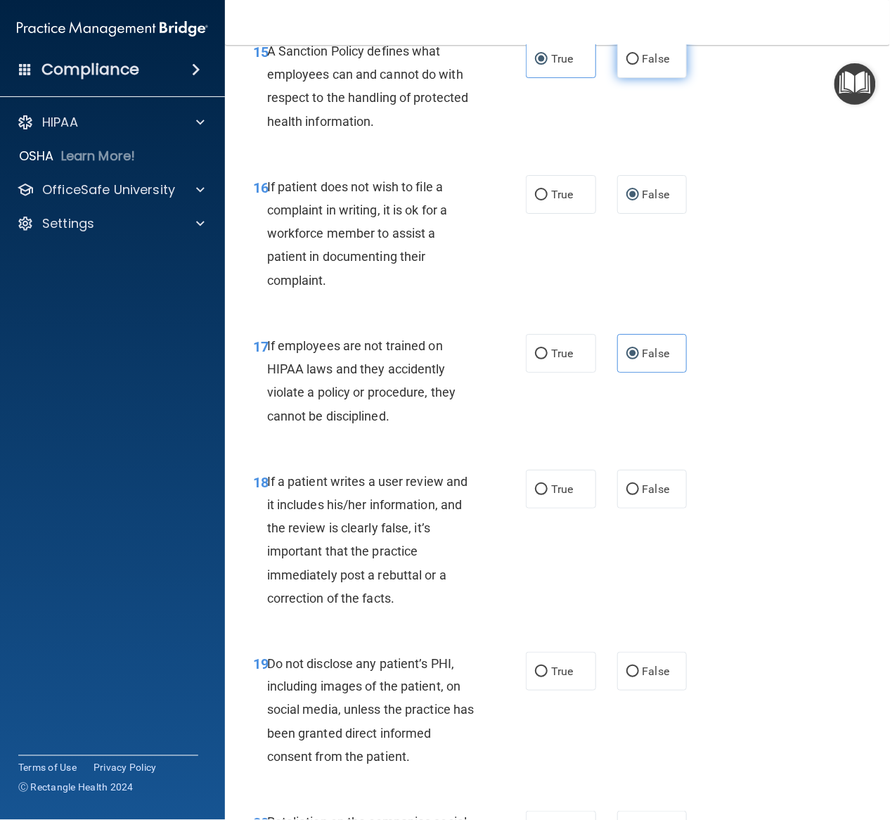
click at [643, 78] on label "False" at bounding box center [652, 58] width 70 height 39
click at [639, 65] on input "False" at bounding box center [632, 59] width 13 height 11
radio input "true"
radio input "false"
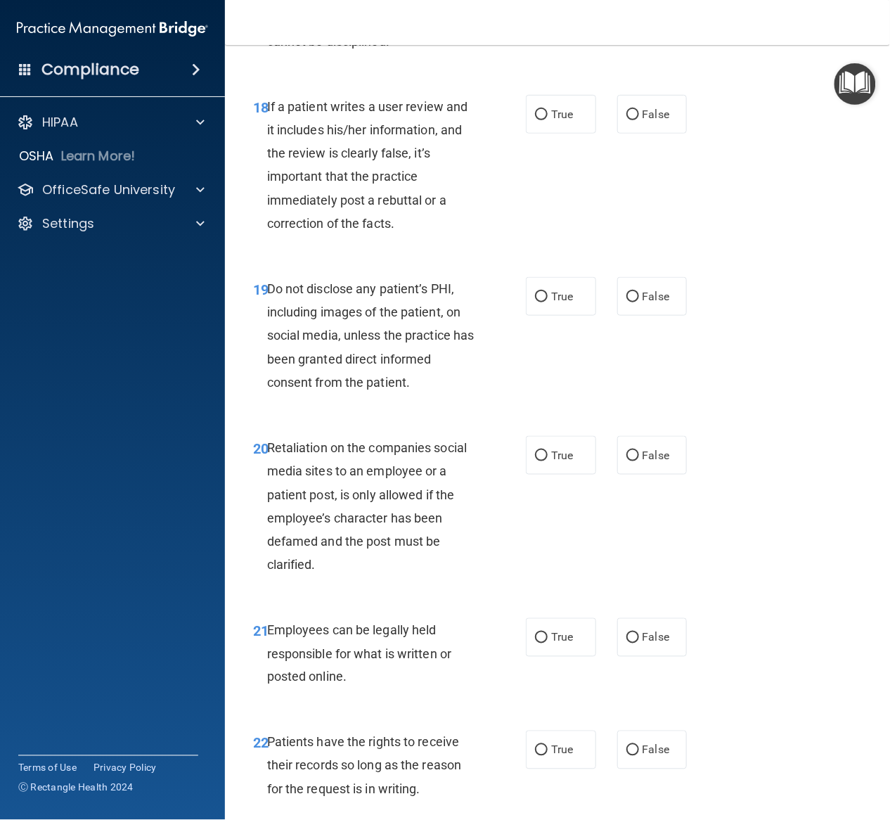
scroll to position [2812, 0]
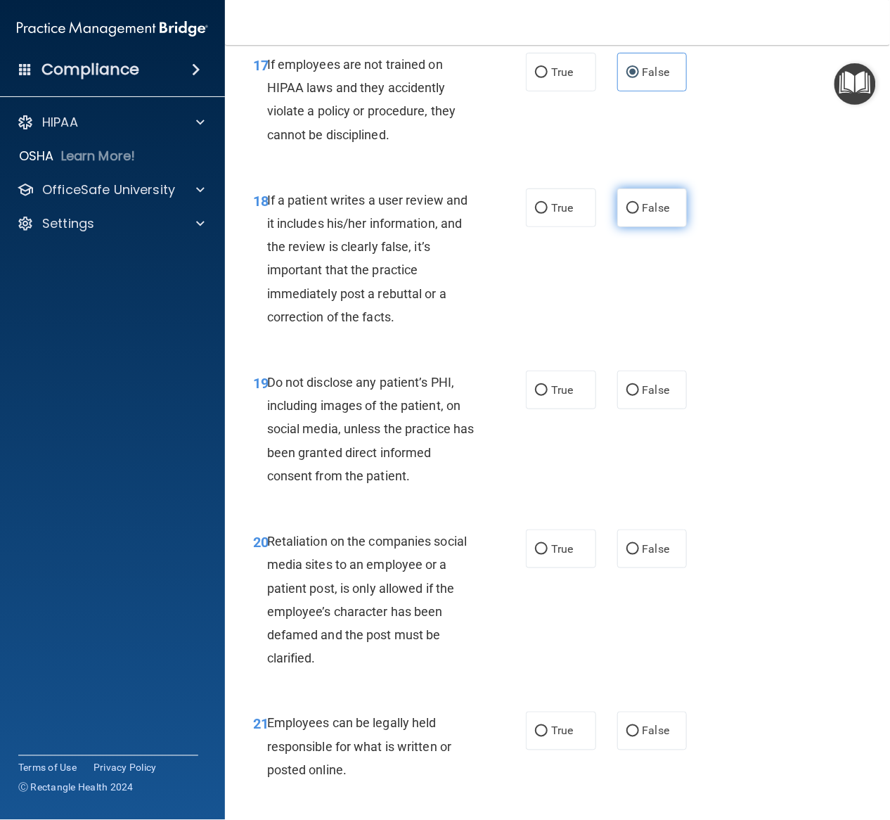
click at [643, 214] on span "False" at bounding box center [656, 207] width 27 height 13
click at [639, 214] on input "False" at bounding box center [632, 208] width 13 height 11
radio input "true"
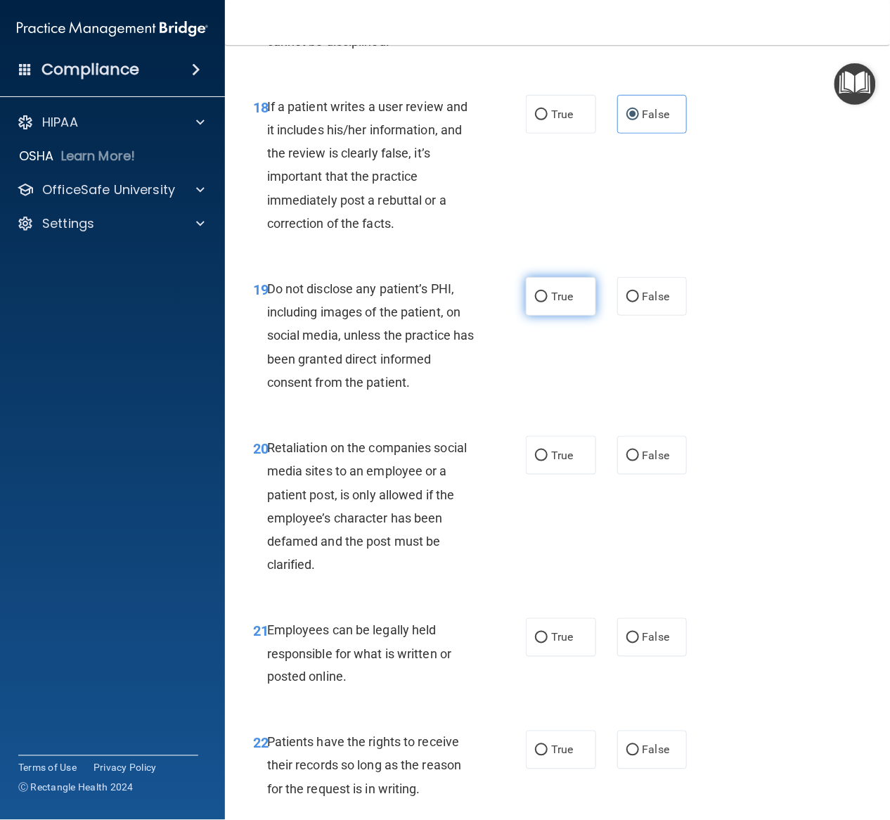
click at [561, 303] on span "True" at bounding box center [562, 296] width 22 height 13
click at [548, 302] on input "True" at bounding box center [541, 297] width 13 height 11
radio input "true"
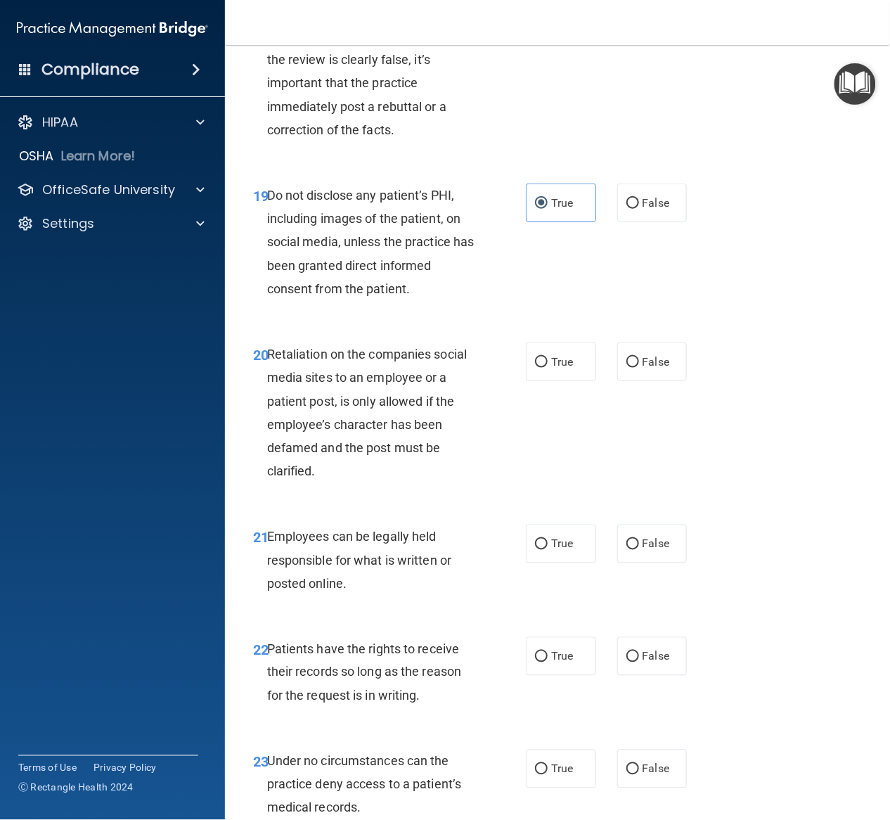
scroll to position [3094, 0]
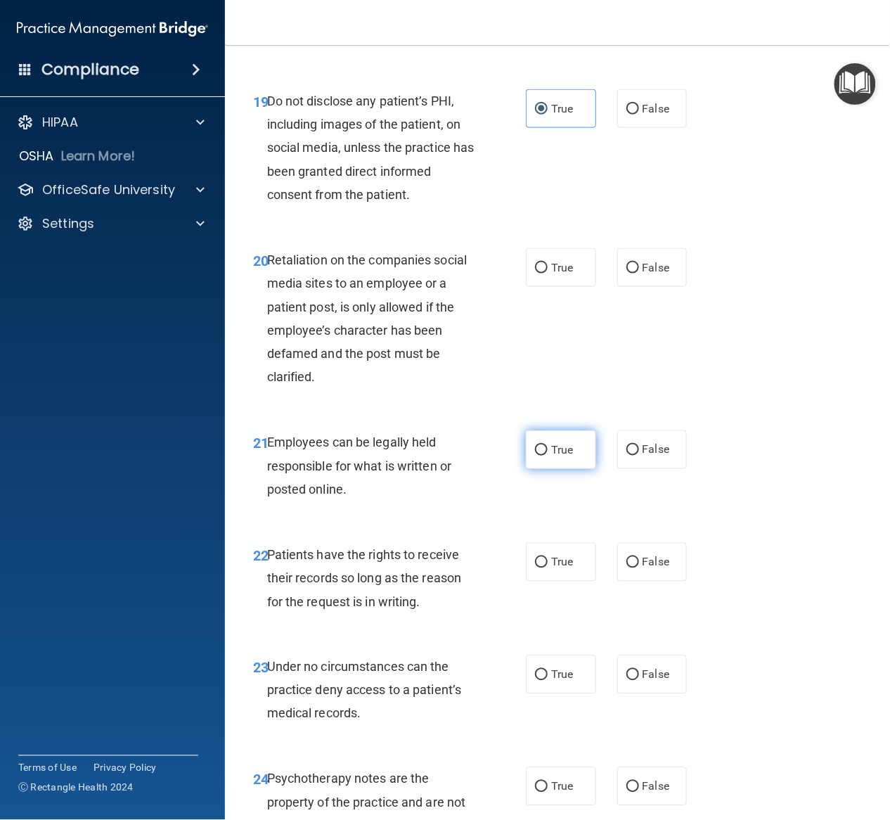
click at [583, 469] on label "True" at bounding box center [561, 449] width 70 height 39
click at [548, 456] on input "True" at bounding box center [541, 450] width 13 height 11
radio input "true"
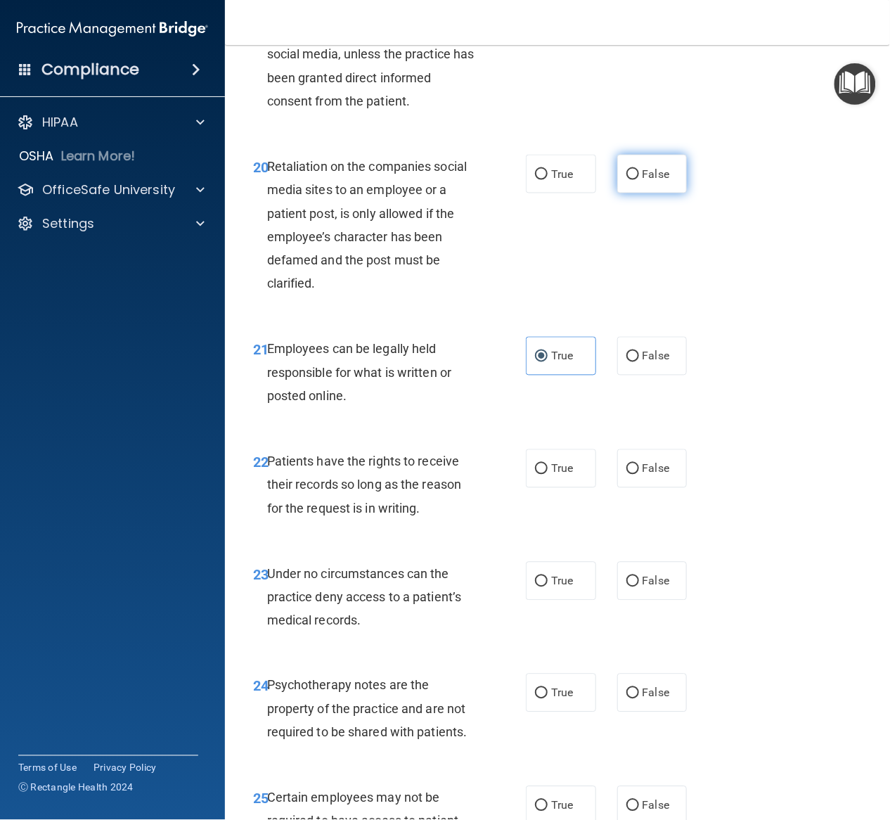
click at [643, 181] on span "False" at bounding box center [656, 173] width 27 height 13
click at [639, 180] on input "False" at bounding box center [632, 174] width 13 height 11
radio input "true"
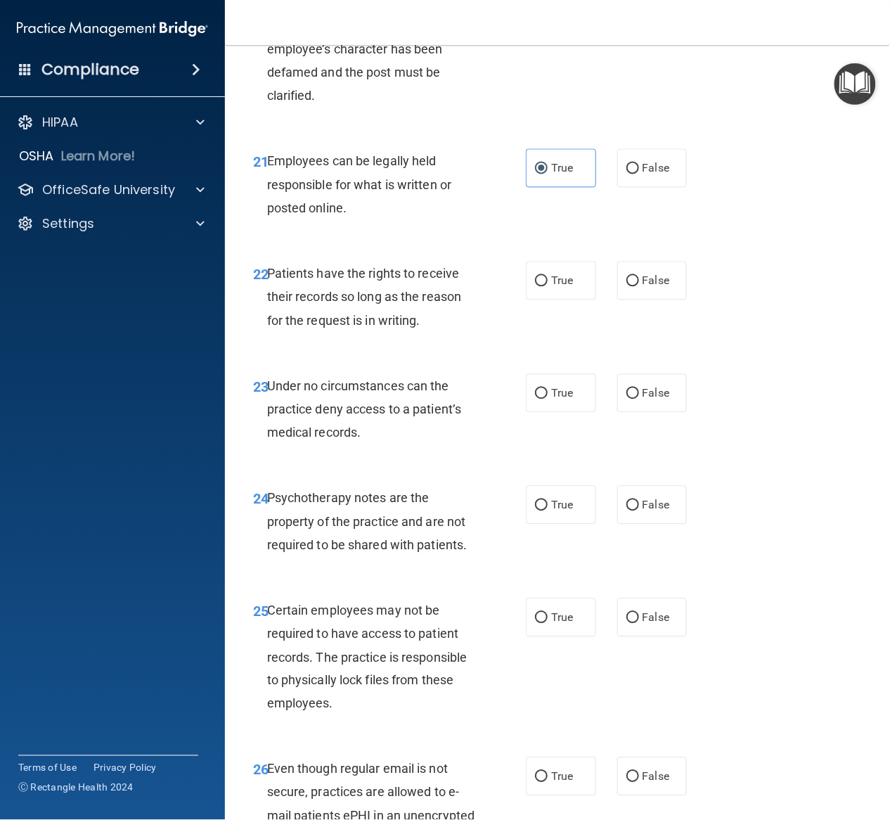
scroll to position [3468, 0]
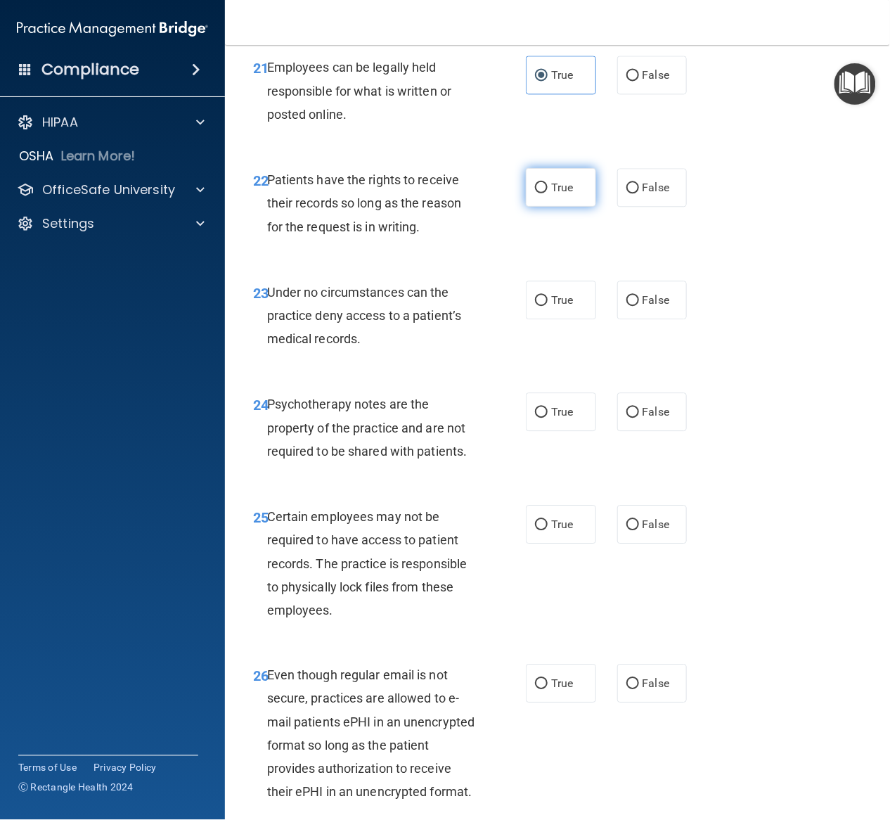
click at [555, 207] on label "True" at bounding box center [561, 187] width 70 height 39
click at [548, 193] on input "True" at bounding box center [541, 188] width 13 height 11
radio input "true"
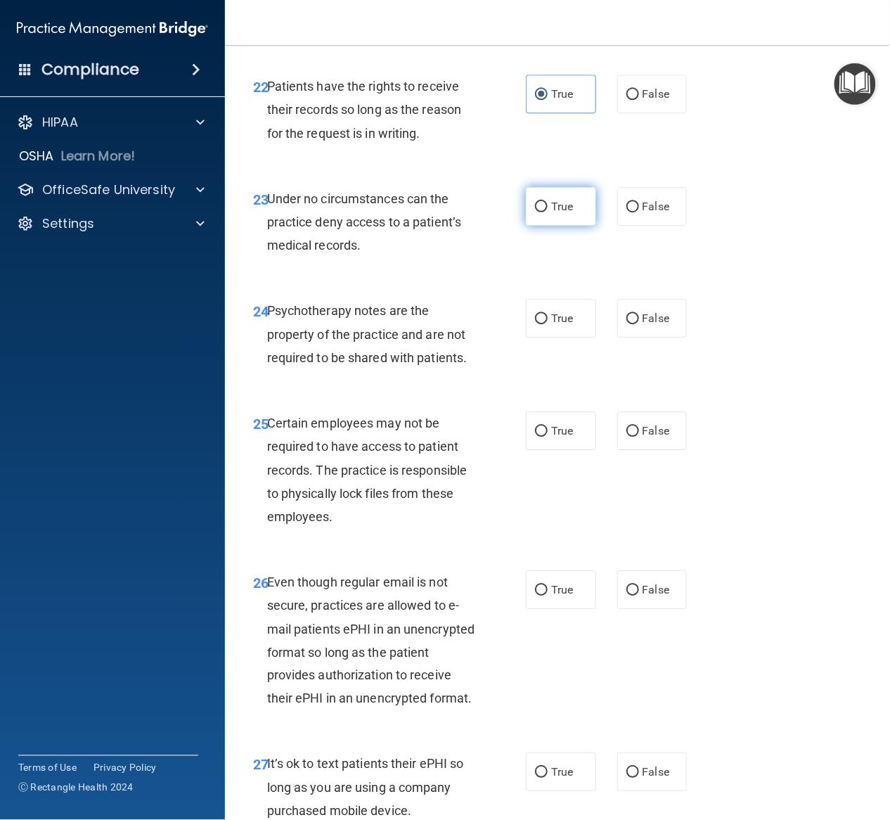
click at [564, 213] on span "True" at bounding box center [562, 206] width 22 height 13
click at [548, 212] on input "True" at bounding box center [541, 207] width 13 height 11
radio input "true"
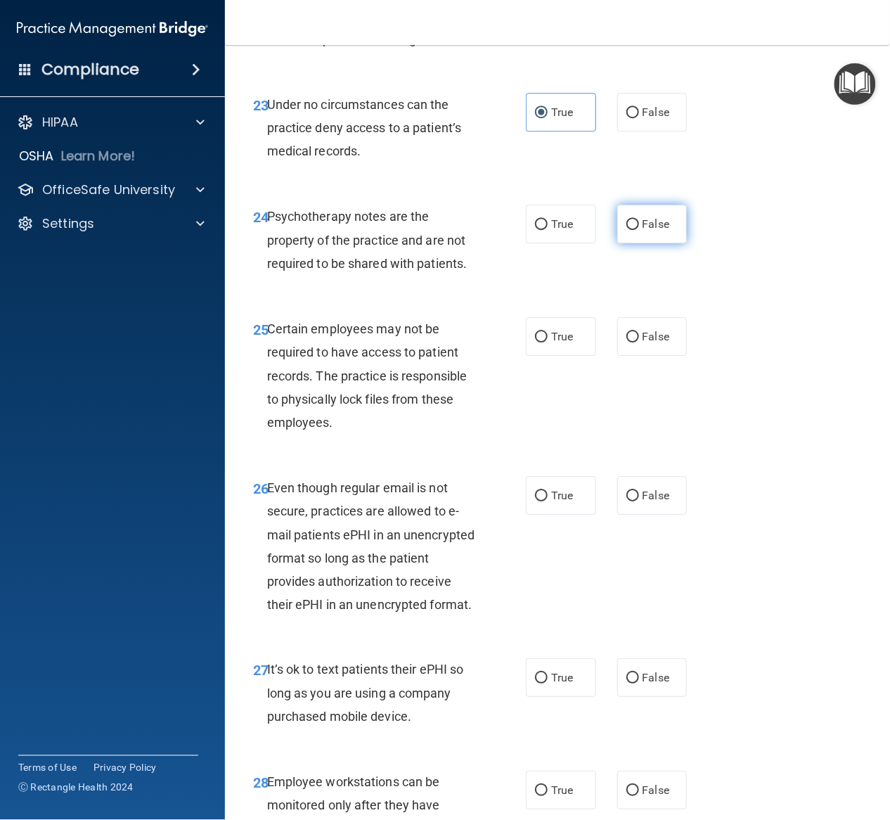
click at [645, 243] on label "False" at bounding box center [652, 224] width 70 height 39
click at [639, 230] on input "False" at bounding box center [632, 224] width 13 height 11
radio input "true"
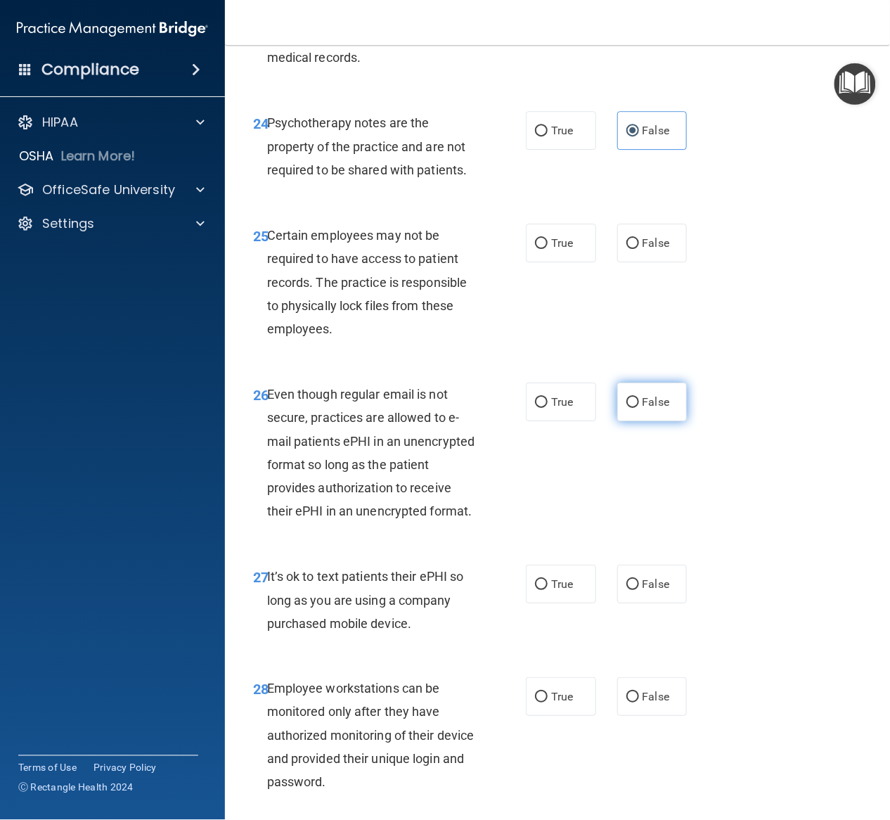
click at [648, 421] on label "False" at bounding box center [652, 401] width 70 height 39
click at [639, 408] on input "False" at bounding box center [632, 402] width 13 height 11
radio input "true"
click at [552, 250] on span "True" at bounding box center [562, 242] width 22 height 13
click at [548, 249] on input "True" at bounding box center [541, 243] width 13 height 11
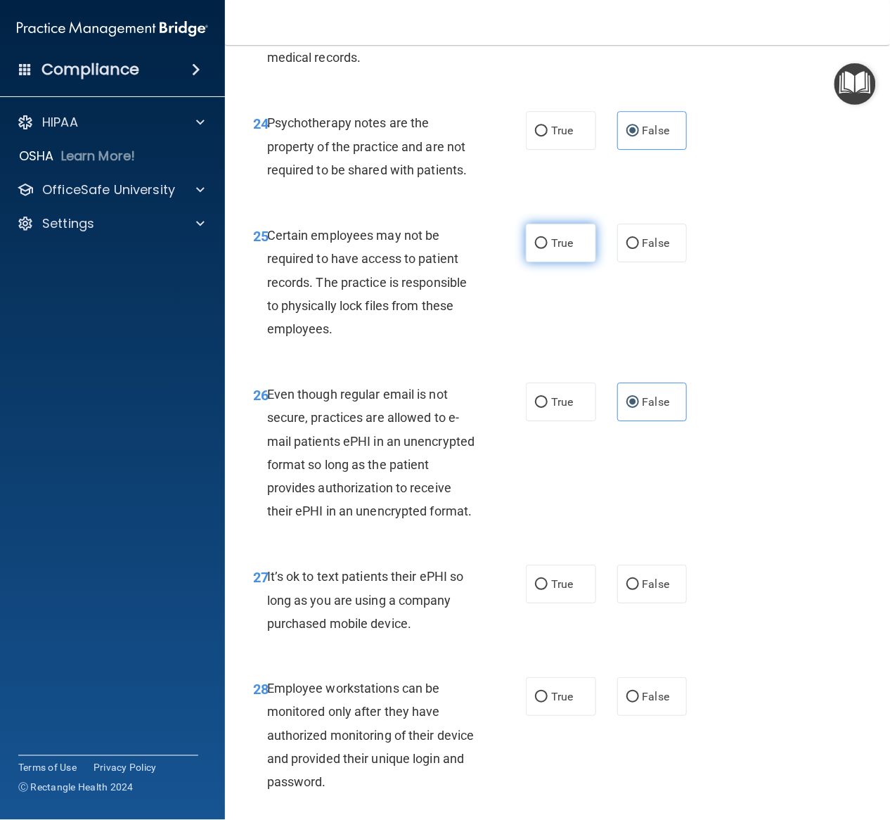
radio input "true"
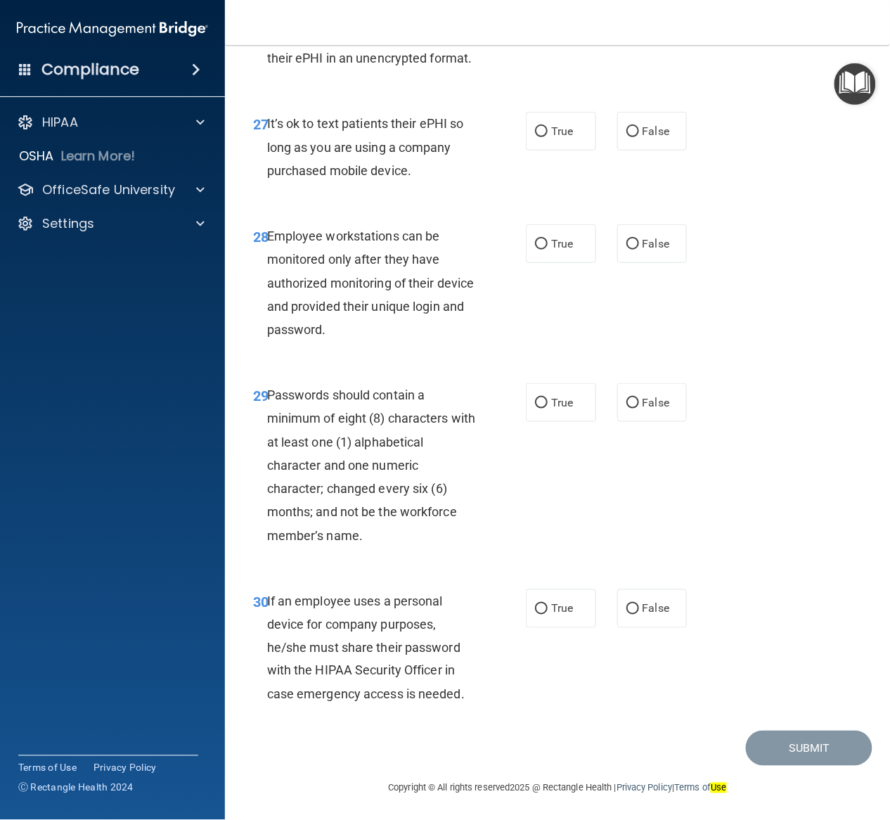
scroll to position [4109, 0]
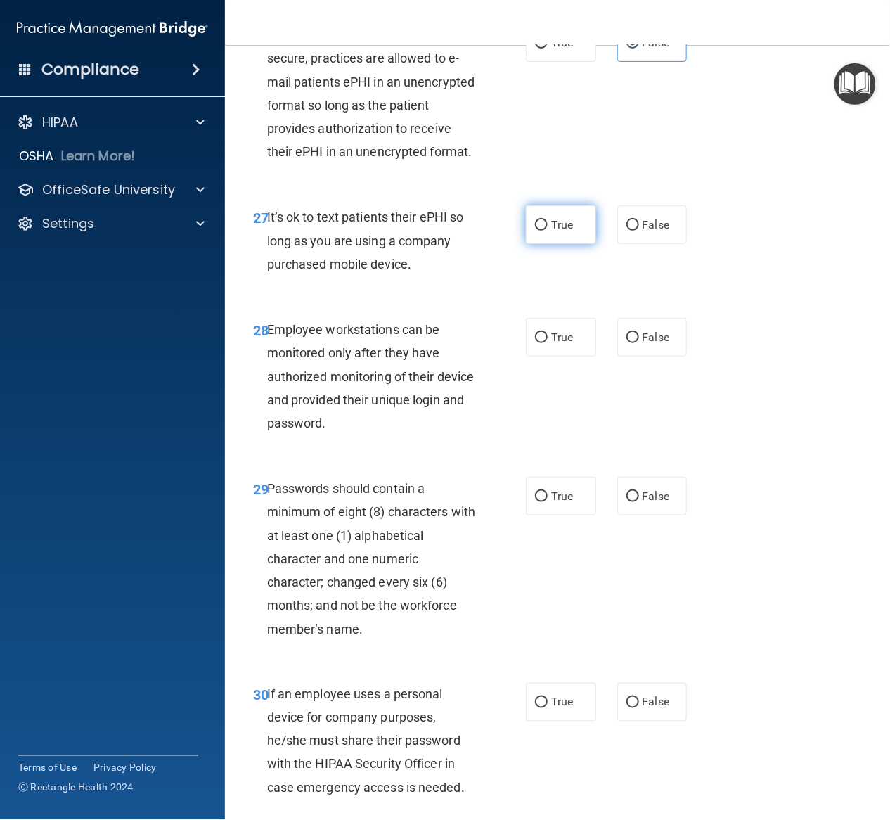
click at [565, 231] on span "True" at bounding box center [562, 224] width 22 height 13
click at [548, 231] on input "True" at bounding box center [541, 225] width 13 height 11
radio input "true"
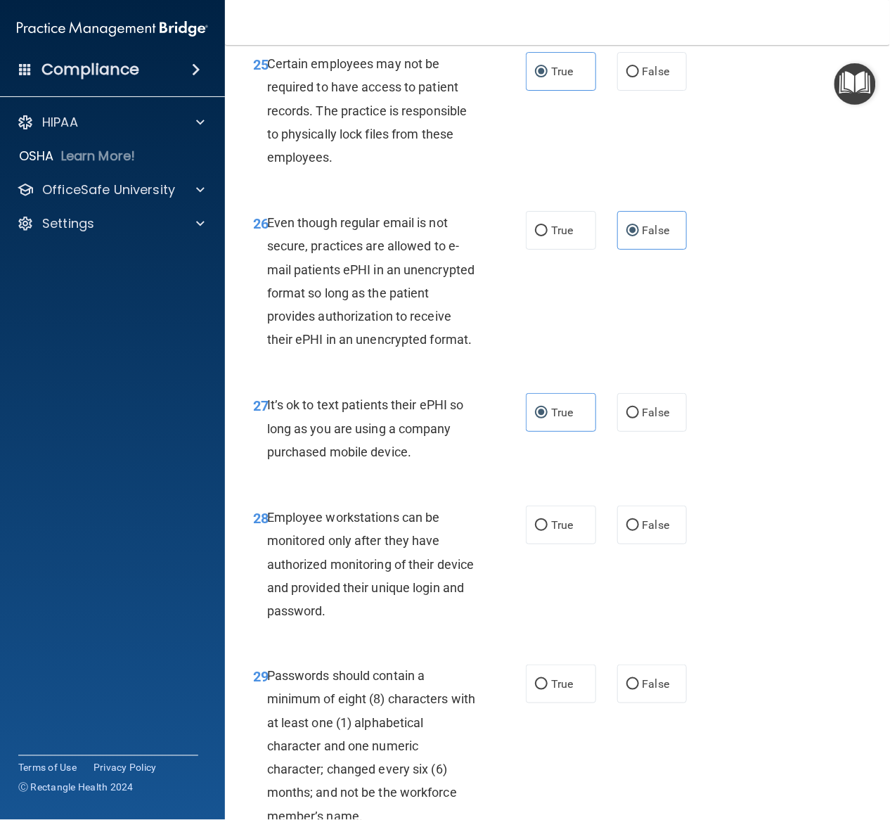
scroll to position [4296, 0]
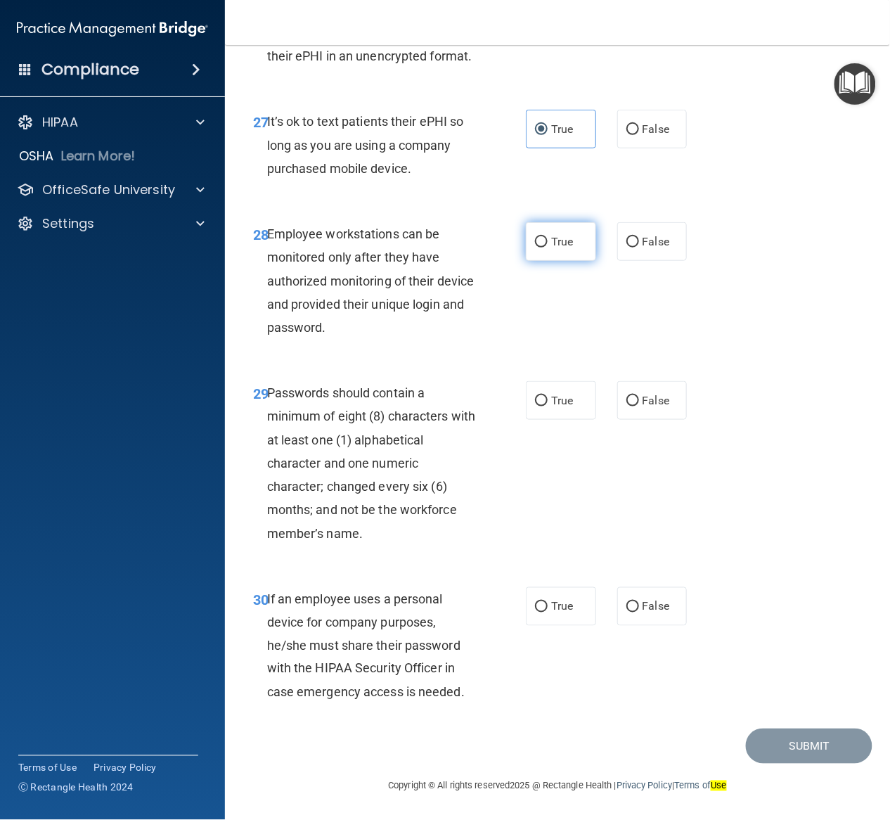
click at [536, 237] on input "True" at bounding box center [541, 242] width 13 height 11
radio input "true"
click at [547, 394] on label "True" at bounding box center [561, 400] width 70 height 39
click at [547, 396] on input "True" at bounding box center [541, 401] width 13 height 11
radio input "true"
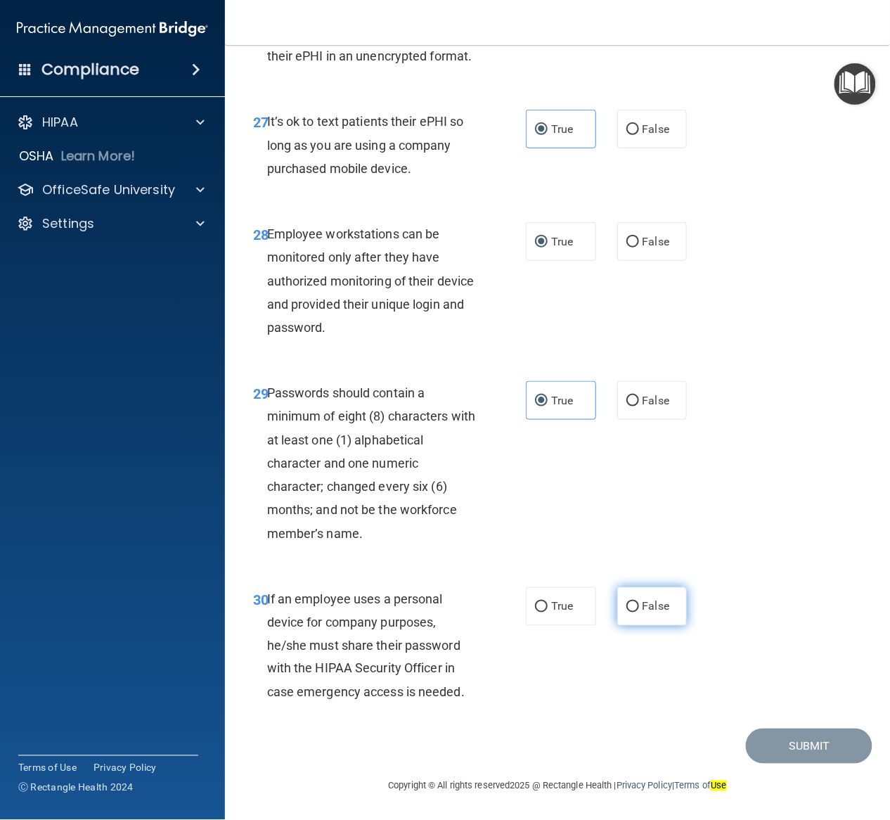
click at [634, 610] on label "False" at bounding box center [652, 606] width 70 height 39
click at [634, 610] on input "False" at bounding box center [632, 607] width 13 height 11
radio input "true"
click at [771, 755] on button "Submit" at bounding box center [809, 746] width 127 height 36
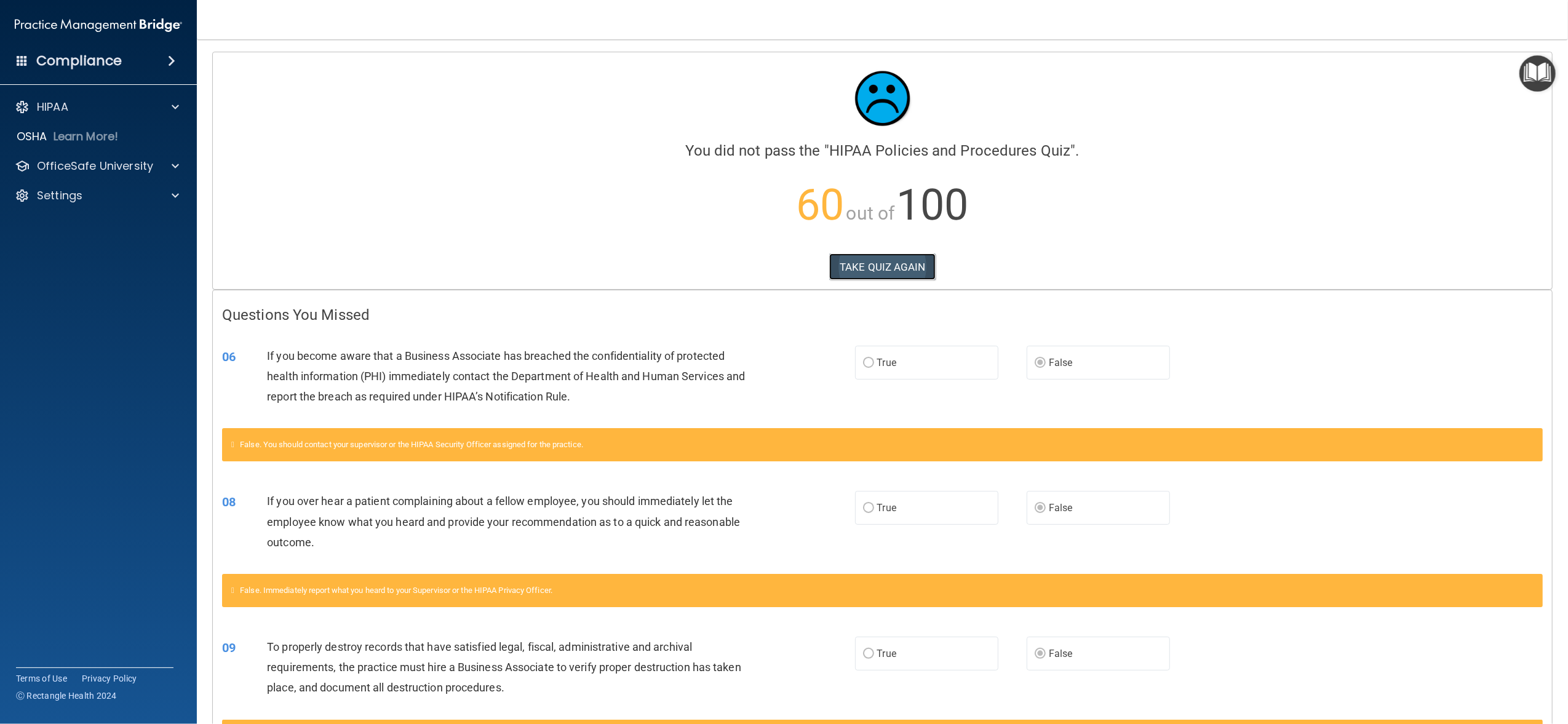
click at [843, 278] on button "TAKE QUIZ AGAIN" at bounding box center [883, 267] width 107 height 27
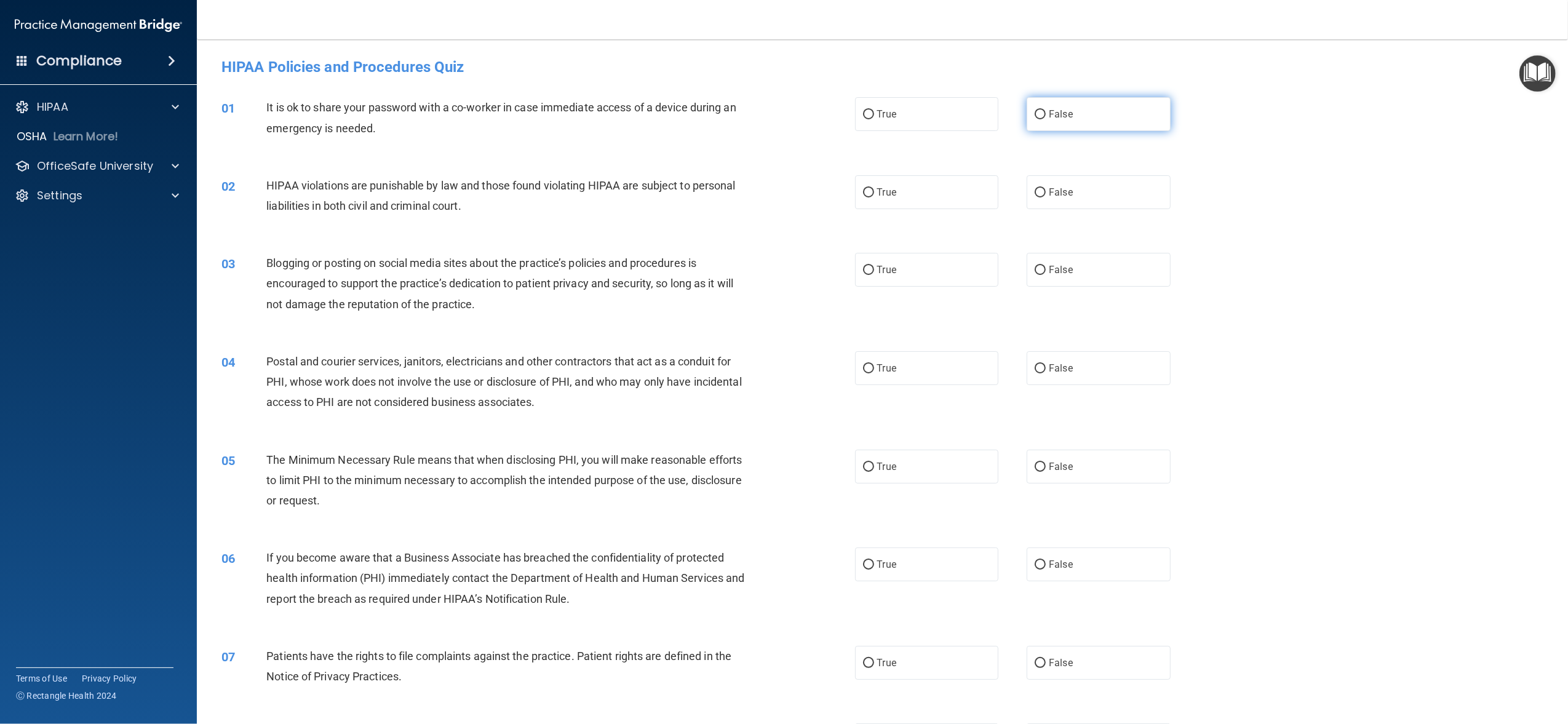
click at [1076, 102] on label "False" at bounding box center [1098, 114] width 144 height 34
click at [1046, 110] on input "False" at bounding box center [1040, 115] width 11 height 10
radio input "true"
click at [925, 197] on label "True" at bounding box center [927, 191] width 144 height 34
click at [874, 197] on input "True" at bounding box center [868, 192] width 11 height 10
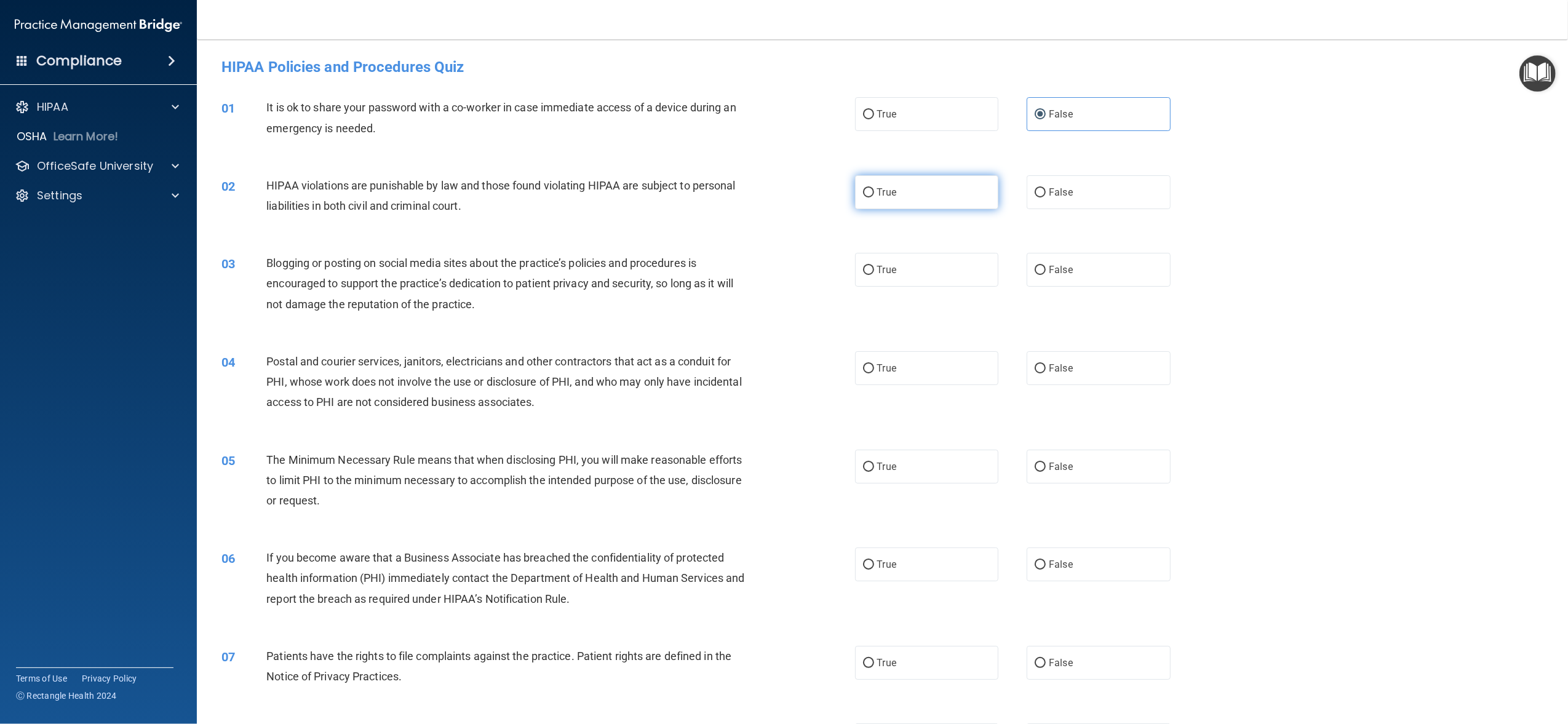
radio input "true"
click at [915, 278] on label "True" at bounding box center [927, 269] width 144 height 34
click at [874, 275] on input "True" at bounding box center [868, 270] width 11 height 10
radio input "true"
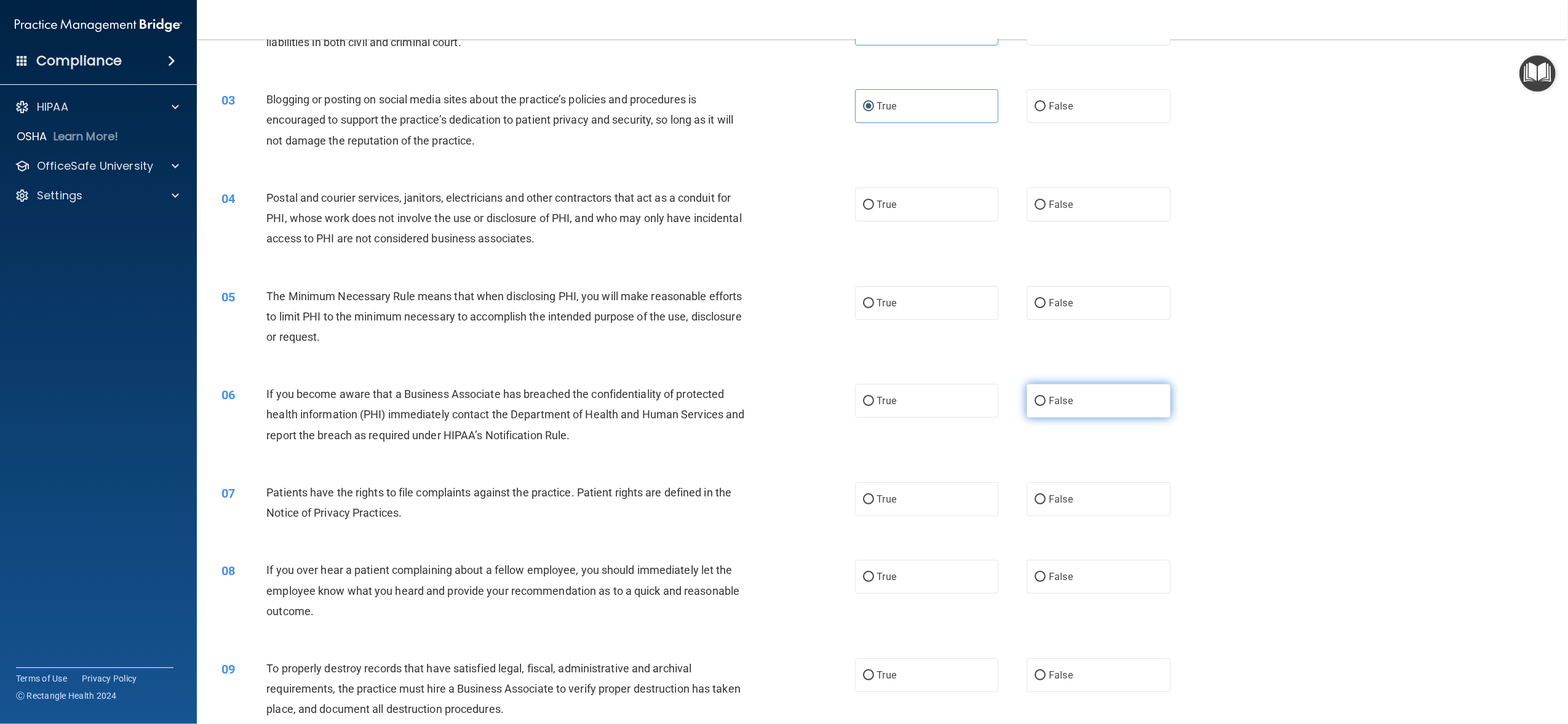
click at [1035, 405] on input "False" at bounding box center [1040, 401] width 11 height 10
radio input "true"
click at [1087, 584] on label "False" at bounding box center [1098, 576] width 144 height 34
click at [1046, 581] on input "False" at bounding box center [1040, 577] width 11 height 10
radio input "true"
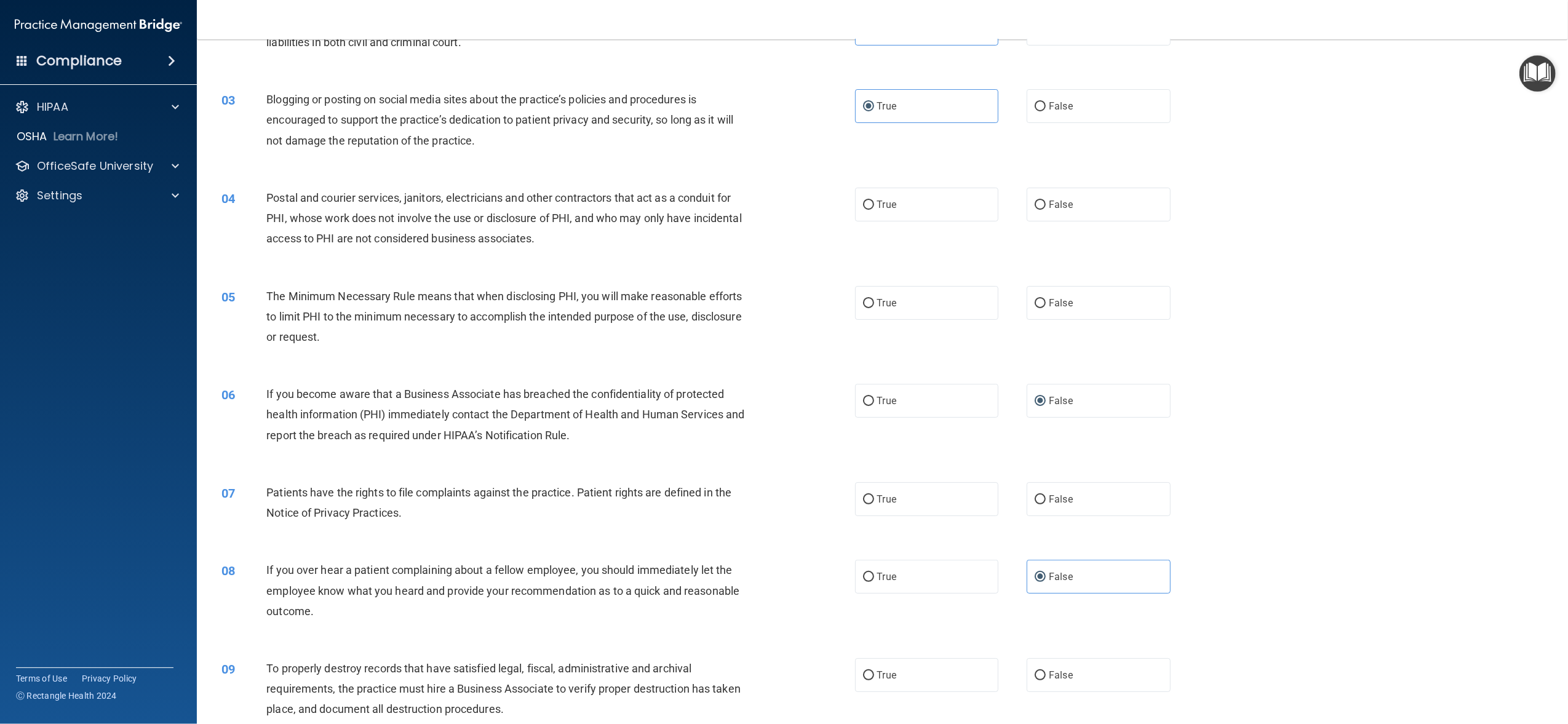
scroll to position [246, 0]
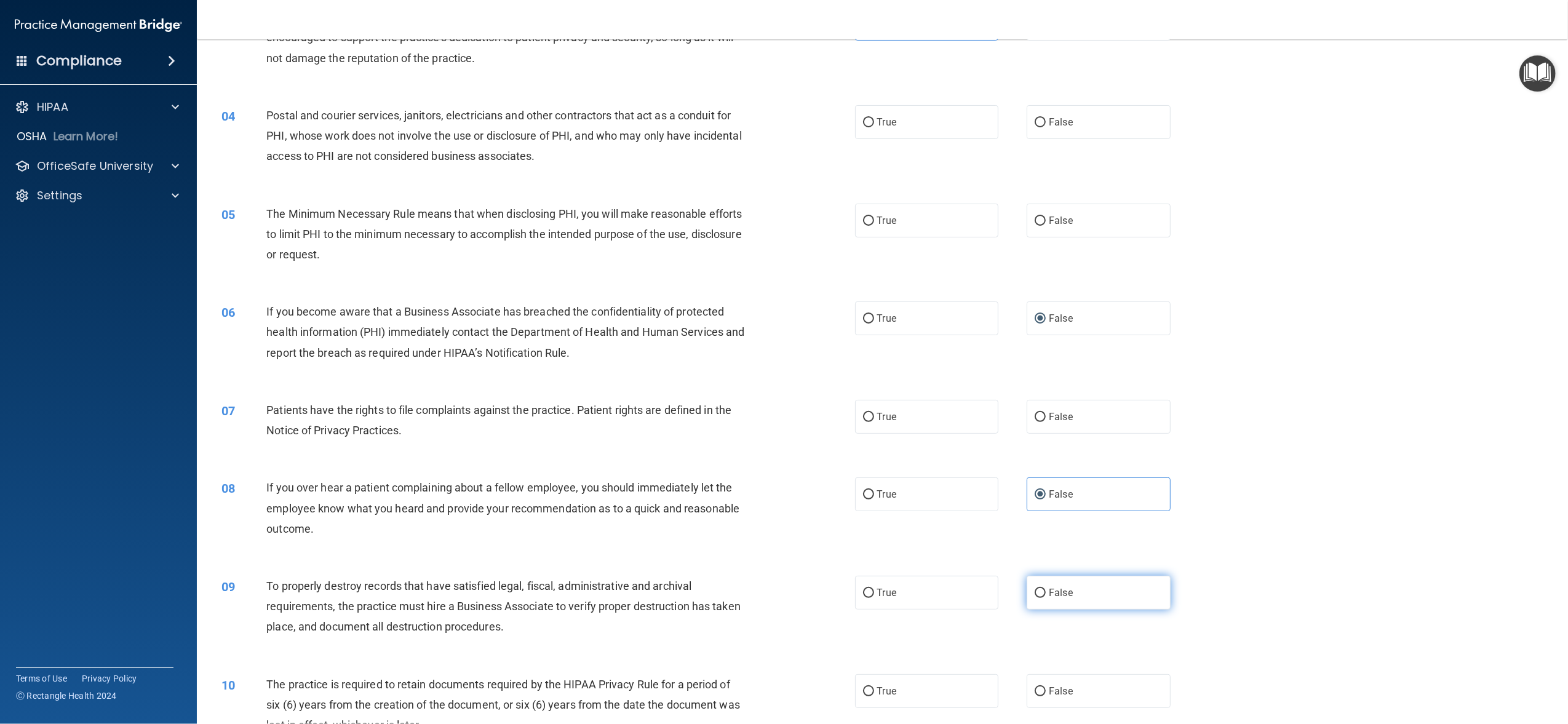
click at [1082, 588] on label "False" at bounding box center [1098, 592] width 144 height 34
click at [1046, 588] on input "False" at bounding box center [1040, 593] width 11 height 10
radio input "true"
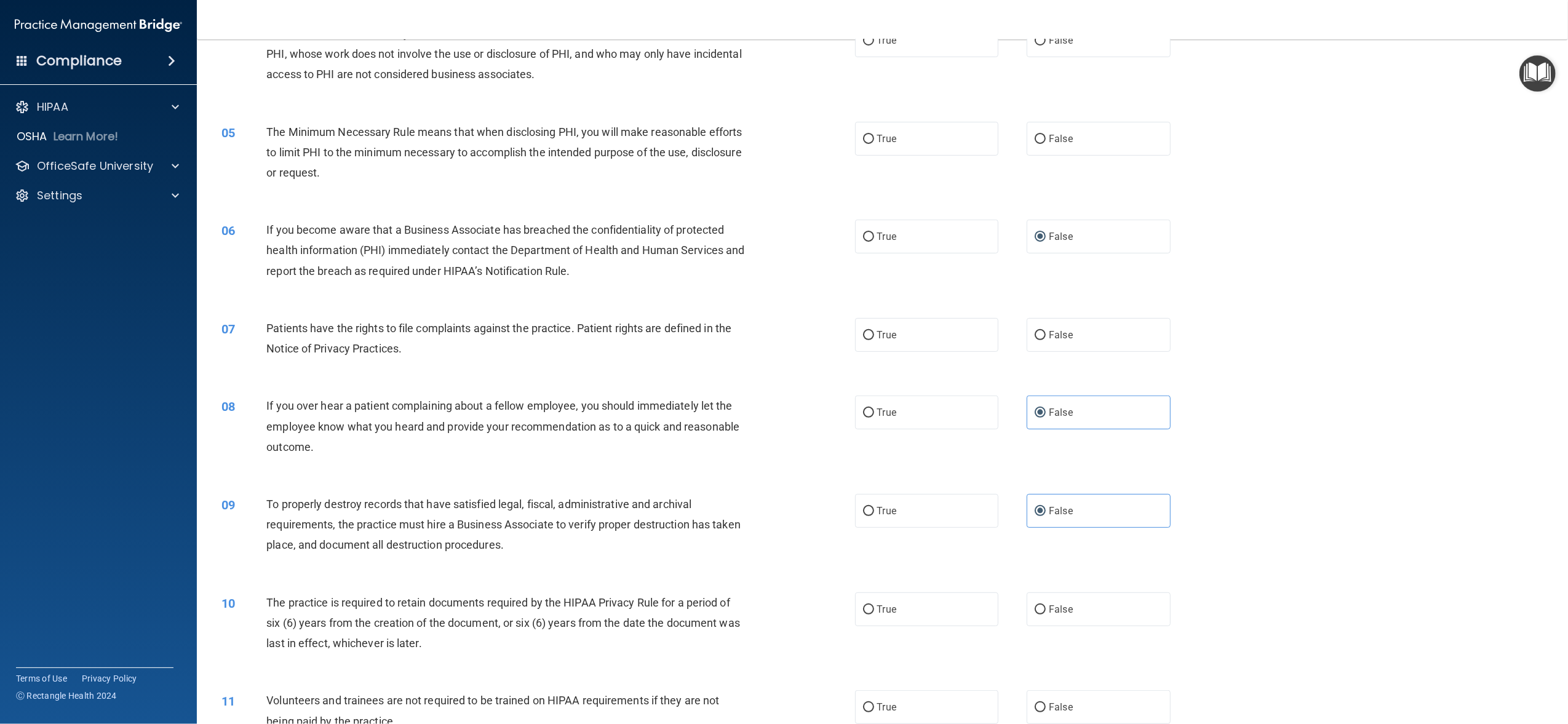
scroll to position [491, 0]
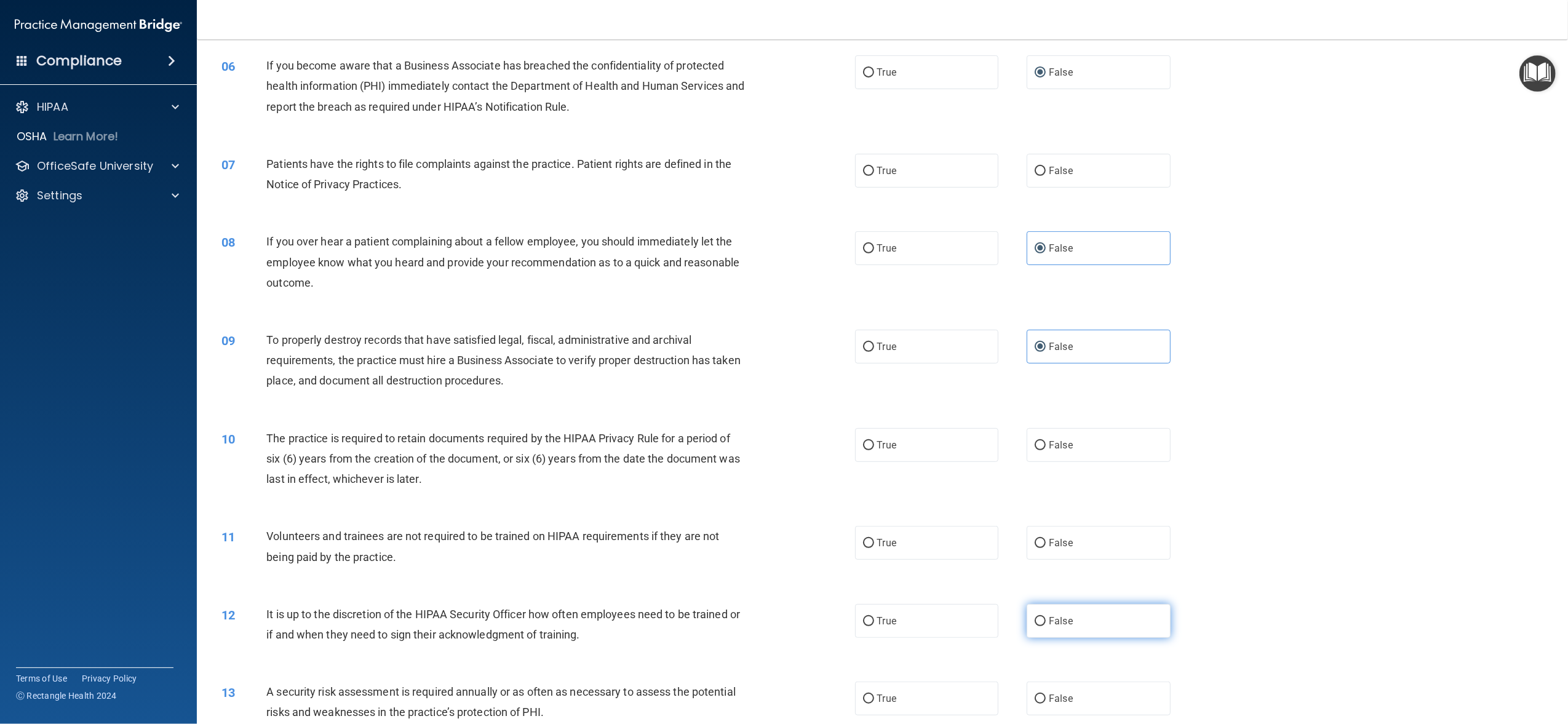
click at [1110, 630] on label "False" at bounding box center [1098, 620] width 144 height 34
click at [1046, 626] on input "False" at bounding box center [1040, 621] width 11 height 10
radio input "true"
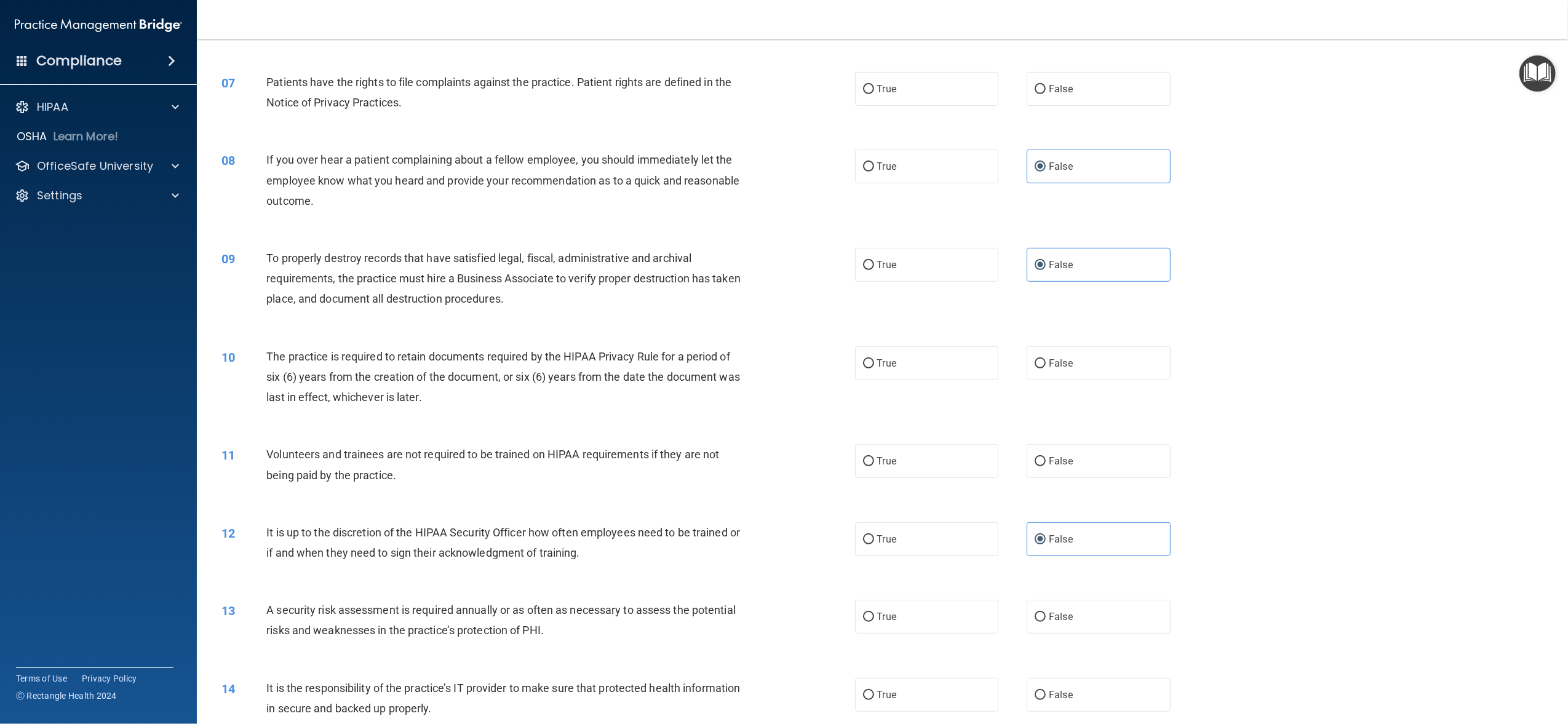
scroll to position [656, 0]
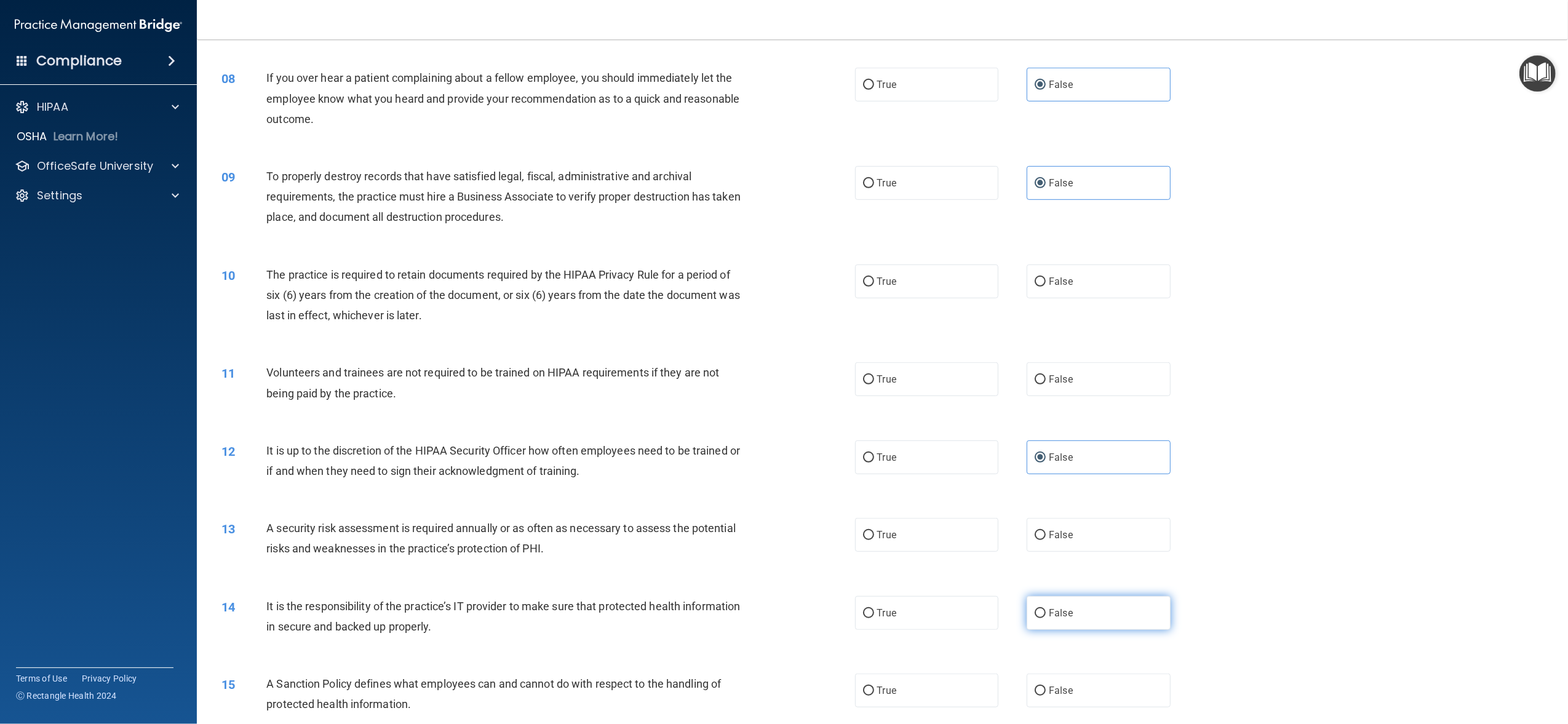
click at [1099, 603] on label "False" at bounding box center [1098, 612] width 144 height 34
click at [1046, 609] on input "False" at bounding box center [1040, 613] width 11 height 10
radio input "true"
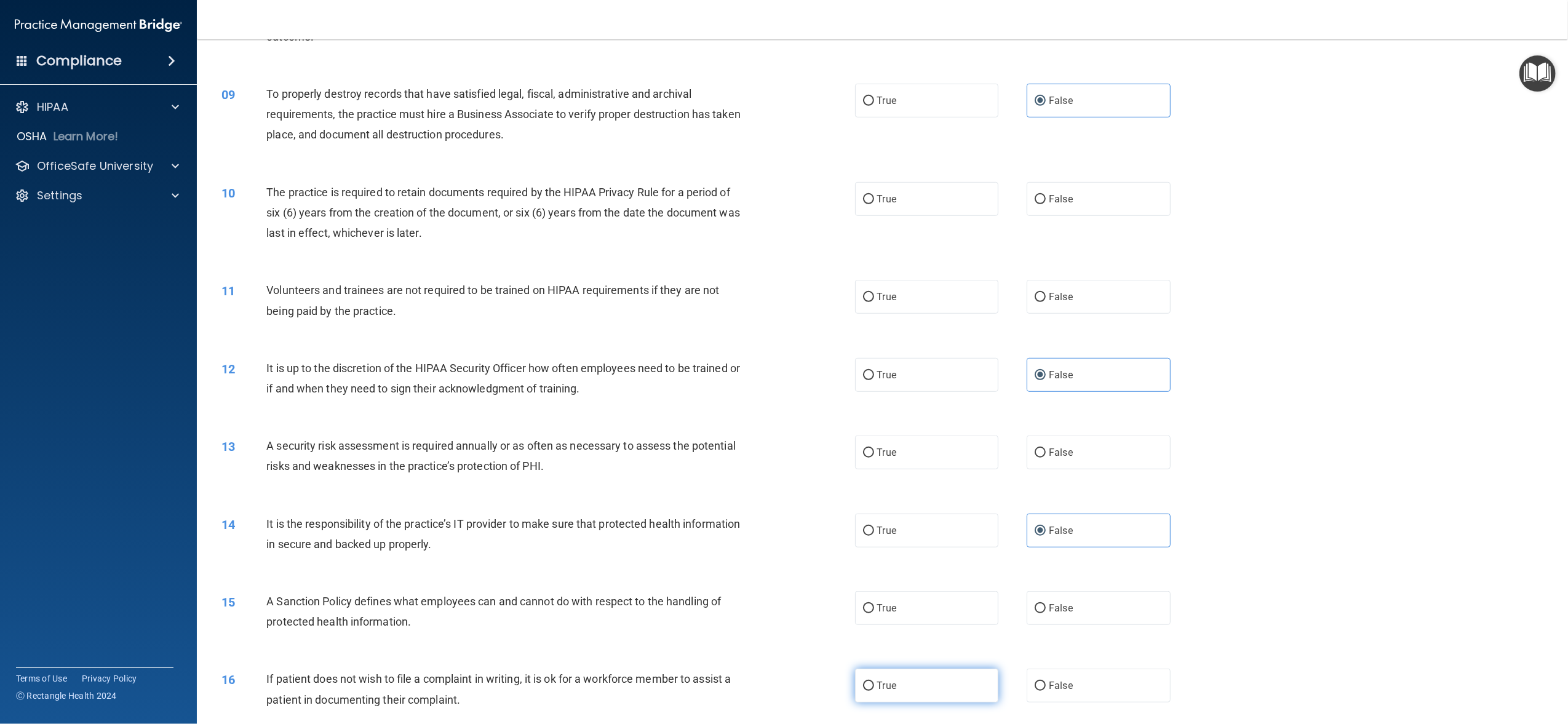
click at [879, 682] on span "True" at bounding box center [887, 685] width 19 height 11
click at [874, 682] on input "True" at bounding box center [868, 686] width 11 height 10
radio input "true"
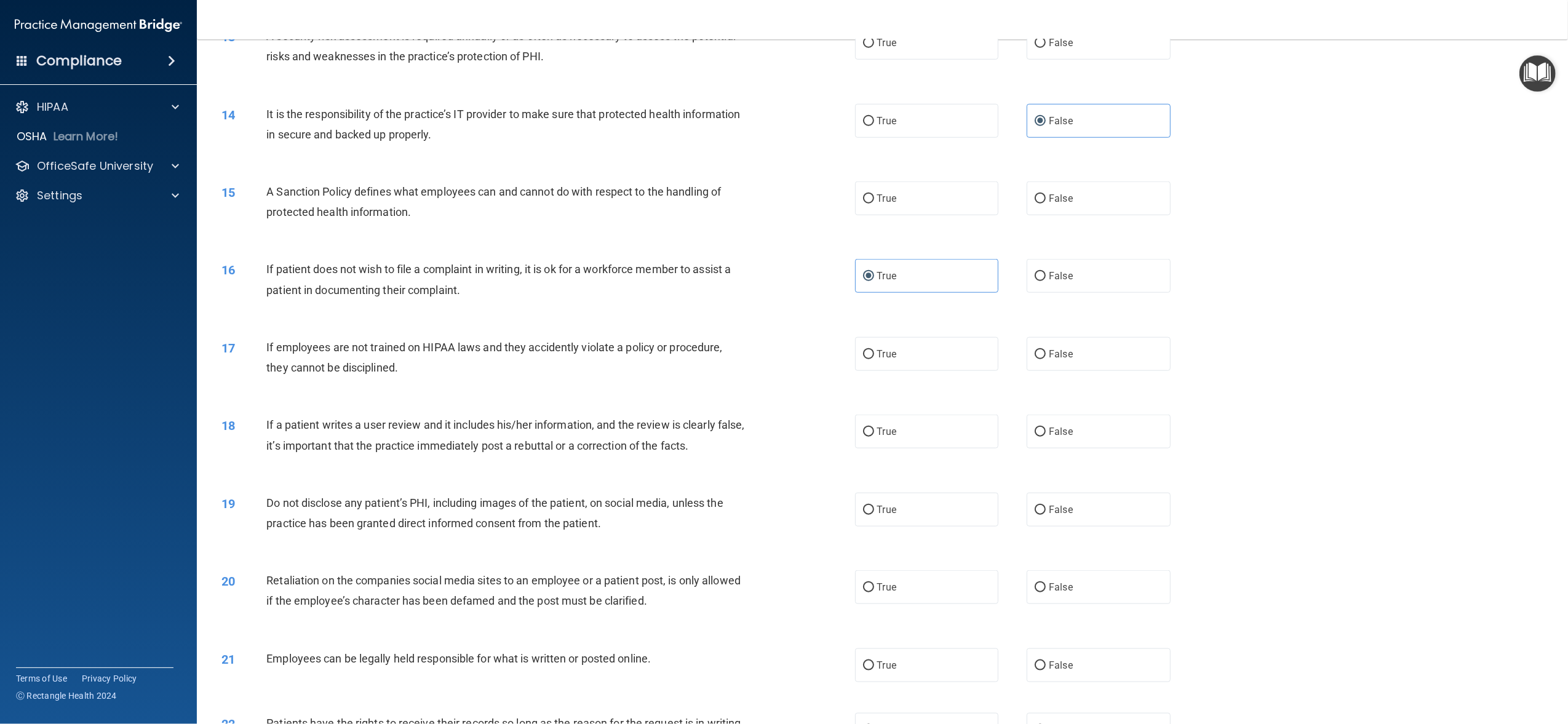
scroll to position [1229, 0]
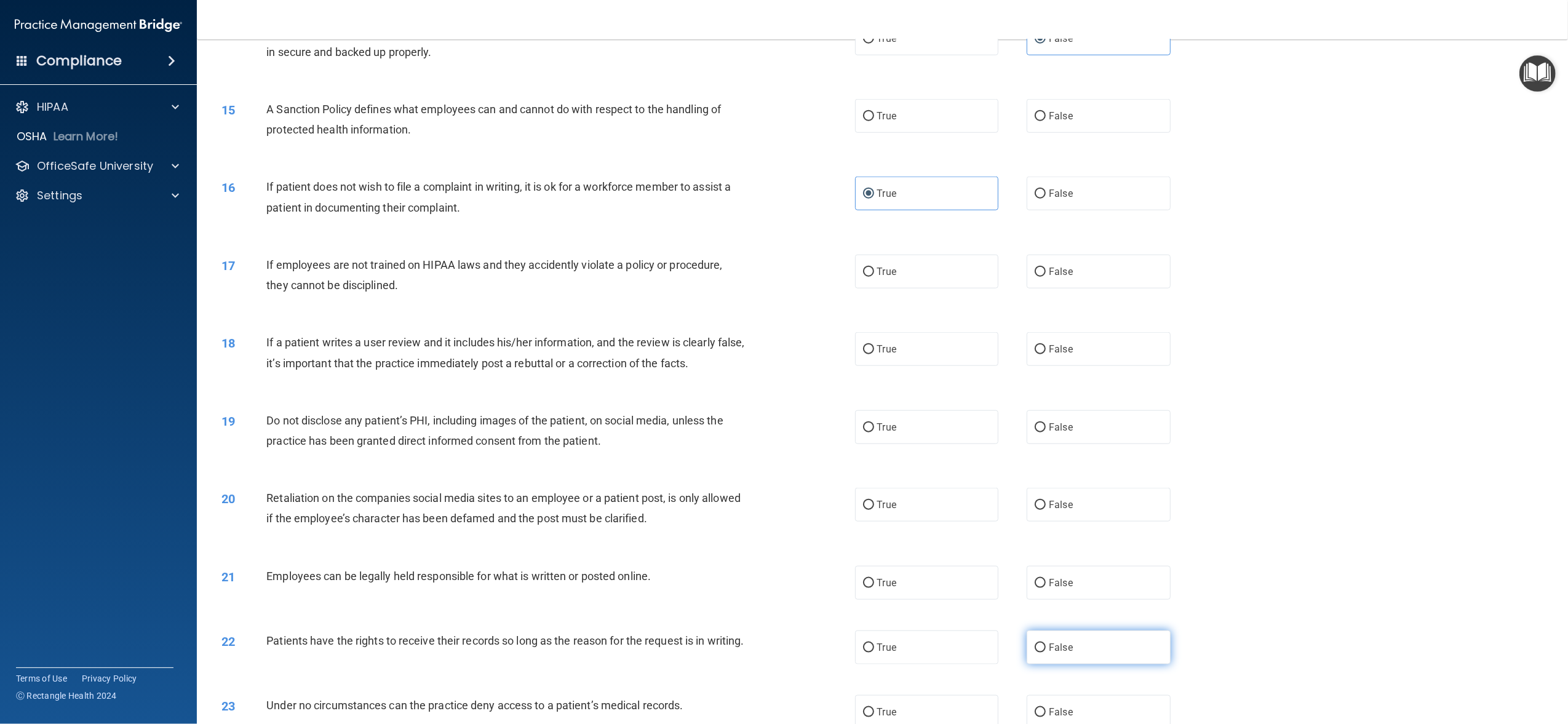
click at [1061, 643] on span "False" at bounding box center [1060, 646] width 24 height 11
click at [1046, 643] on input "False" at bounding box center [1040, 647] width 11 height 10
radio input "true"
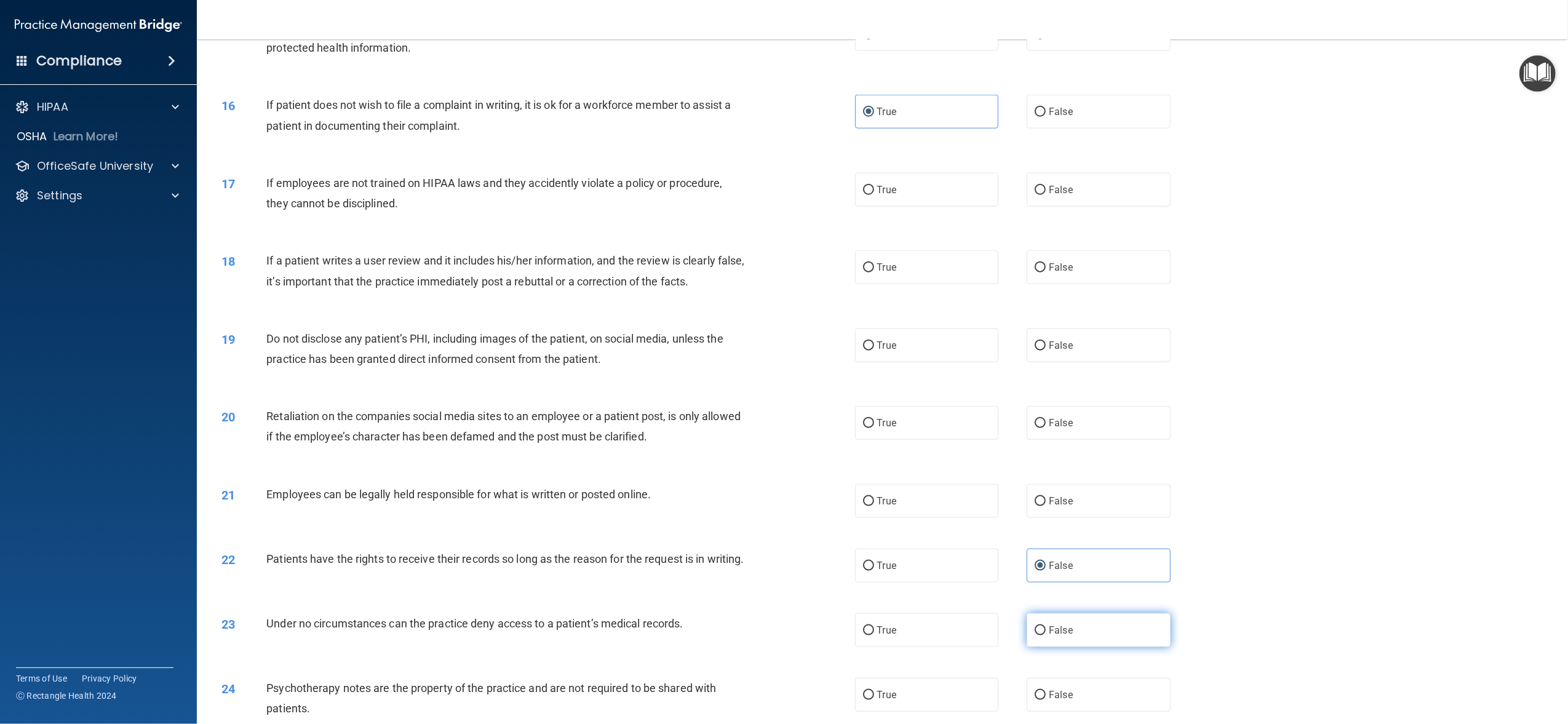
click at [1059, 636] on span "False" at bounding box center [1060, 630] width 24 height 11
click at [1046, 635] on input "False" at bounding box center [1040, 630] width 11 height 10
radio input "true"
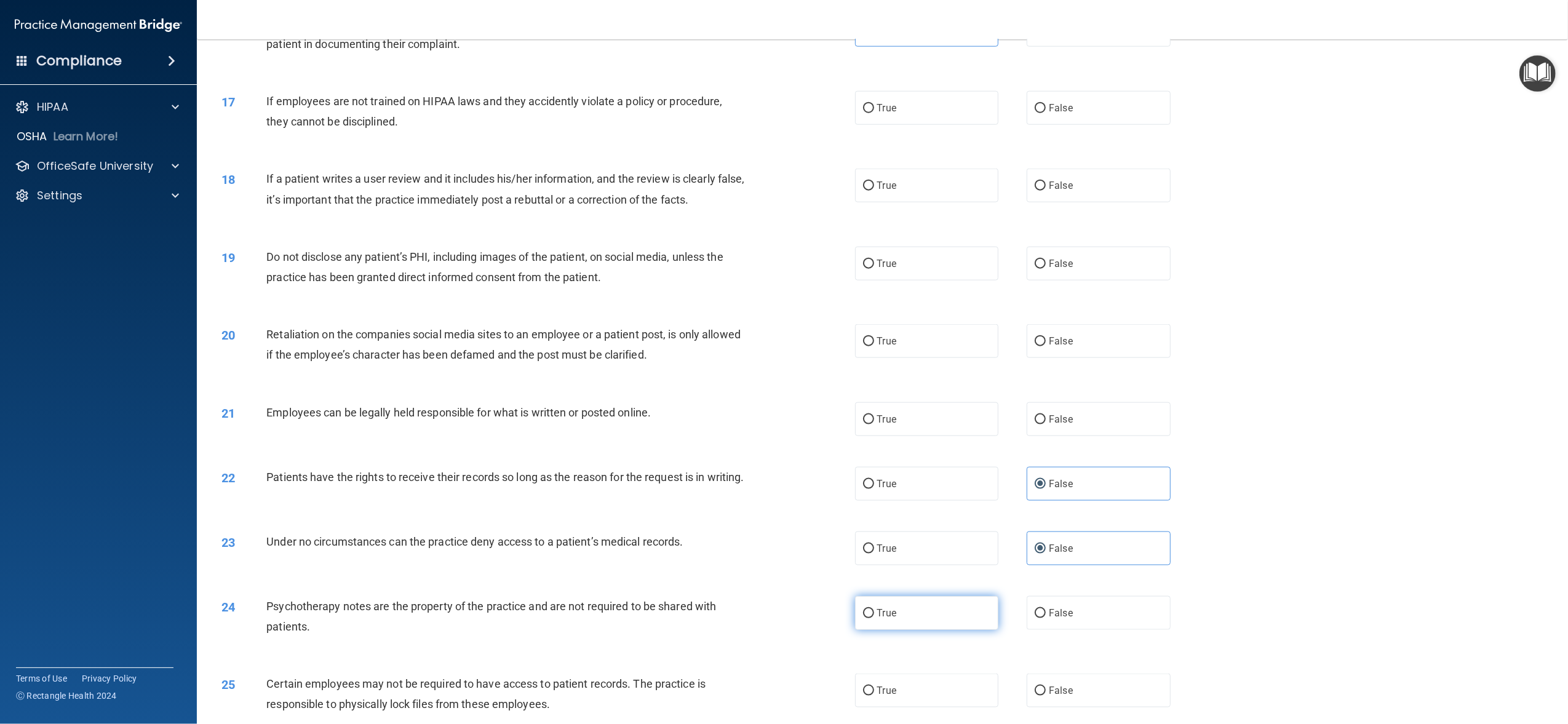
click at [869, 620] on label "True" at bounding box center [927, 612] width 144 height 34
click at [869, 618] on input "True" at bounding box center [868, 613] width 11 height 10
radio input "true"
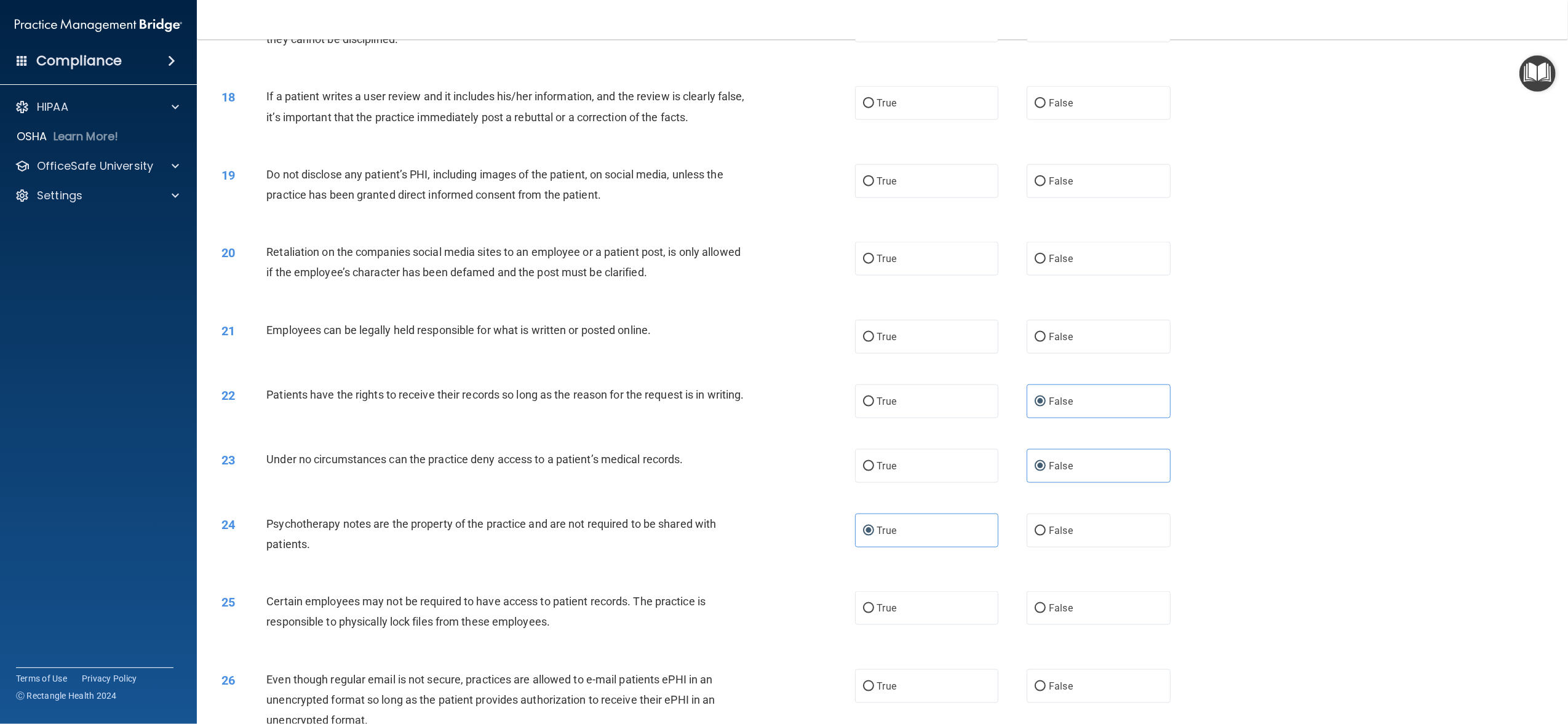
scroll to position [1557, 0]
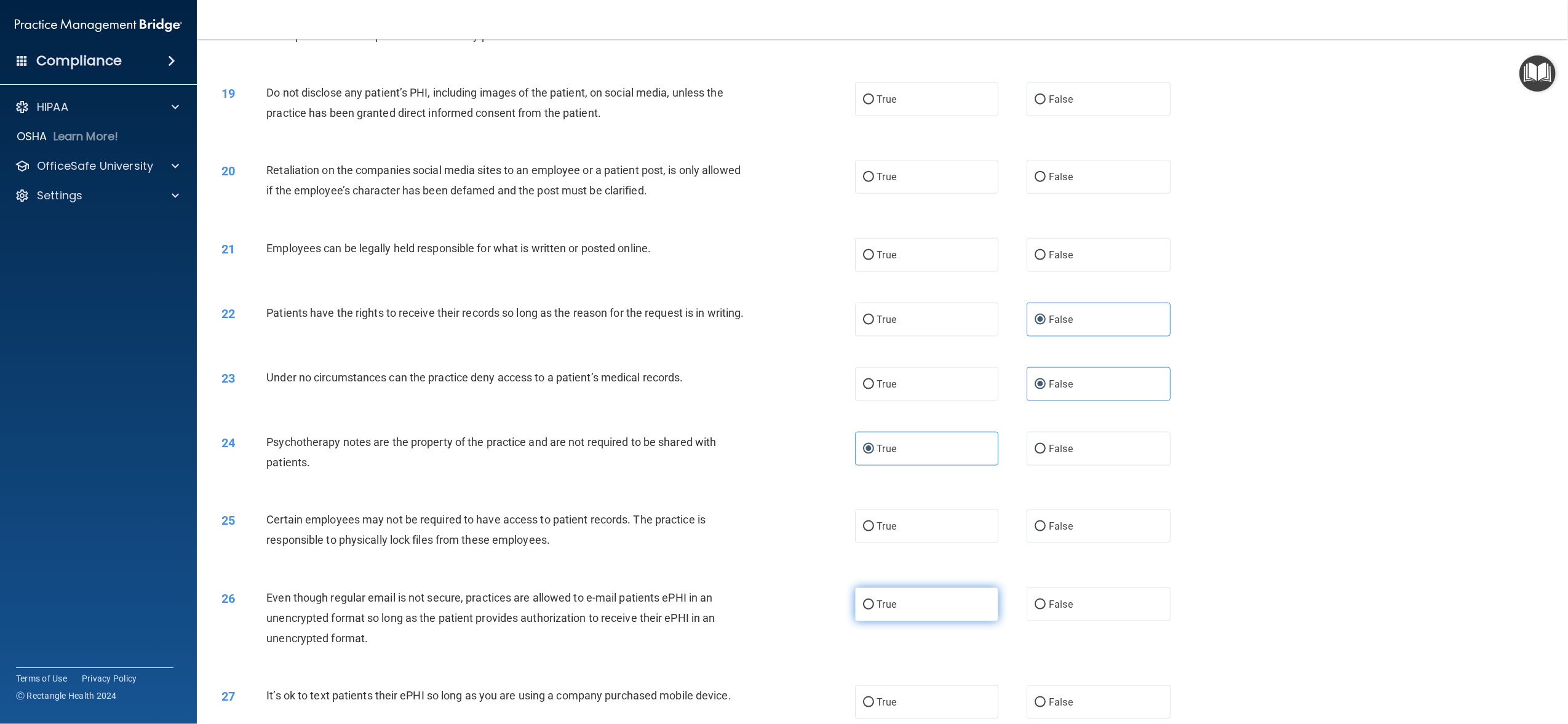
click at [878, 609] on span "True" at bounding box center [887, 603] width 19 height 11
click at [872, 609] on input "True" at bounding box center [868, 604] width 11 height 10
radio input "true"
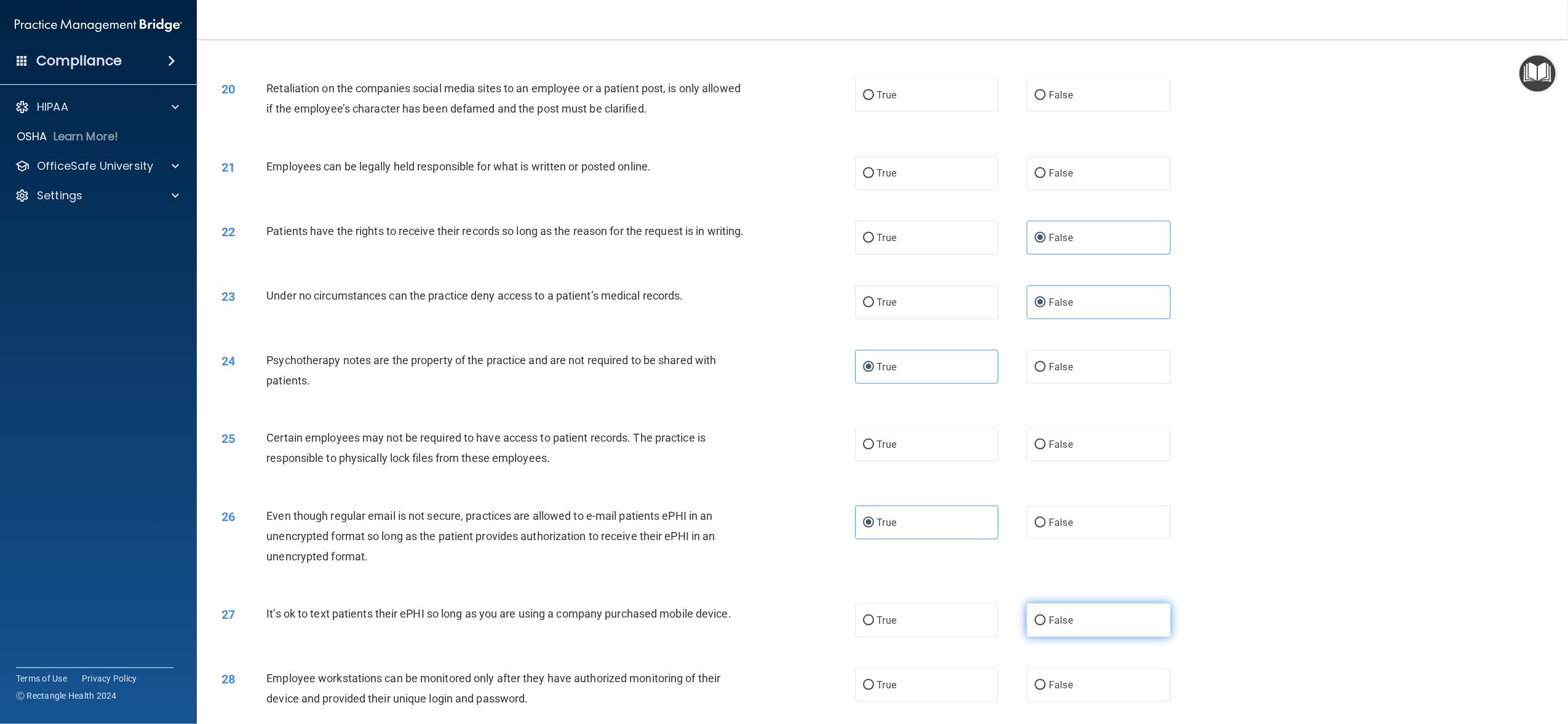
click at [1070, 625] on label "False" at bounding box center [1098, 620] width 144 height 34
click at [1046, 625] on input "False" at bounding box center [1040, 621] width 11 height 10
radio input "true"
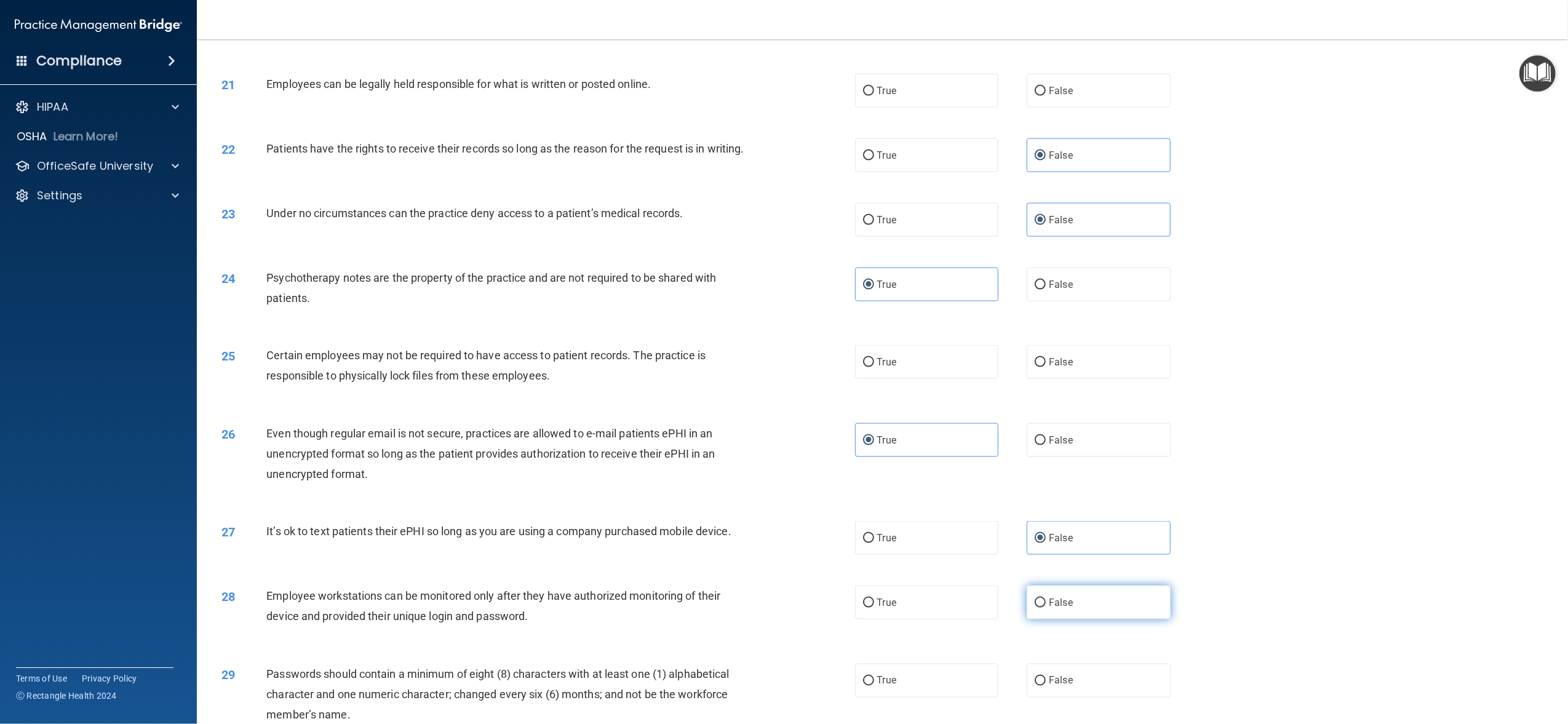
click at [1064, 619] on label "False" at bounding box center [1098, 602] width 144 height 34
click at [1046, 608] on input "False" at bounding box center [1040, 602] width 11 height 10
radio input "true"
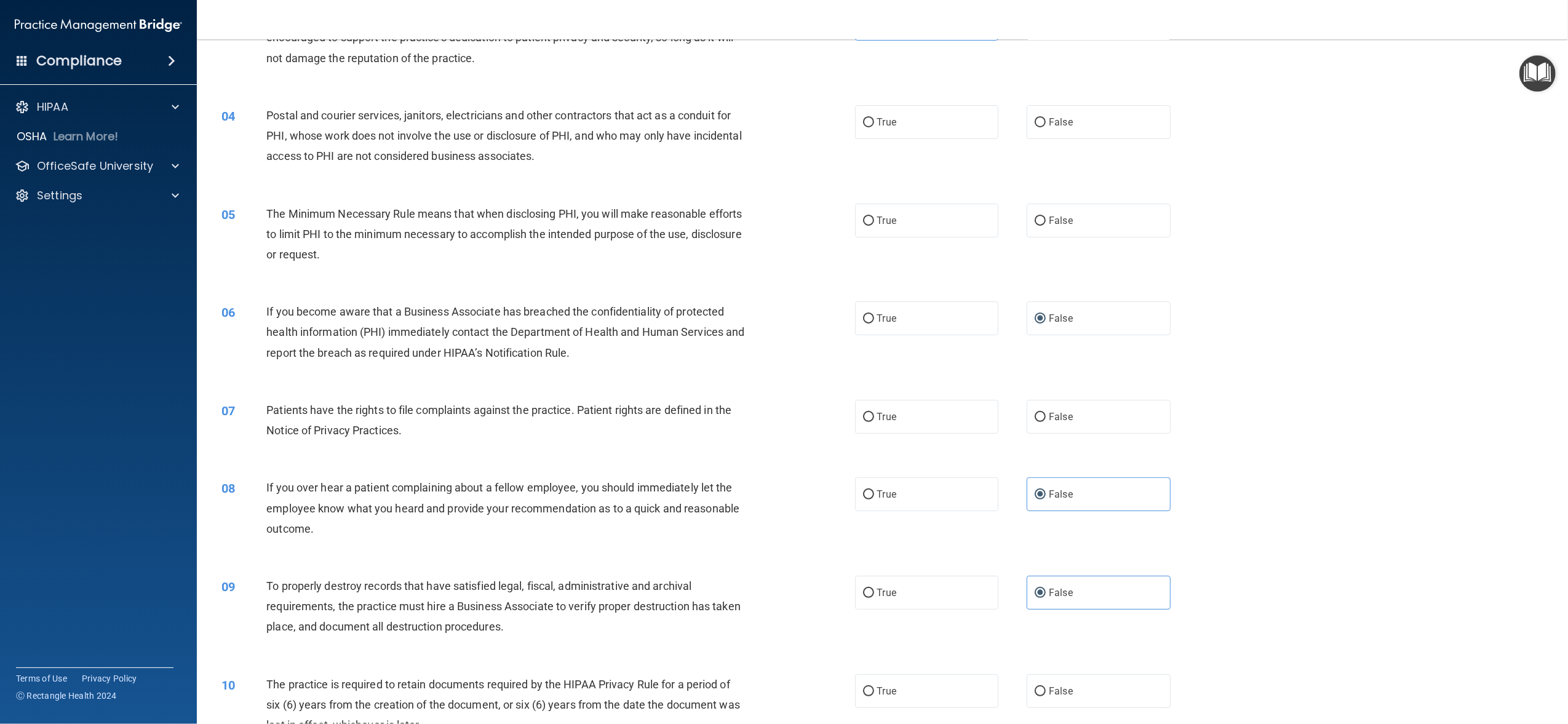
scroll to position [0, 0]
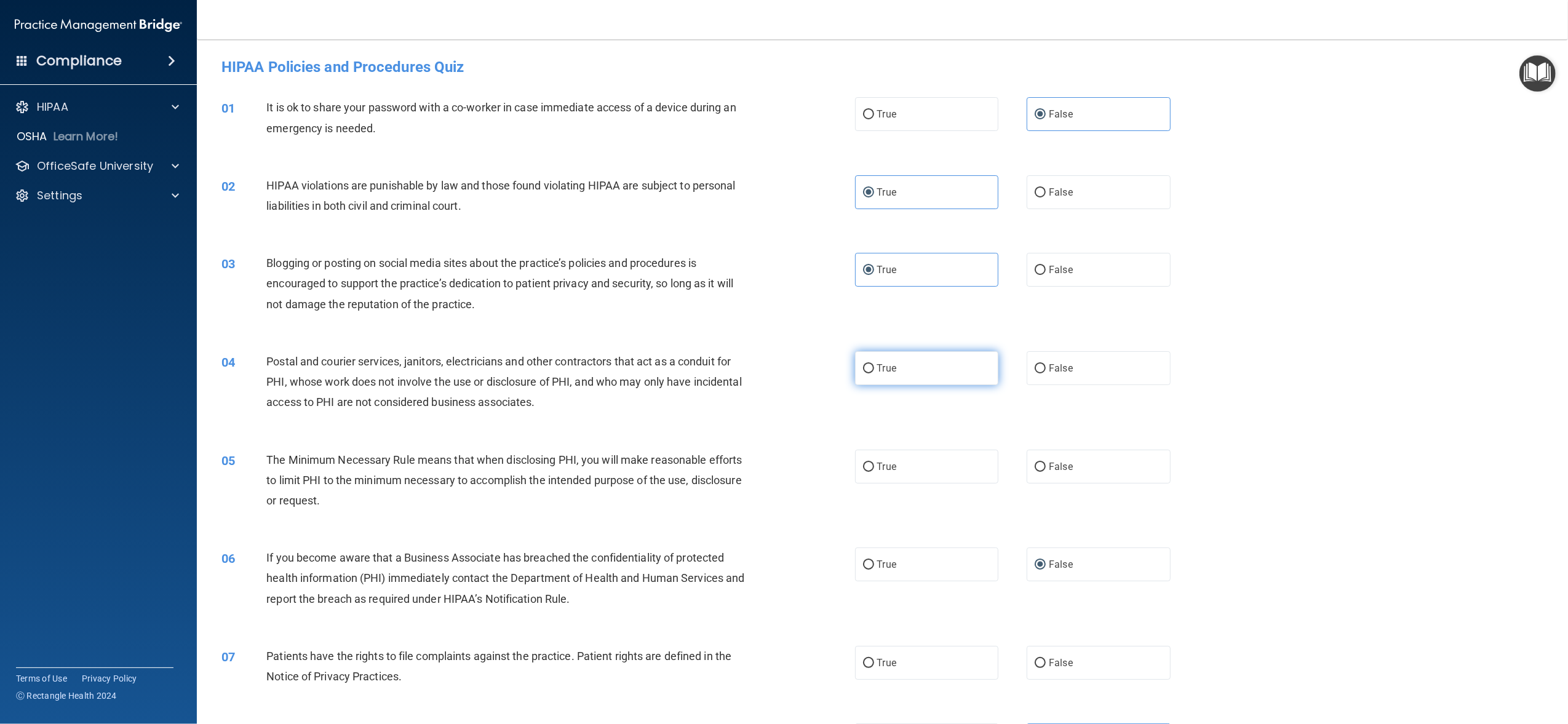
click at [941, 367] on label "True" at bounding box center [927, 367] width 144 height 34
click at [874, 367] on input "True" at bounding box center [868, 368] width 11 height 10
radio input "true"
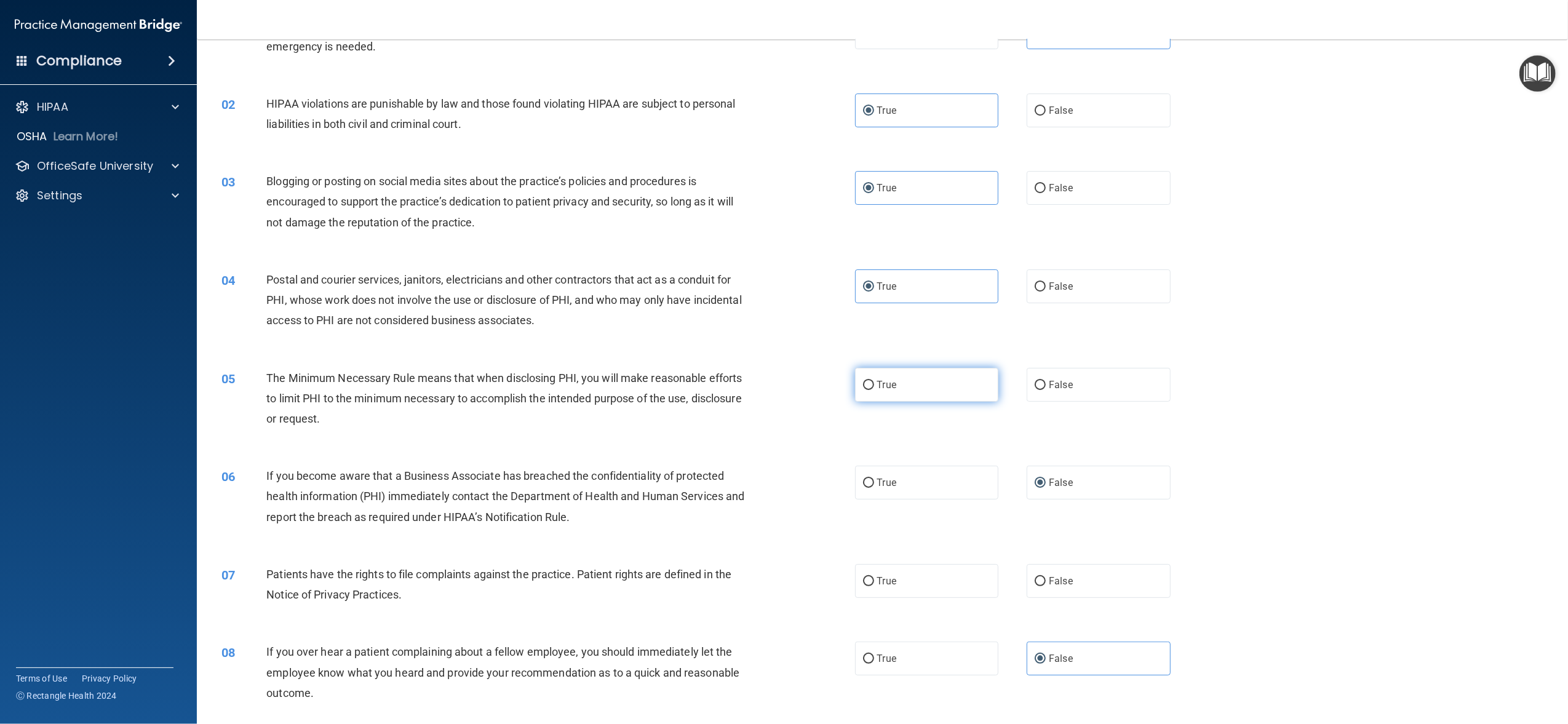
click at [901, 380] on label "True" at bounding box center [927, 384] width 144 height 34
click at [874, 380] on input "True" at bounding box center [868, 385] width 11 height 10
radio input "true"
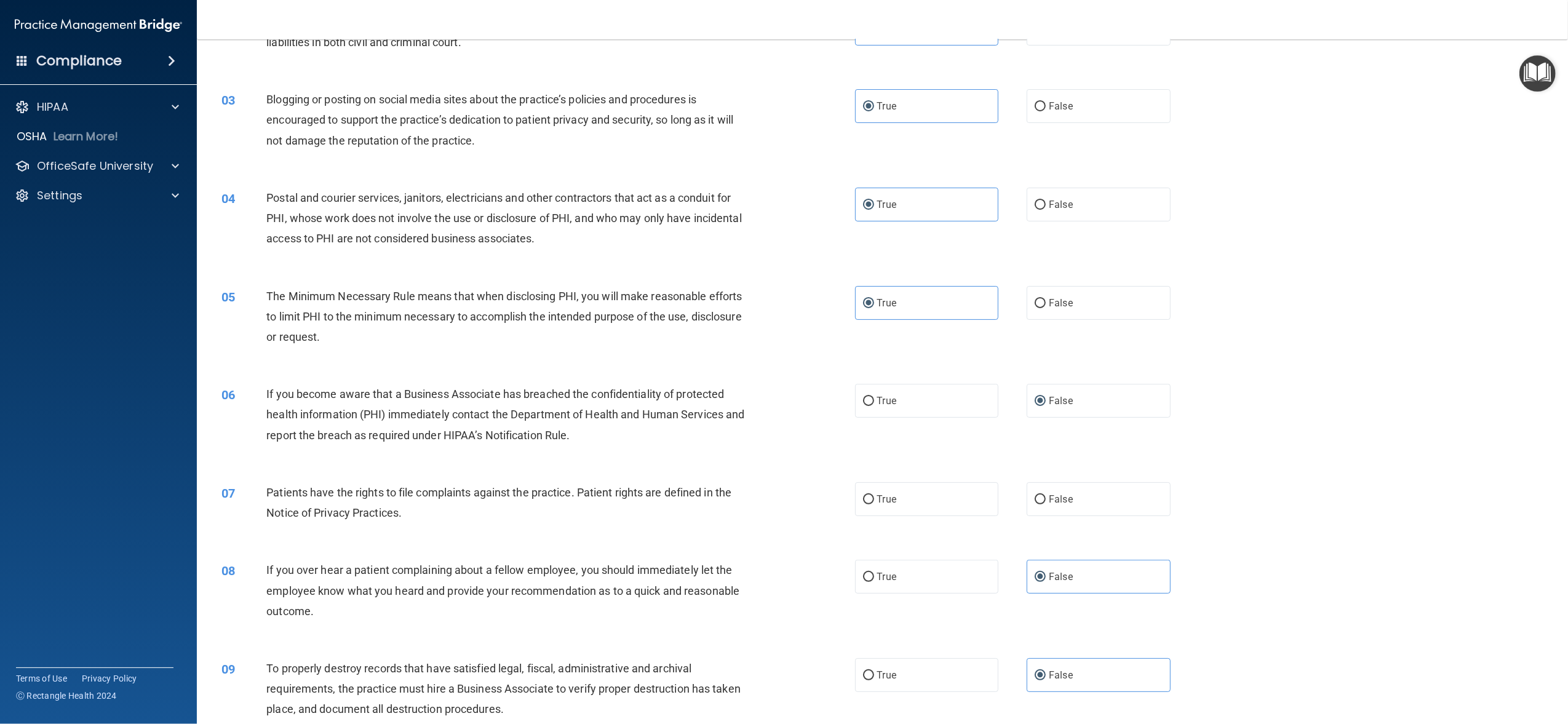
scroll to position [246, 0]
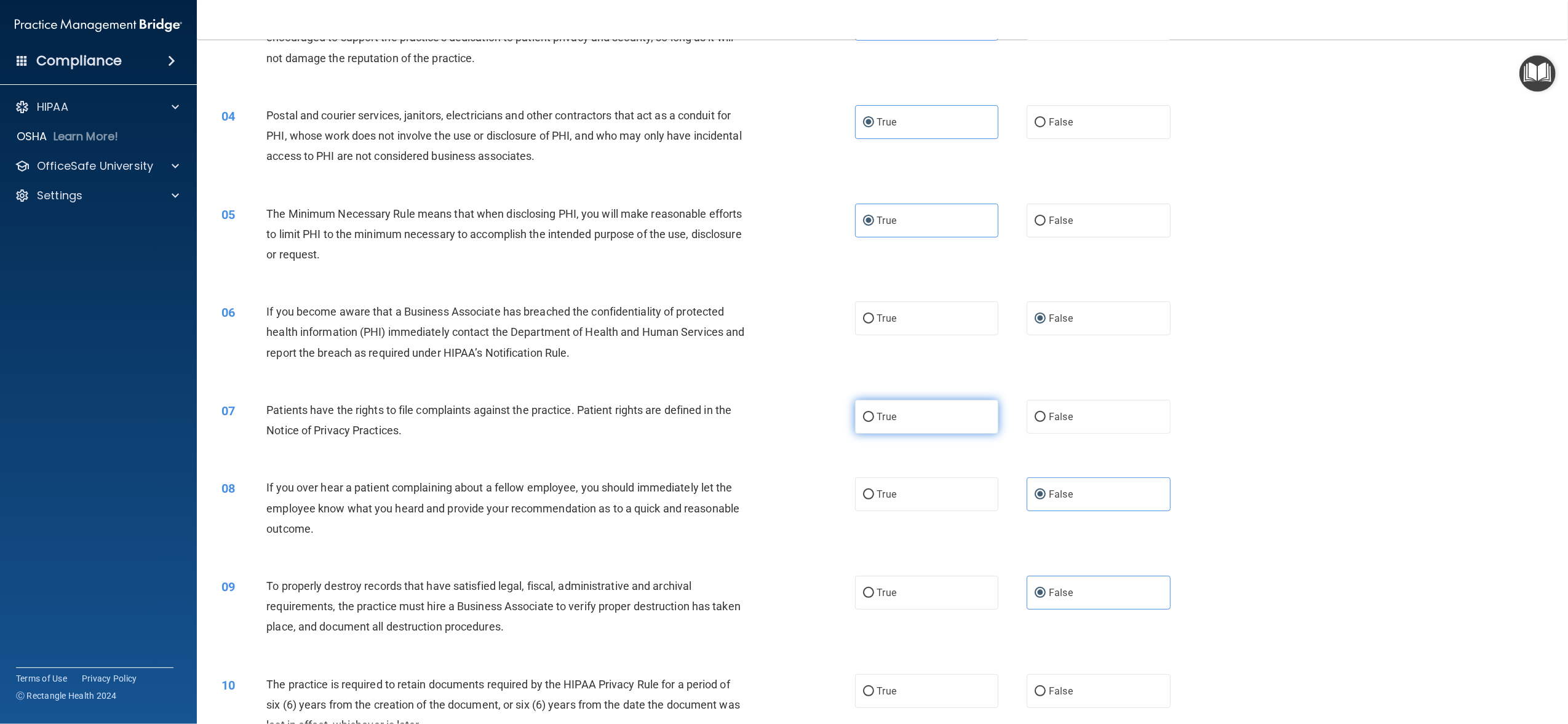
click at [886, 417] on span "True" at bounding box center [887, 416] width 19 height 11
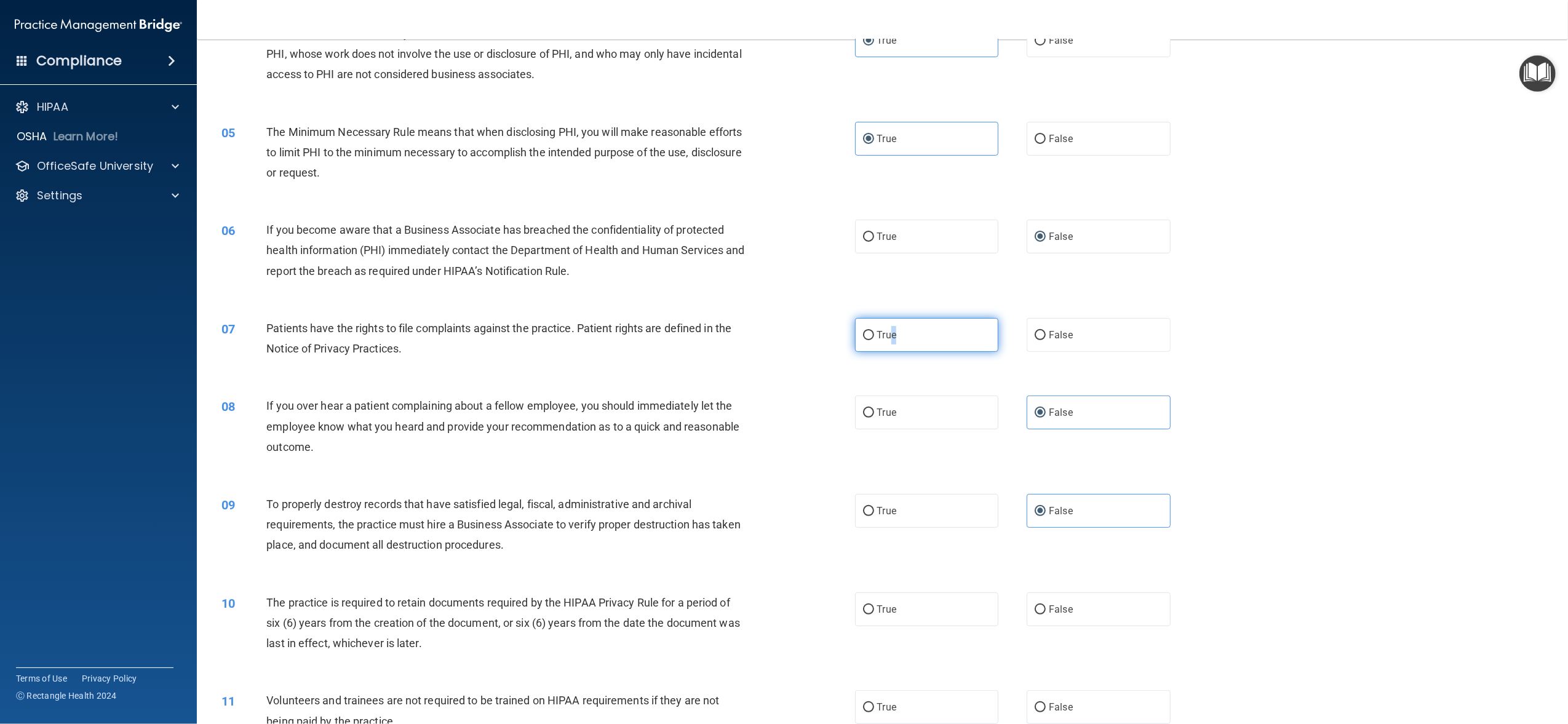
click at [863, 333] on input "True" at bounding box center [868, 335] width 11 height 10
radio input "true"
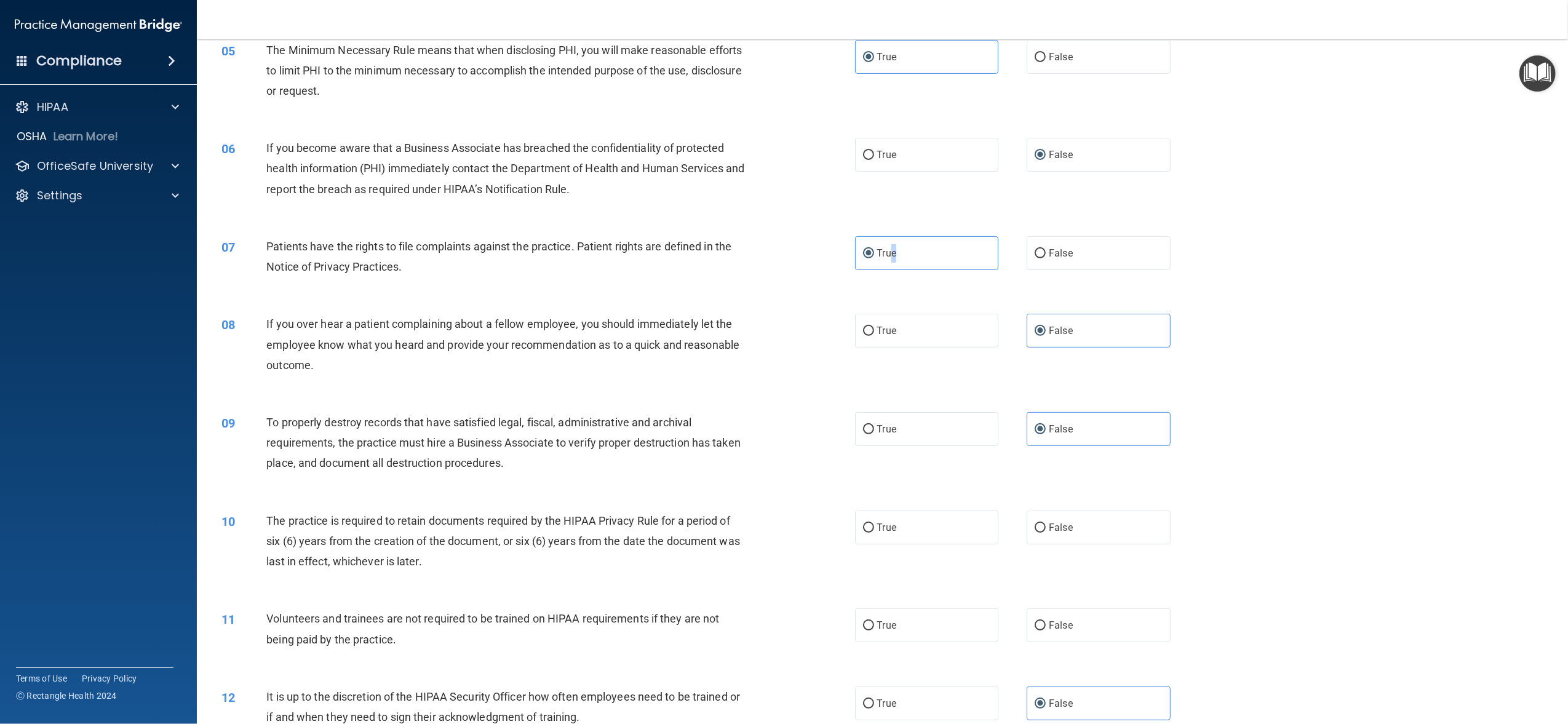
scroll to position [491, 0]
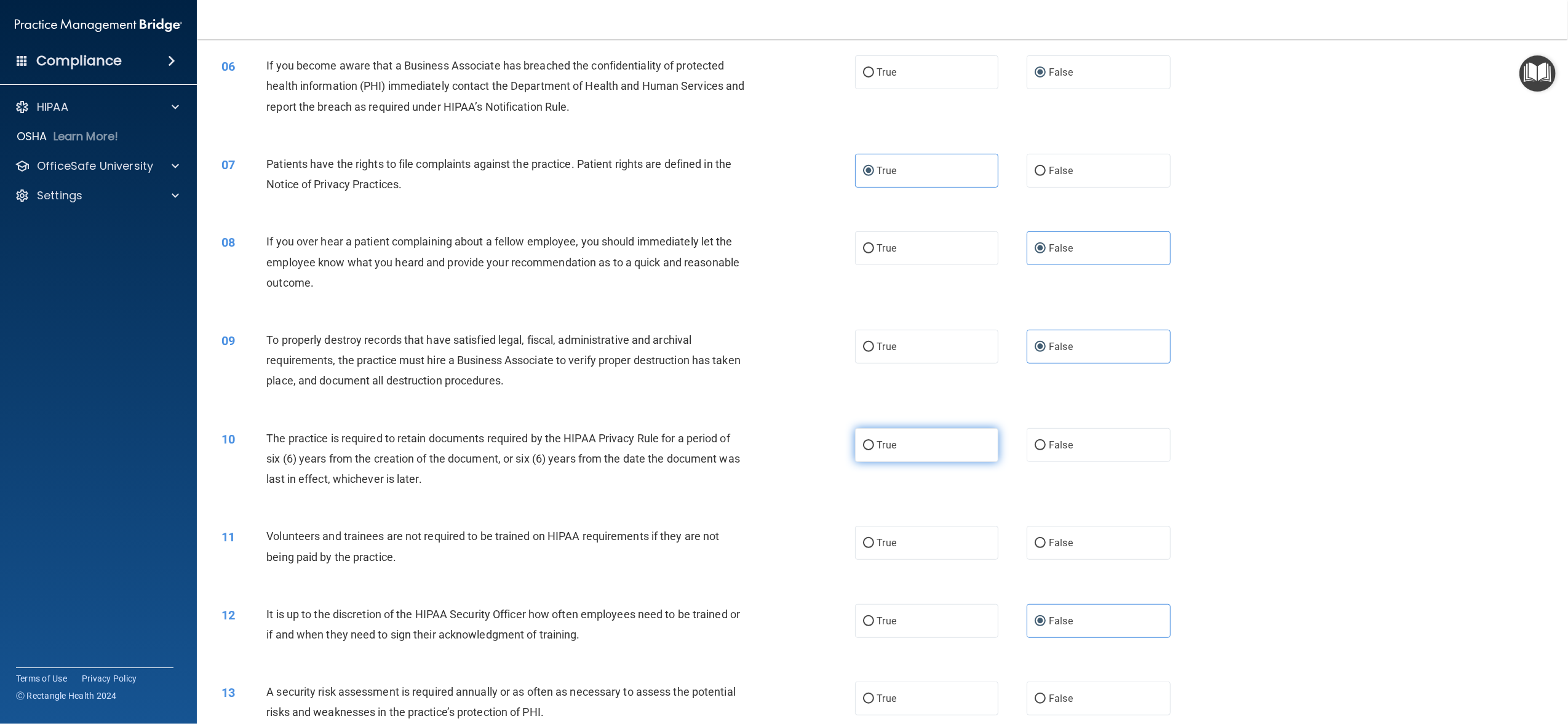
click at [879, 450] on label "True" at bounding box center [927, 444] width 144 height 34
click at [874, 450] on input "True" at bounding box center [868, 445] width 11 height 10
radio input "true"
click at [1113, 546] on label "False" at bounding box center [1098, 542] width 144 height 34
click at [1046, 546] on input "False" at bounding box center [1040, 543] width 11 height 10
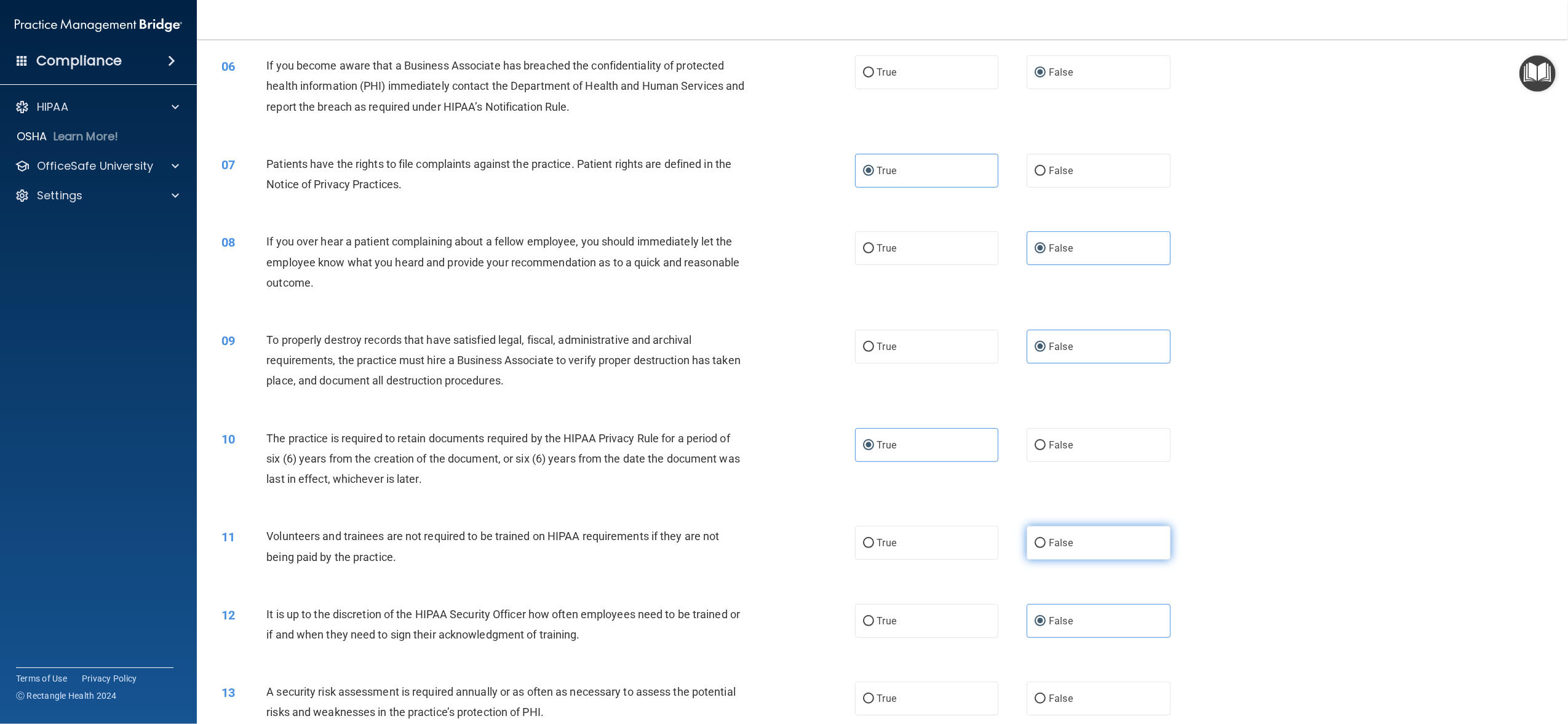
radio input "true"
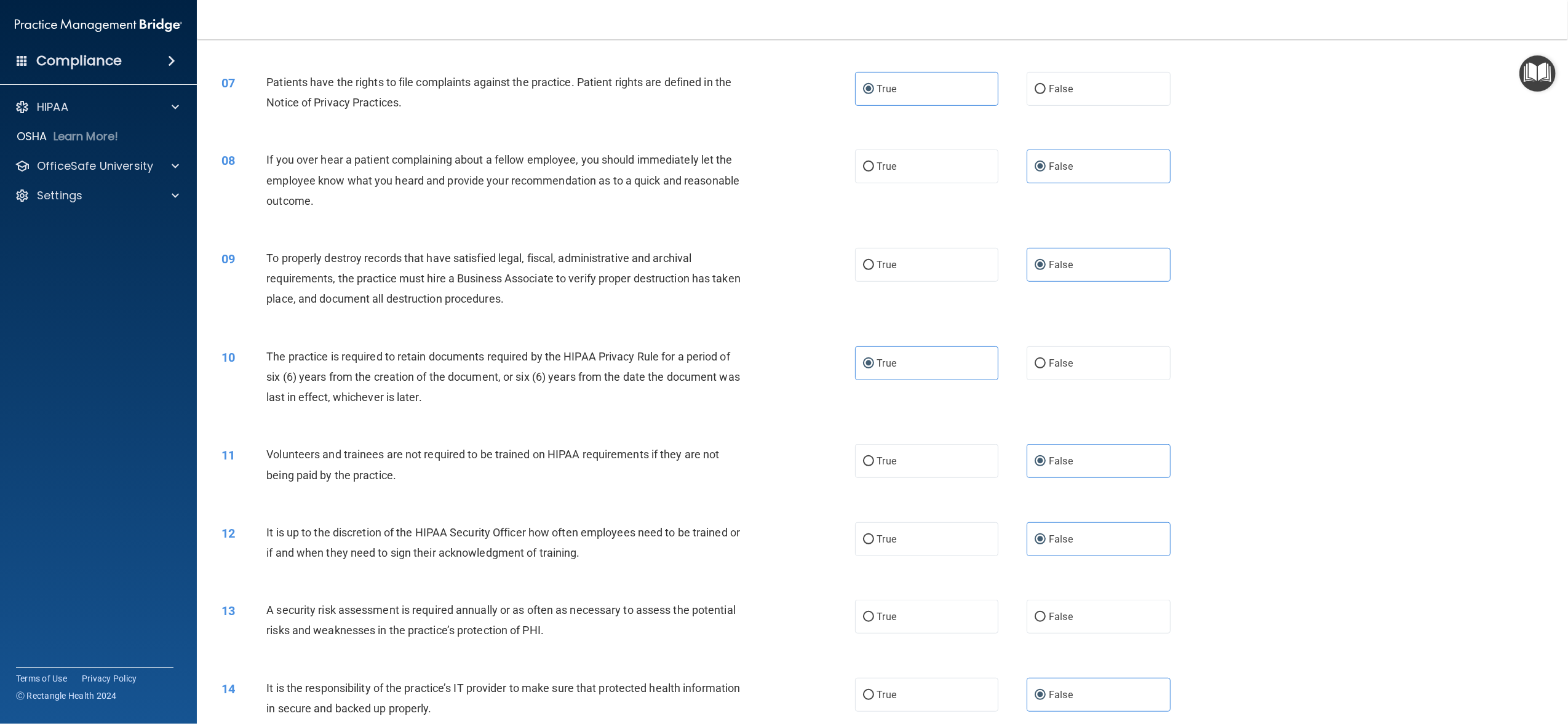
scroll to position [656, 0]
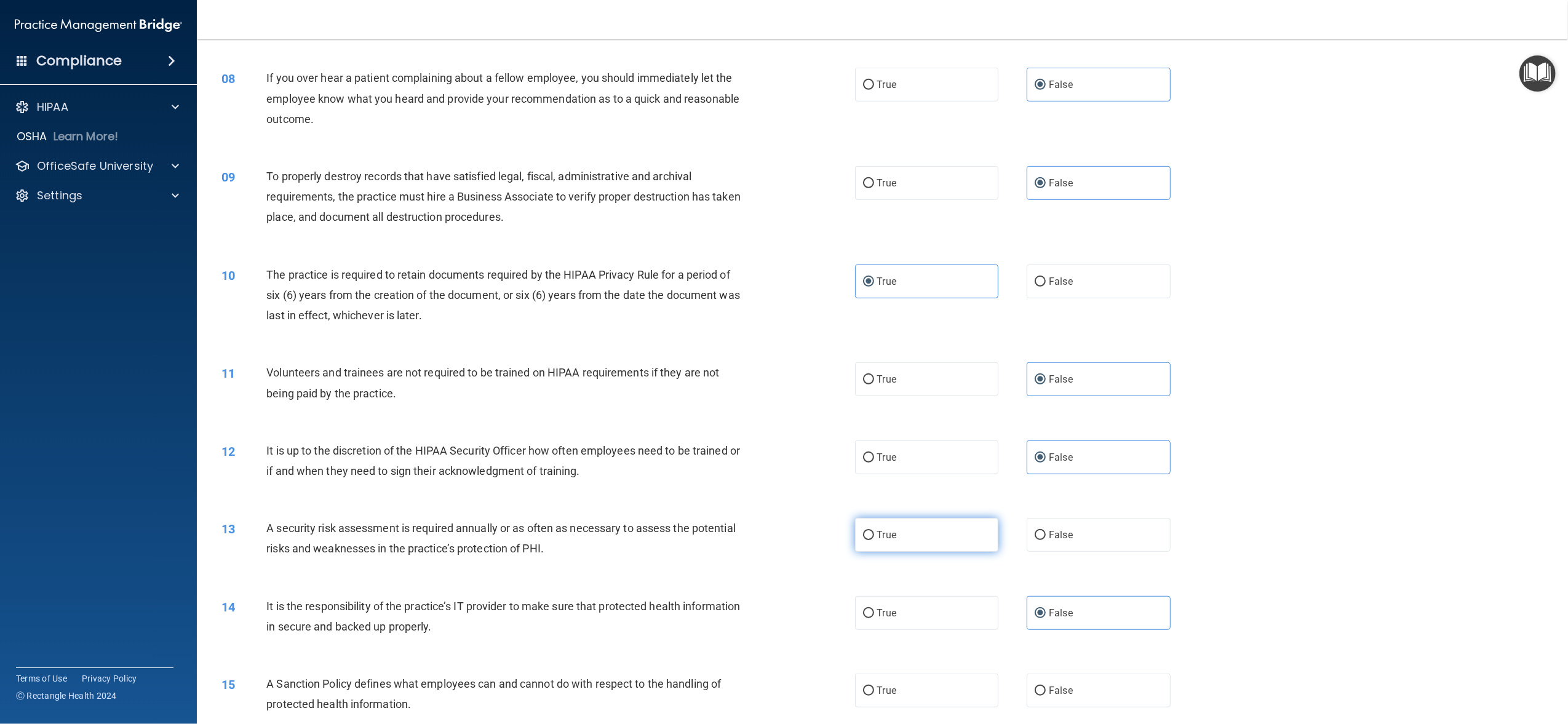
click at [943, 541] on label "True" at bounding box center [927, 534] width 144 height 34
click at [874, 540] on input "True" at bounding box center [868, 535] width 11 height 10
radio input "true"
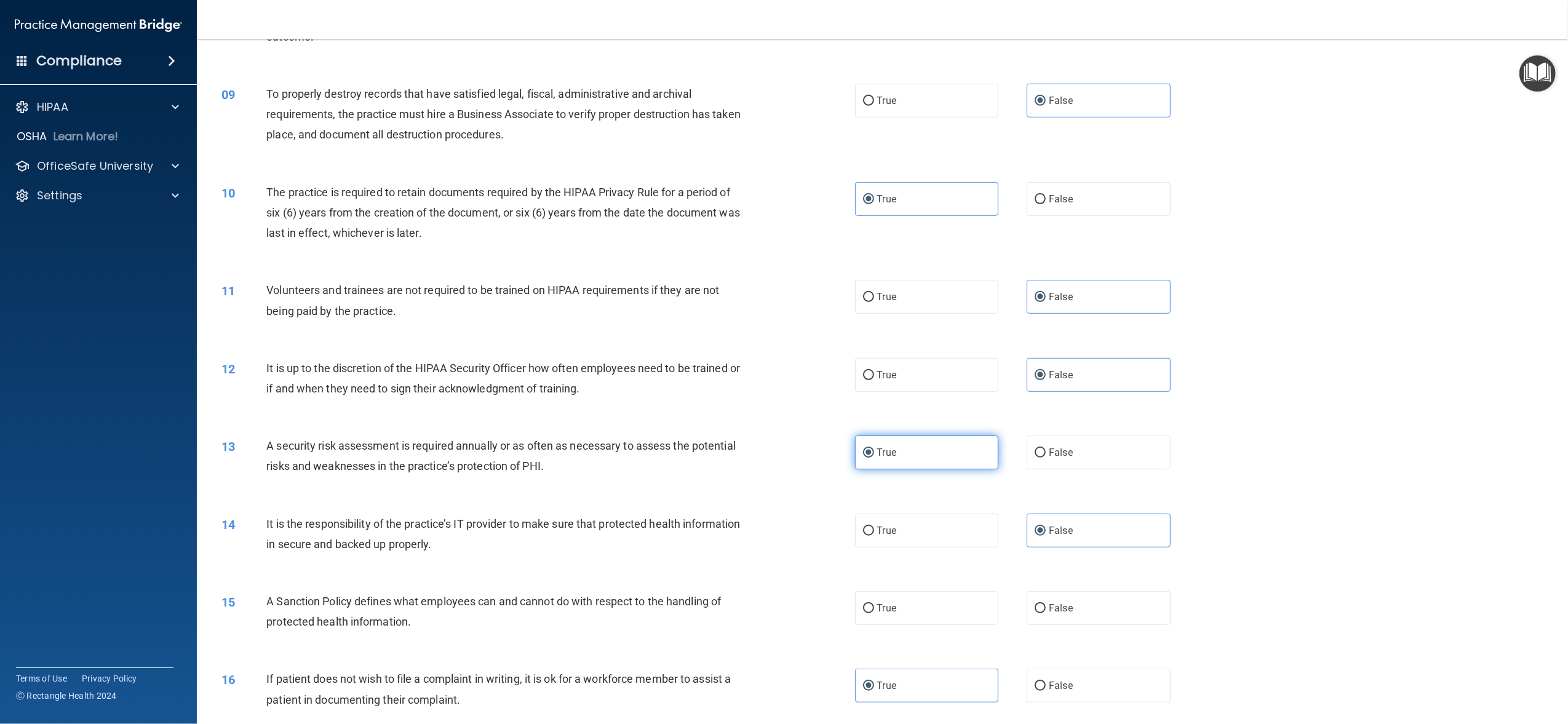
scroll to position [819, 0]
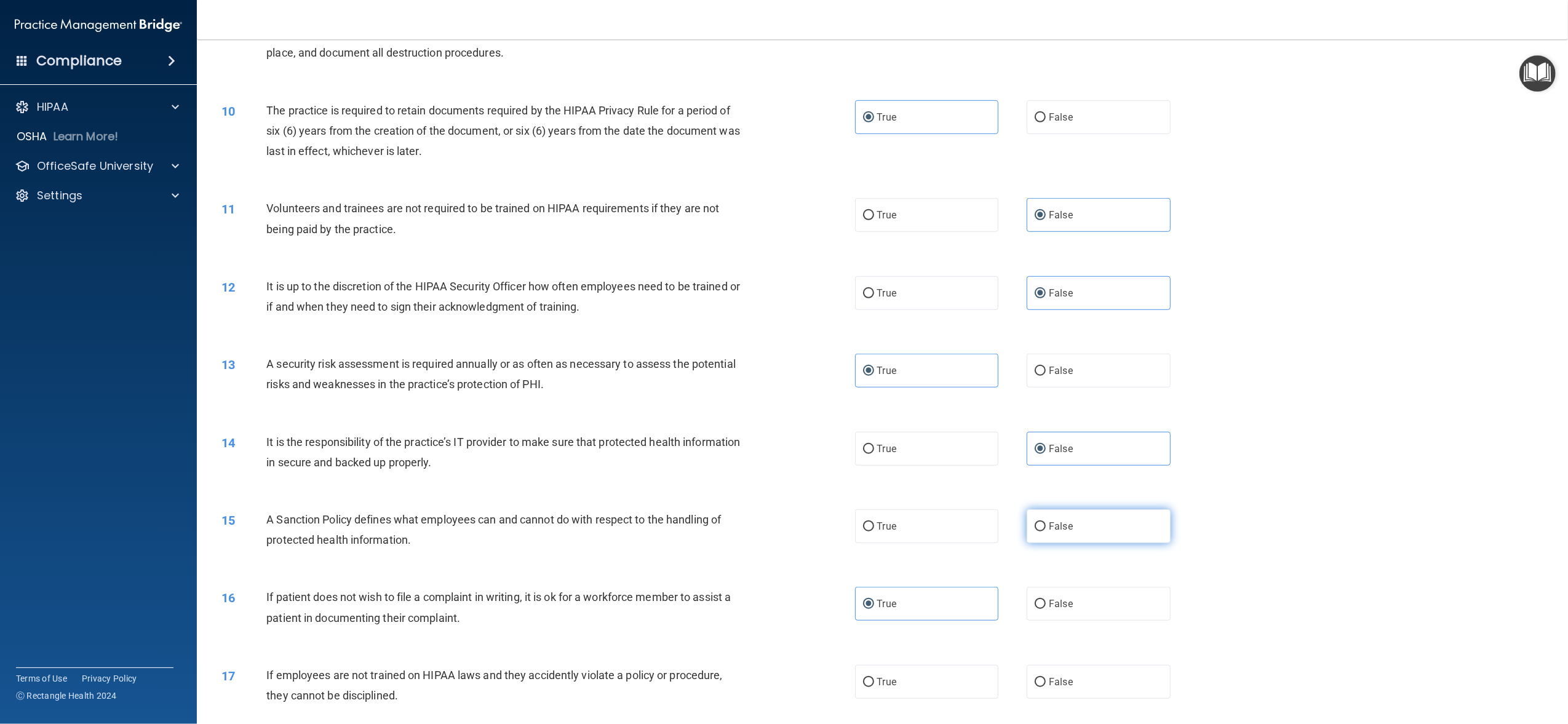
click at [1130, 526] on label "False" at bounding box center [1098, 526] width 144 height 34
click at [1046, 526] on input "False" at bounding box center [1040, 526] width 11 height 10
radio input "true"
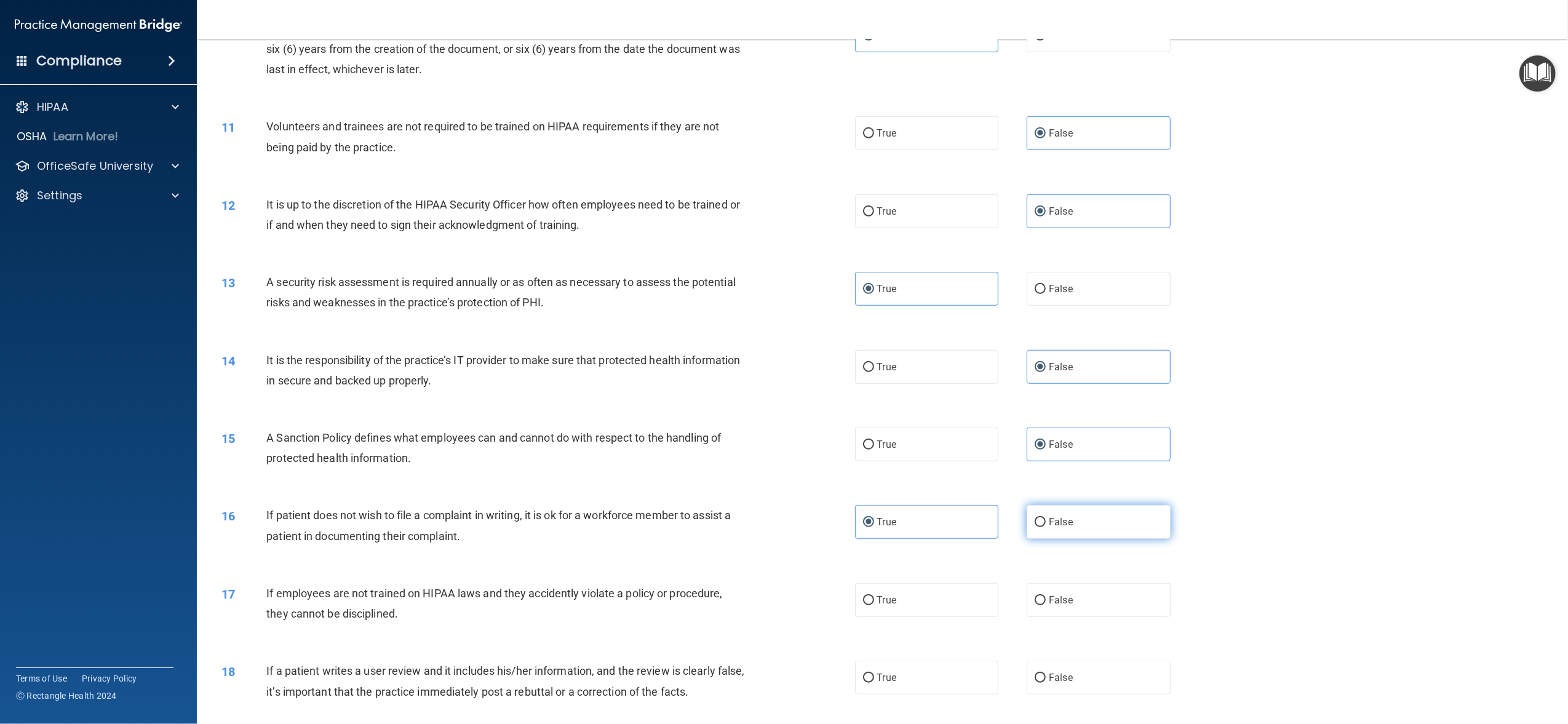
scroll to position [984, 0]
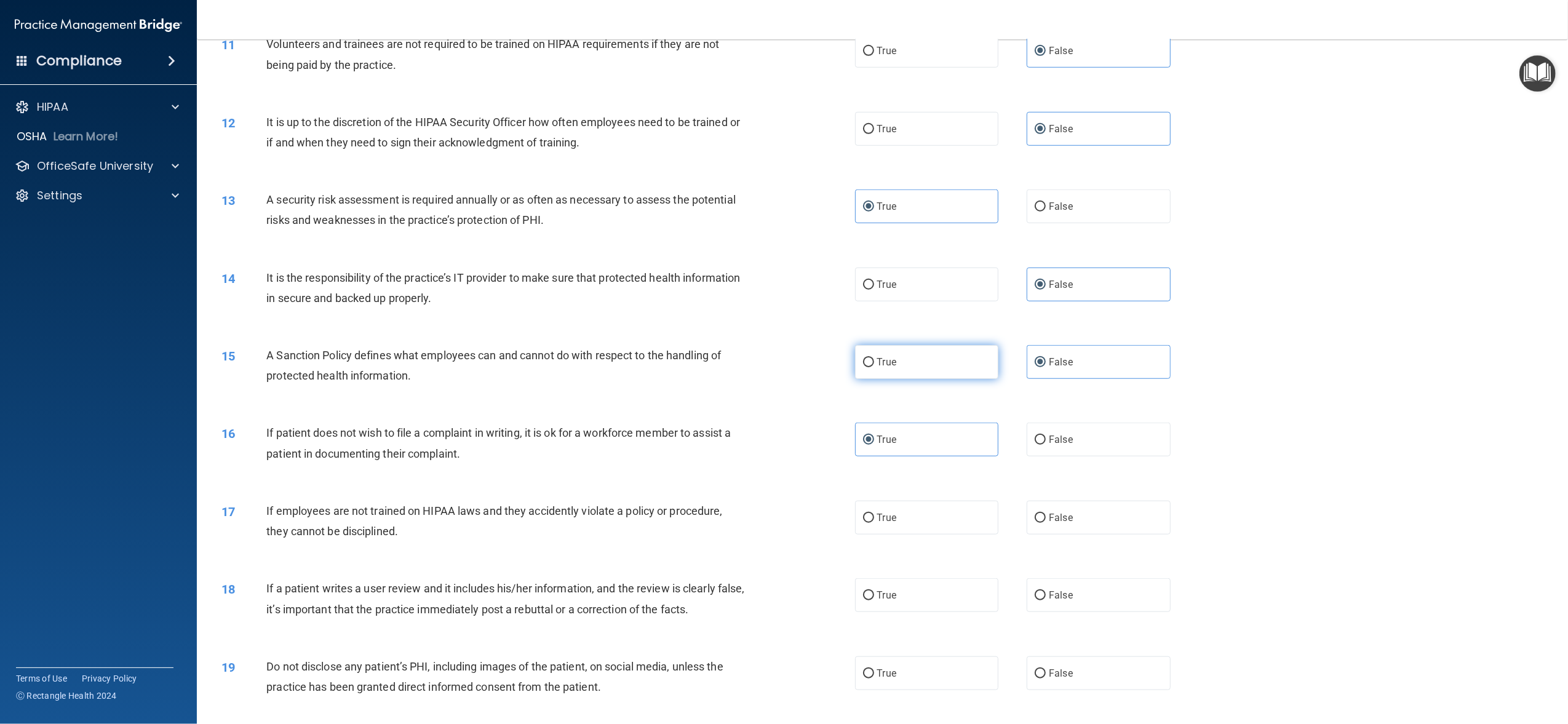
click at [969, 373] on label "True" at bounding box center [927, 361] width 144 height 34
click at [874, 367] on input "True" at bounding box center [868, 362] width 11 height 10
radio input "true"
click at [1132, 365] on label "False" at bounding box center [1098, 361] width 144 height 34
click at [1046, 365] on input "False" at bounding box center [1040, 362] width 11 height 10
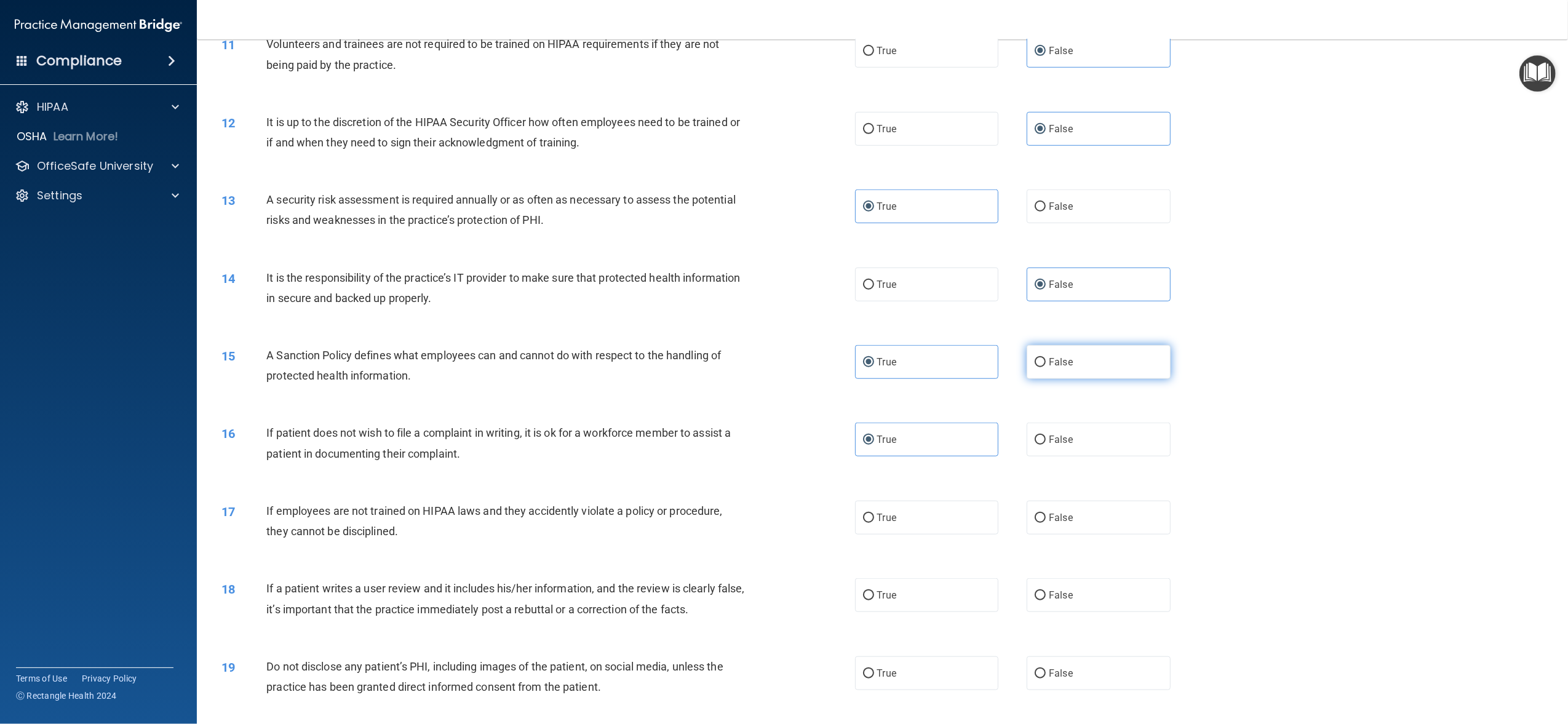
radio input "true"
click at [887, 357] on span "True" at bounding box center [887, 361] width 19 height 11
click at [874, 358] on input "True" at bounding box center [868, 362] width 11 height 10
radio input "true"
radio input "false"
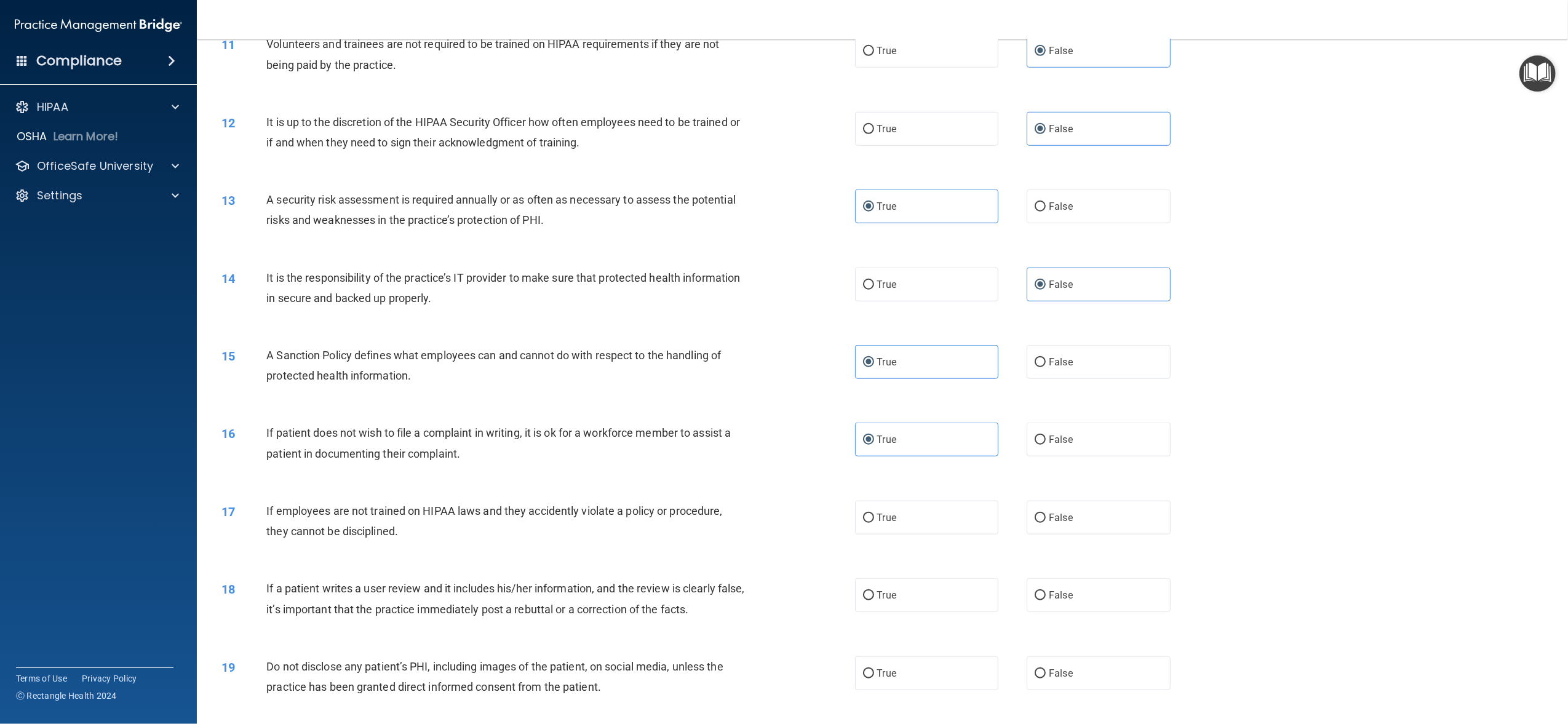
scroll to position [1065, 0]
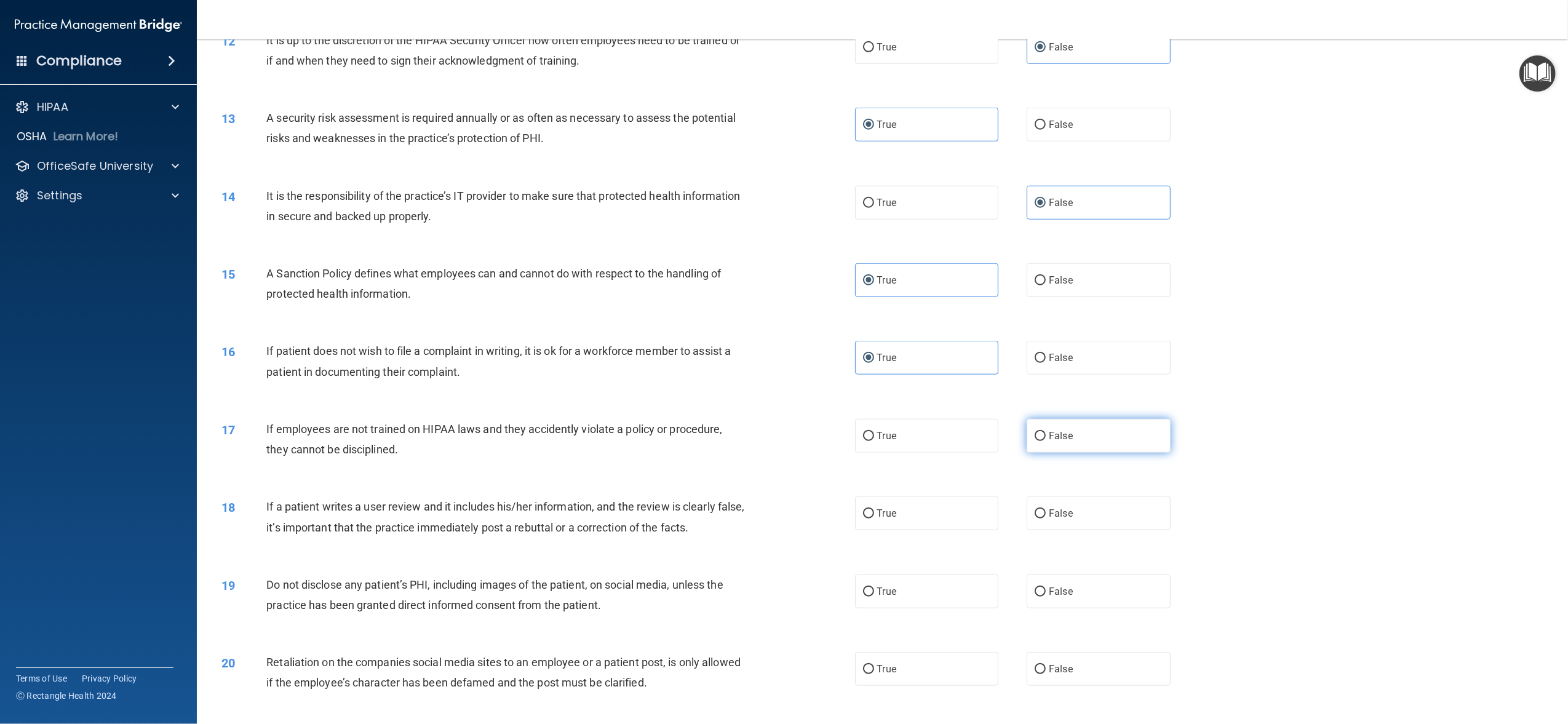
click at [1088, 449] on label "False" at bounding box center [1098, 435] width 144 height 34
click at [1046, 441] on input "False" at bounding box center [1040, 436] width 11 height 10
radio input "true"
click at [1054, 512] on span "False" at bounding box center [1060, 512] width 24 height 11
click at [1046, 512] on input "False" at bounding box center [1040, 513] width 11 height 10
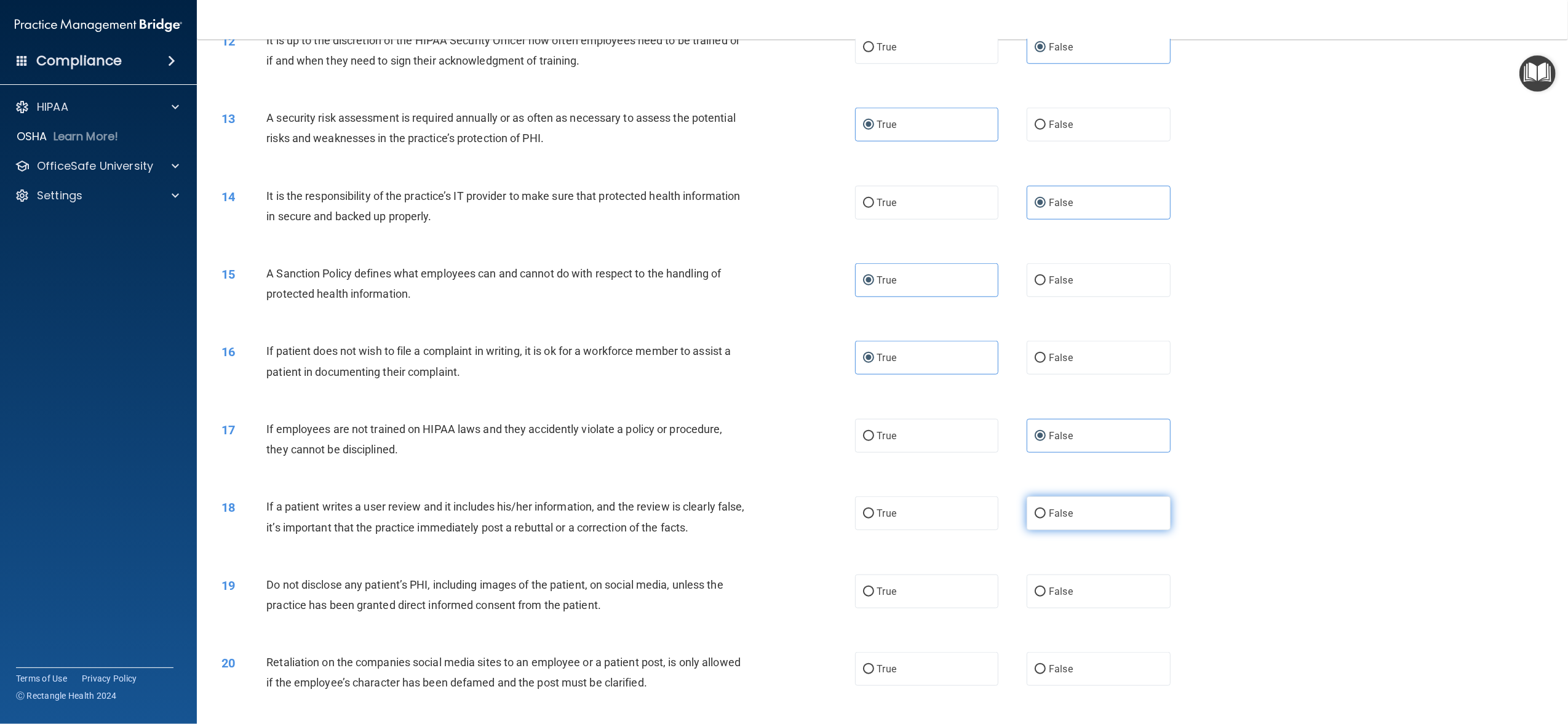
radio input "true"
click at [917, 594] on label "True" at bounding box center [927, 591] width 144 height 34
click at [874, 594] on input "True" at bounding box center [868, 591] width 11 height 10
radio input "true"
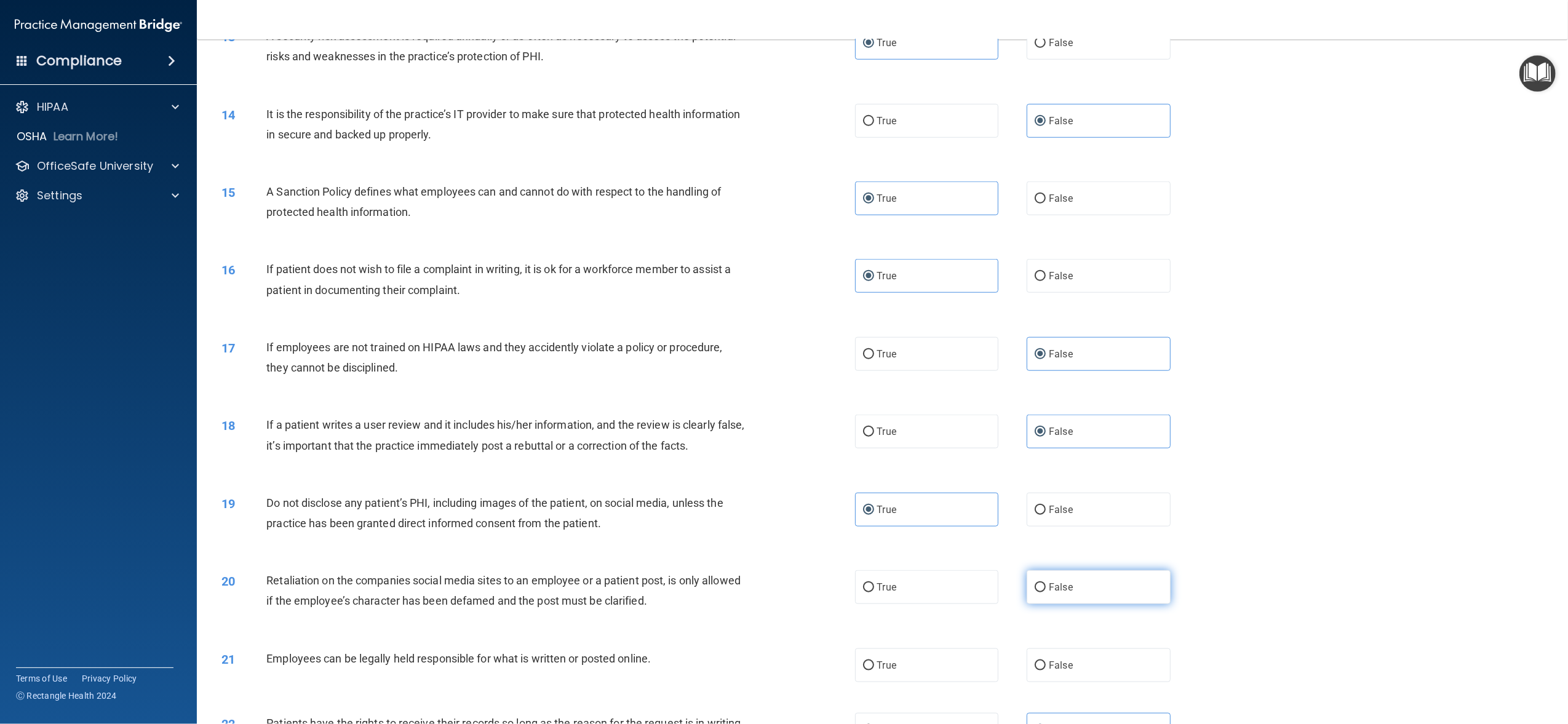
click at [1076, 585] on label "False" at bounding box center [1098, 587] width 144 height 34
click at [1046, 585] on input "False" at bounding box center [1040, 588] width 11 height 10
radio input "true"
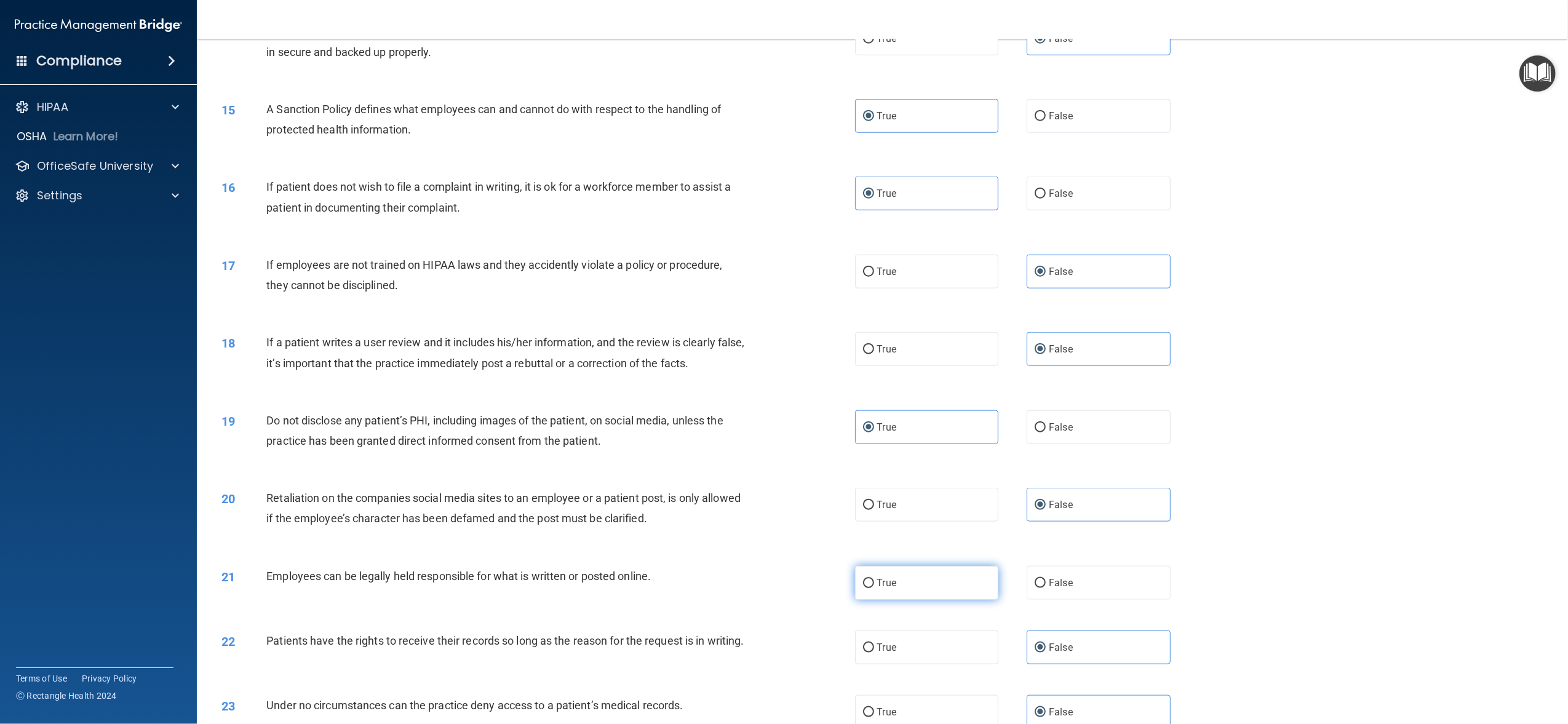
click at [961, 573] on label "True" at bounding box center [927, 582] width 144 height 34
click at [874, 579] on input "True" at bounding box center [868, 583] width 11 height 10
radio input "true"
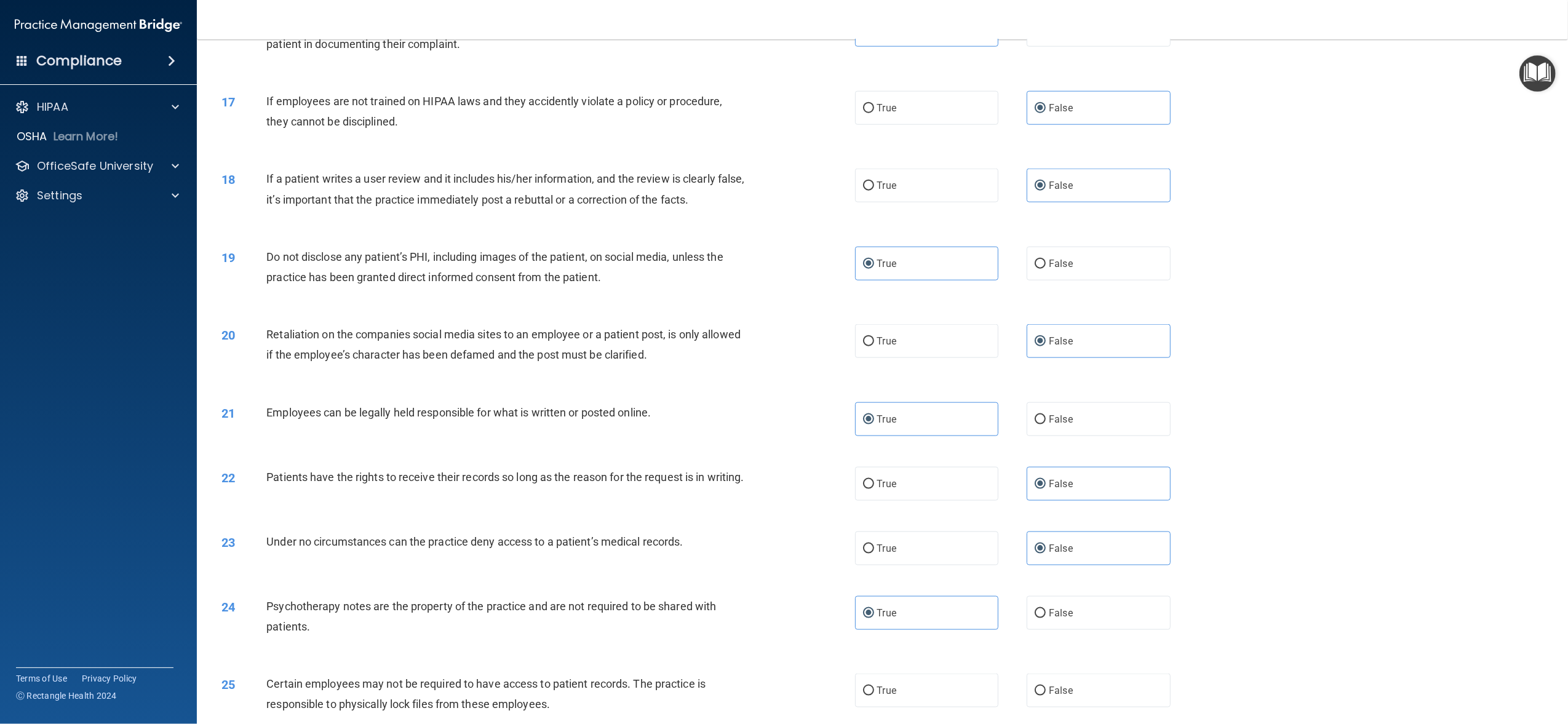
scroll to position [1475, 0]
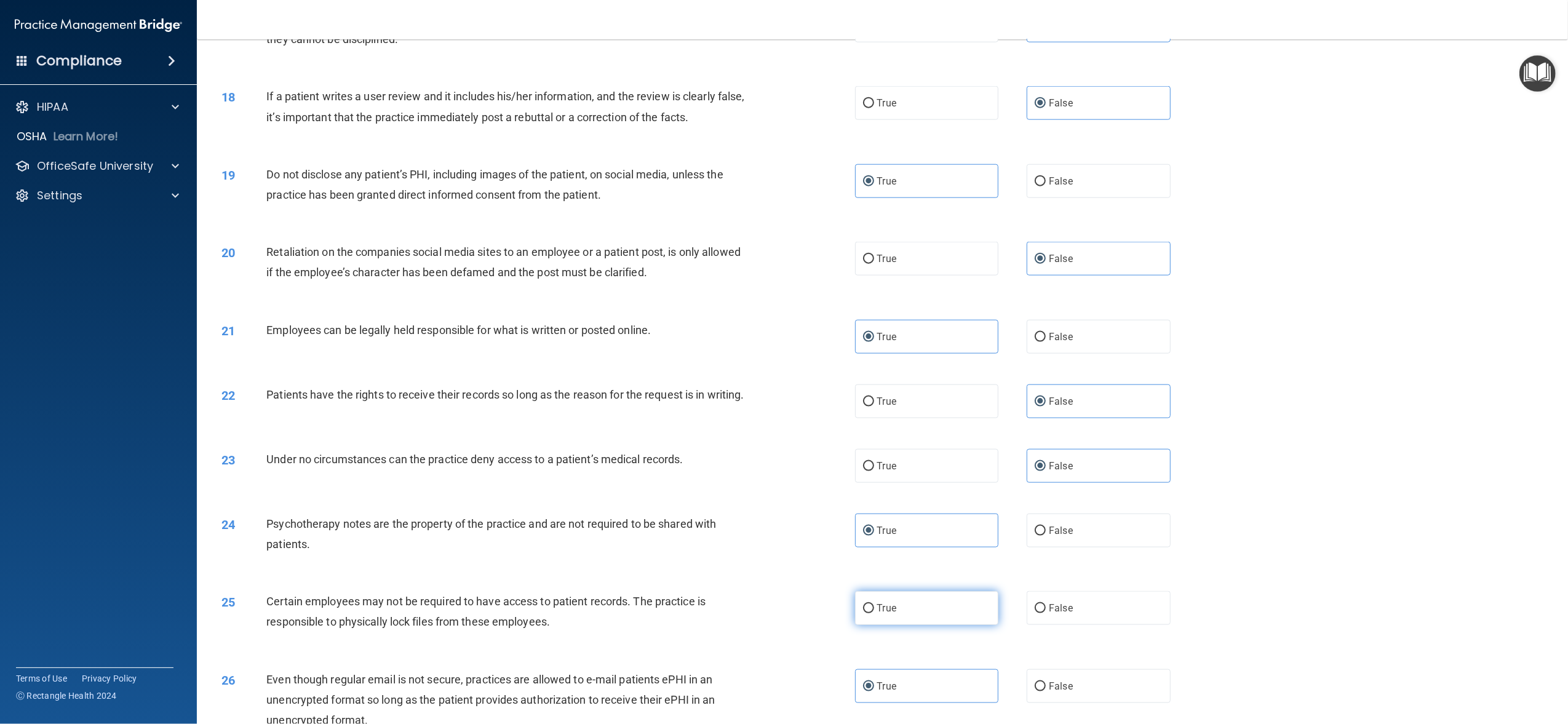
click at [878, 624] on label "True" at bounding box center [927, 608] width 144 height 34
click at [874, 613] on input "True" at bounding box center [868, 608] width 11 height 10
radio input "true"
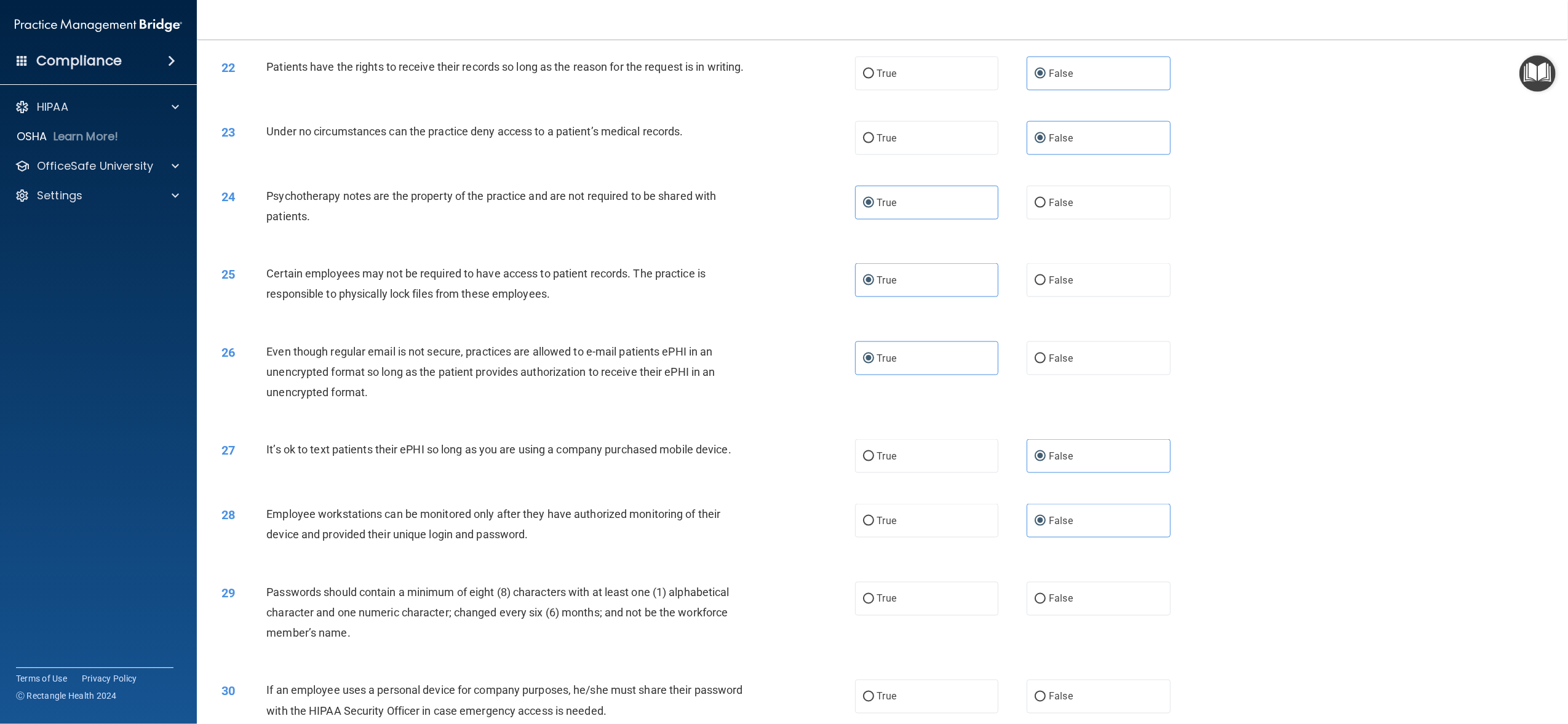
scroll to position [1885, 0]
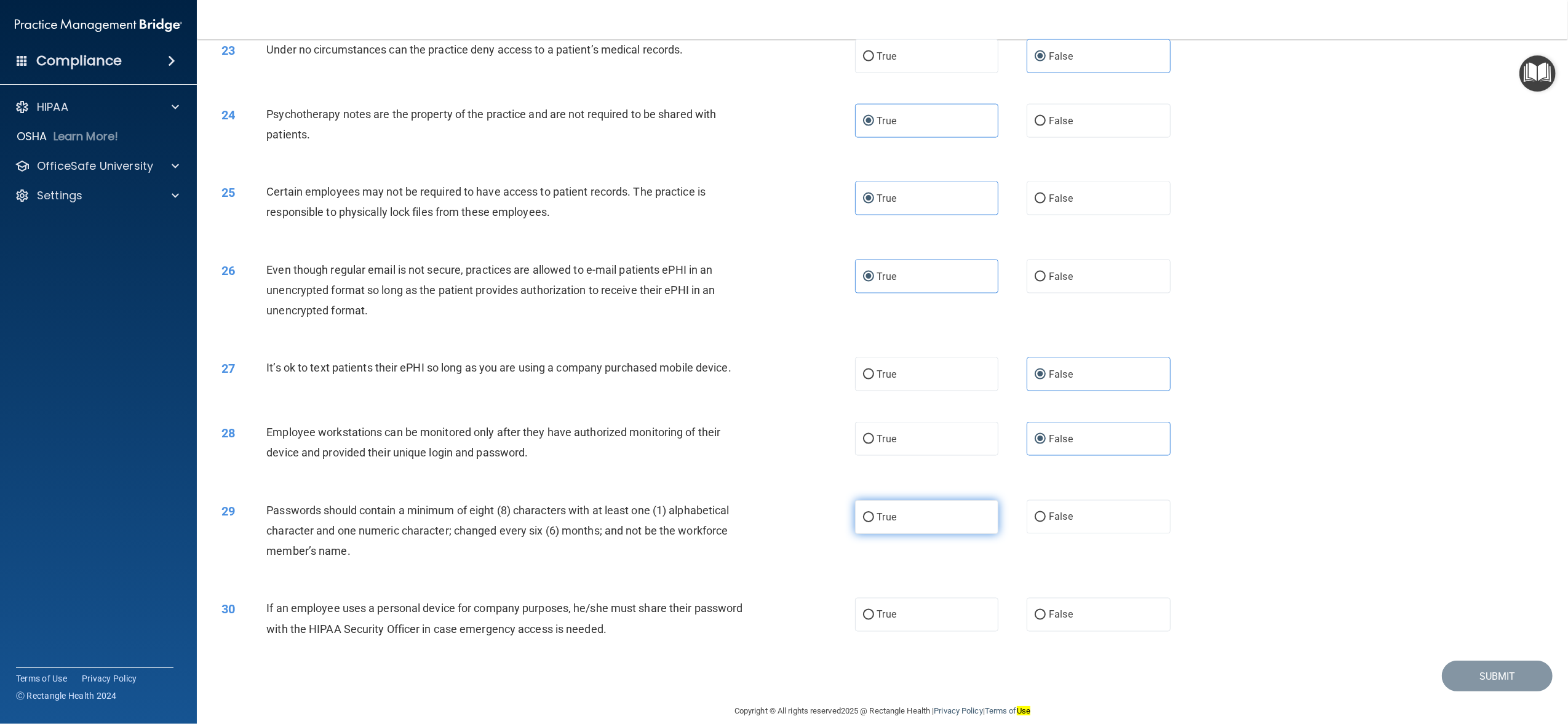
click at [925, 533] on label "True" at bounding box center [927, 517] width 144 height 34
click at [874, 522] on input "True" at bounding box center [868, 517] width 11 height 10
radio input "true"
click at [1100, 631] on label "False" at bounding box center [1098, 614] width 144 height 34
click at [1046, 620] on input "False" at bounding box center [1040, 615] width 11 height 10
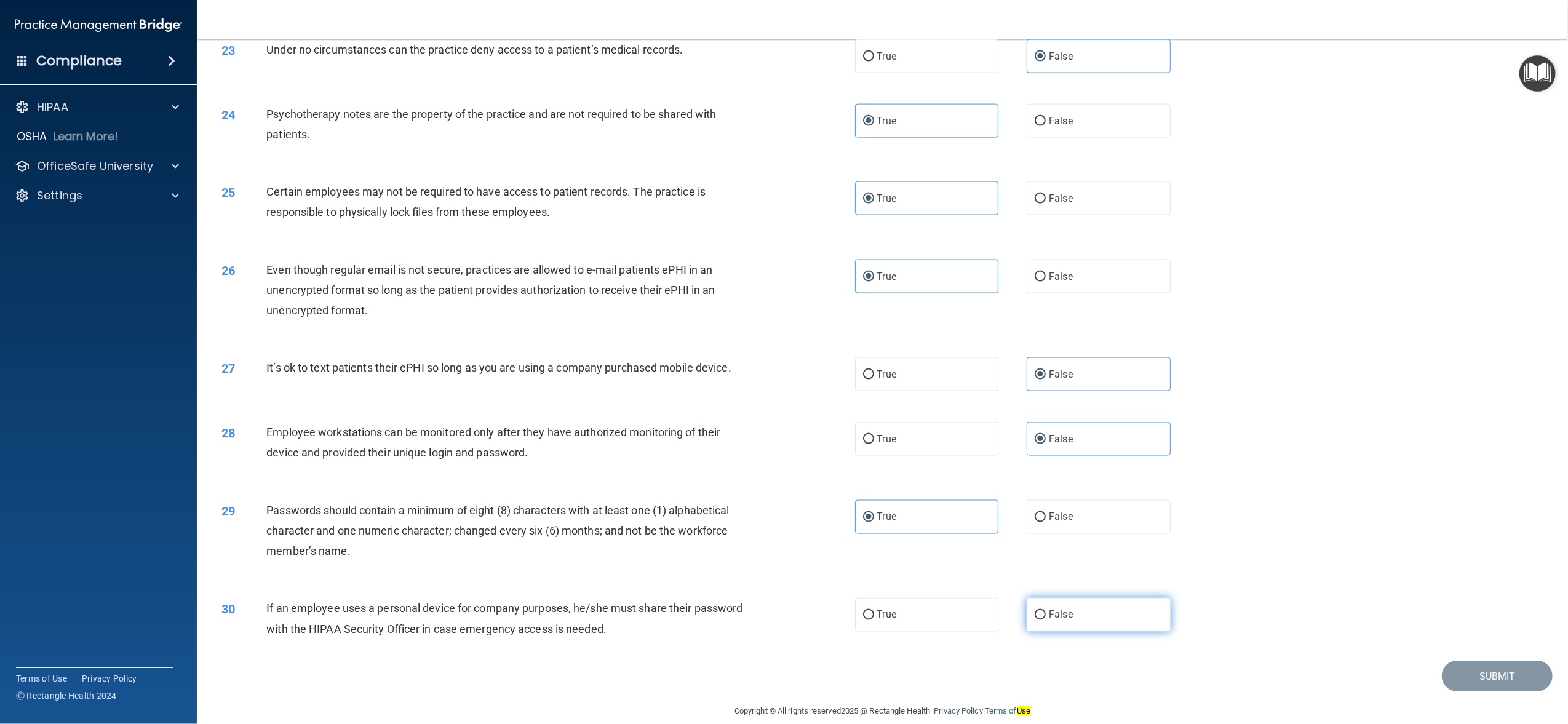
radio input "true"
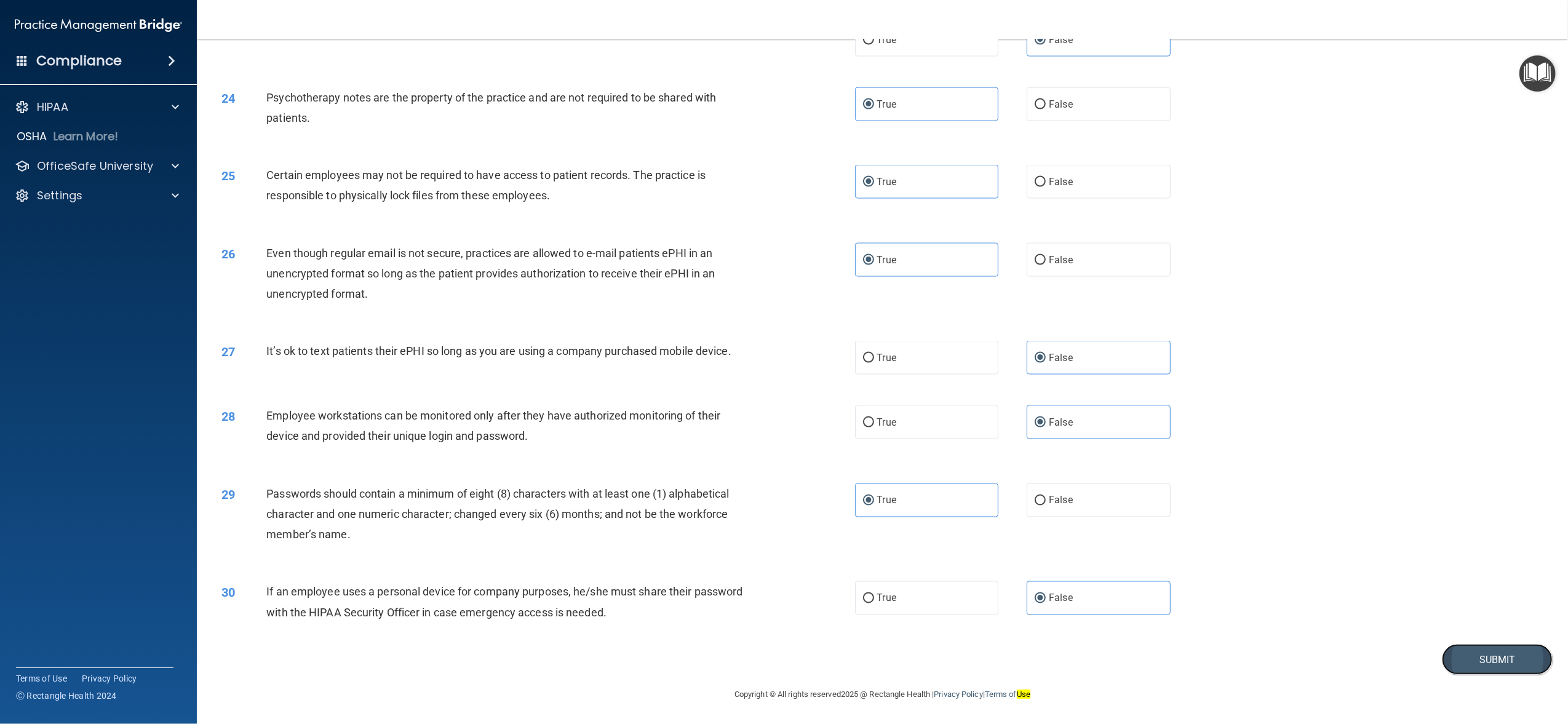
click at [1464, 652] on button "Submit" at bounding box center [1497, 659] width 111 height 31
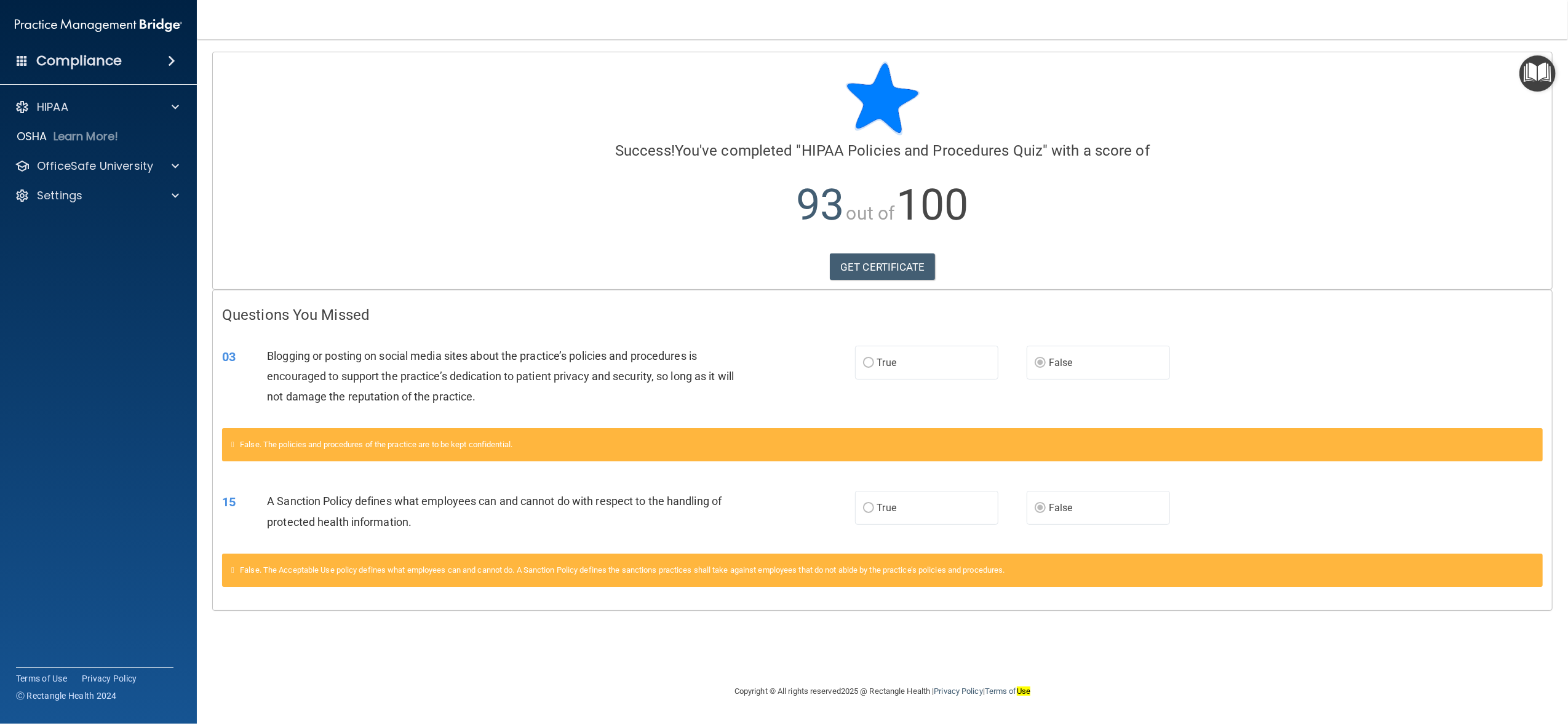
click at [1553, 63] on img "Open Resource Center" at bounding box center [1537, 73] width 36 height 36
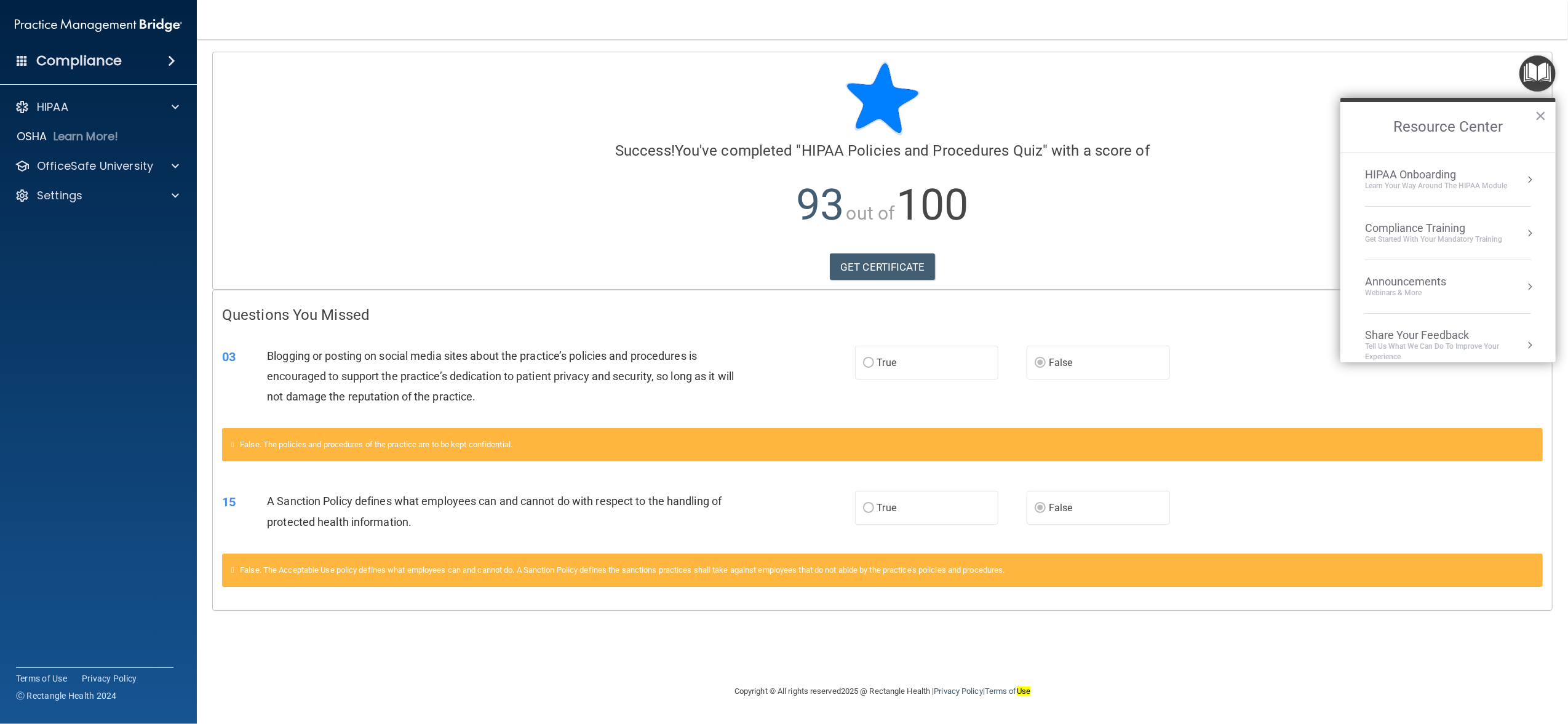
click at [1462, 225] on div "Compliance Training" at bounding box center [1433, 227] width 137 height 13
click at [1441, 169] on div "HIPAA Training for Members" at bounding box center [1418, 173] width 137 height 11
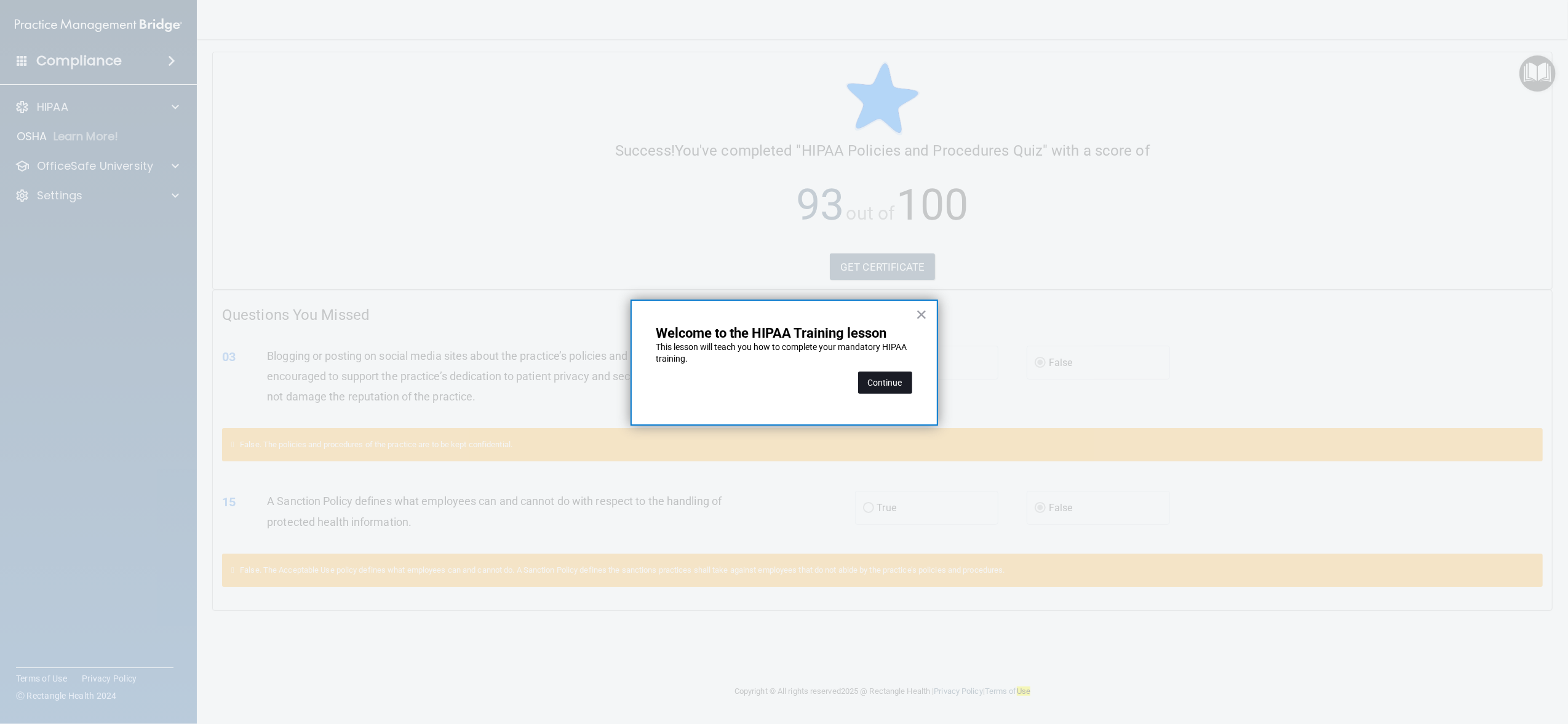
click at [889, 380] on button "Continue" at bounding box center [886, 382] width 54 height 22
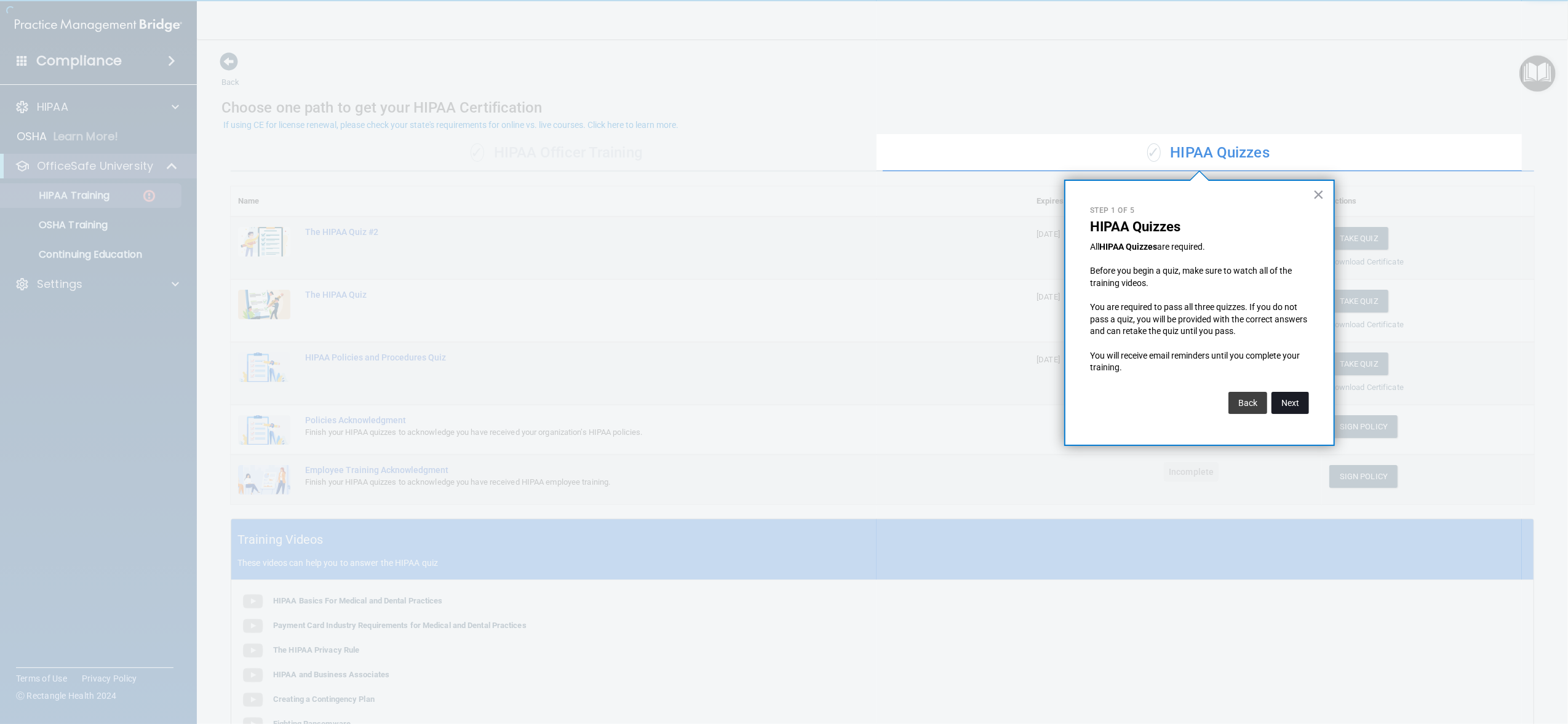
click at [1292, 399] on button "Next" at bounding box center [1290, 402] width 38 height 22
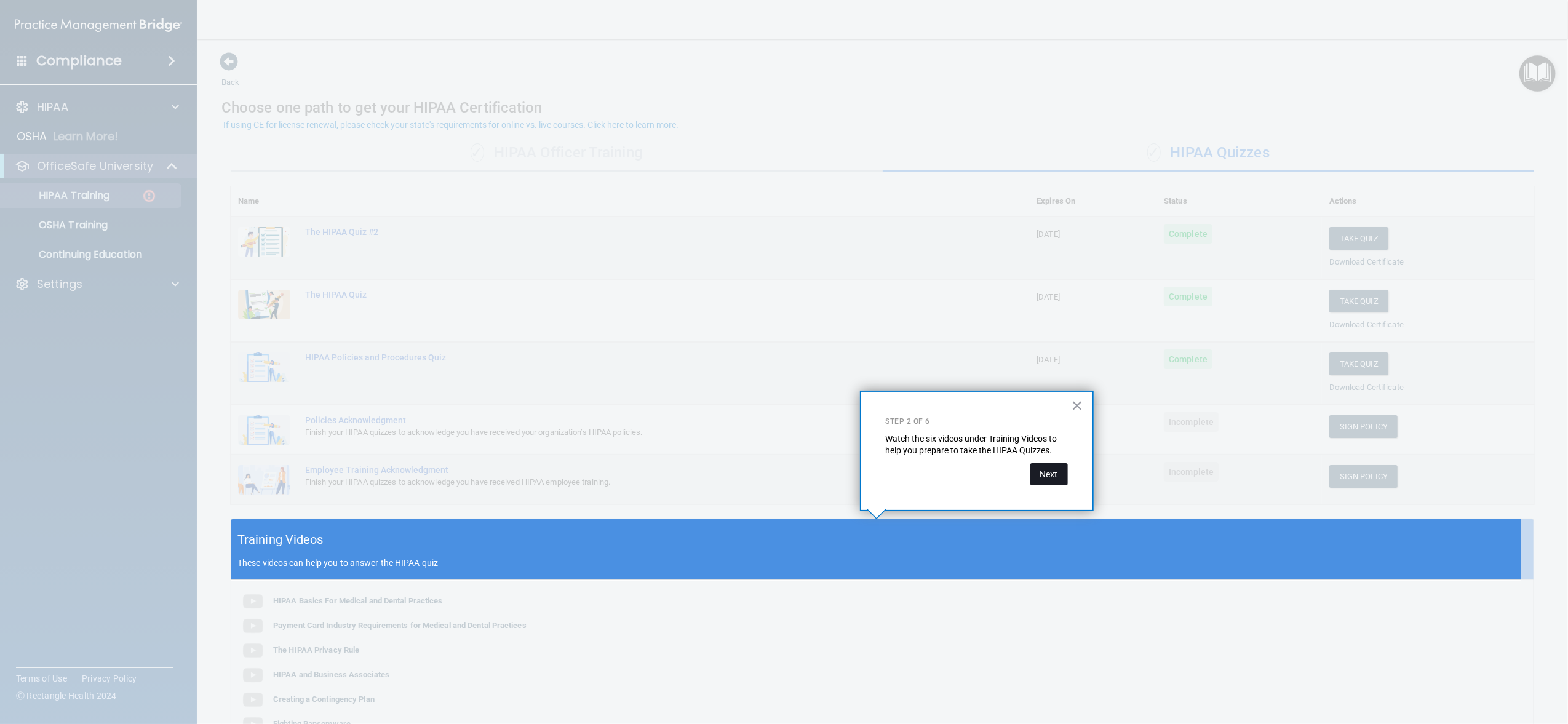
click at [1052, 473] on button "Next" at bounding box center [1049, 473] width 38 height 22
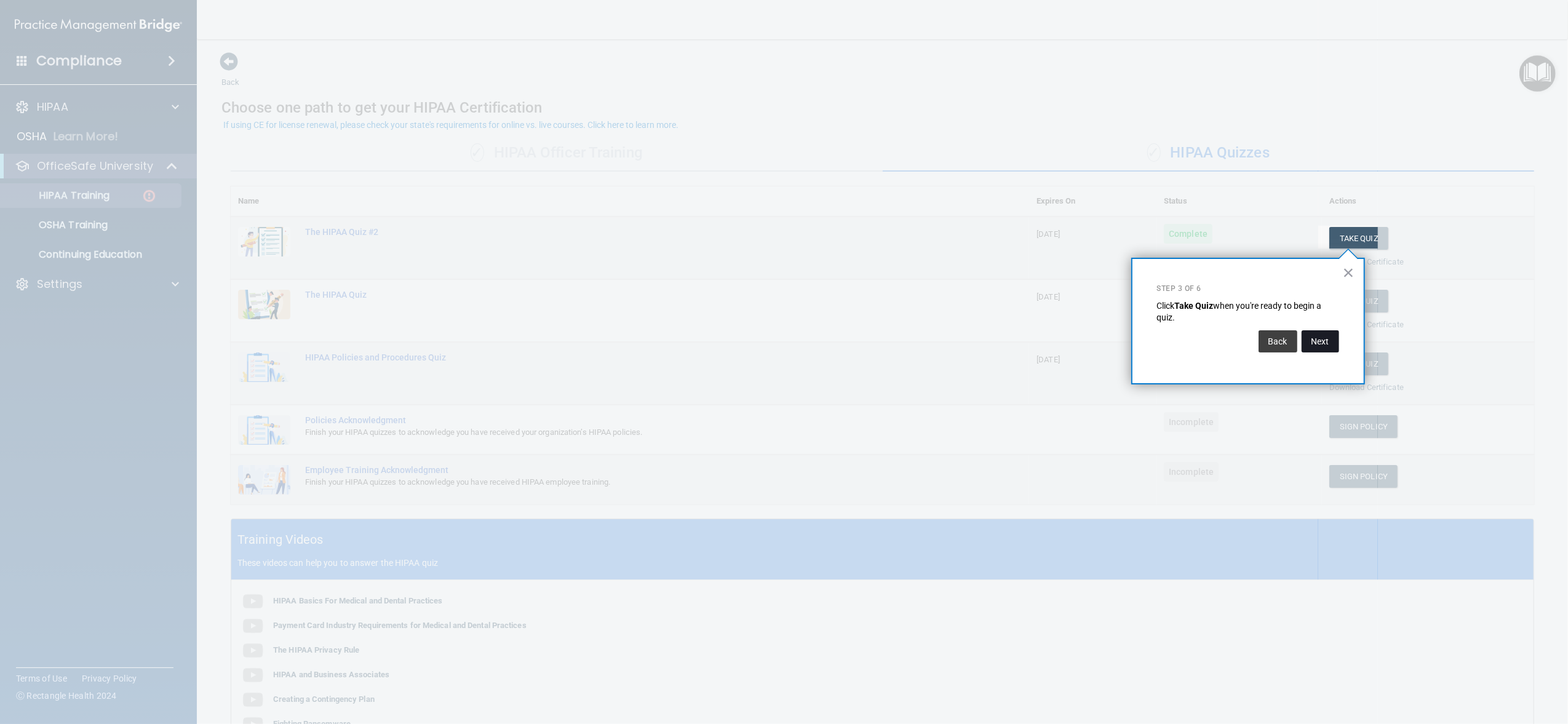
click at [1318, 345] on button "Next" at bounding box center [1320, 341] width 38 height 22
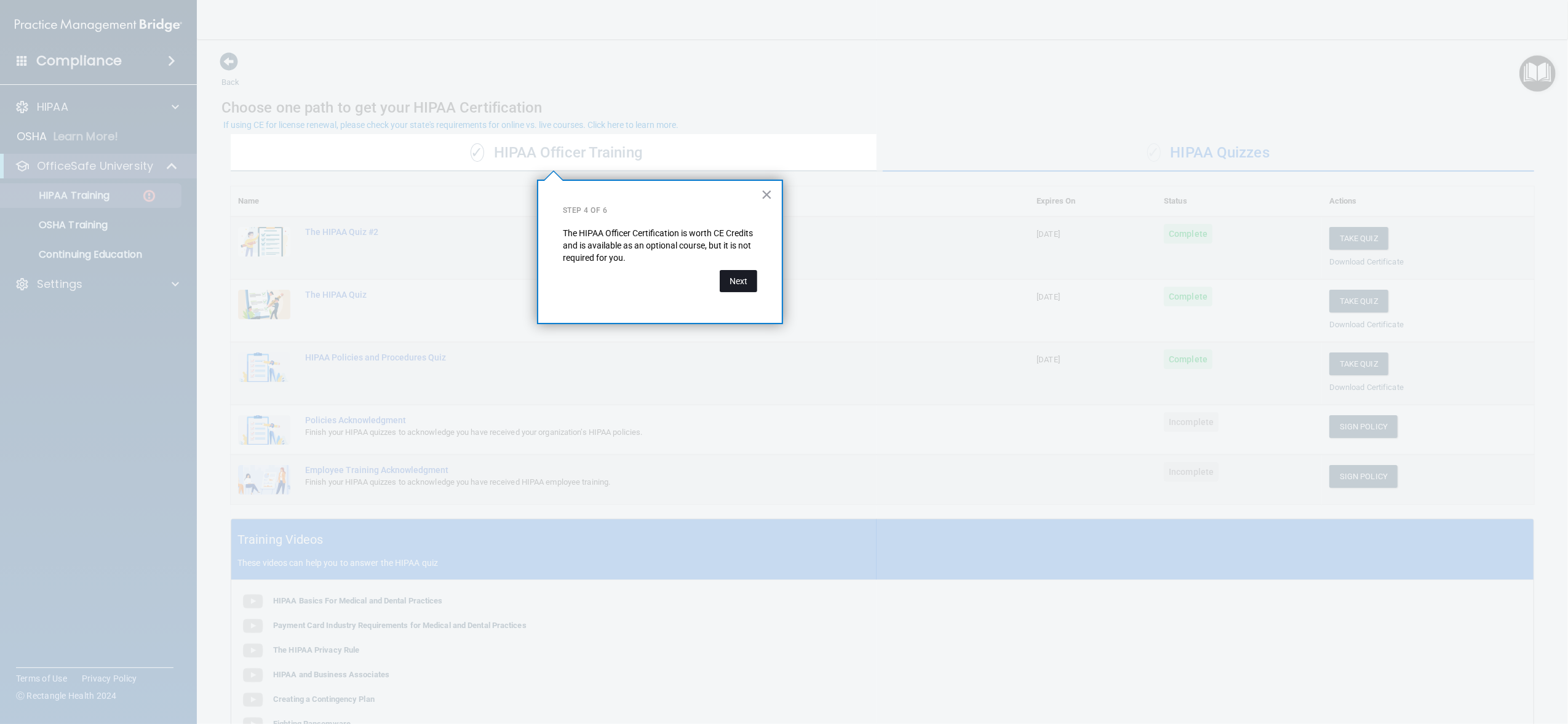
click at [745, 279] on button "Next" at bounding box center [738, 281] width 38 height 22
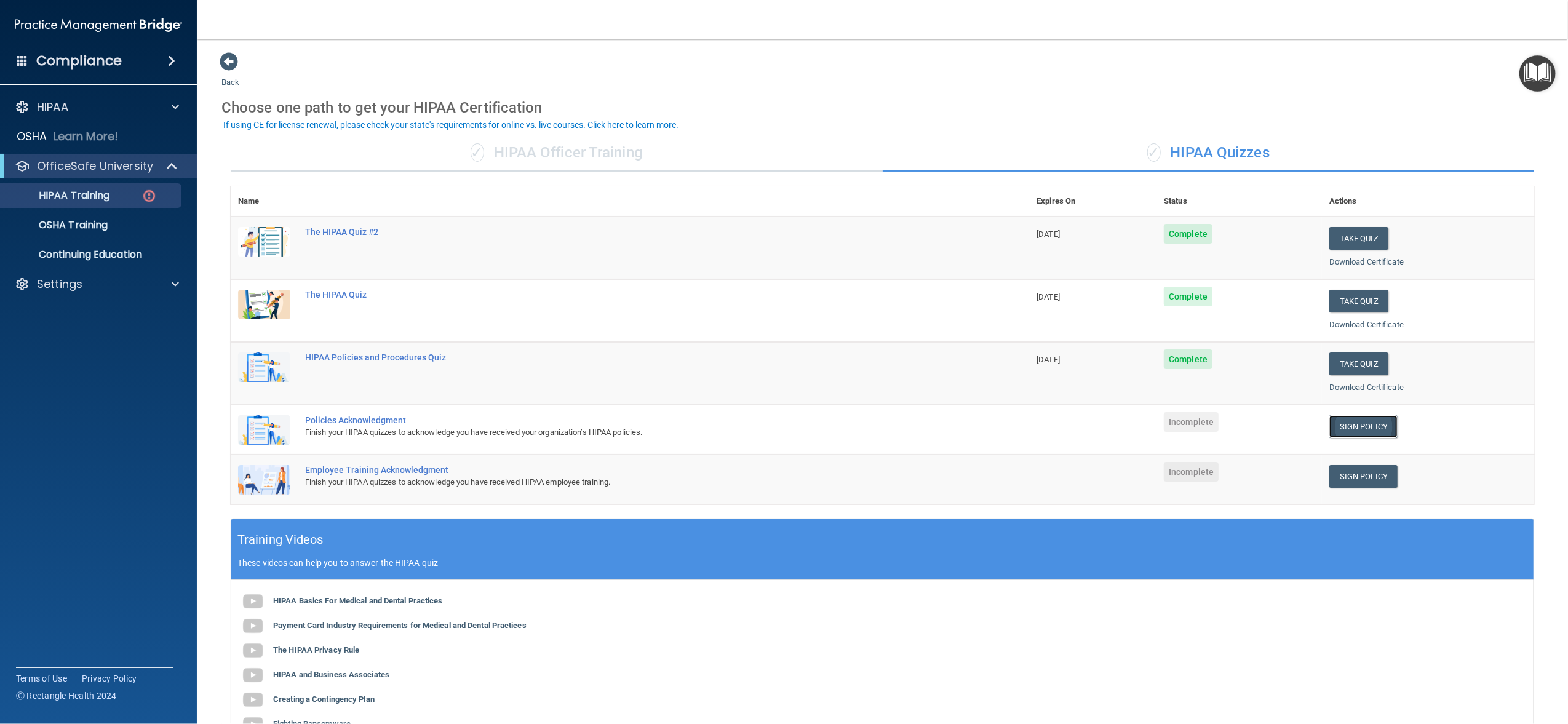
click at [1345, 428] on link "Sign Policy" at bounding box center [1363, 427] width 68 height 23
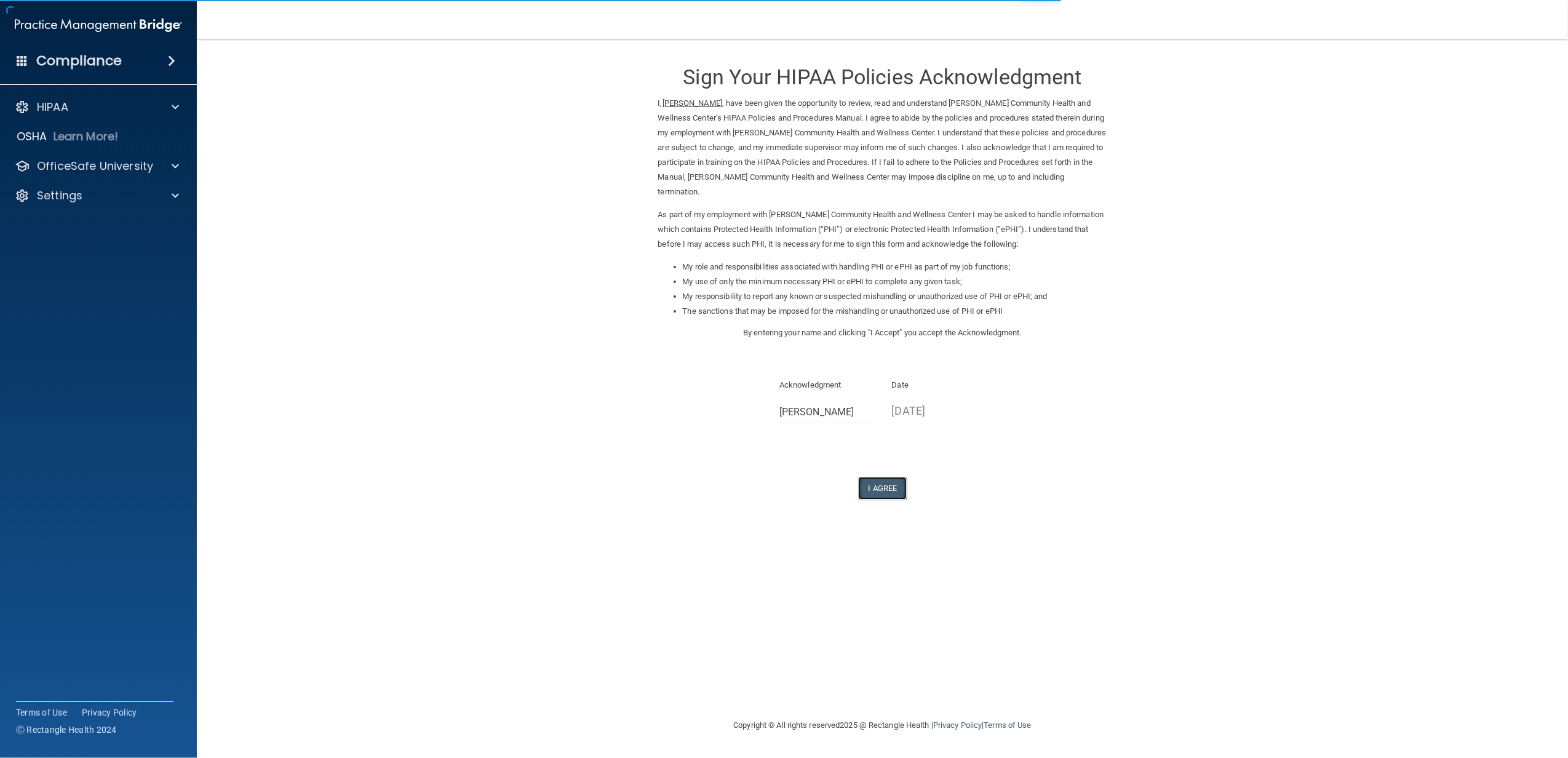
click at [892, 495] on button "I Agree" at bounding box center [883, 488] width 49 height 23
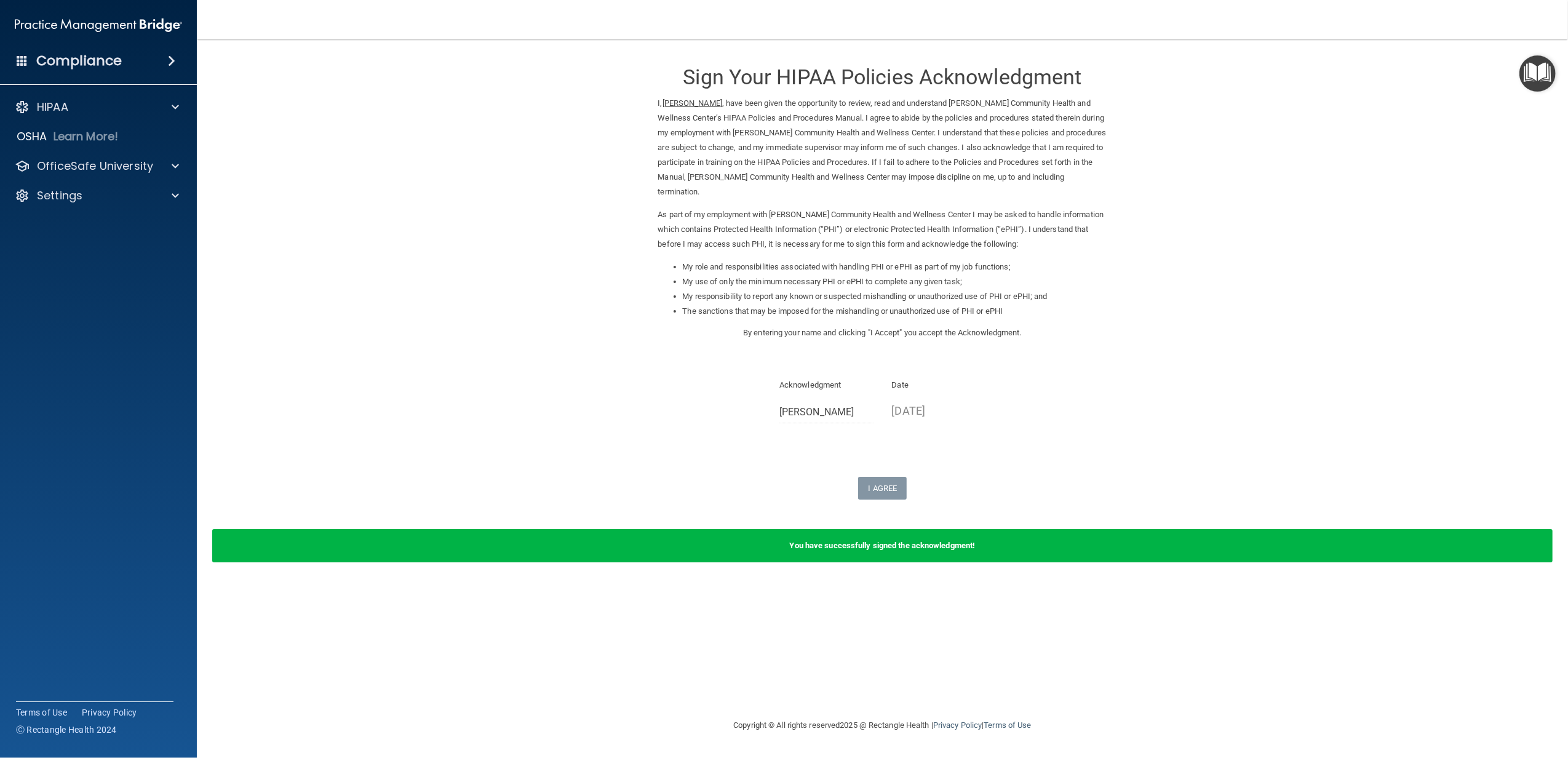
click at [1538, 84] on img "Open Resource Center" at bounding box center [1537, 73] width 36 height 36
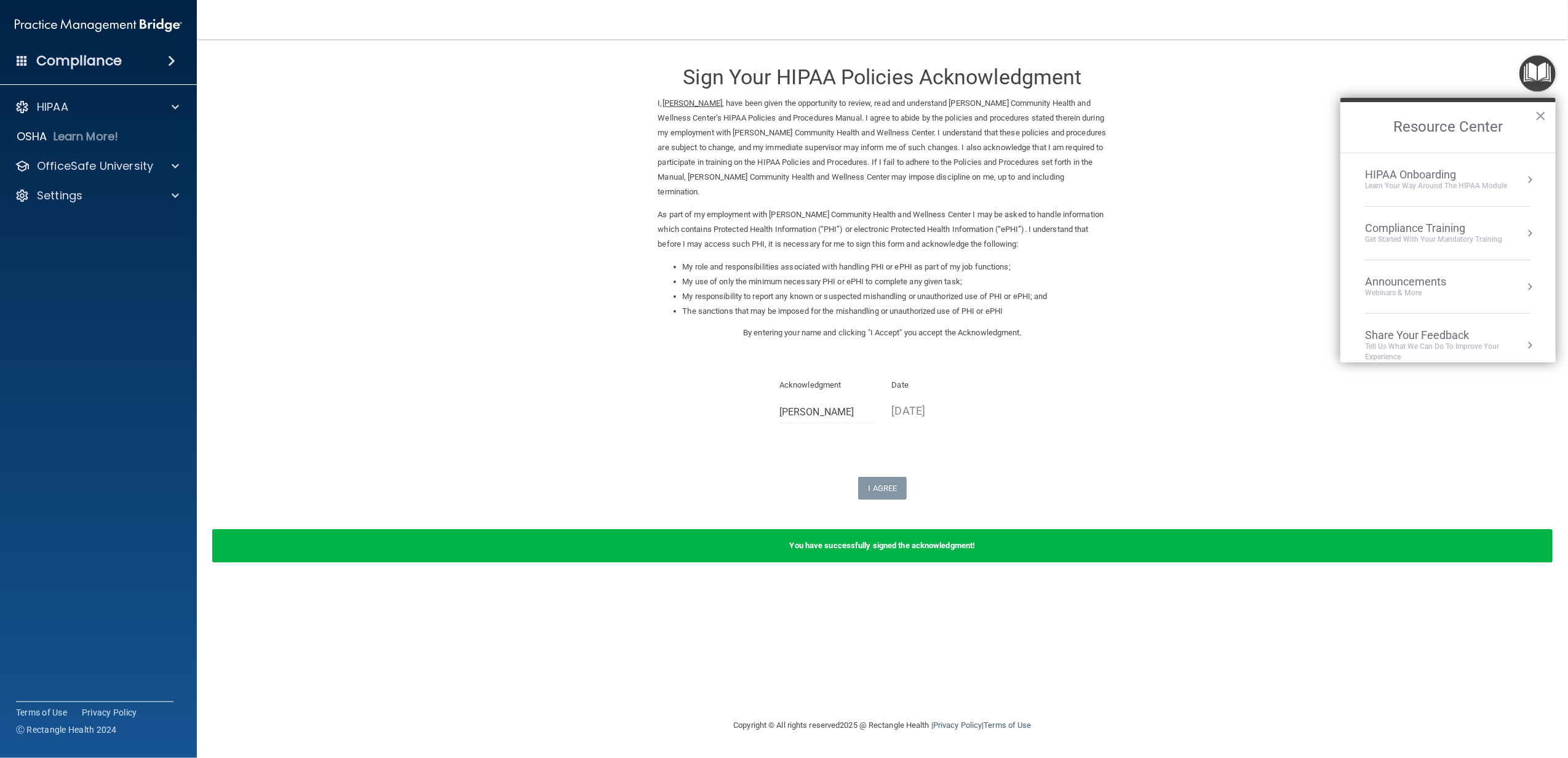
click at [1412, 230] on div "Compliance Training" at bounding box center [1433, 228] width 137 height 13
click at [1439, 177] on div "HIPAA Training for Members" at bounding box center [1418, 173] width 137 height 11
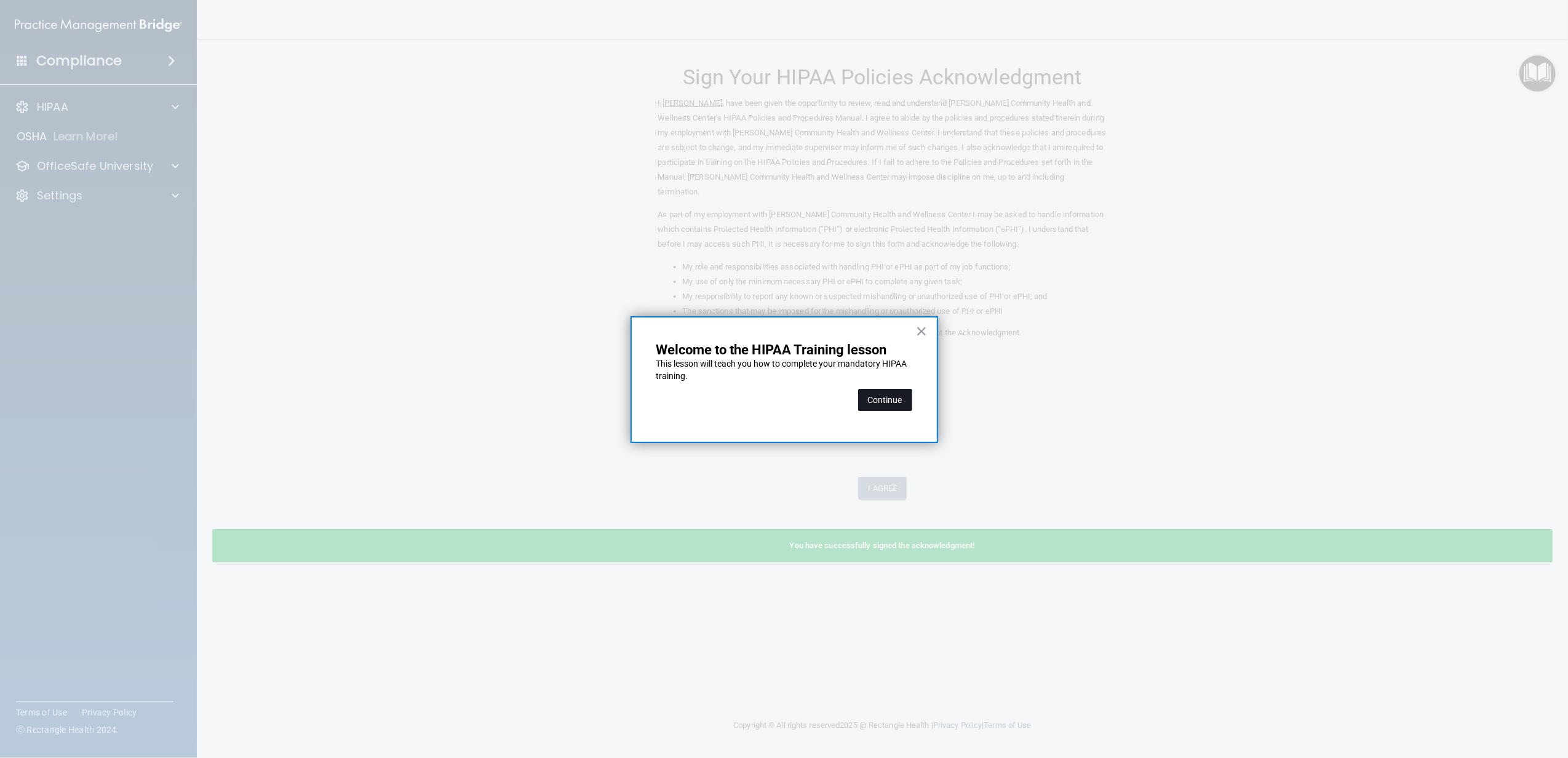
click at [887, 397] on button "Continue" at bounding box center [886, 399] width 54 height 22
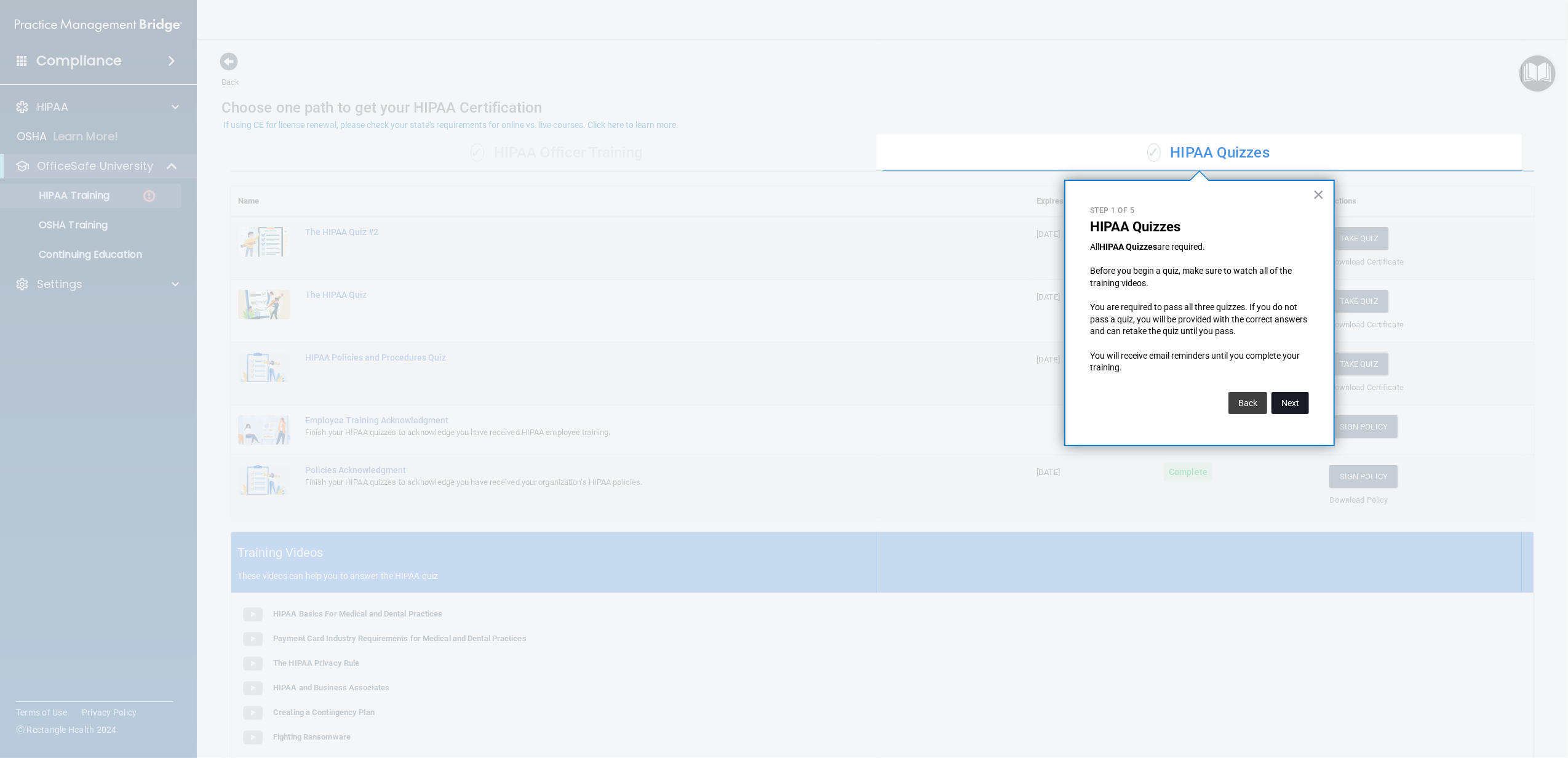
click at [1292, 410] on button "Next" at bounding box center [1290, 403] width 38 height 22
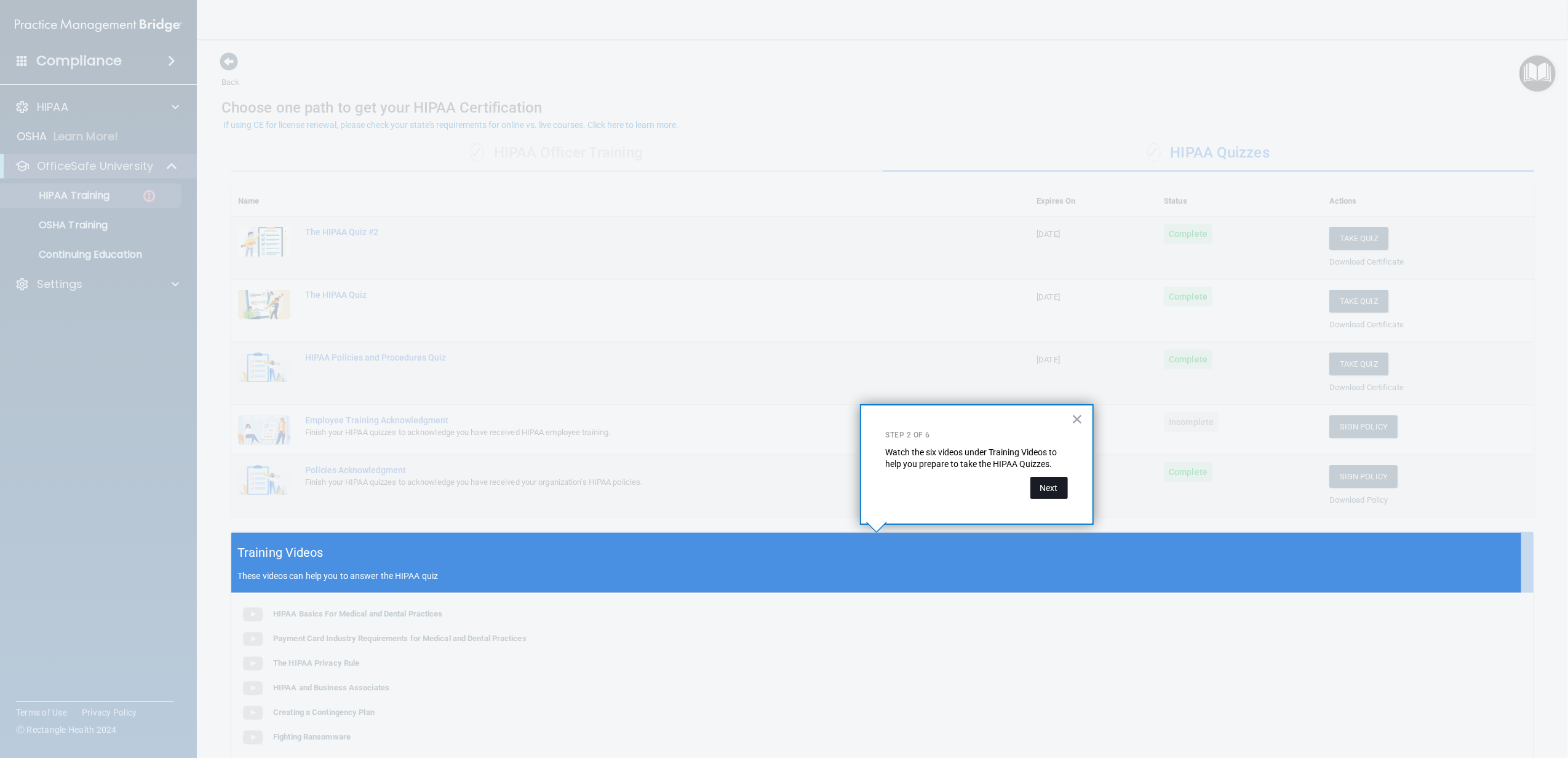
click at [1056, 495] on button "Next" at bounding box center [1049, 488] width 38 height 22
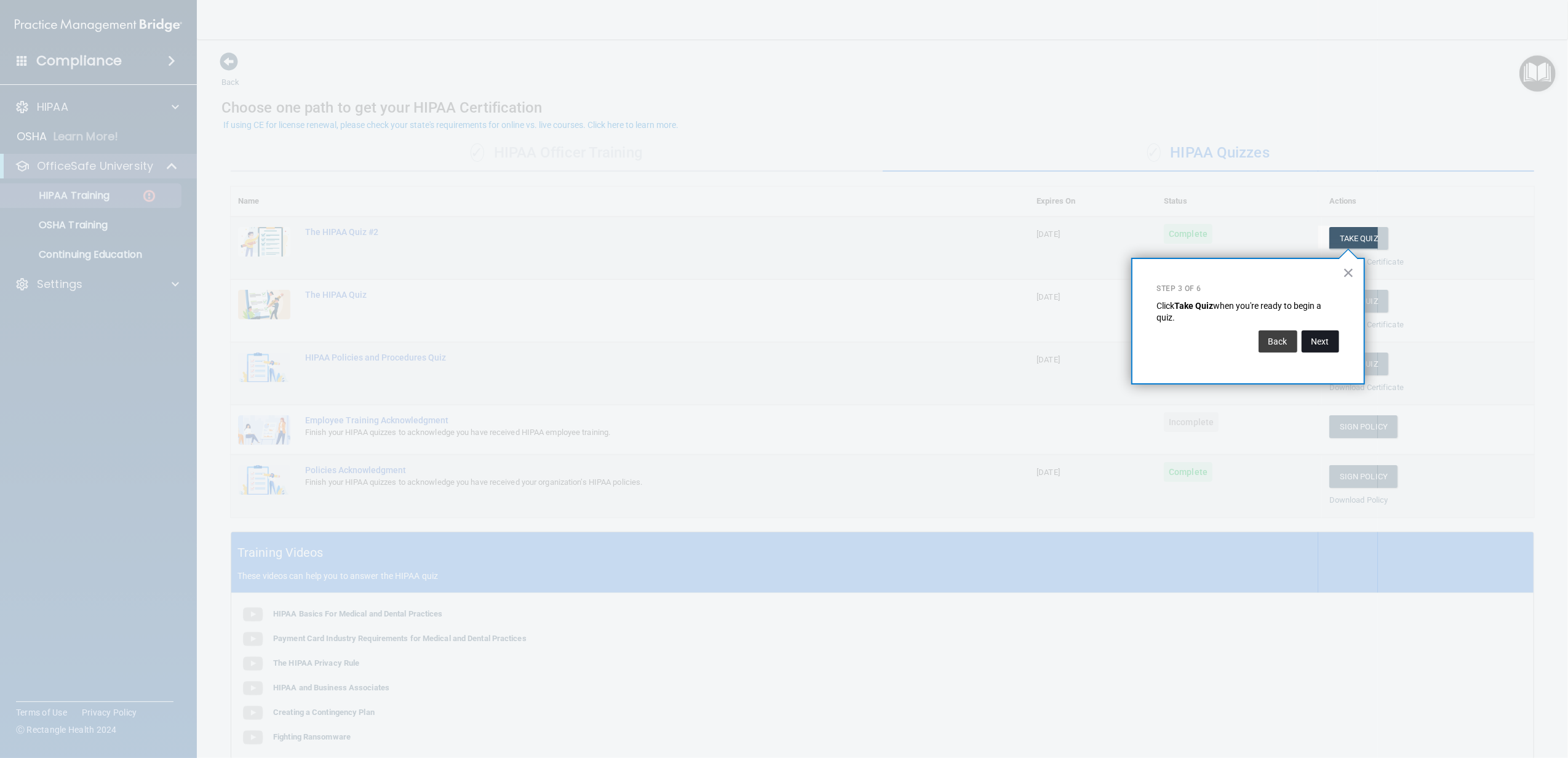
click at [1321, 349] on button "Next" at bounding box center [1320, 341] width 38 height 22
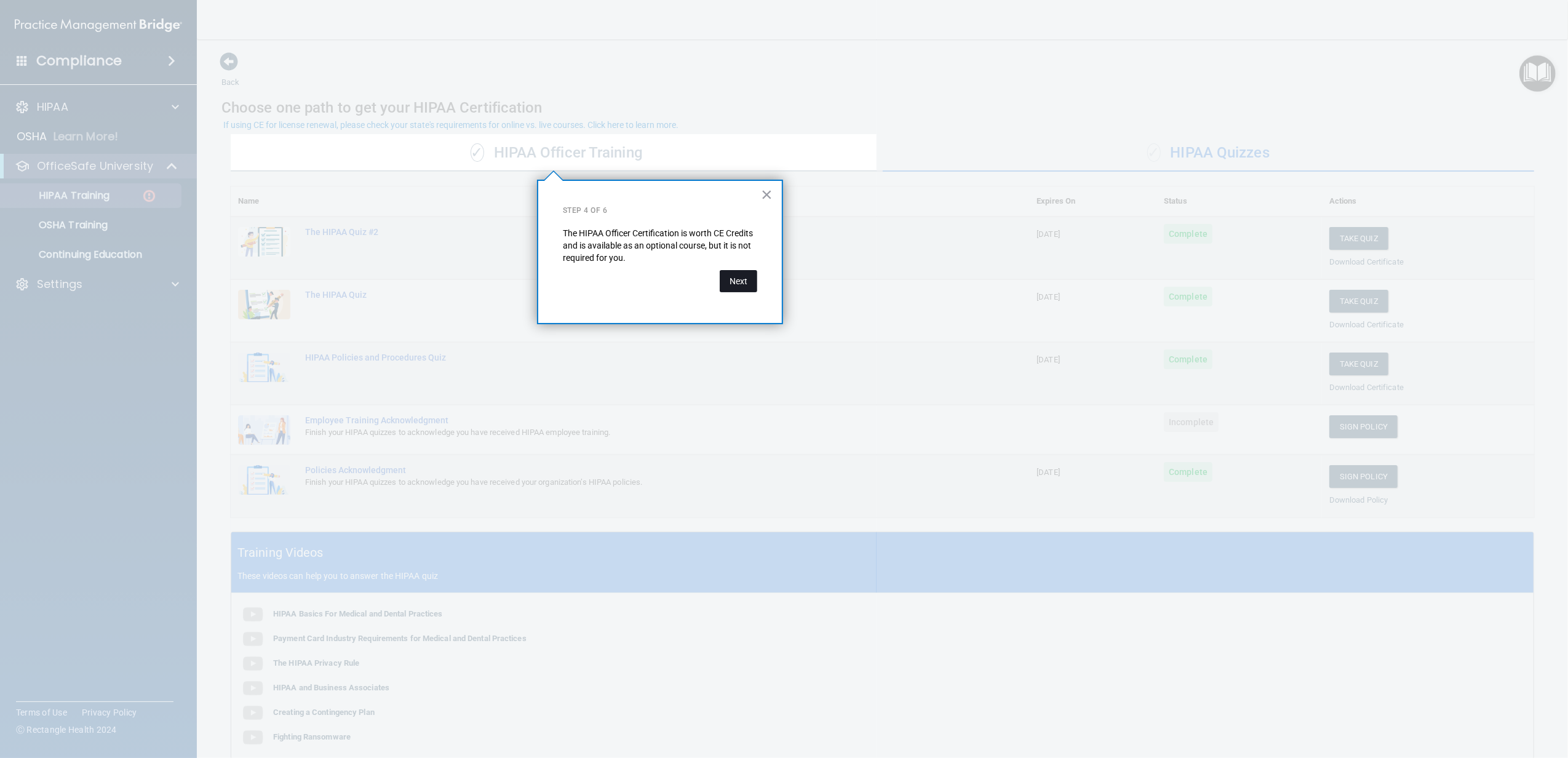
click at [738, 277] on button "Next" at bounding box center [738, 281] width 38 height 22
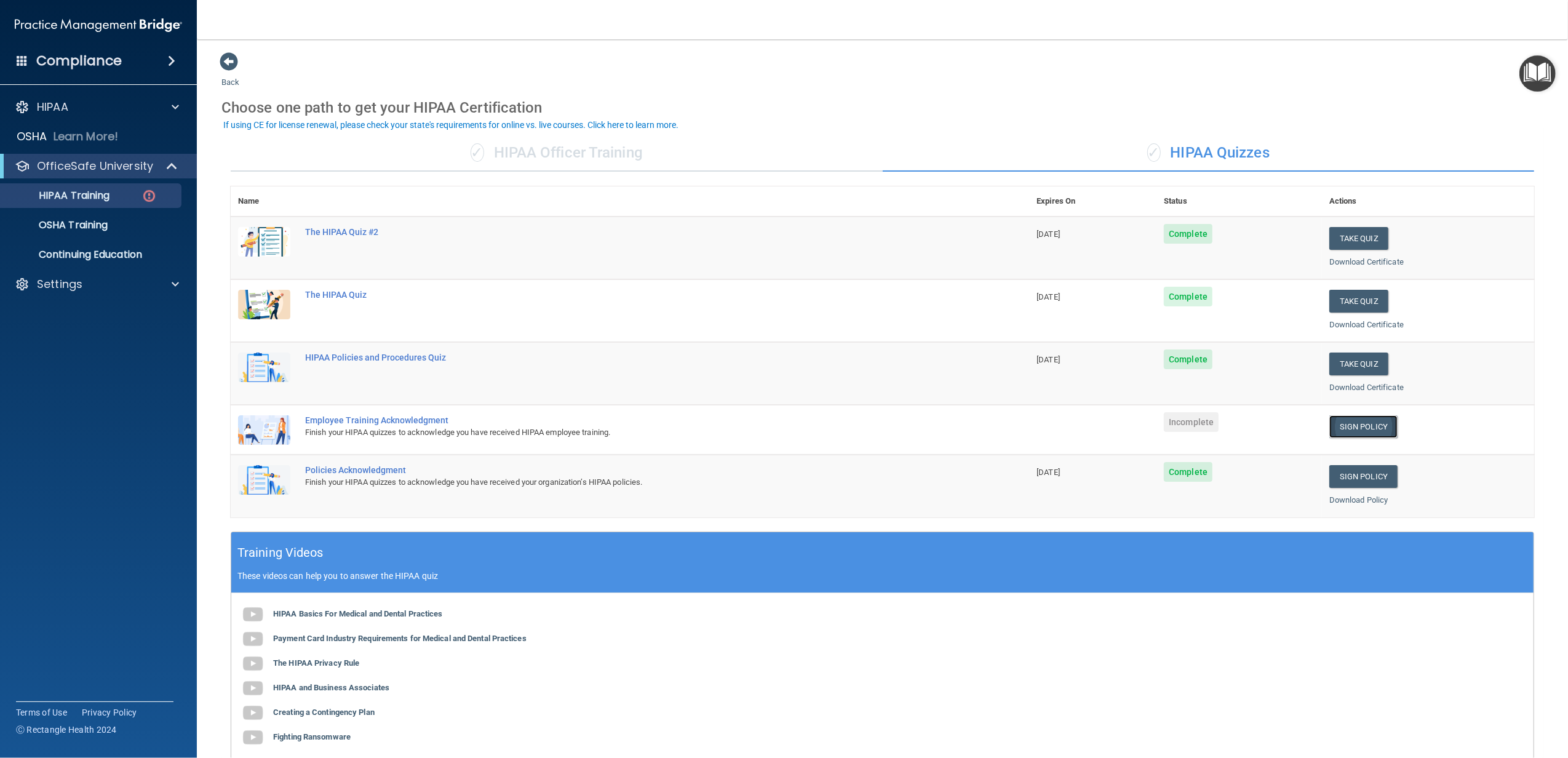
click at [1348, 426] on link "Sign Policy" at bounding box center [1363, 427] width 68 height 23
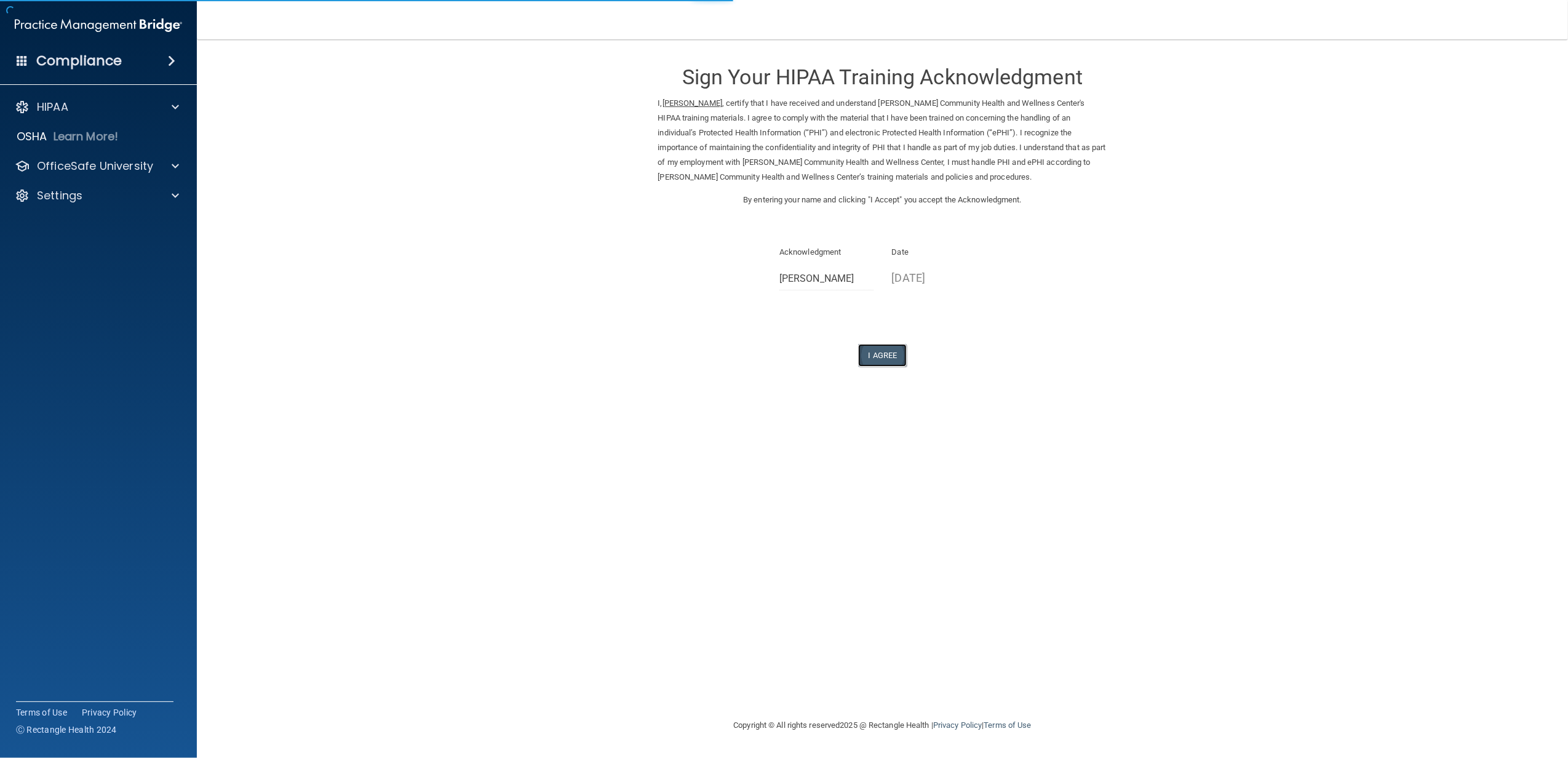
click at [885, 355] on button "I Agree" at bounding box center [883, 355] width 49 height 23
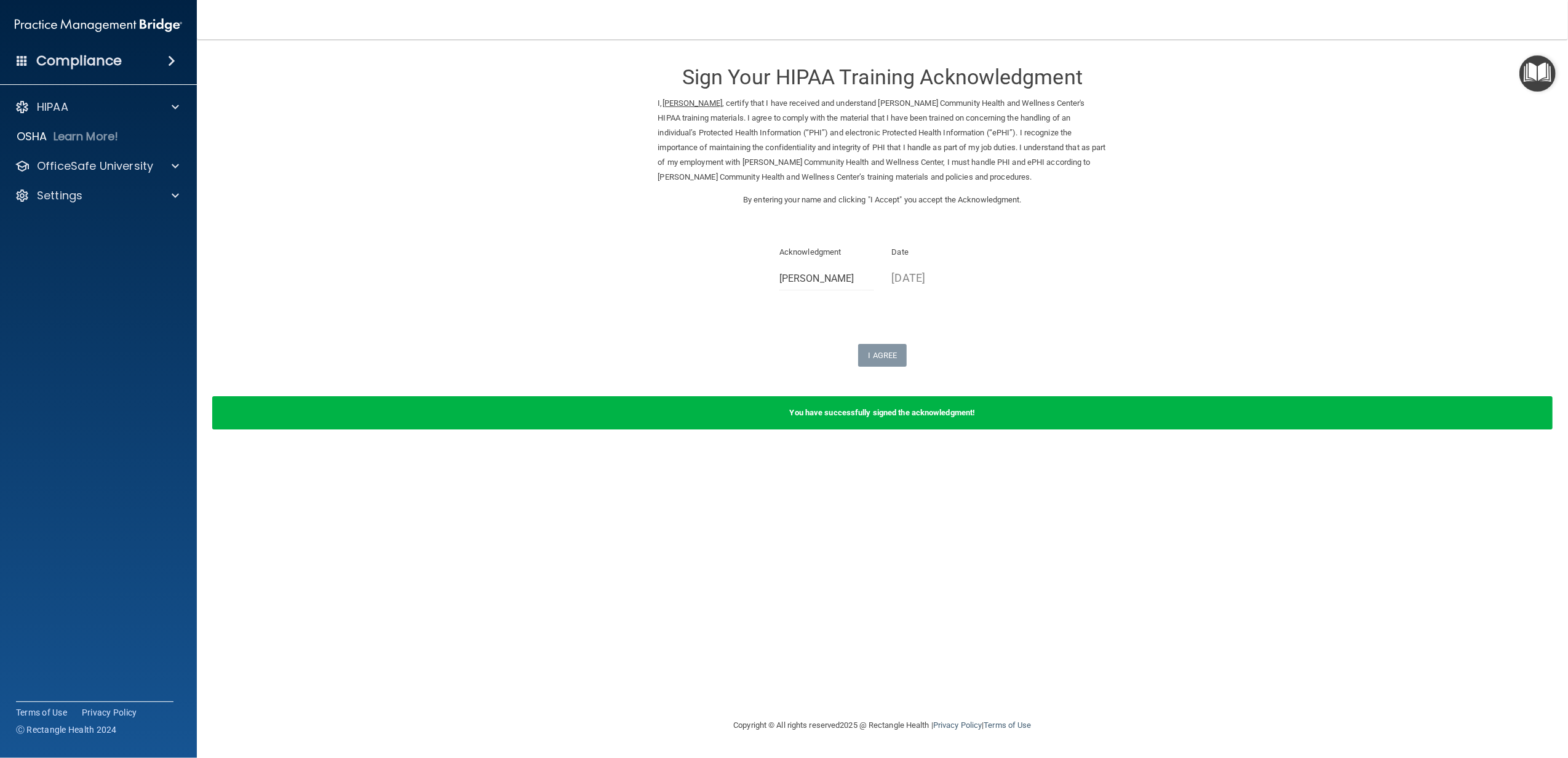
click at [1516, 69] on form "Sign Your HIPAA Training Acknowledgment I, [PERSON_NAME] , certify that I have …" at bounding box center [882, 248] width 1322 height 393
click at [1526, 70] on img "Open Resource Center" at bounding box center [1537, 73] width 36 height 36
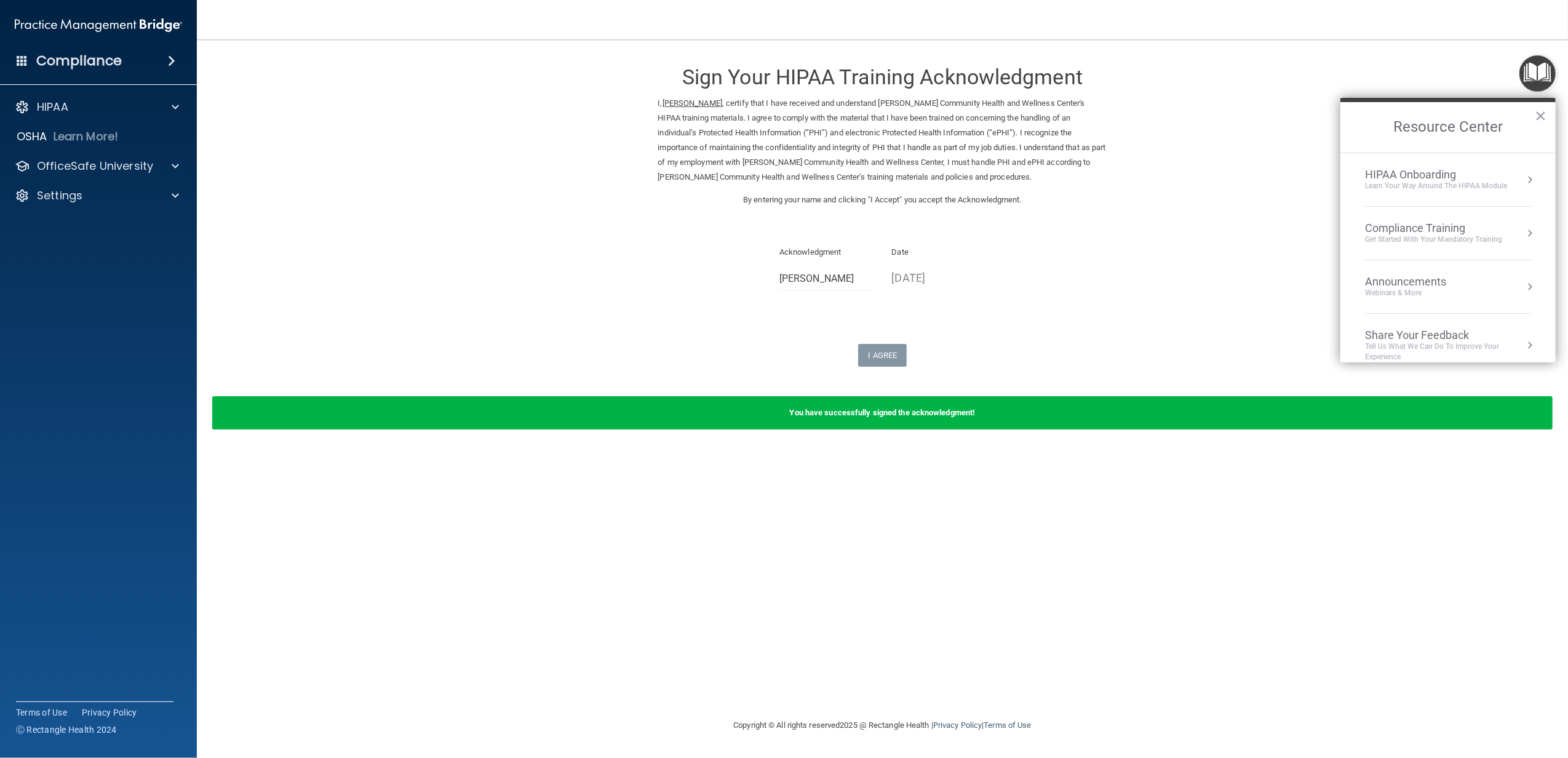
click at [1433, 225] on div "Compliance Training" at bounding box center [1433, 228] width 137 height 13
click at [1384, 175] on div "HIPAA Training for Members" at bounding box center [1418, 173] width 137 height 11
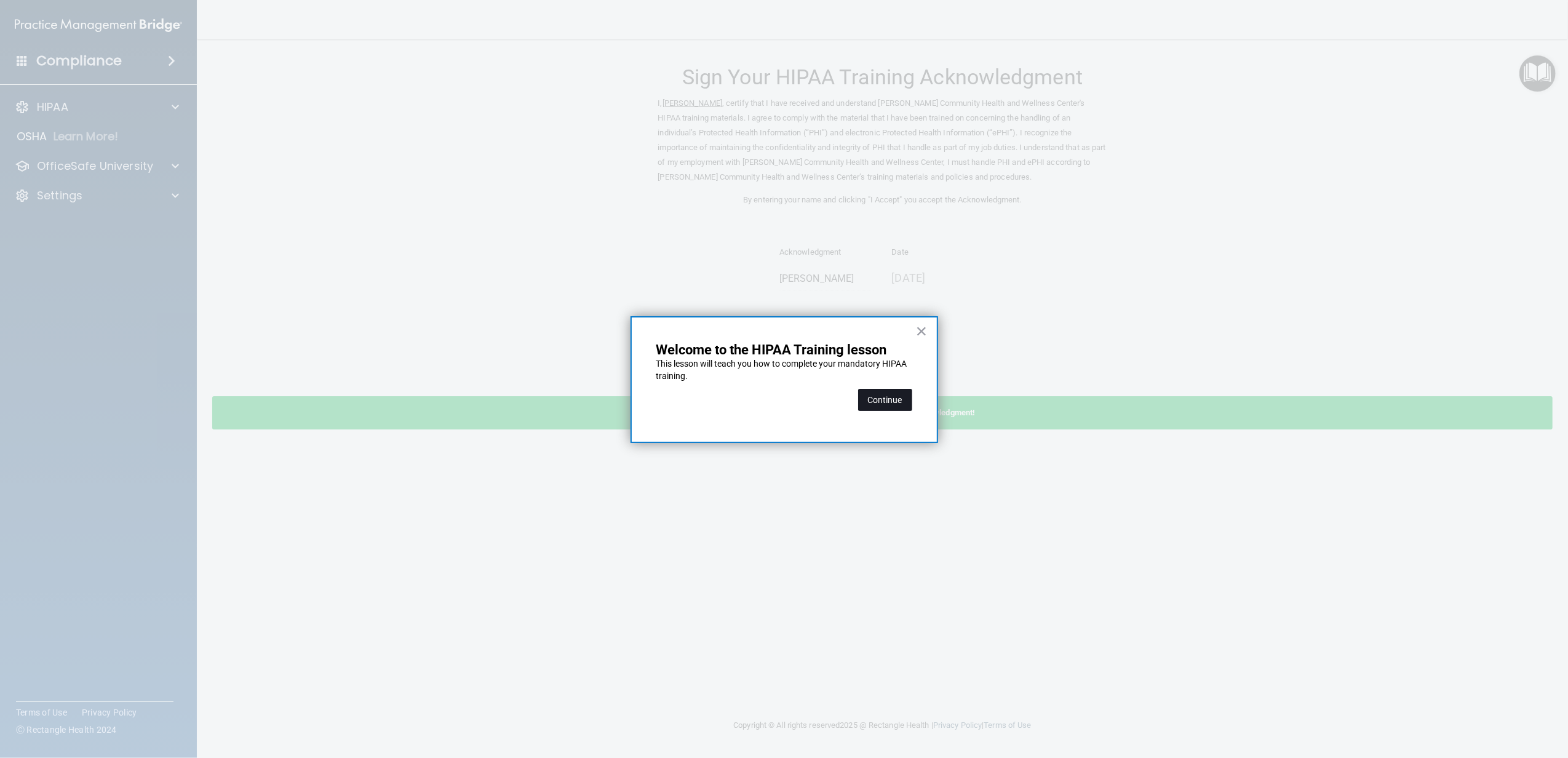
click at [894, 397] on button "Continue" at bounding box center [886, 399] width 54 height 22
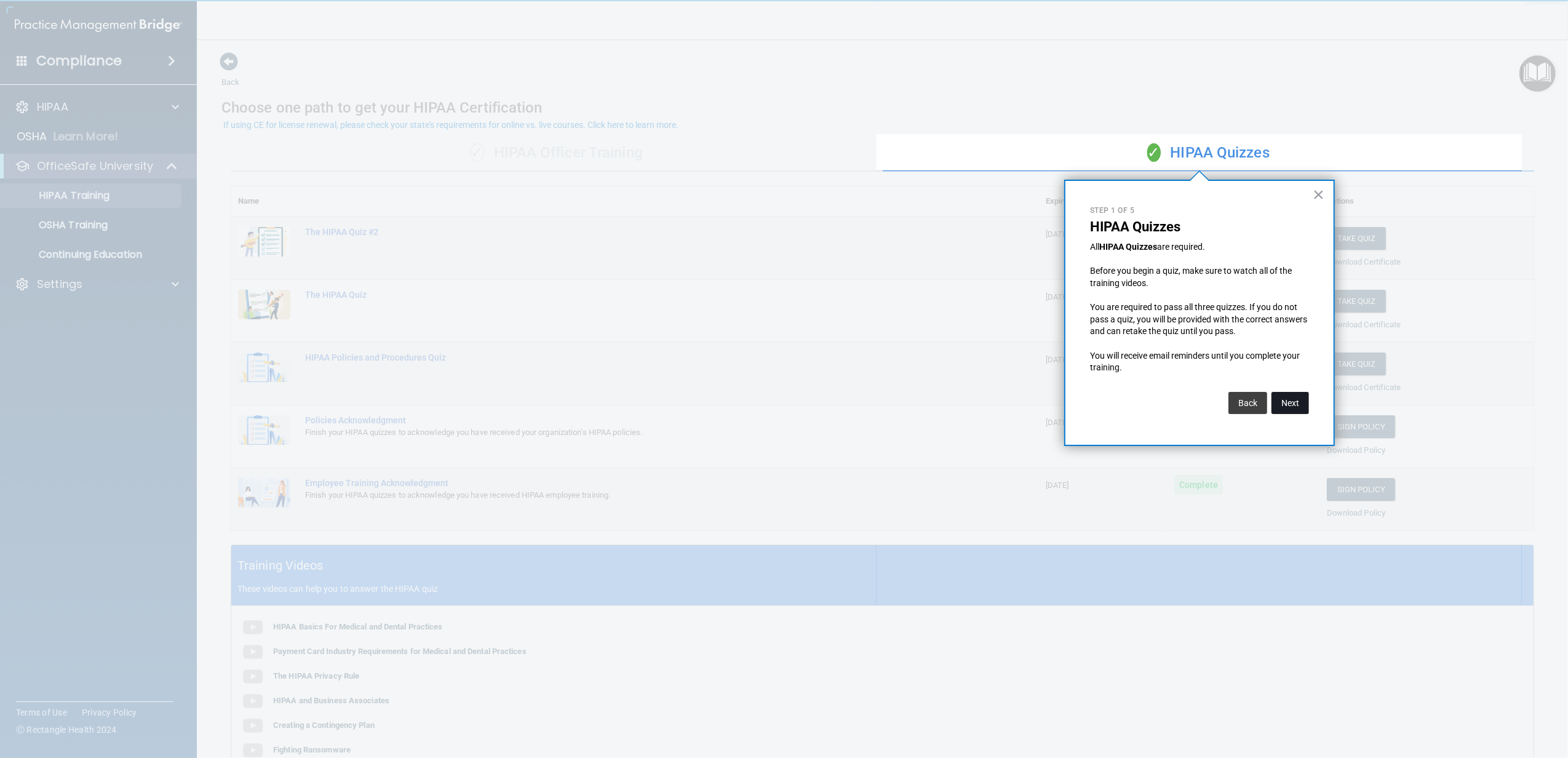
click at [1297, 406] on button "Next" at bounding box center [1290, 403] width 38 height 22
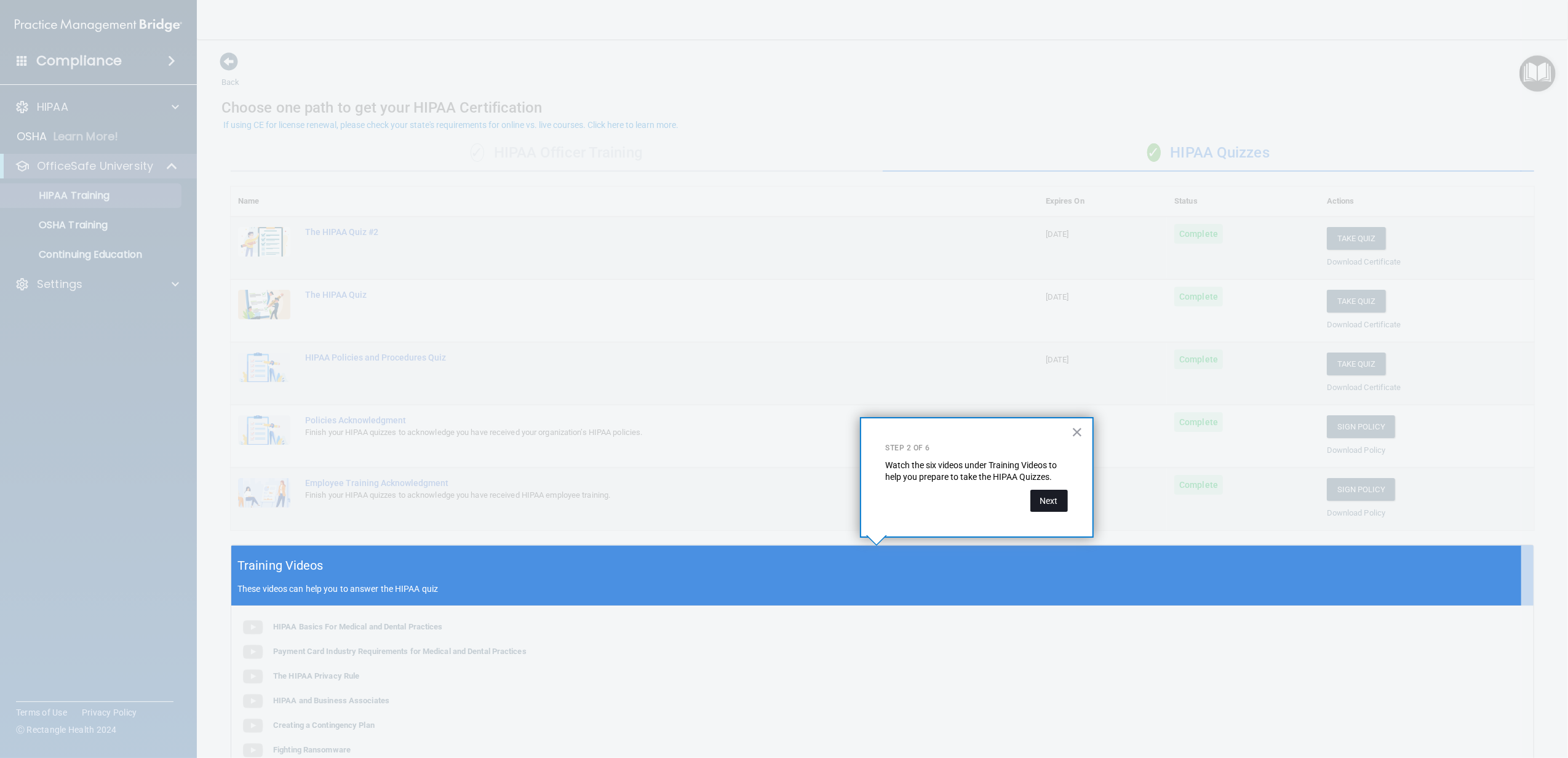
click at [1046, 499] on button "Next" at bounding box center [1049, 501] width 38 height 22
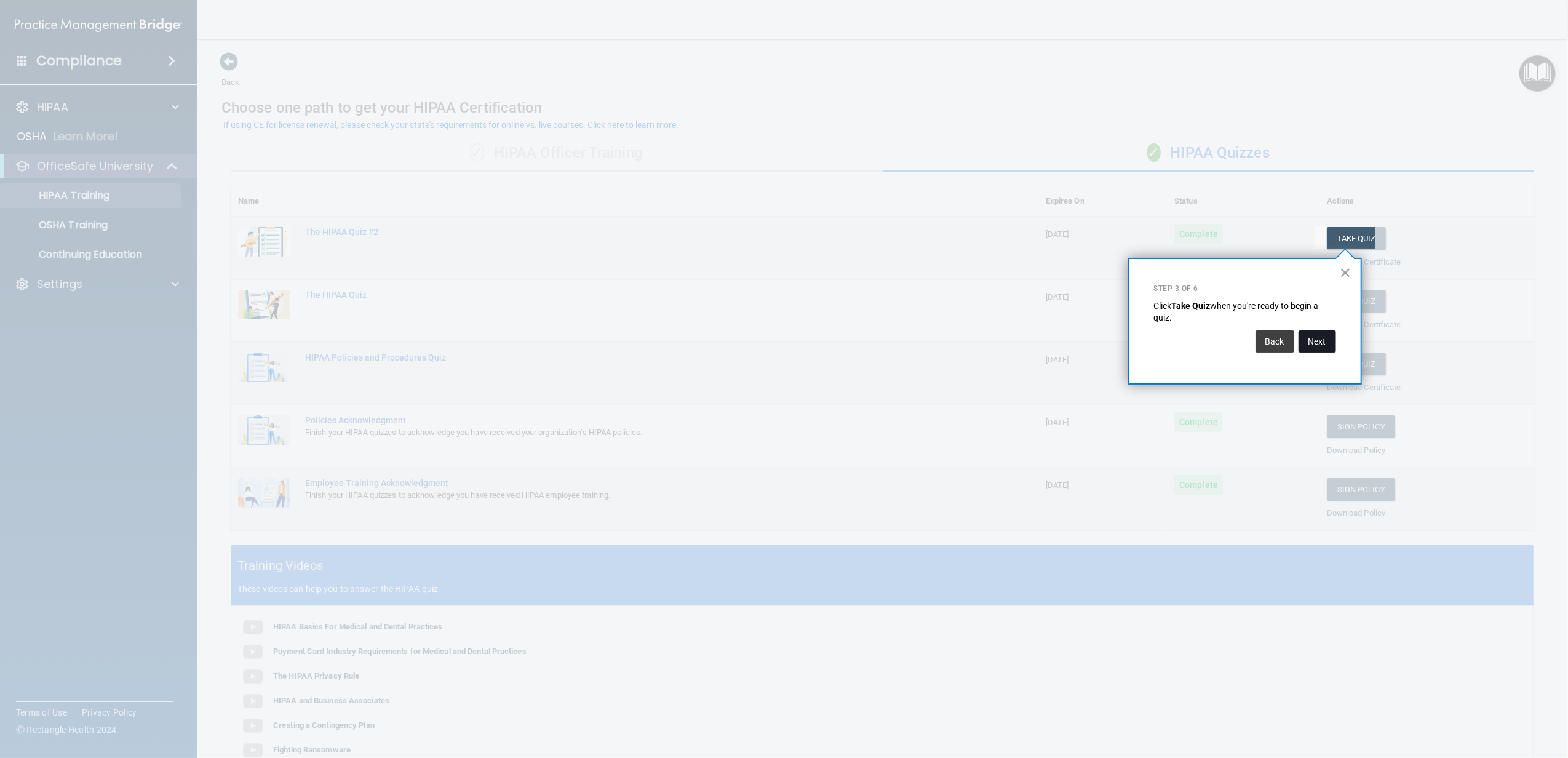
click at [1307, 338] on button "Next" at bounding box center [1317, 341] width 38 height 22
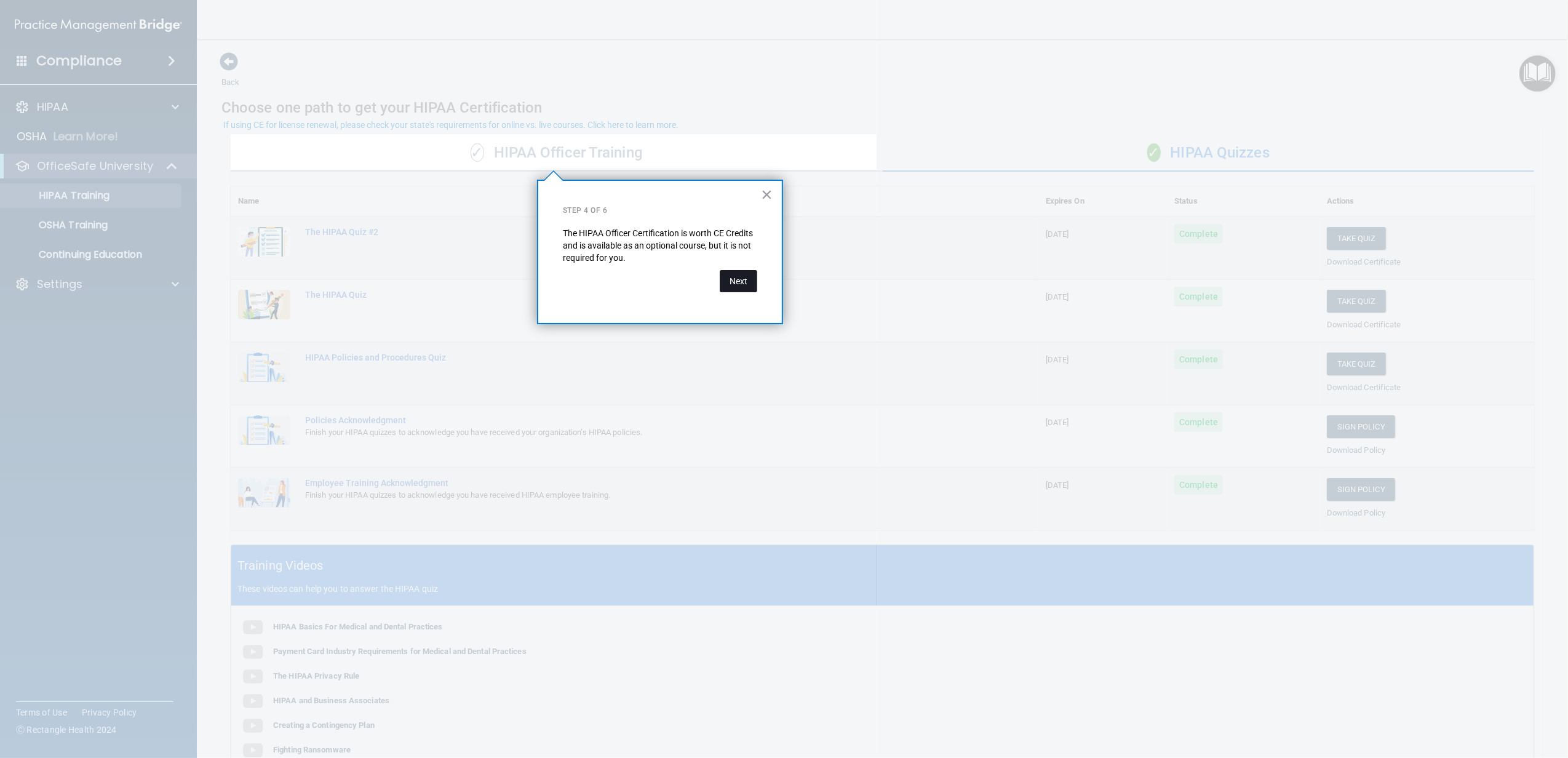
click at [722, 282] on button "Next" at bounding box center [738, 281] width 38 height 22
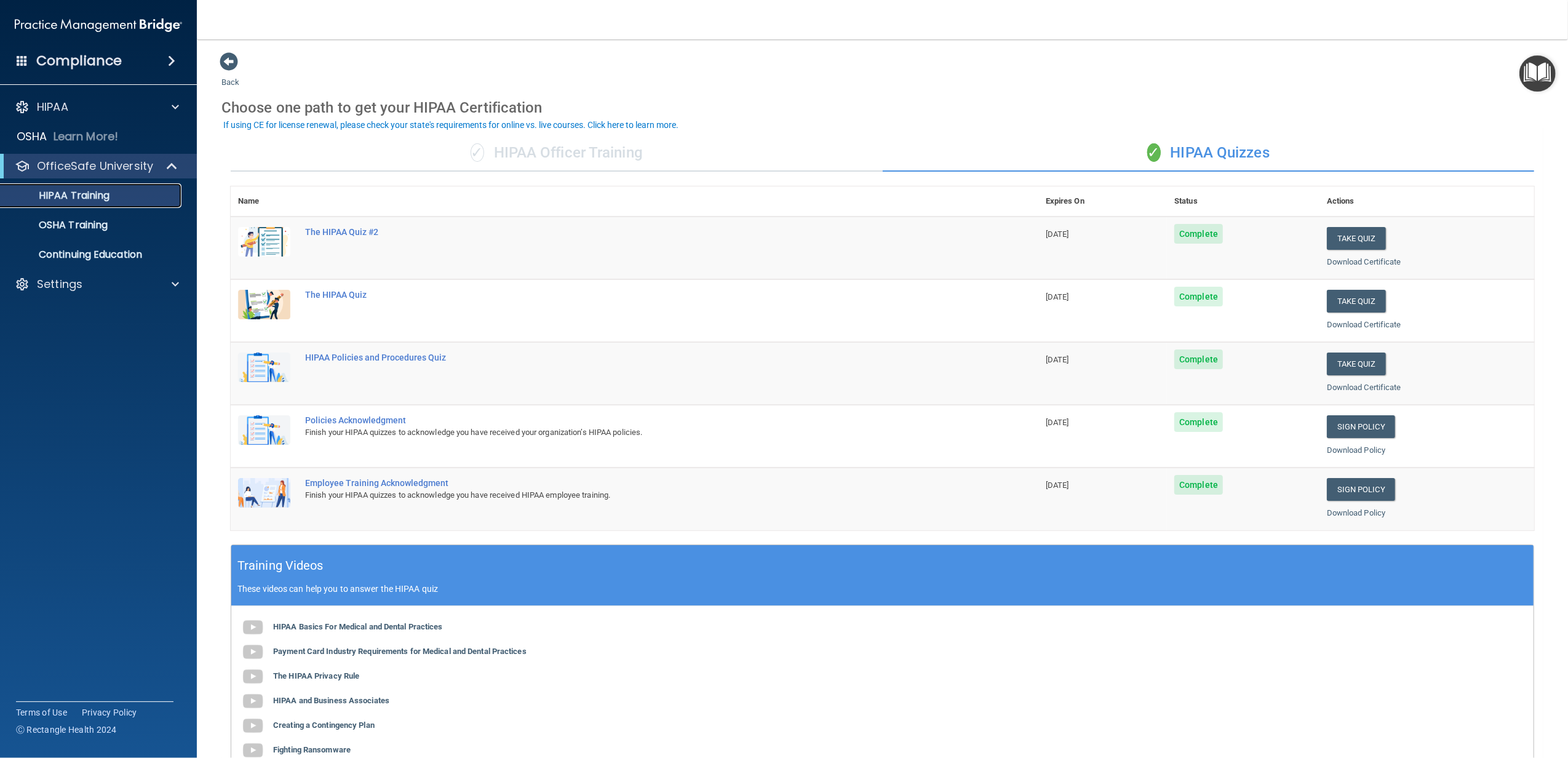
click at [82, 198] on p "HIPAA Training" at bounding box center [59, 196] width 102 height 12
click at [57, 103] on p "HIPAA" at bounding box center [52, 107] width 32 height 15
